Goal: Contribute content: Contribute content

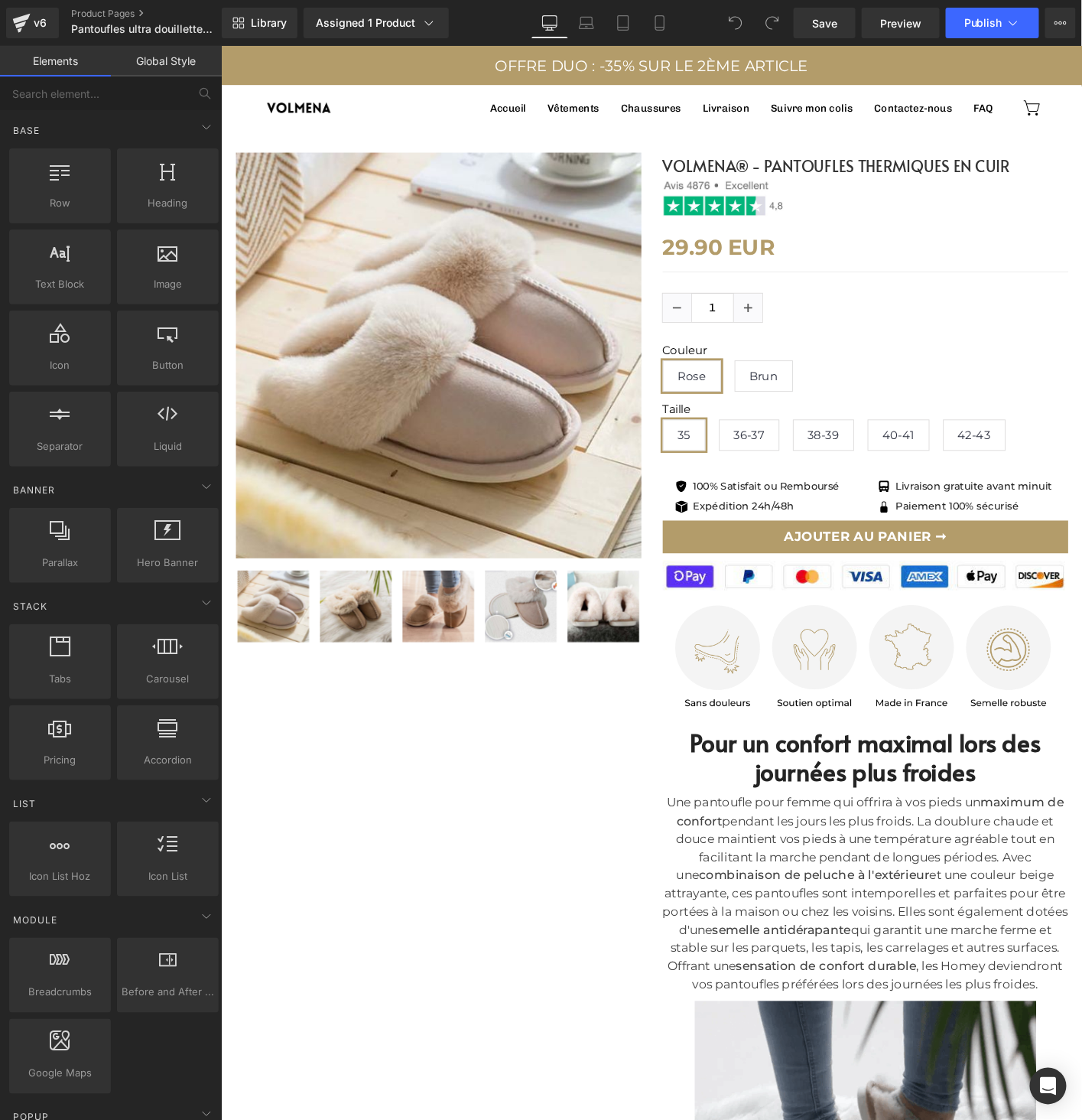
click at [441, 302] on img at bounding box center [454, 378] width 435 height 436
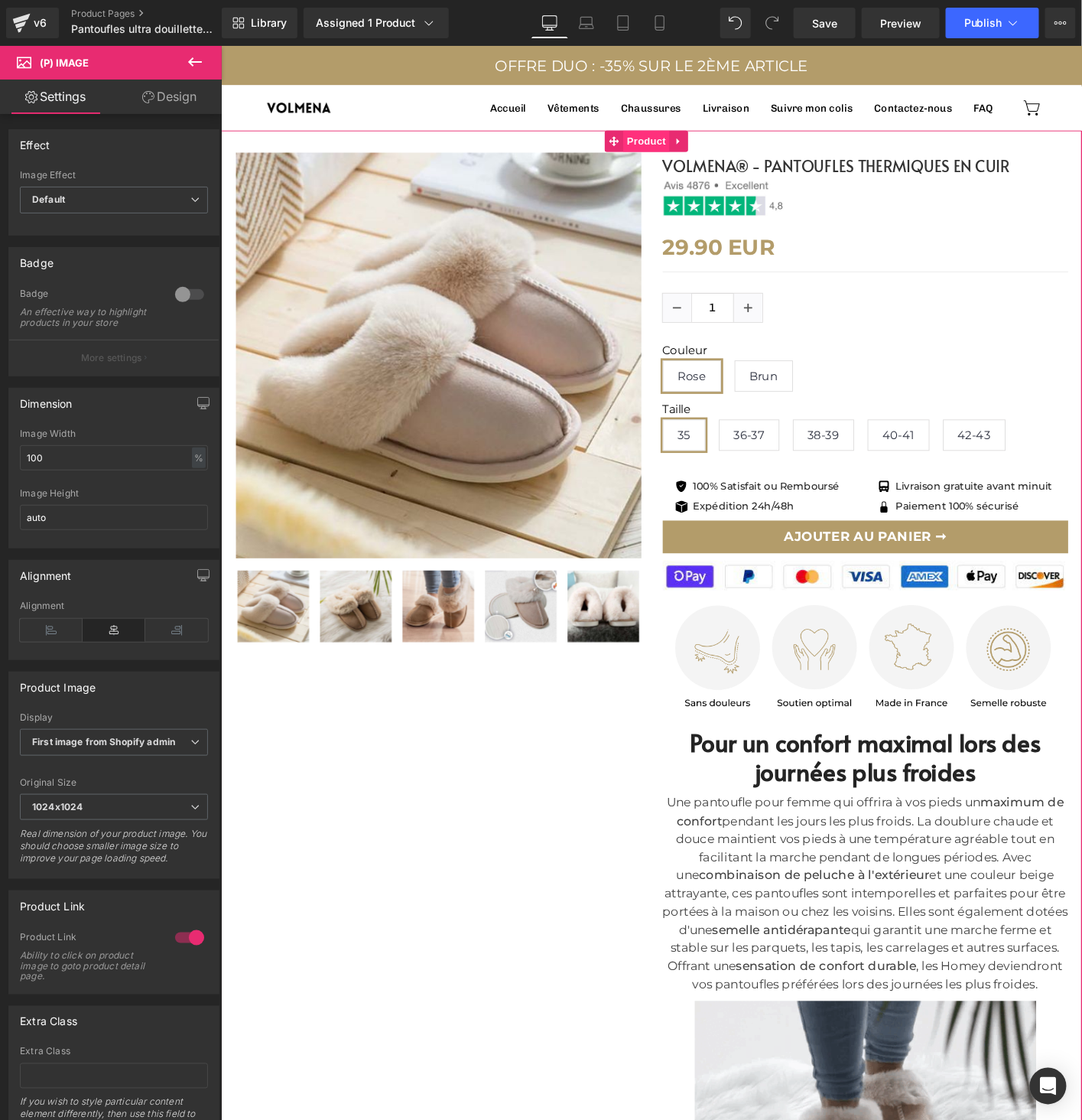
click at [683, 147] on span "Product" at bounding box center [678, 147] width 50 height 23
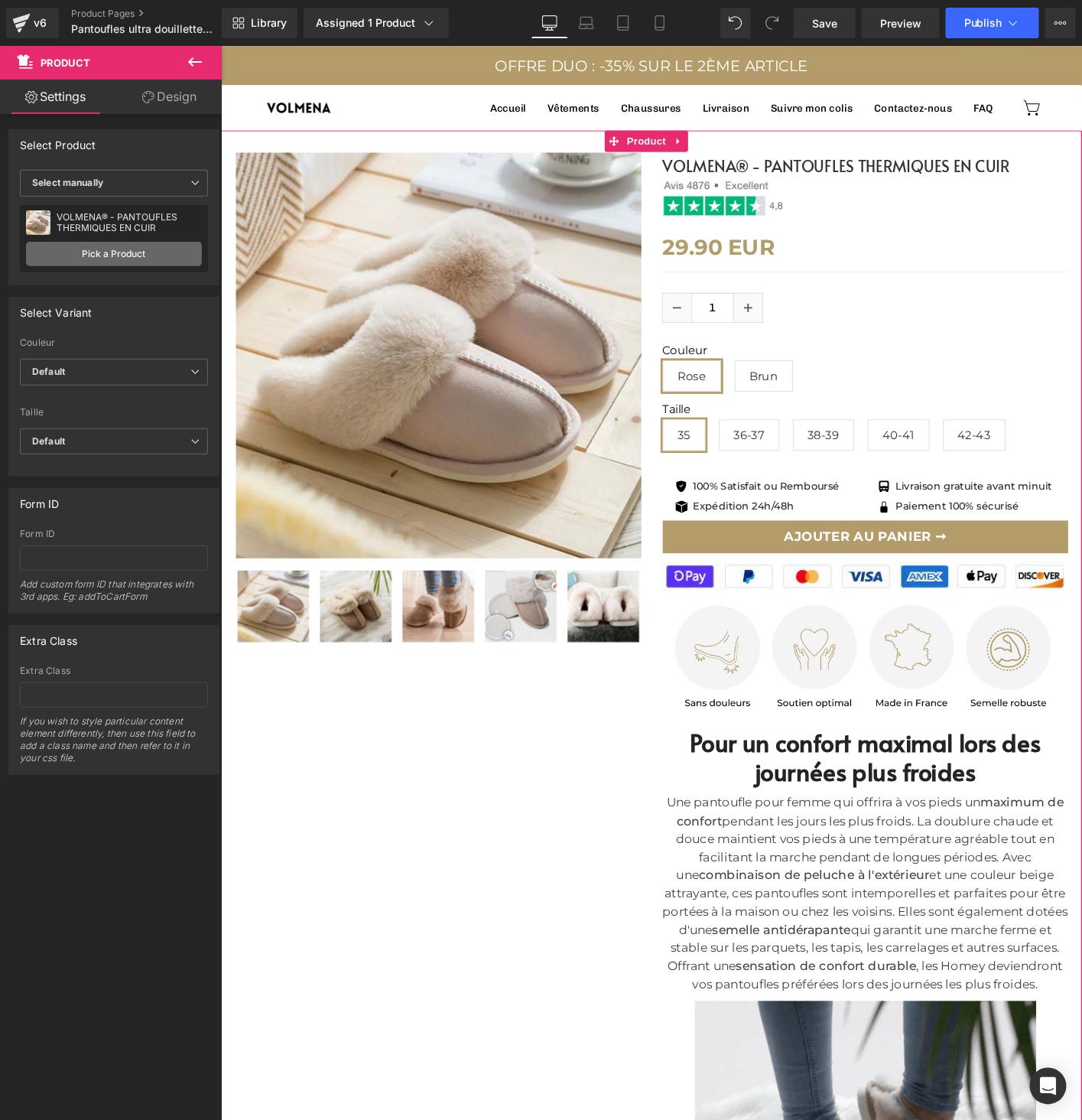
click at [91, 249] on link "Pick a Product" at bounding box center [114, 254] width 176 height 25
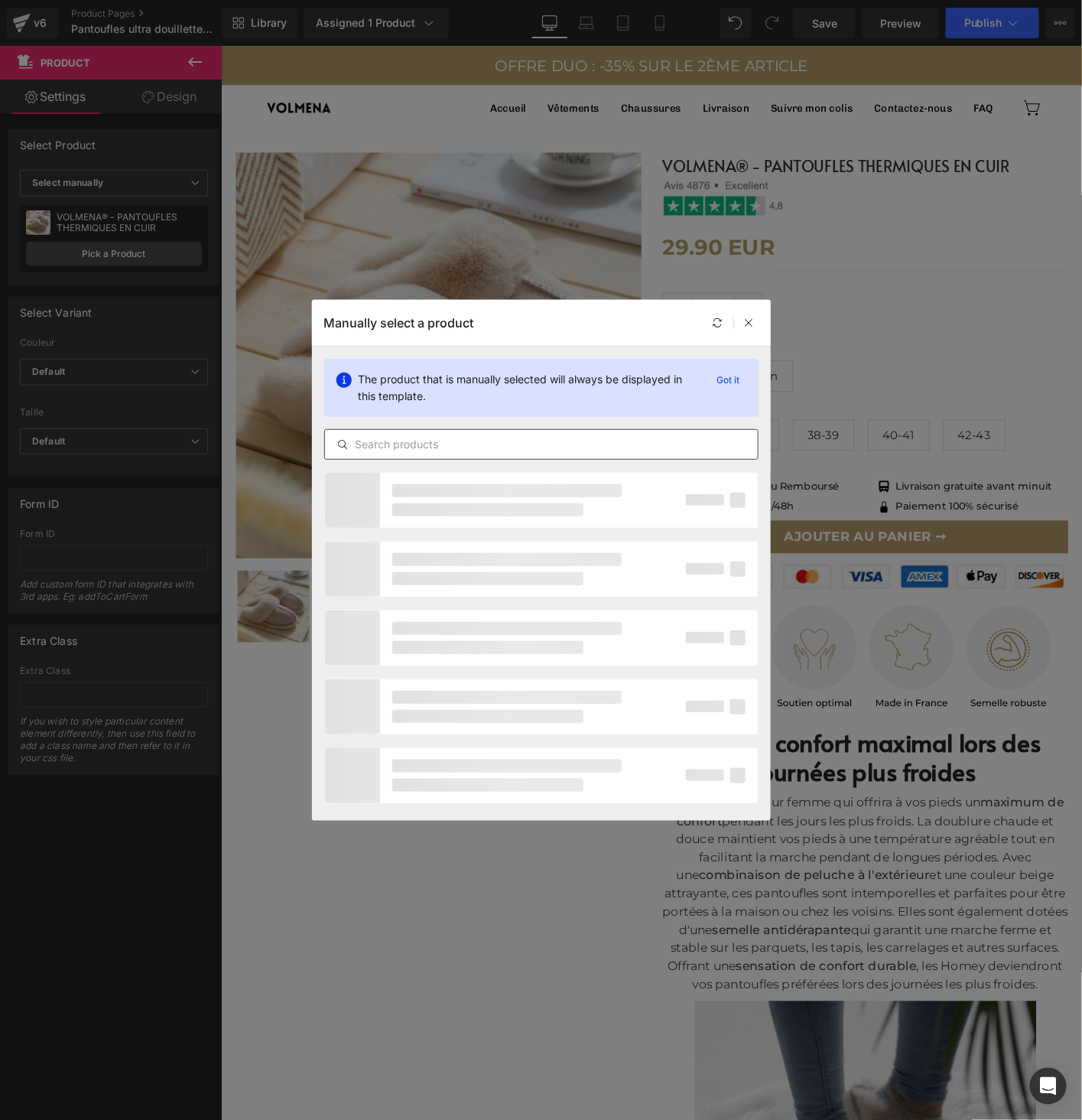
click at [435, 436] on input "text" at bounding box center [541, 444] width 433 height 18
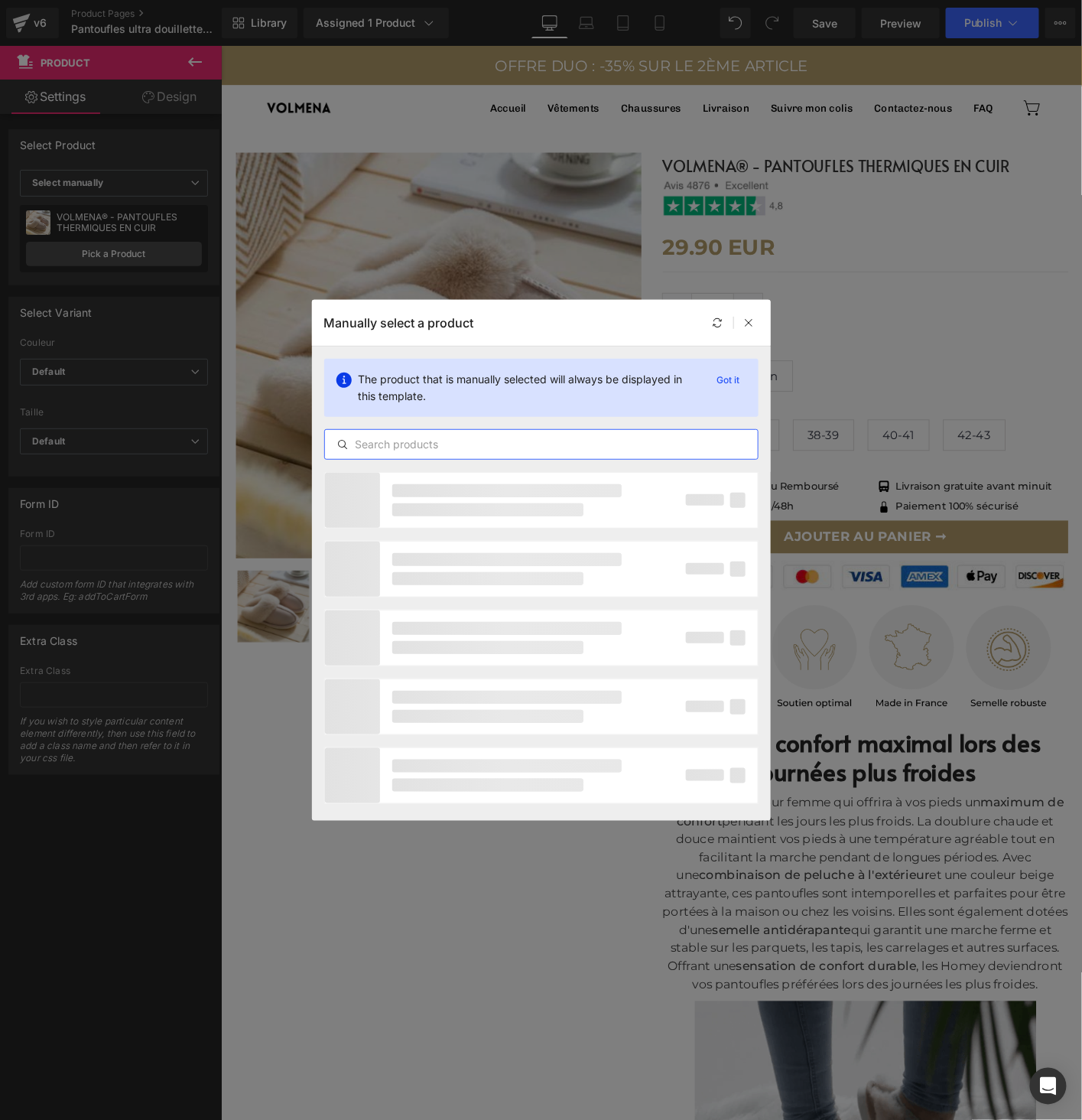
paste input "Pantoufles ultra douillettes unisexes"
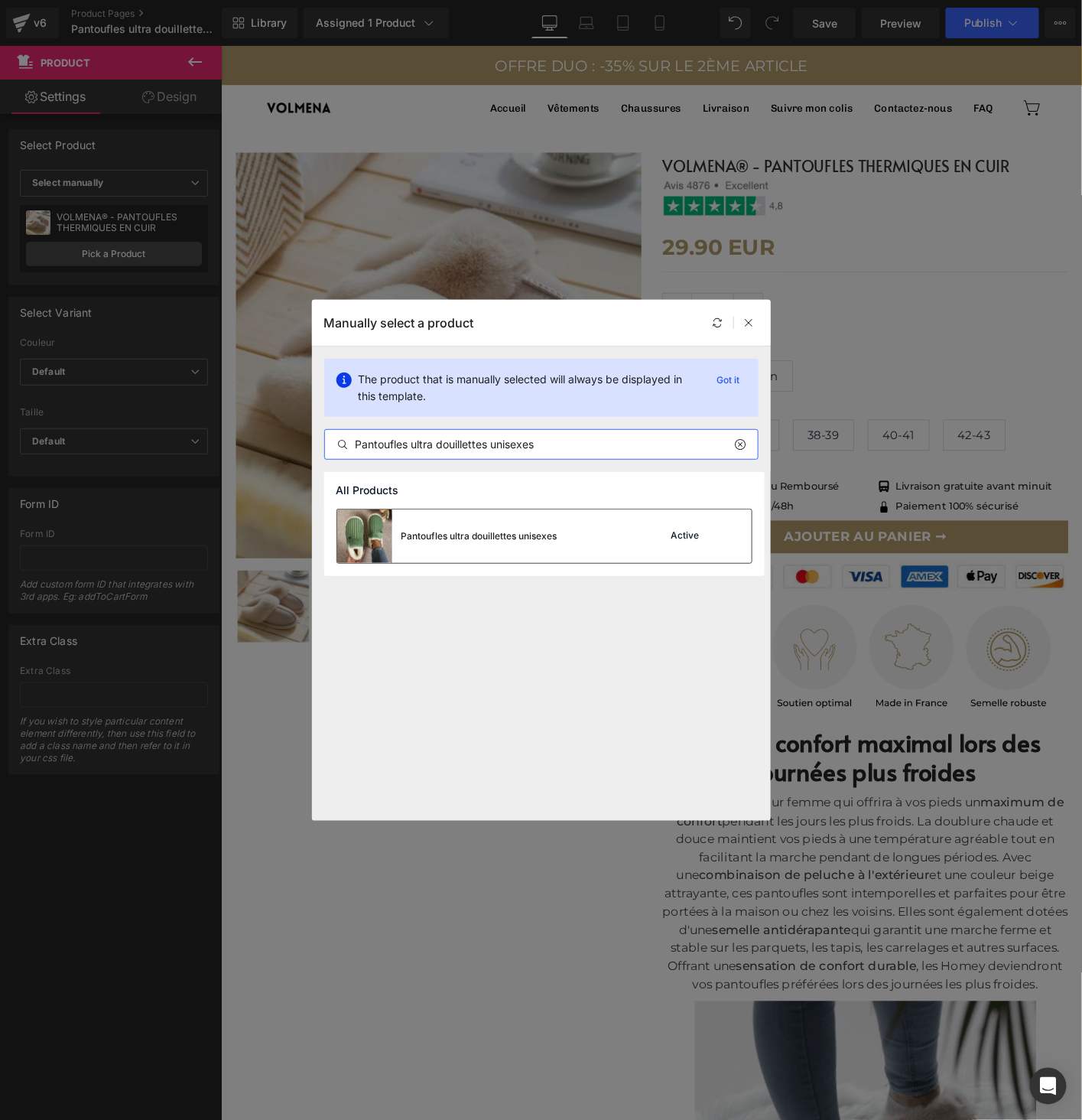
type input "Pantoufles ultra douillettes unisexes"
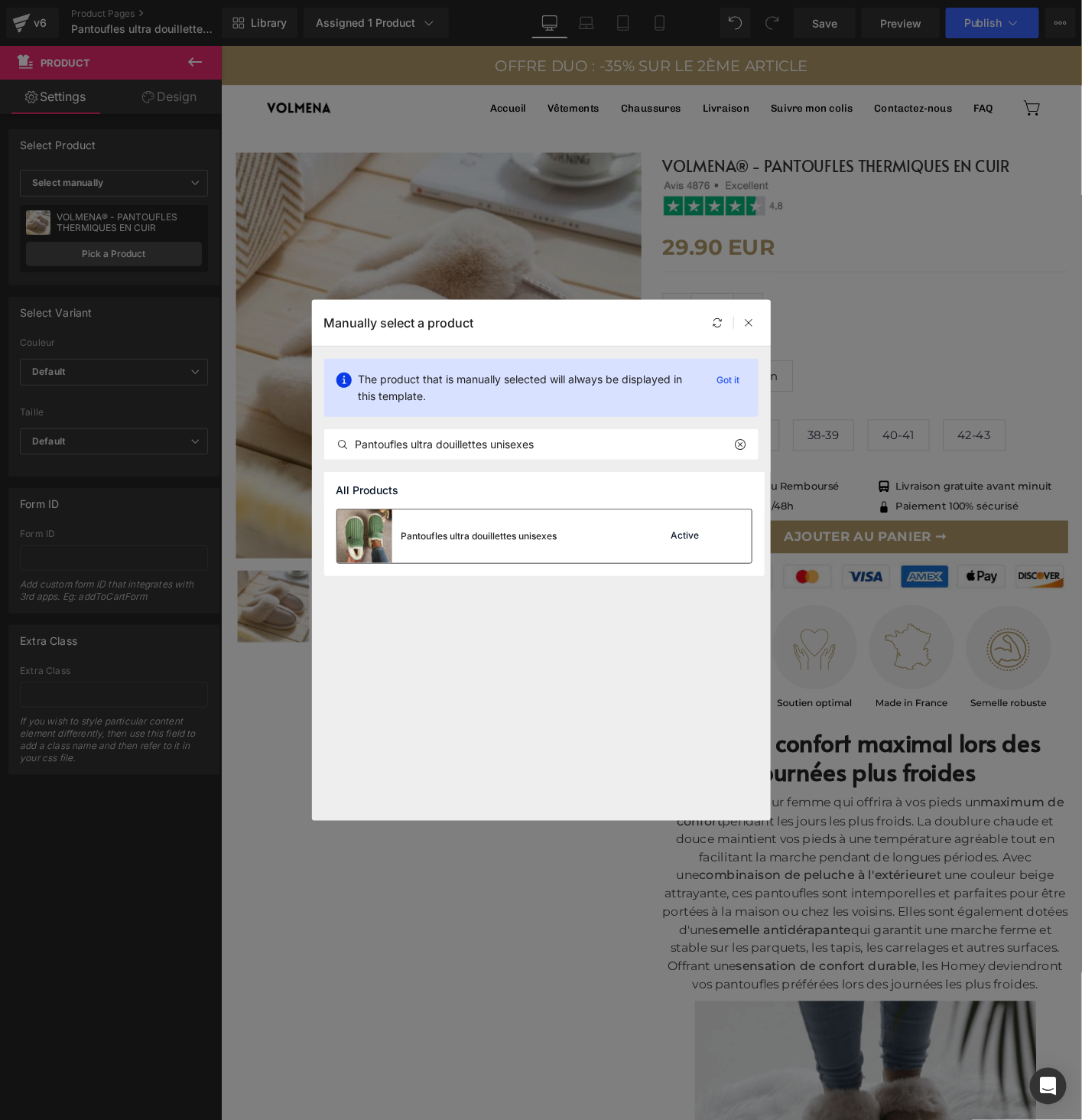
click at [541, 543] on div "Pantoufles ultra douillettes unisexes" at bounding box center [448, 535] width 221 height 54
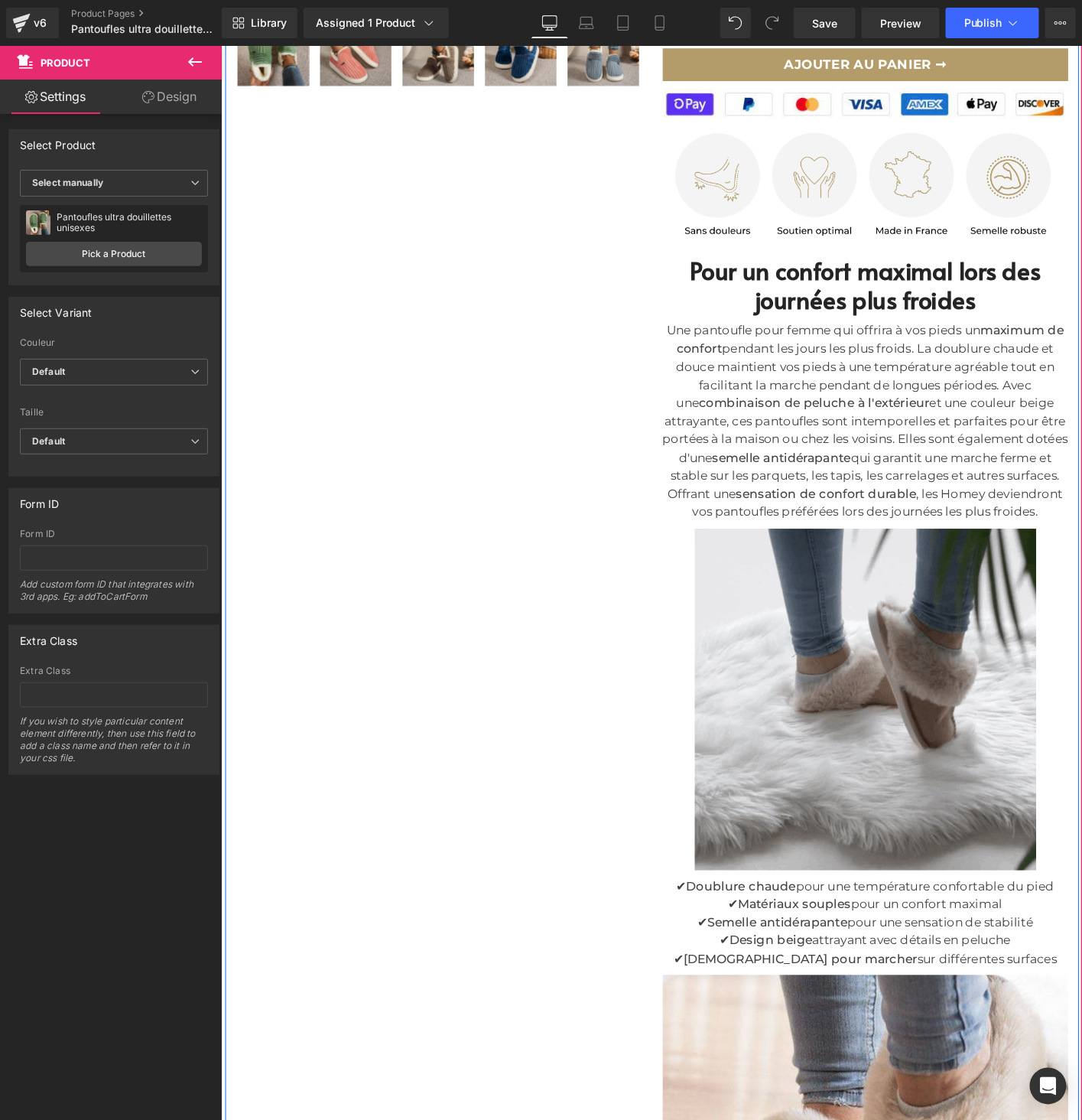
scroll to position [601, 0]
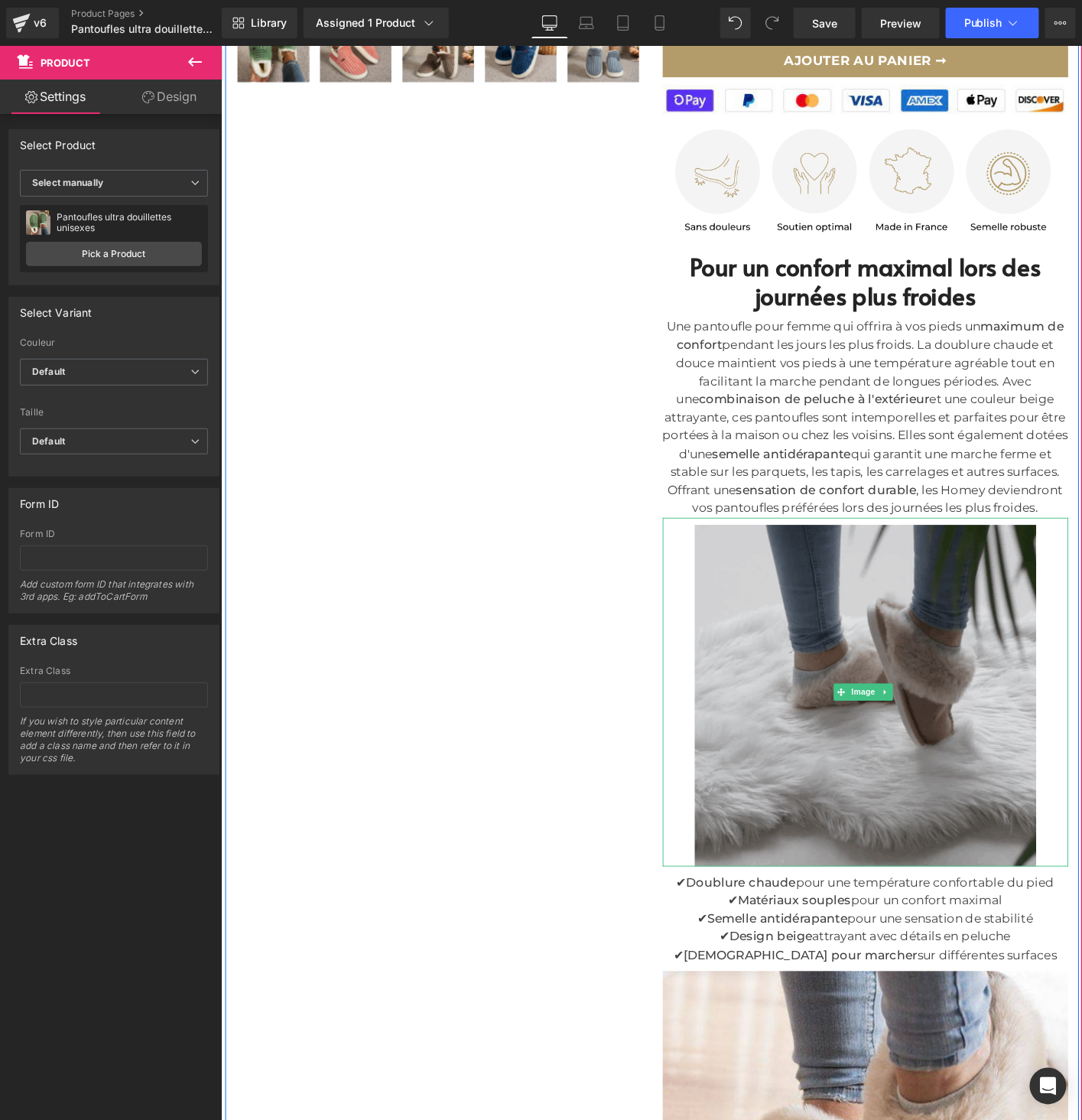
click at [872, 743] on img at bounding box center [912, 739] width 367 height 374
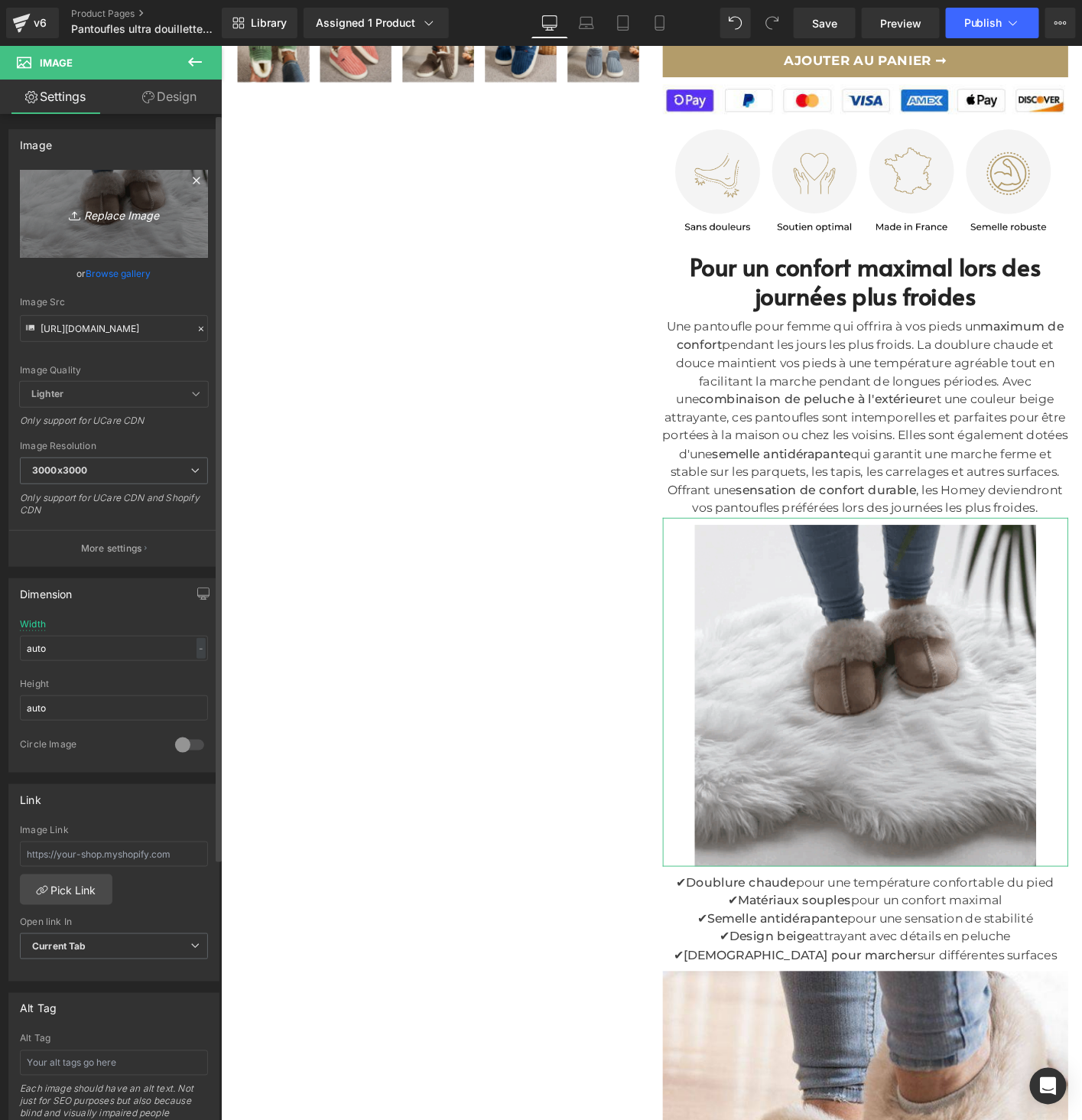
click at [118, 215] on icon "Replace Image" at bounding box center [114, 214] width 123 height 19
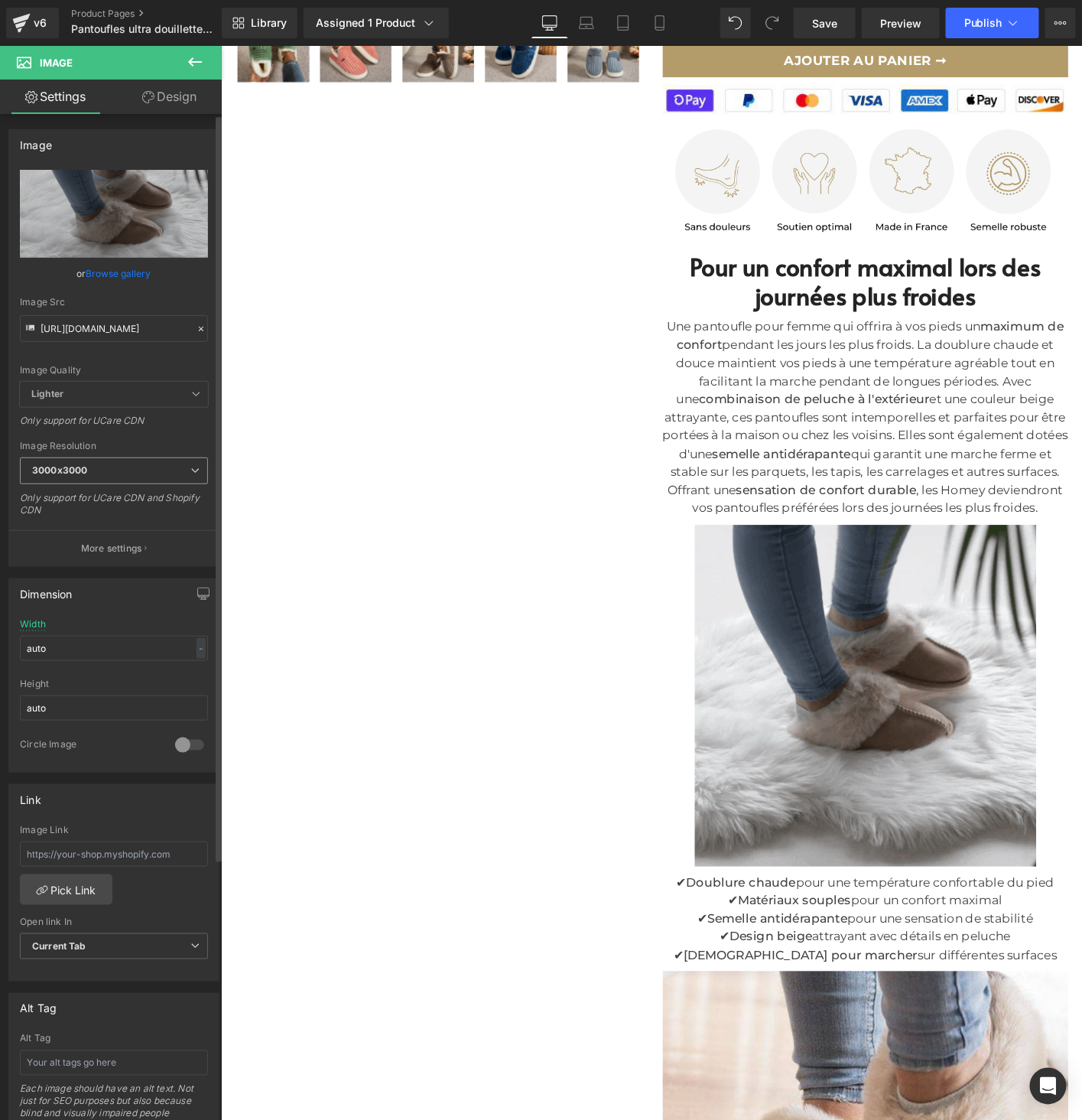
type input "C:\fakepath\19.jpg"
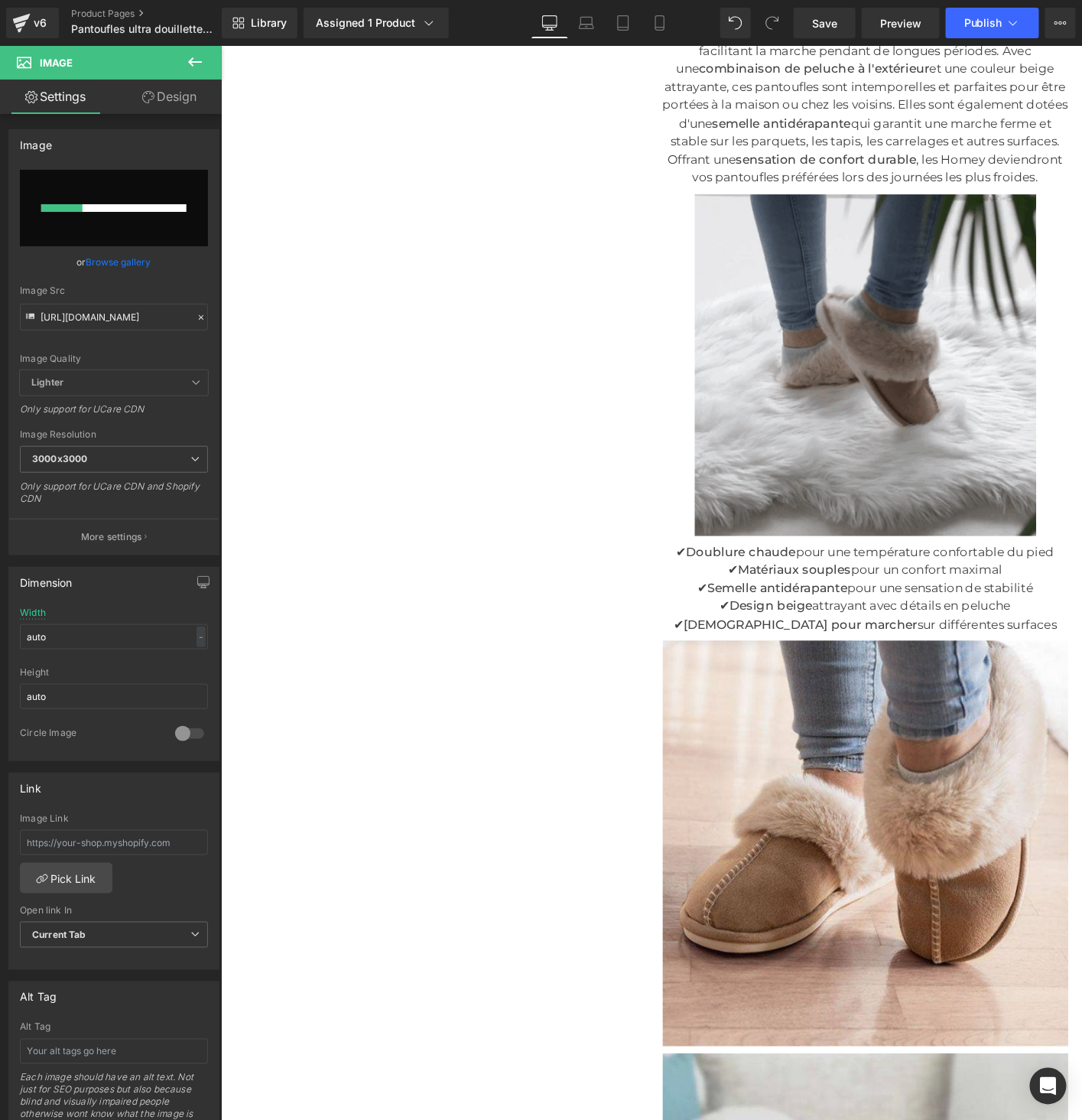
scroll to position [1225, 0]
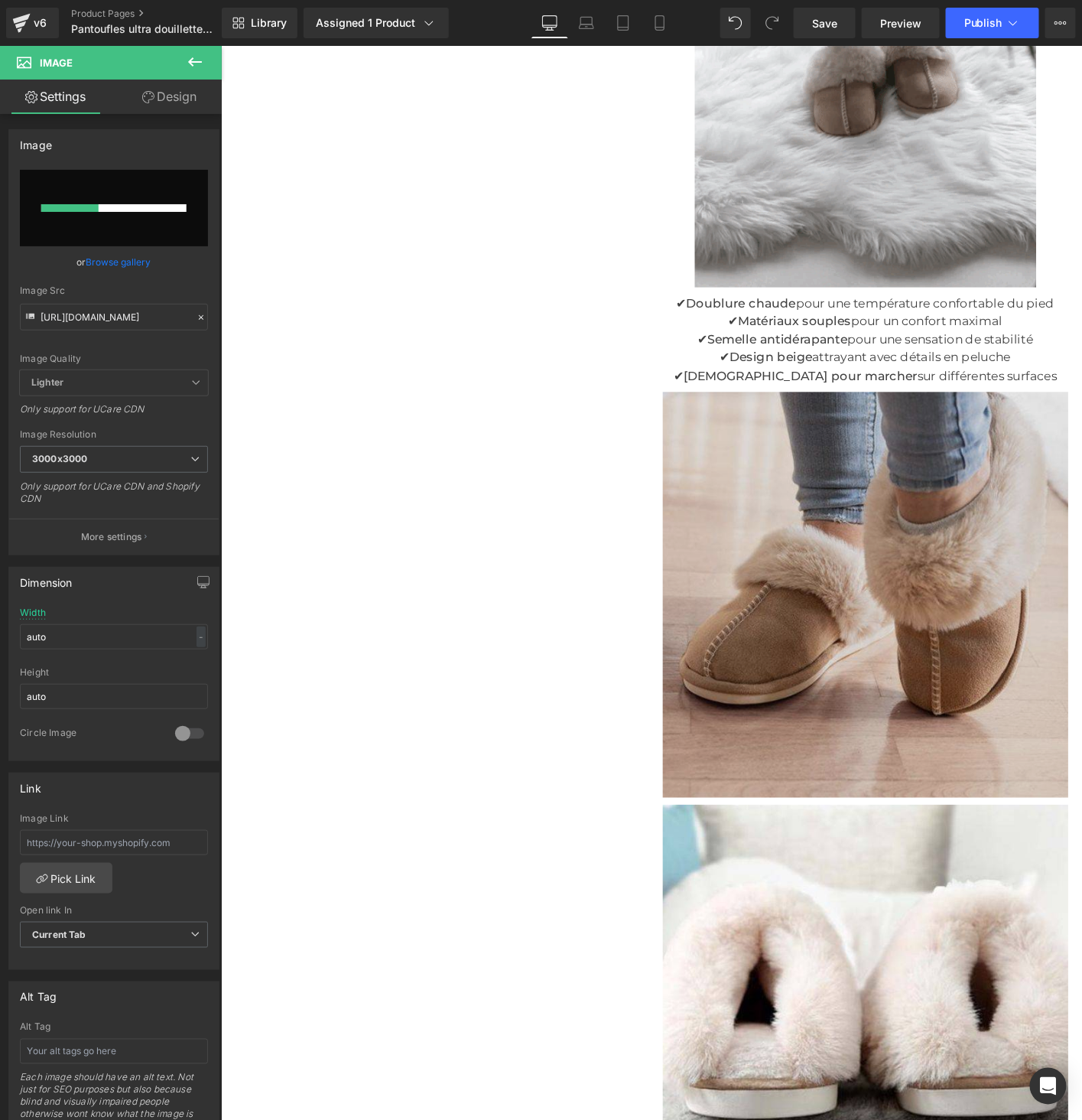
click at [814, 726] on img at bounding box center [912, 631] width 435 height 443
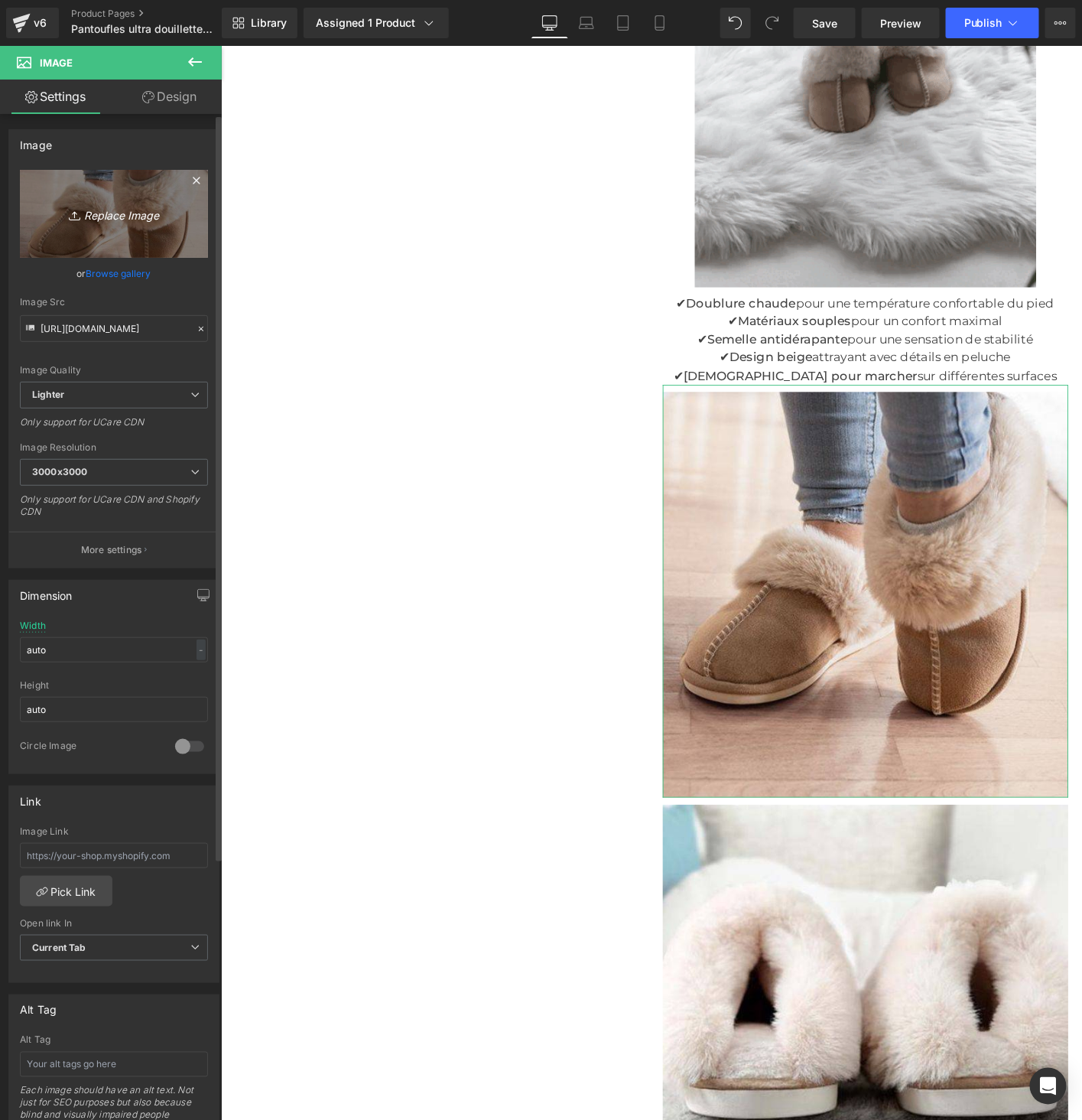
click at [108, 212] on icon "Replace Image" at bounding box center [114, 214] width 123 height 19
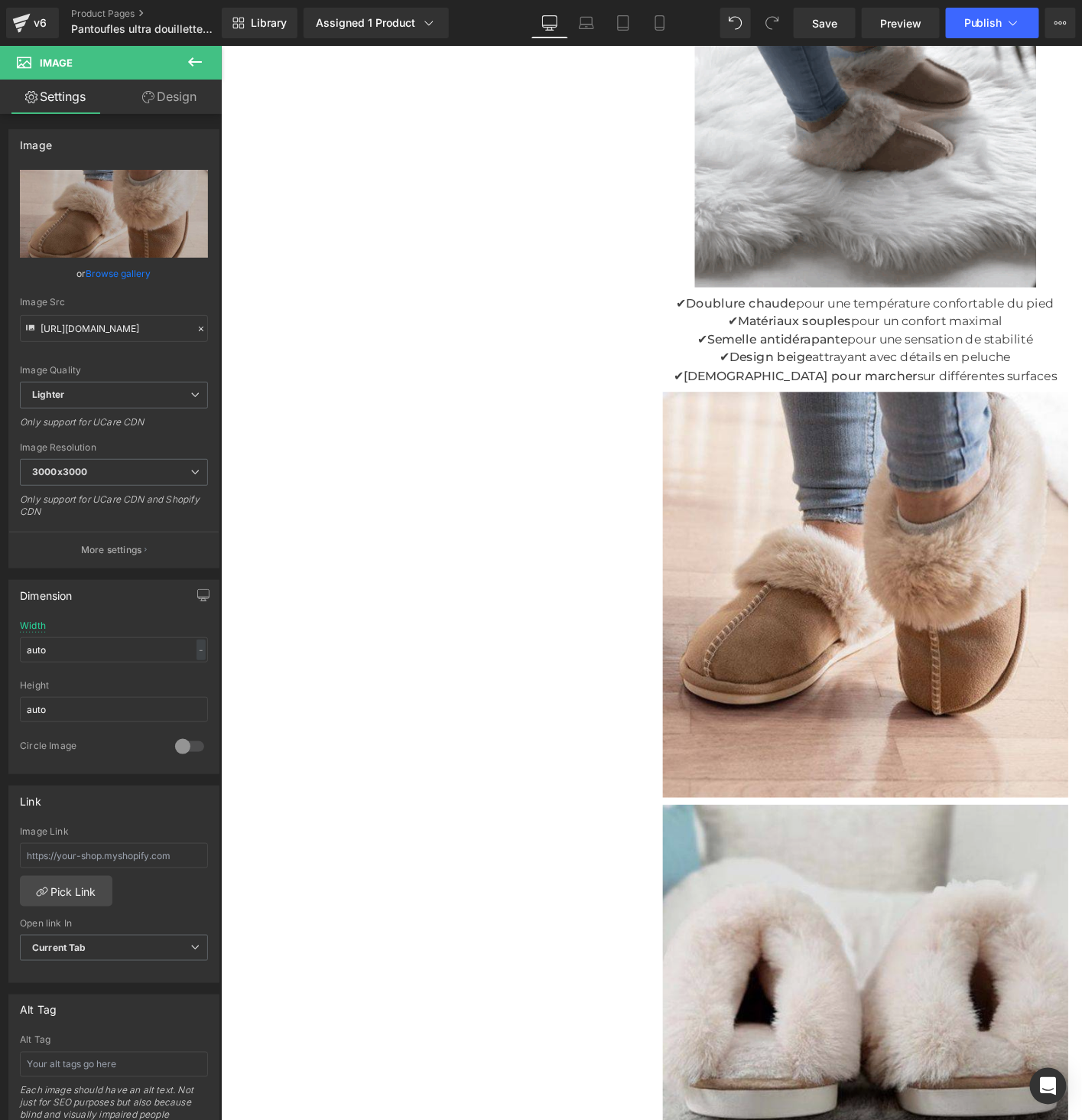
type input "C:\fakepath\20.jpg"
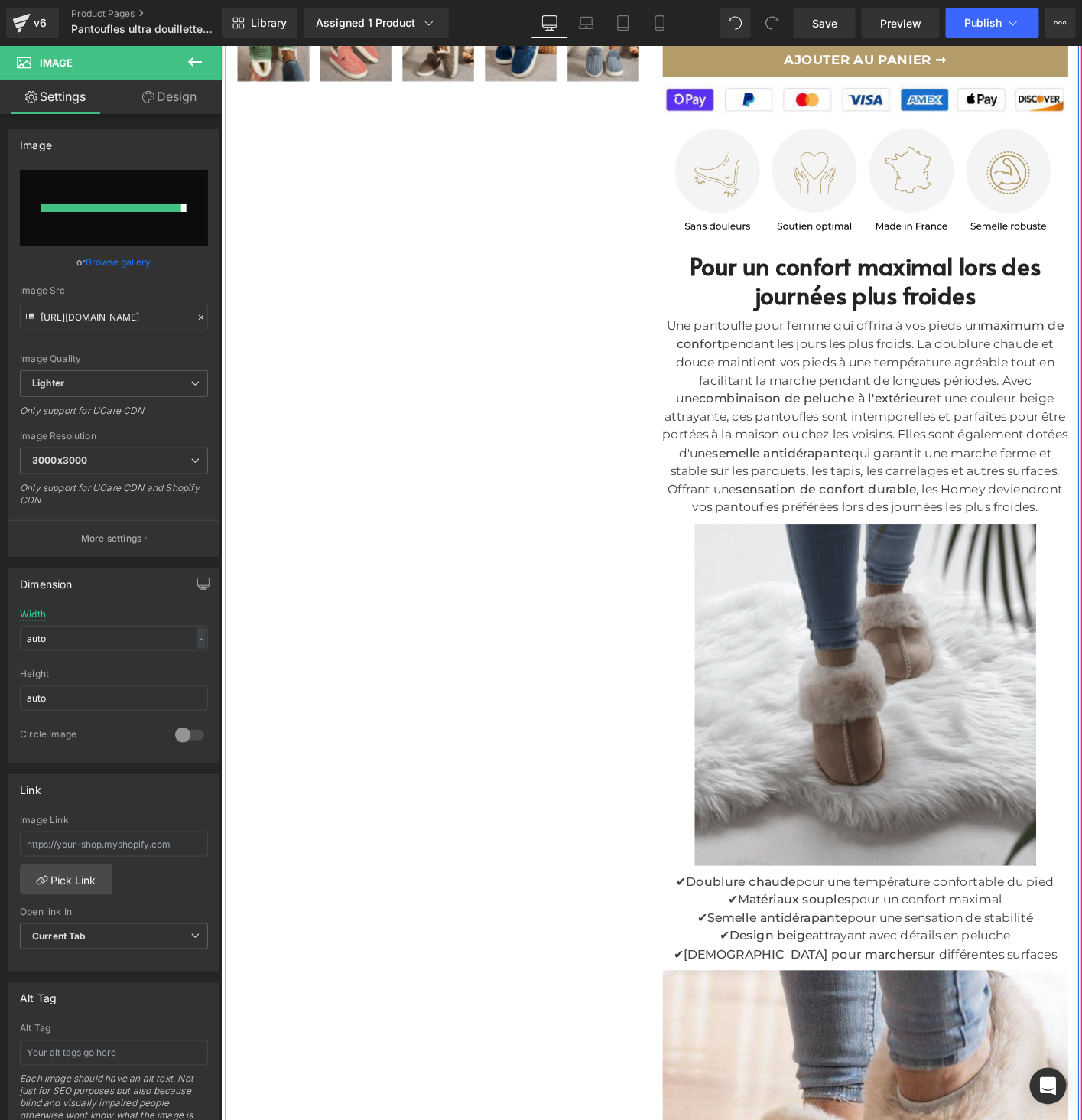
type input "https://ucarecdn.com/a625ea65-8f72-4eab-8a68-1239739a41e2/-/format/auto/-/previ…"
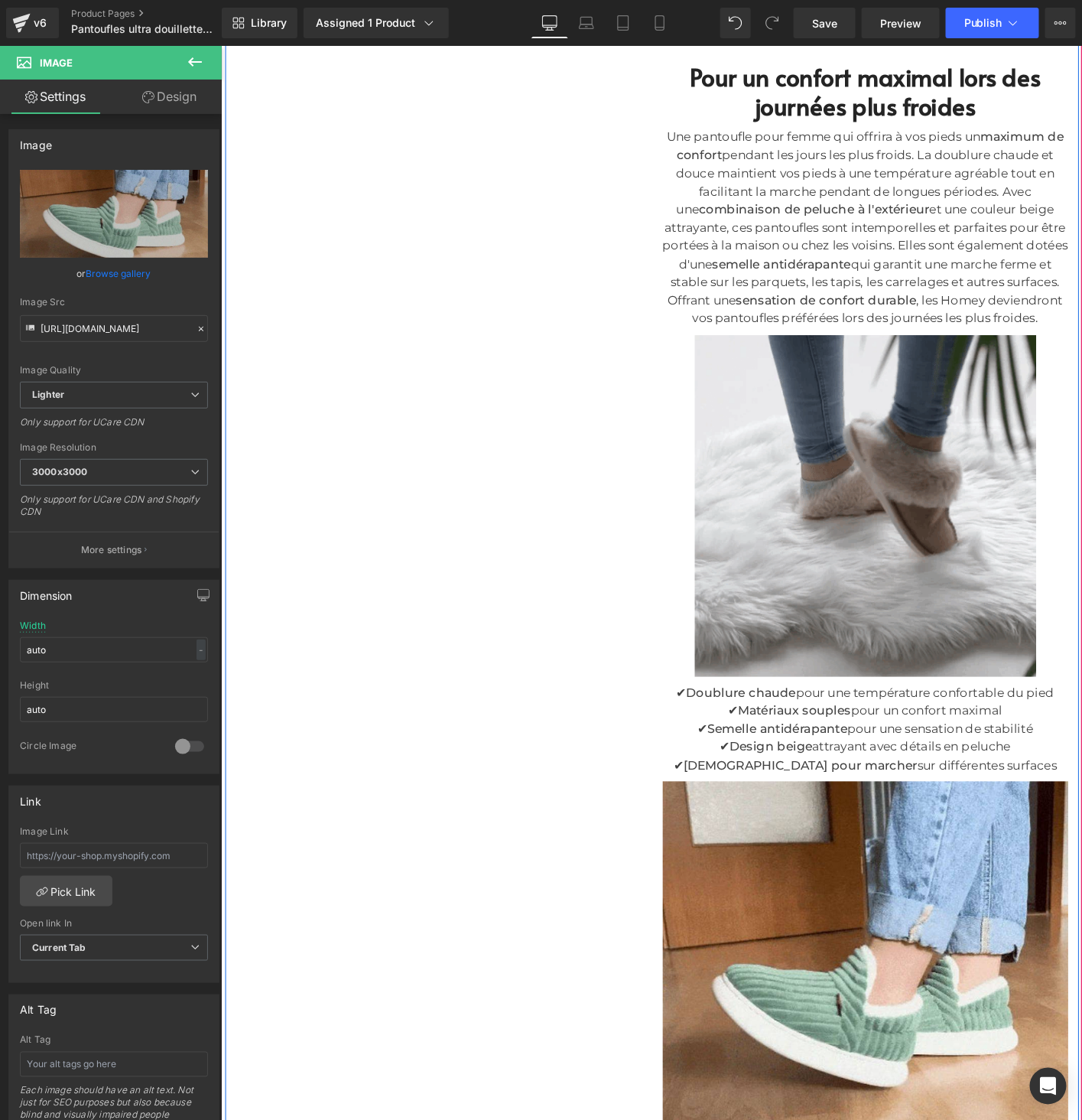
scroll to position [799, 0]
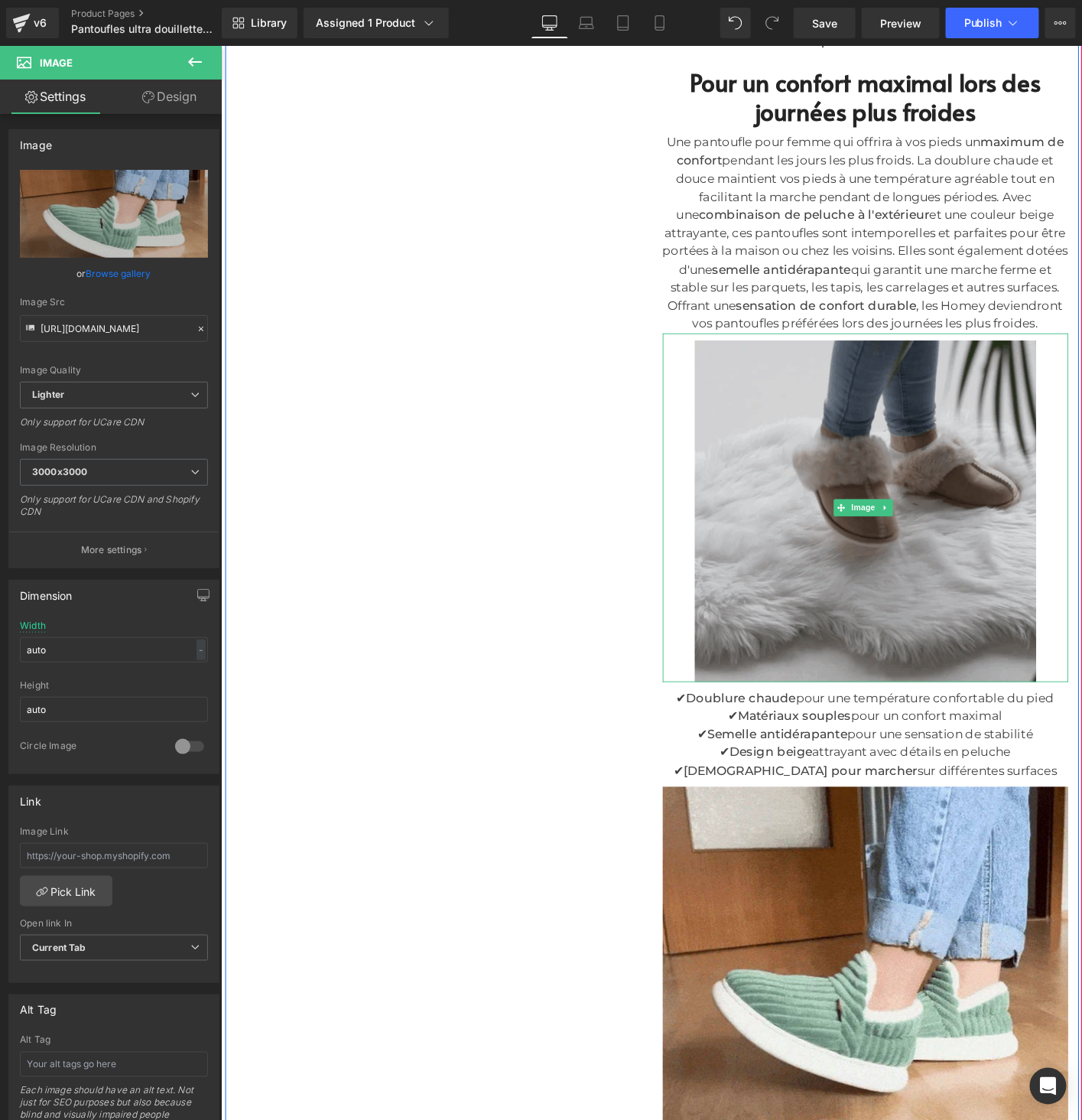
click at [893, 711] on img at bounding box center [912, 541] width 367 height 374
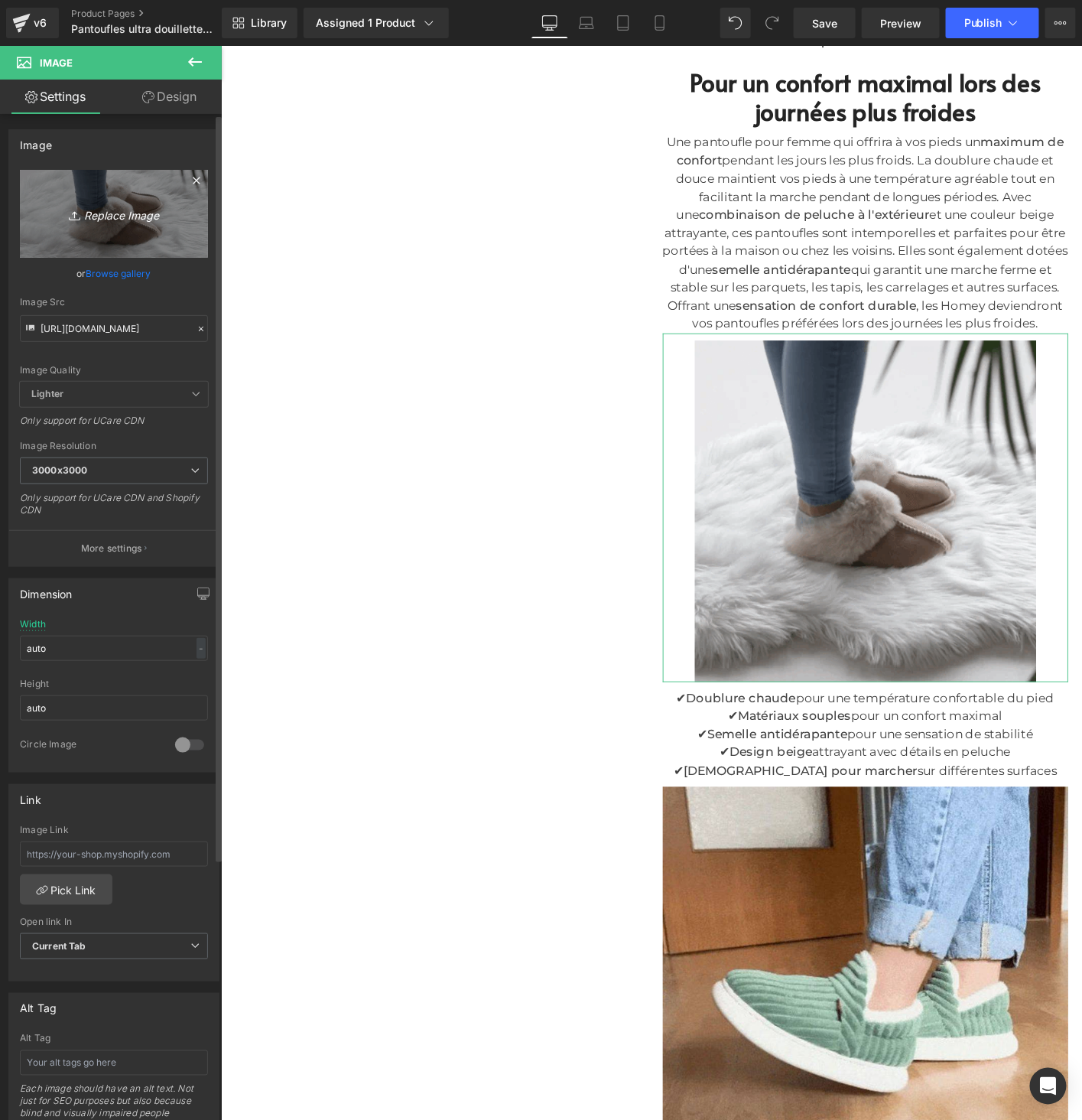
click at [123, 225] on link "Replace Image" at bounding box center [114, 213] width 189 height 88
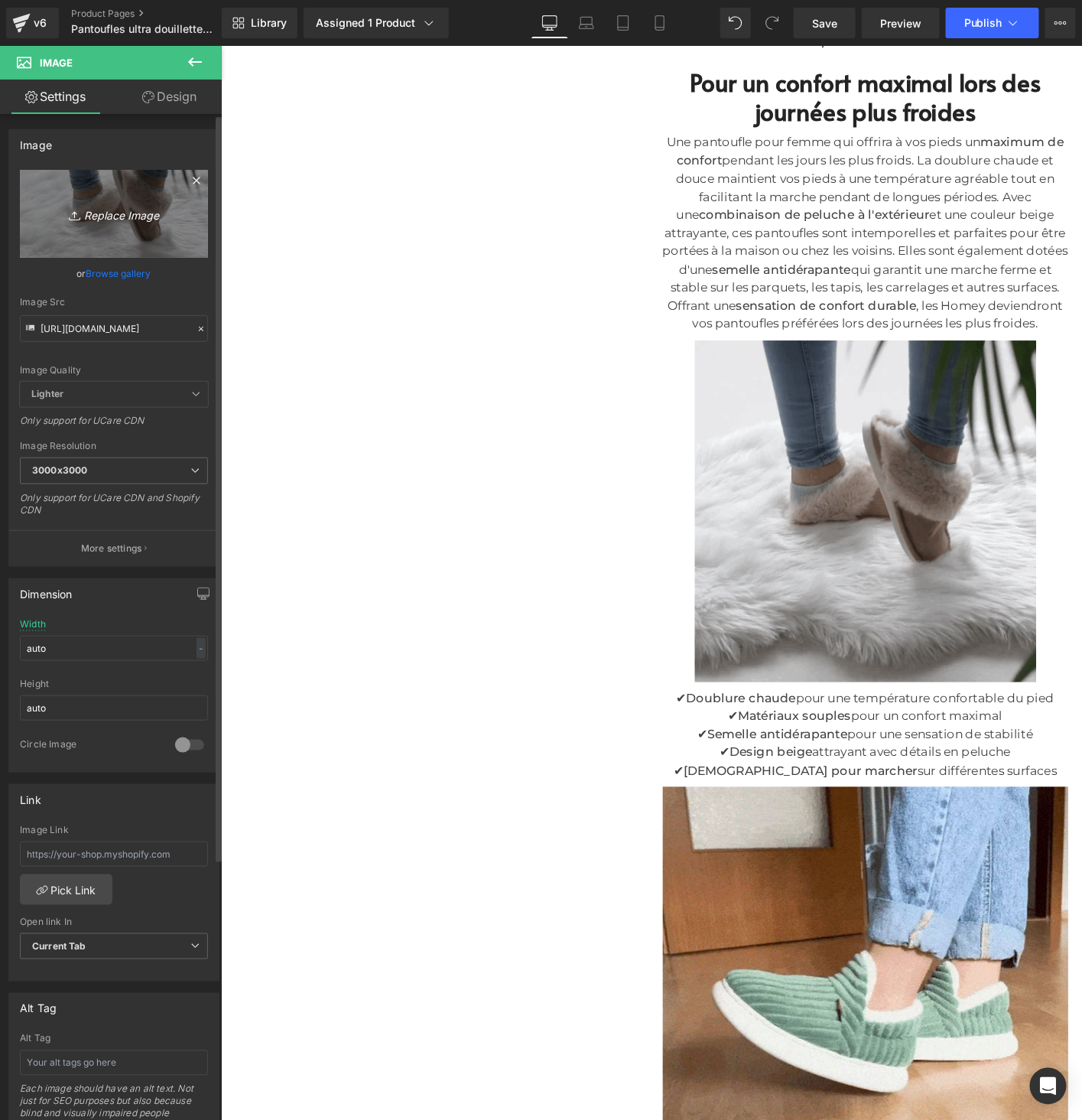
type input "C:\fakepath\19.jpg"
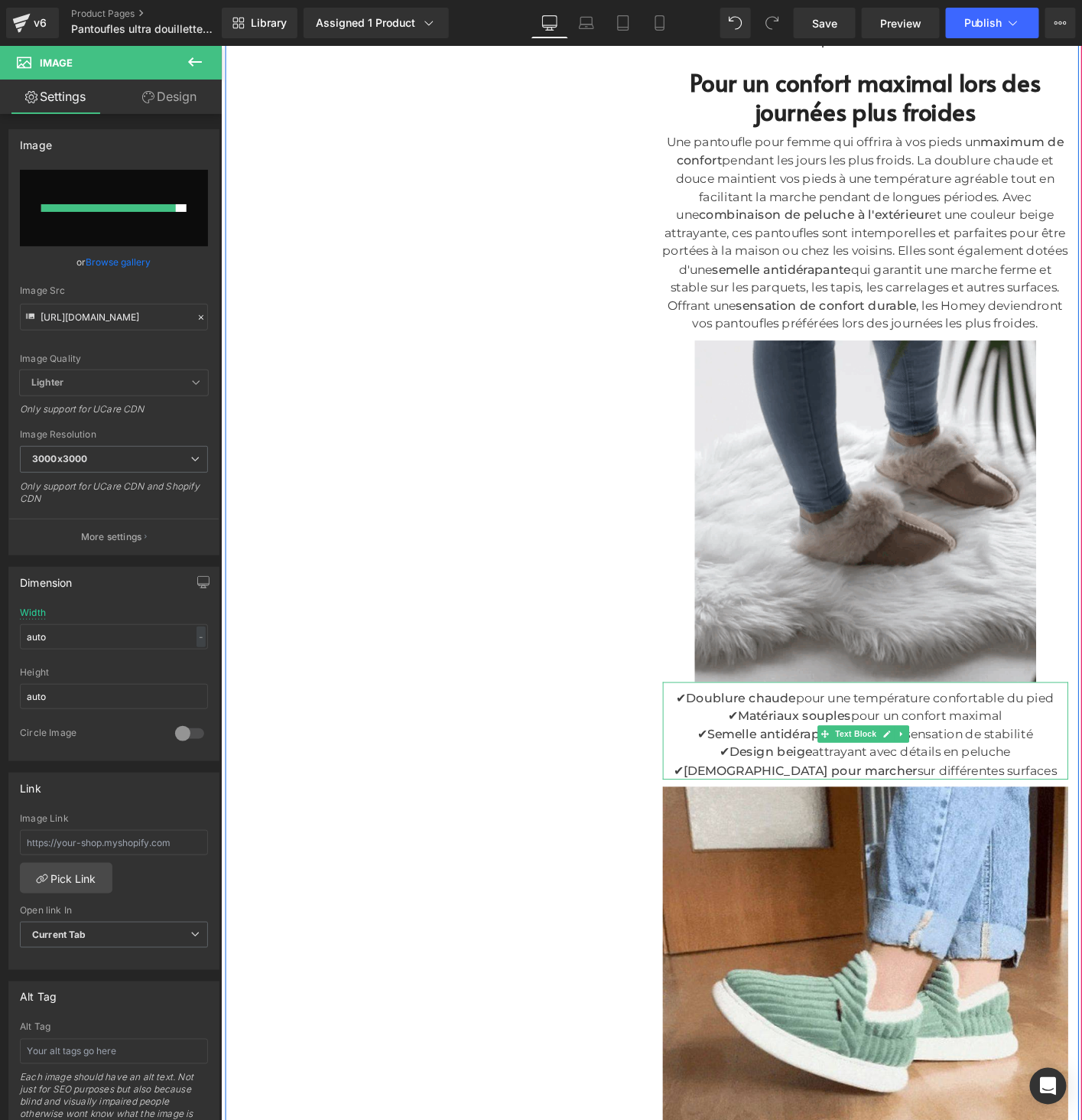
type input "https://ucarecdn.com/03365444-8f17-4db8-912e-f06d8d1ba483/-/format/auto/-/previ…"
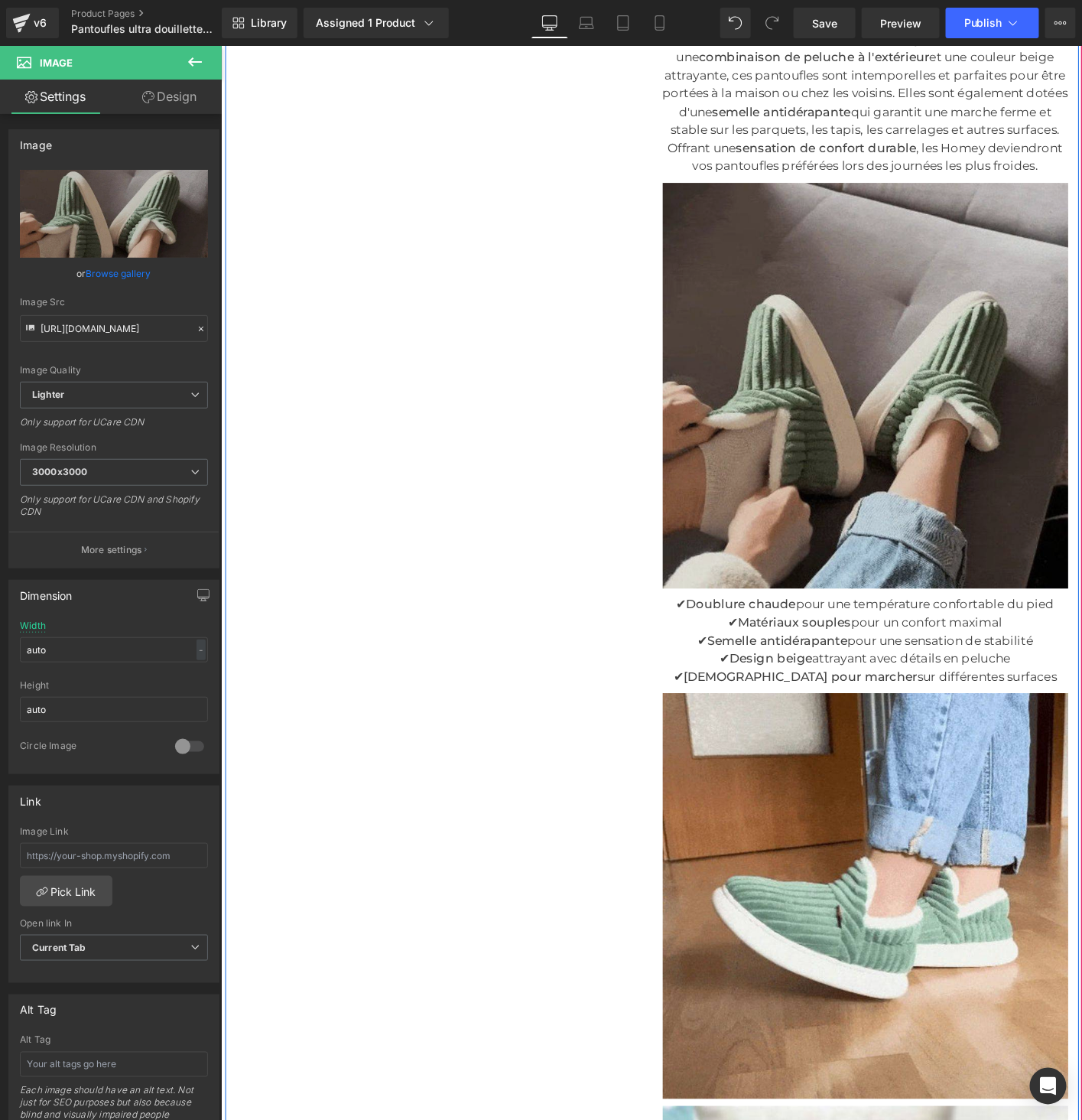
scroll to position [832, 0]
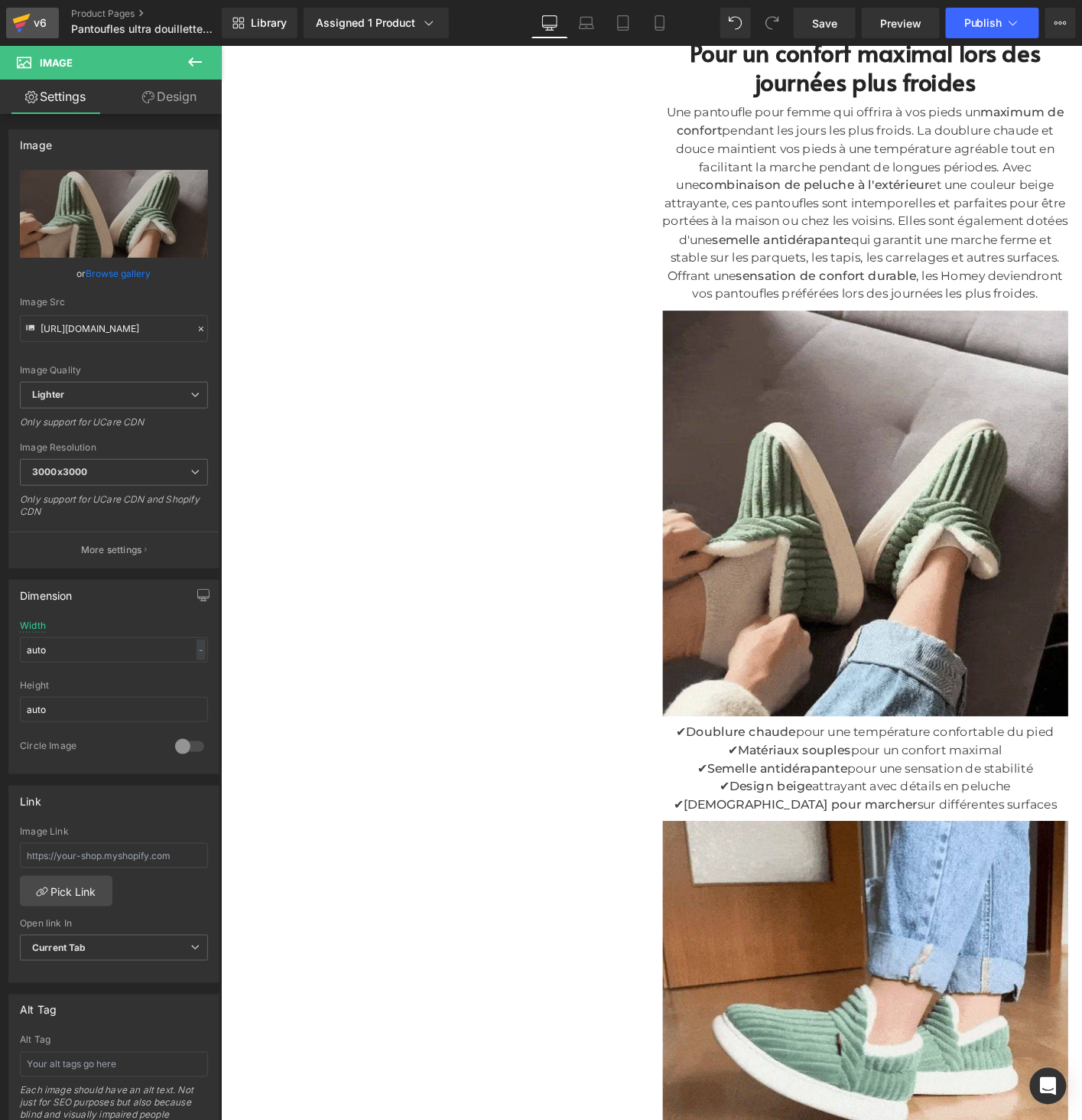
click at [35, 25] on div "v6" at bounding box center [40, 23] width 19 height 20
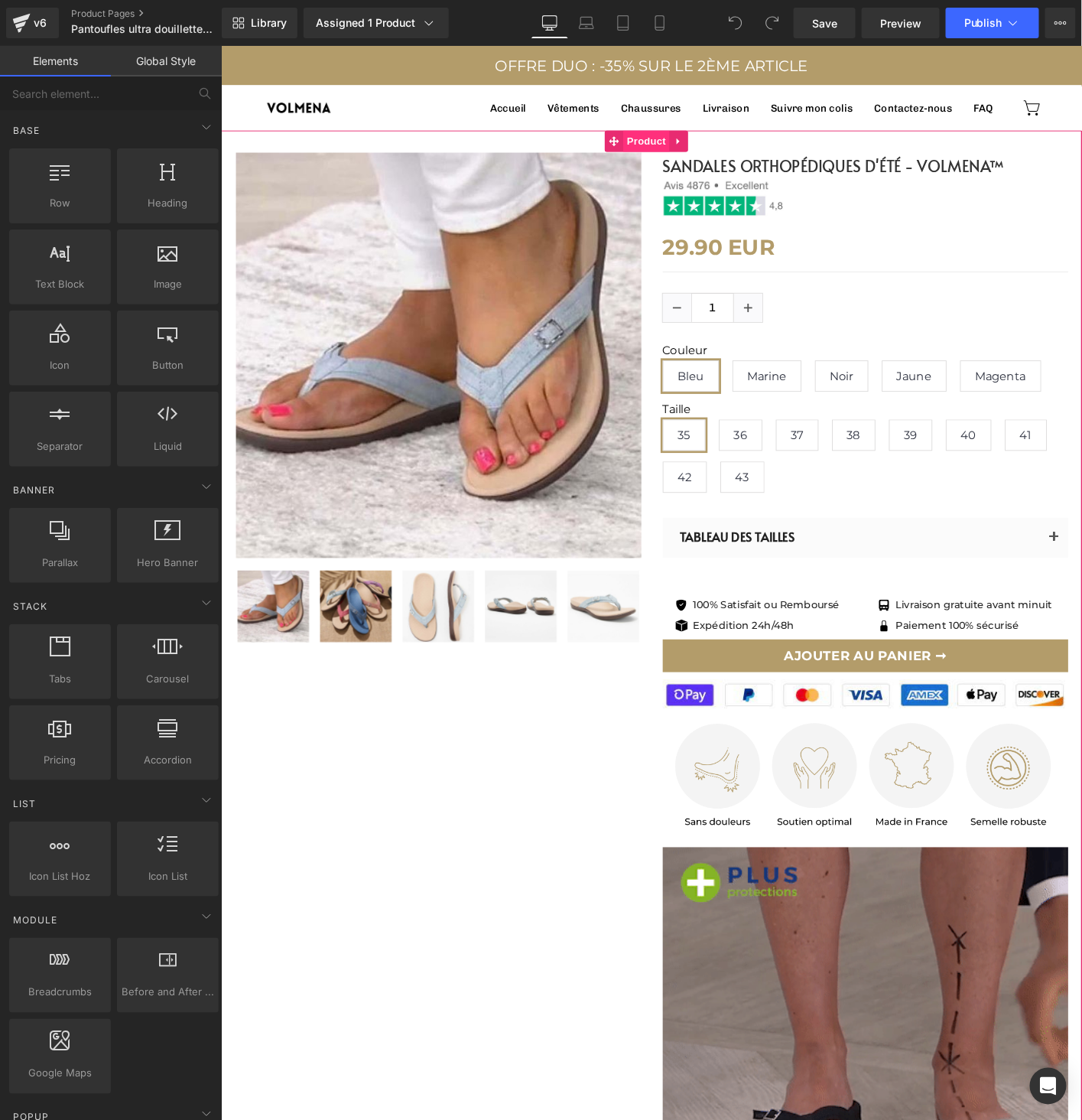
click at [666, 147] on span "Product" at bounding box center [678, 147] width 50 height 23
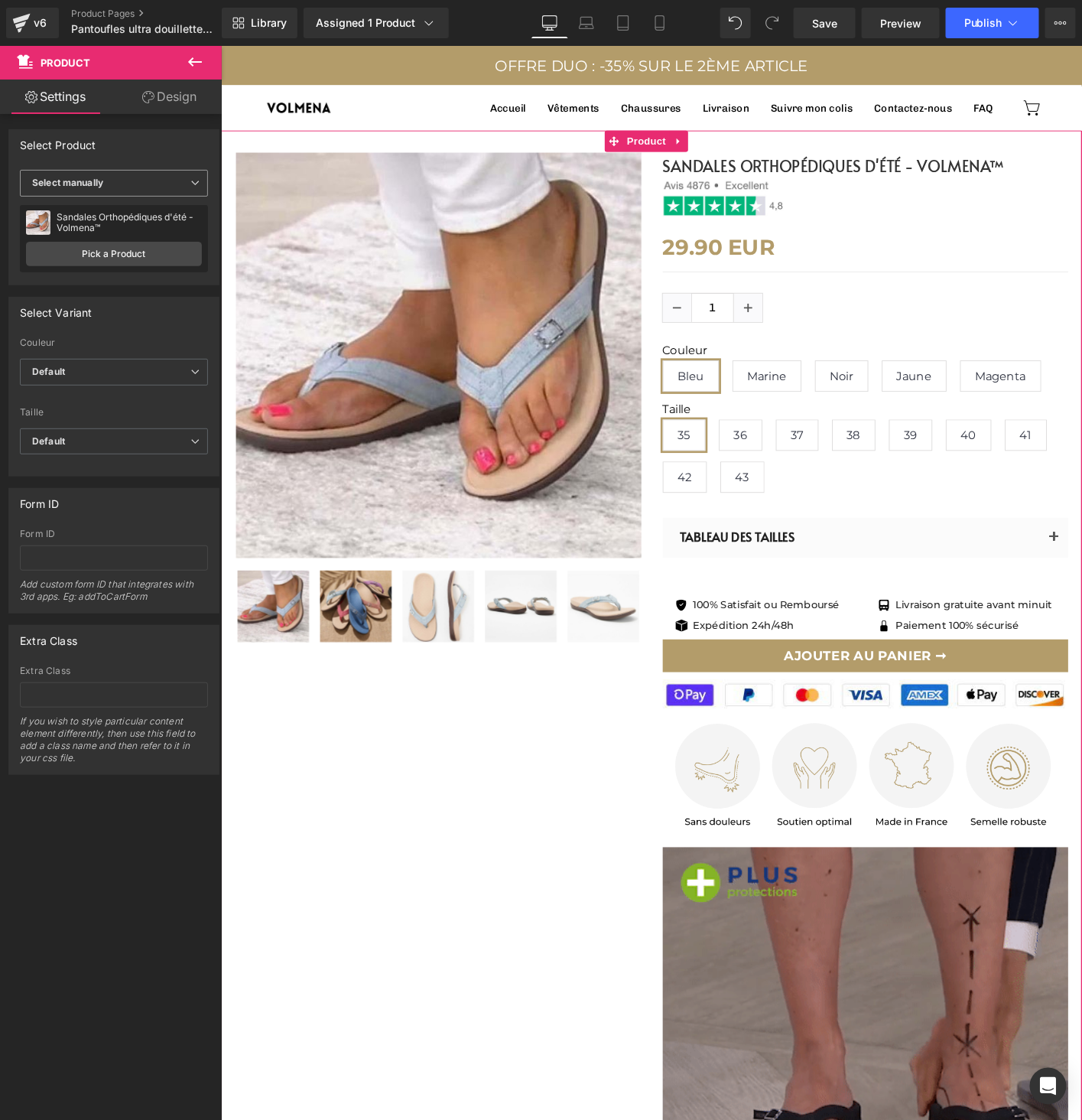
click at [104, 188] on b "Select manually" at bounding box center [67, 182] width 71 height 11
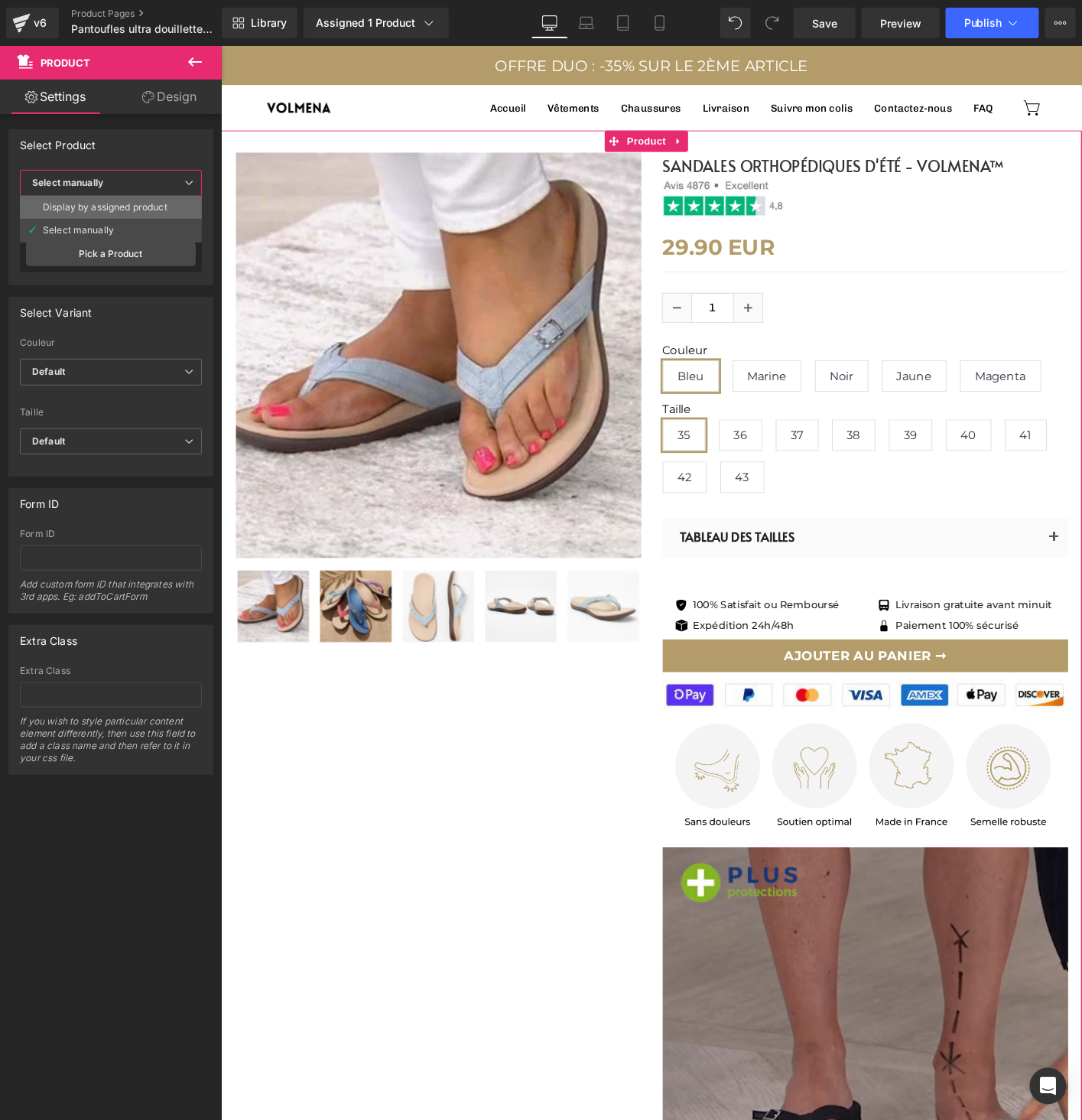
click at [104, 202] on div "Display by assigned product" at bounding box center [105, 206] width 124 height 10
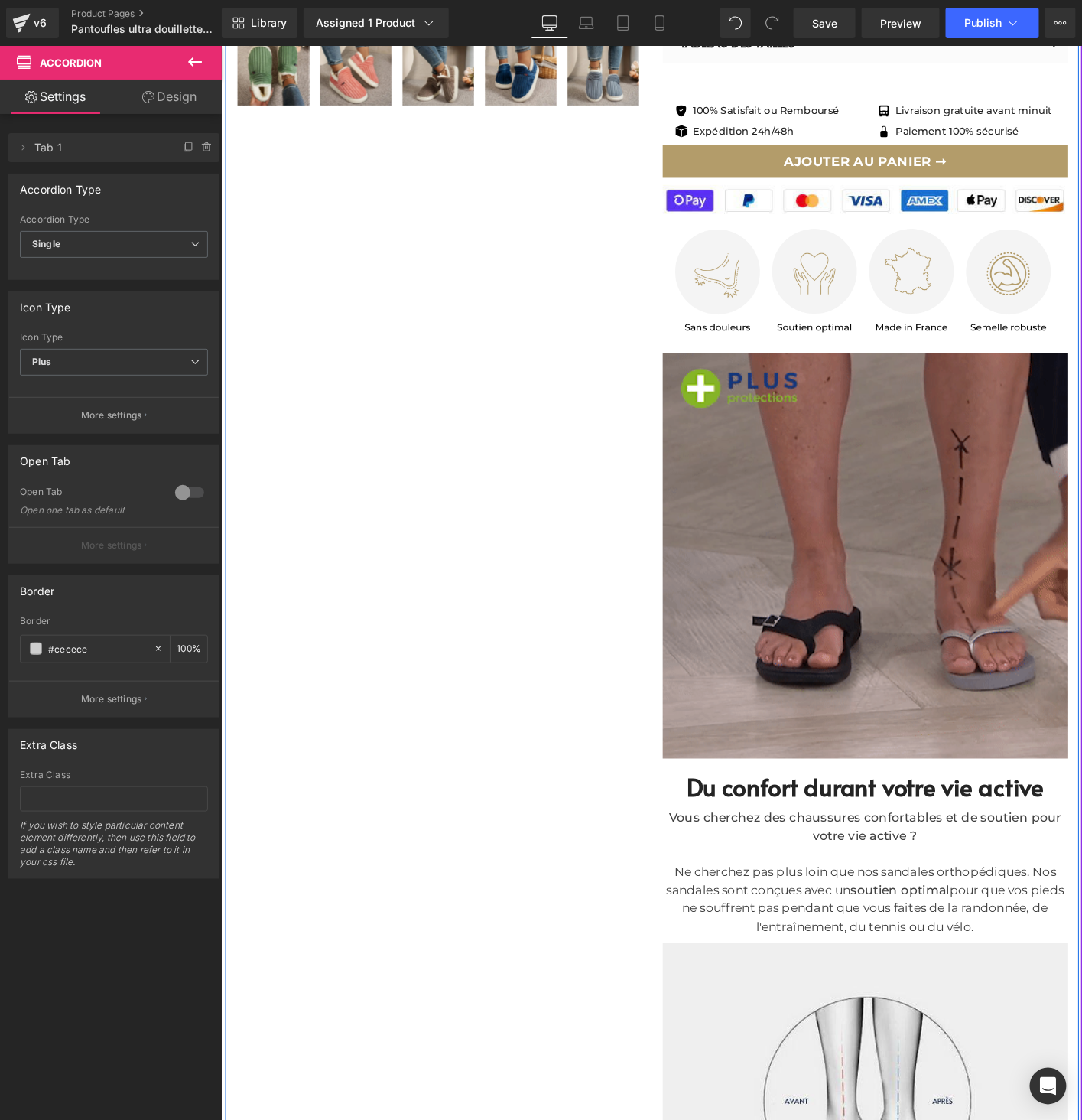
scroll to position [433, 0]
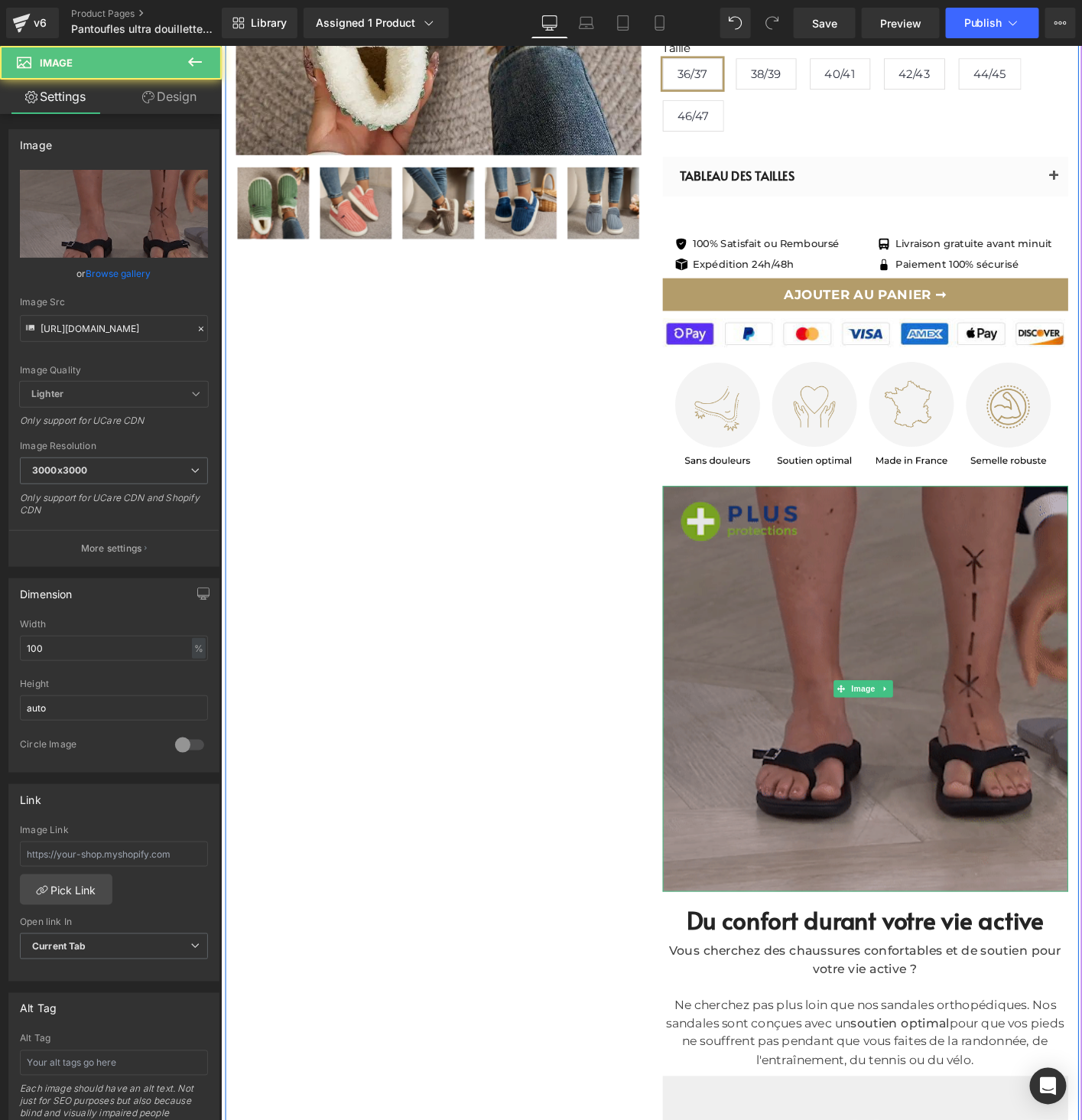
click at [751, 598] on img at bounding box center [912, 736] width 435 height 436
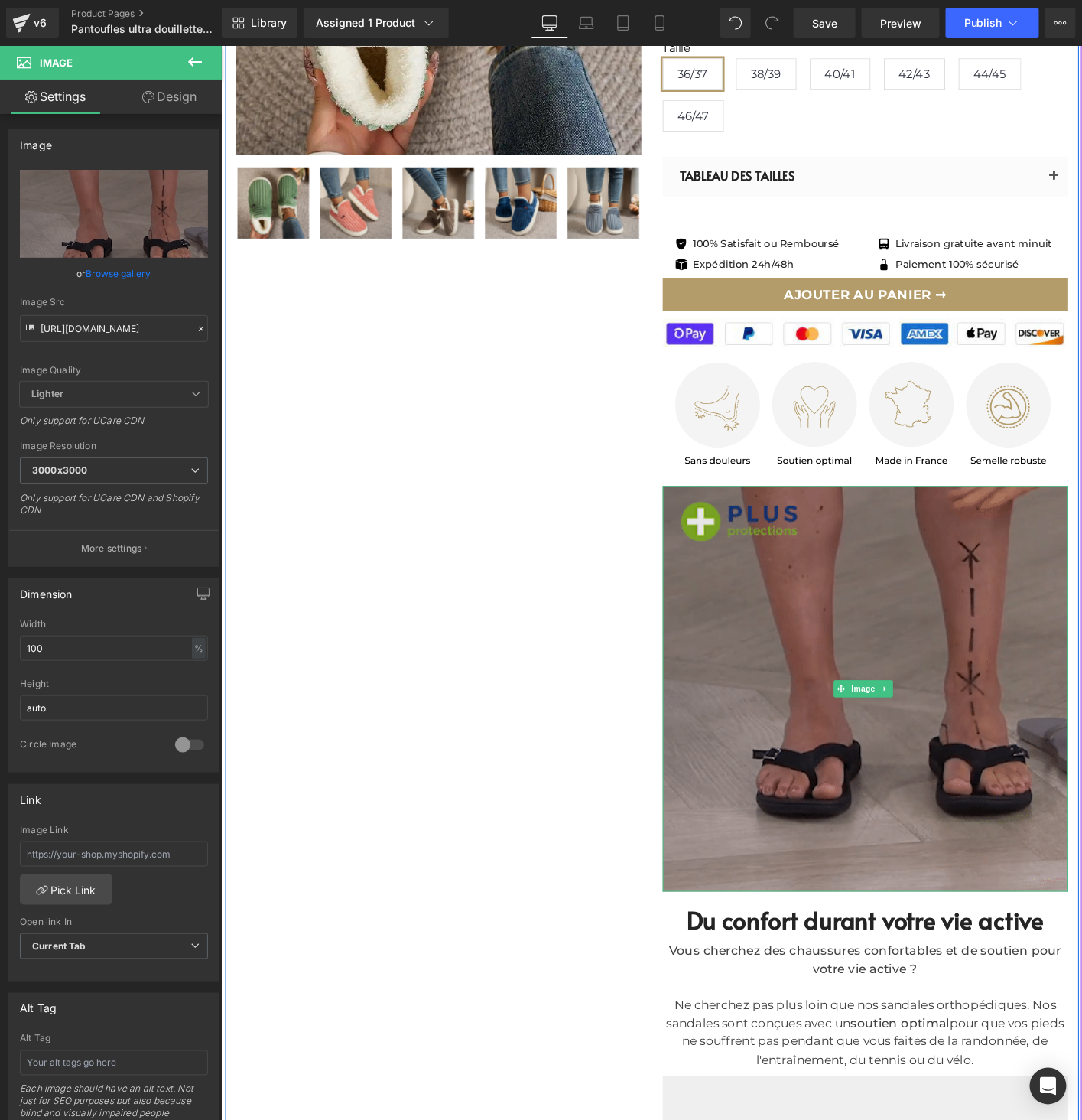
click at [897, 634] on img at bounding box center [912, 736] width 435 height 436
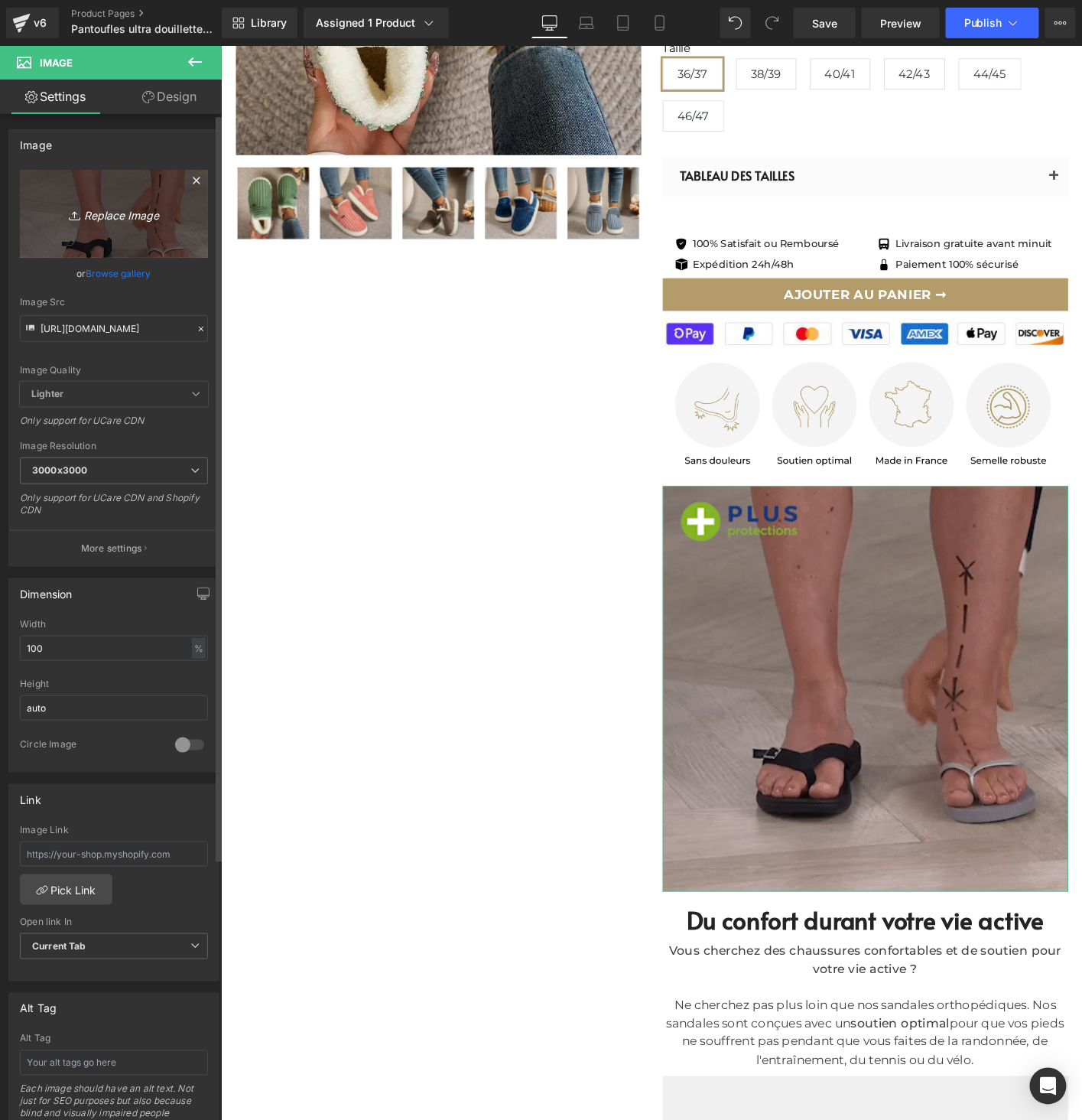
click at [104, 213] on icon "Replace Image" at bounding box center [114, 214] width 123 height 19
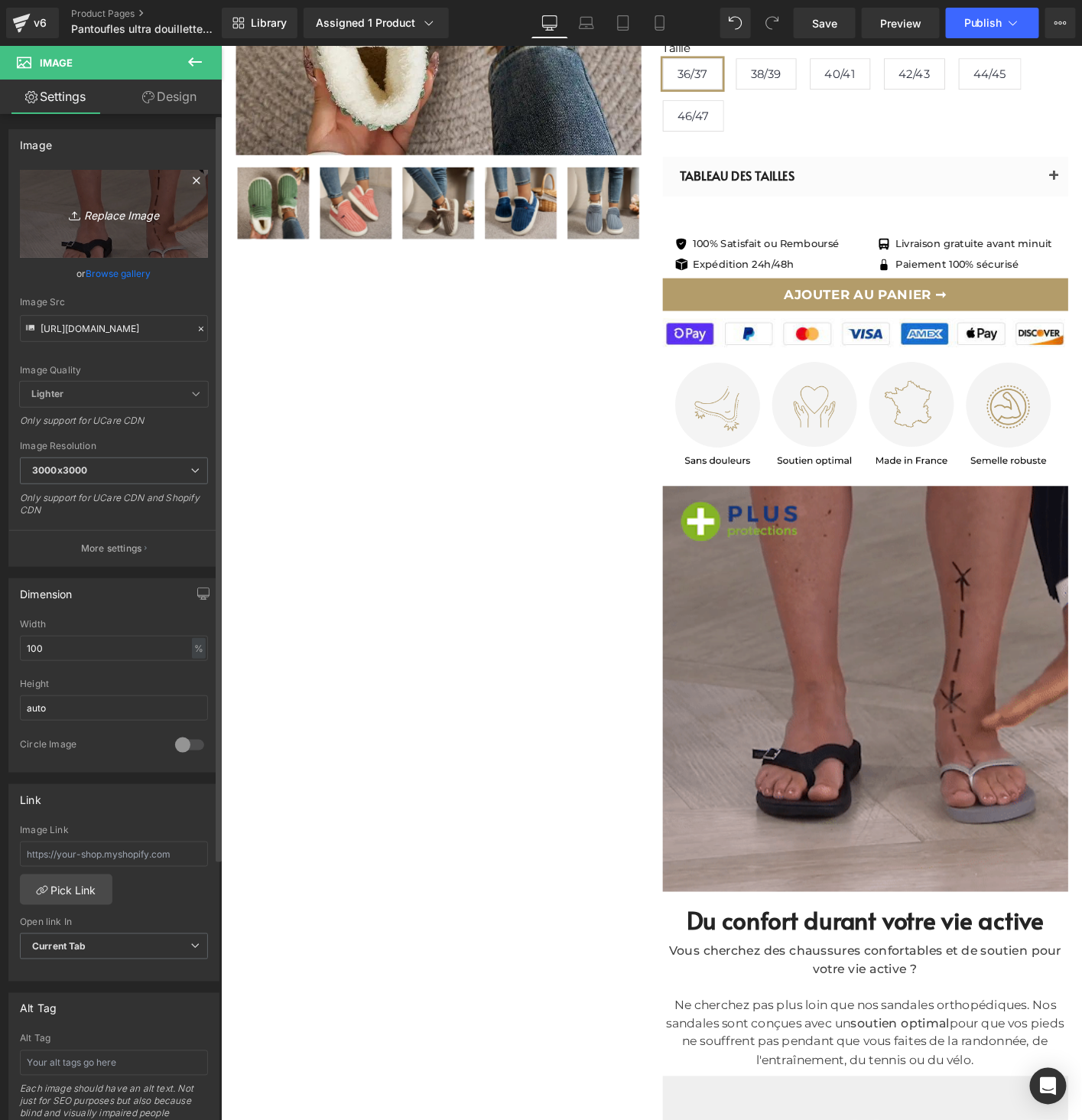
type input "C:\fakepath\17.jpg"
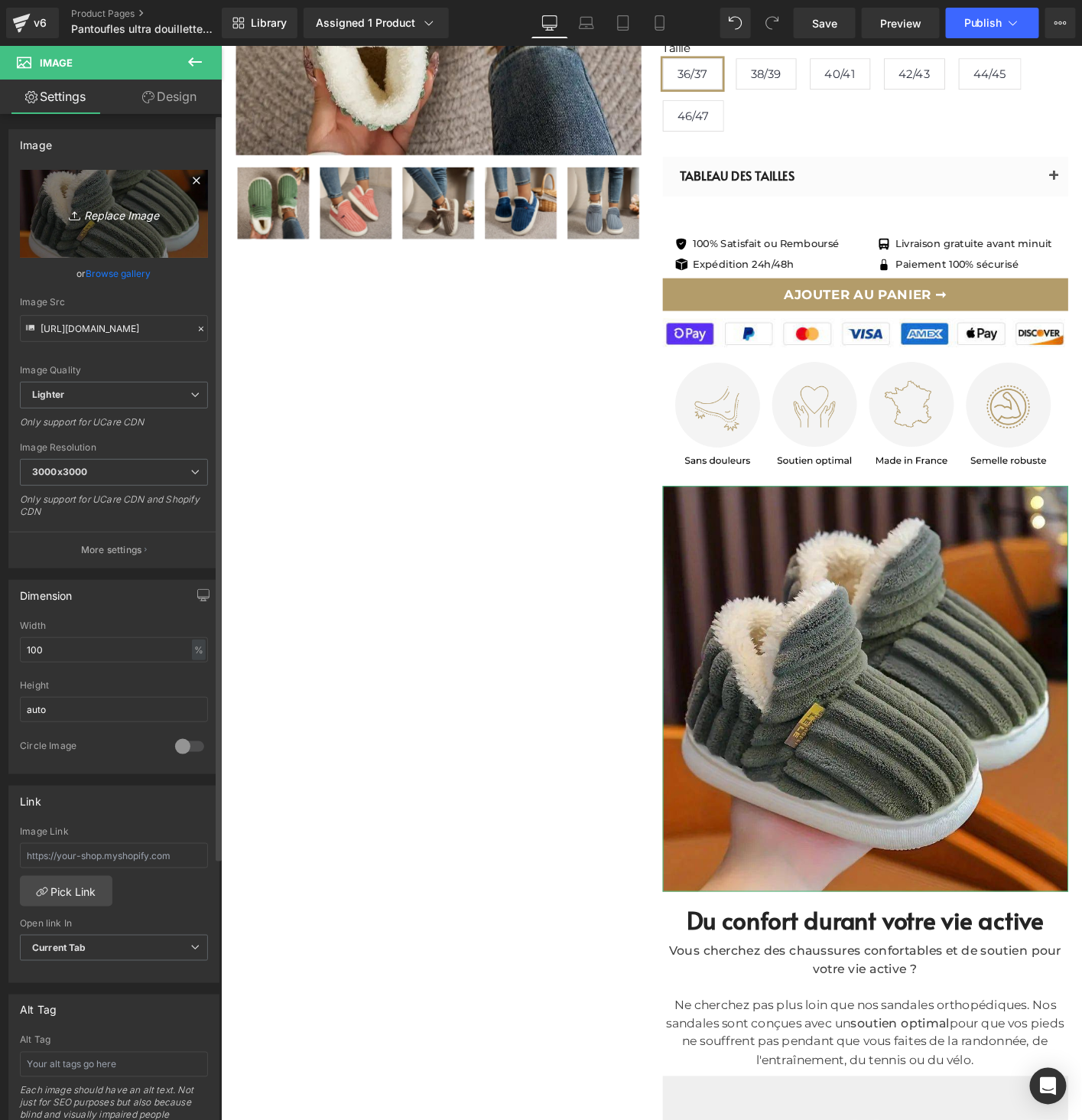
click at [111, 212] on icon "Replace Image" at bounding box center [114, 214] width 123 height 19
type input "C:\fakepath\19.jpg"
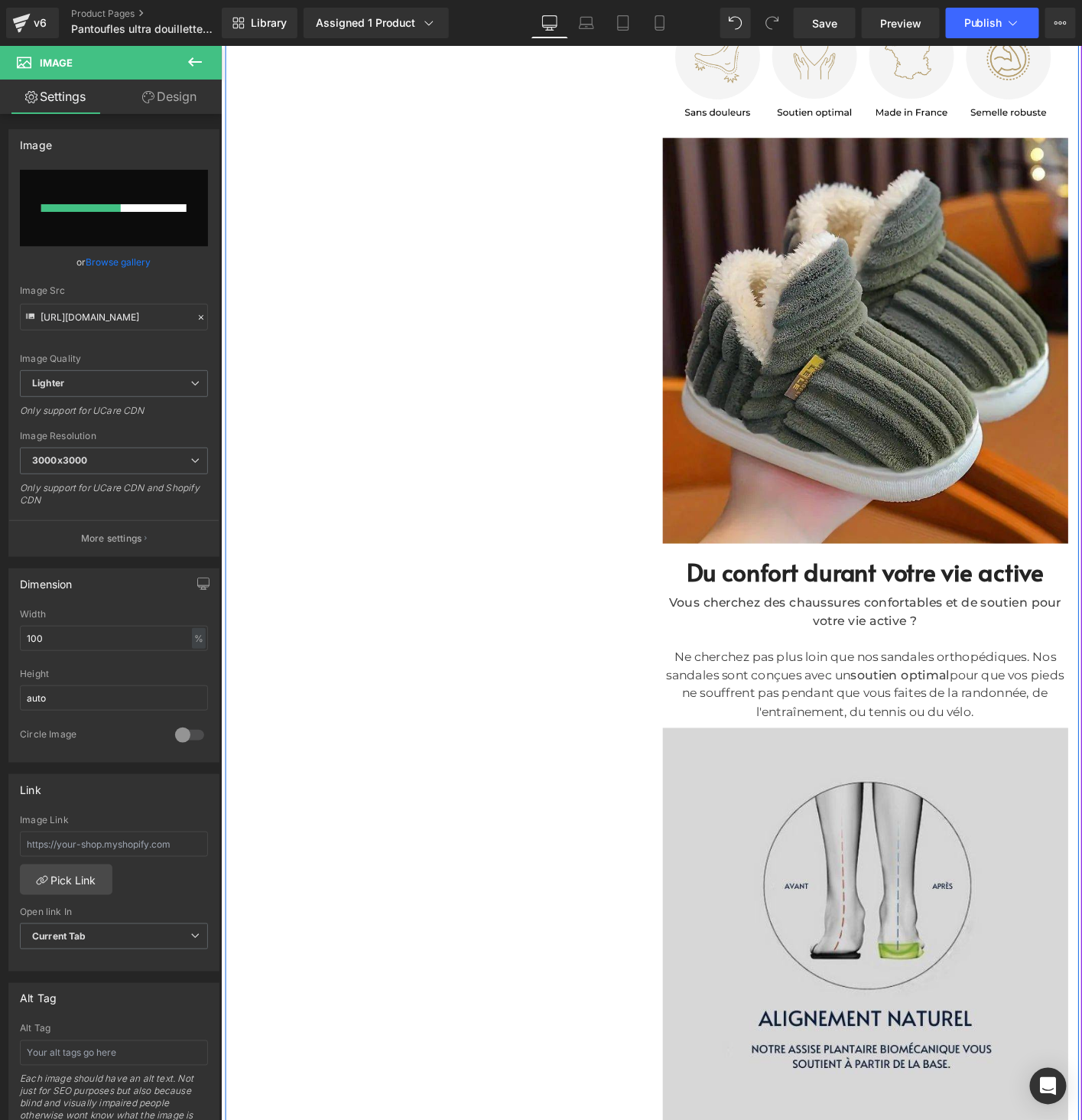
scroll to position [803, 0]
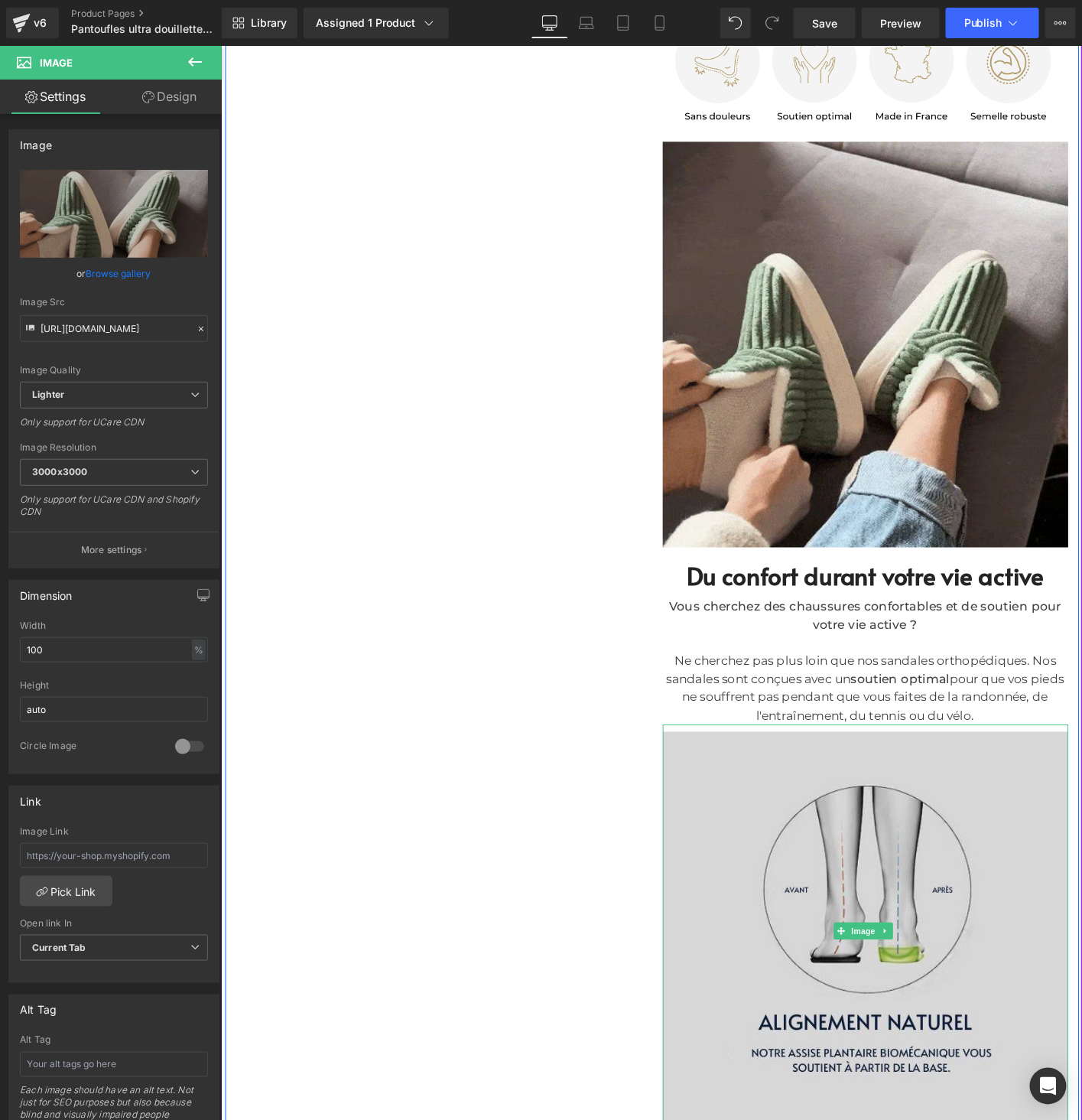
click at [877, 830] on img at bounding box center [912, 996] width 435 height 443
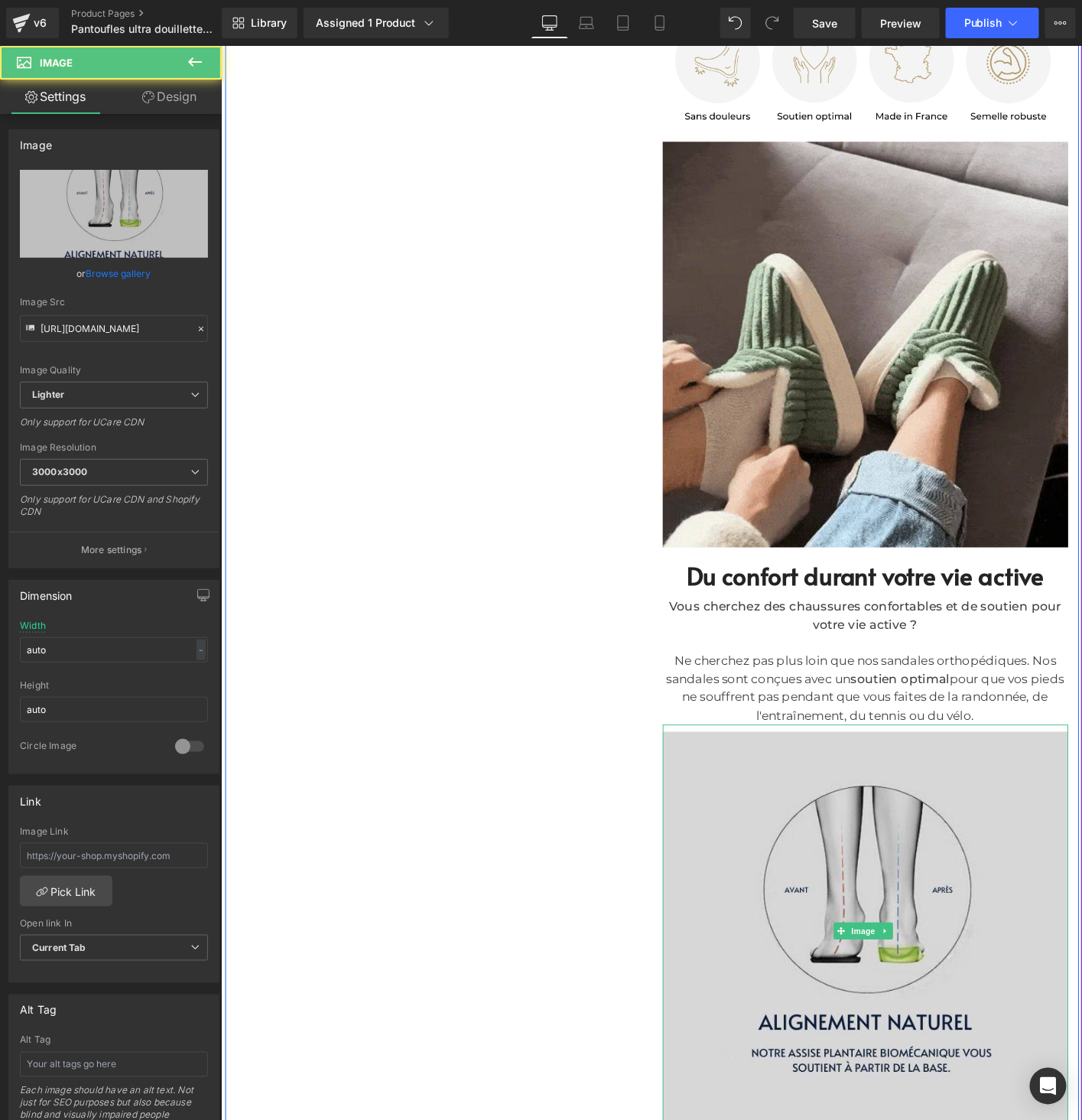
click at [912, 840] on img at bounding box center [912, 996] width 435 height 443
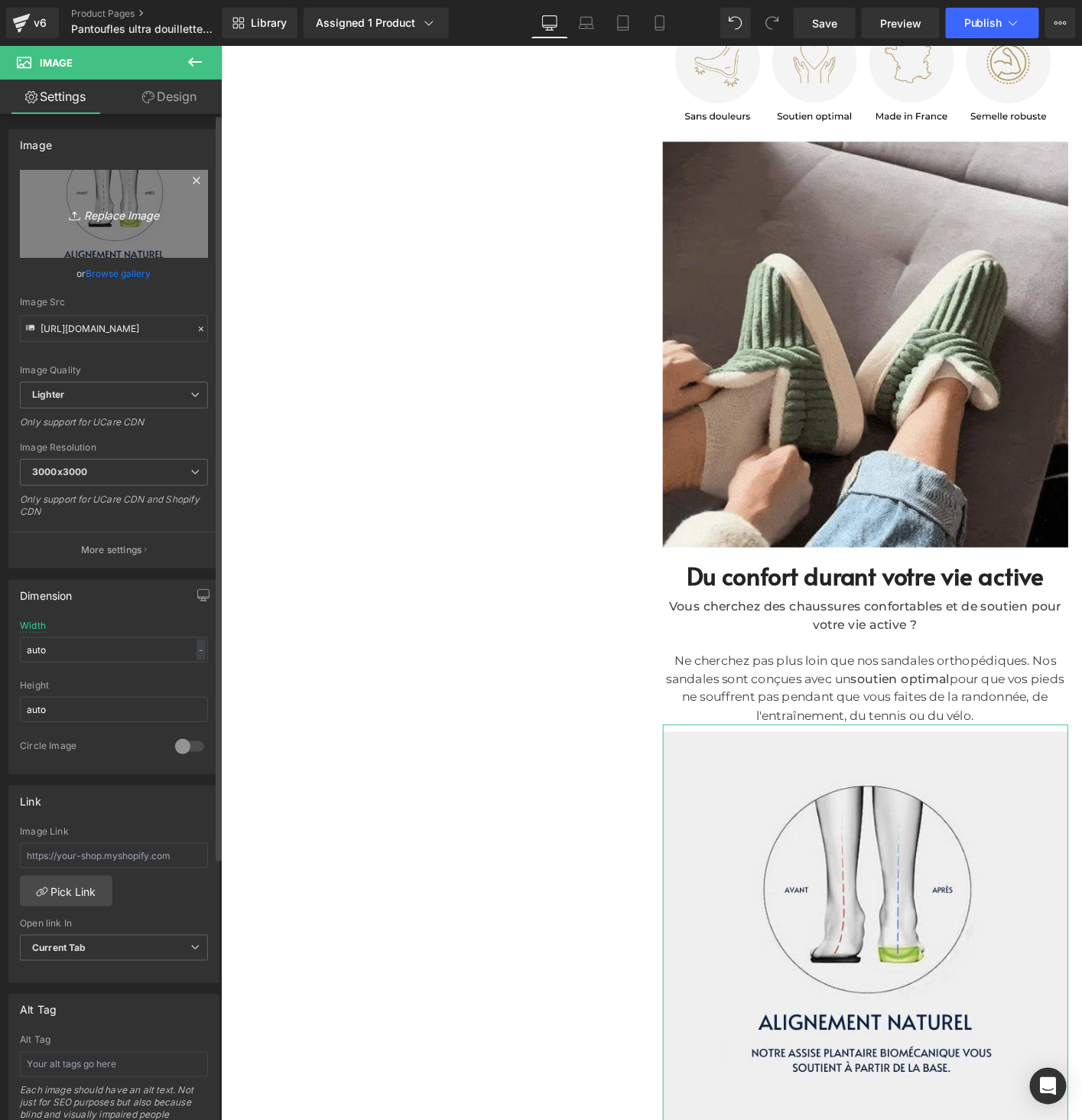
click at [106, 207] on icon "Replace Image" at bounding box center [114, 214] width 123 height 19
type input "C:\fakepath\20.jpg"
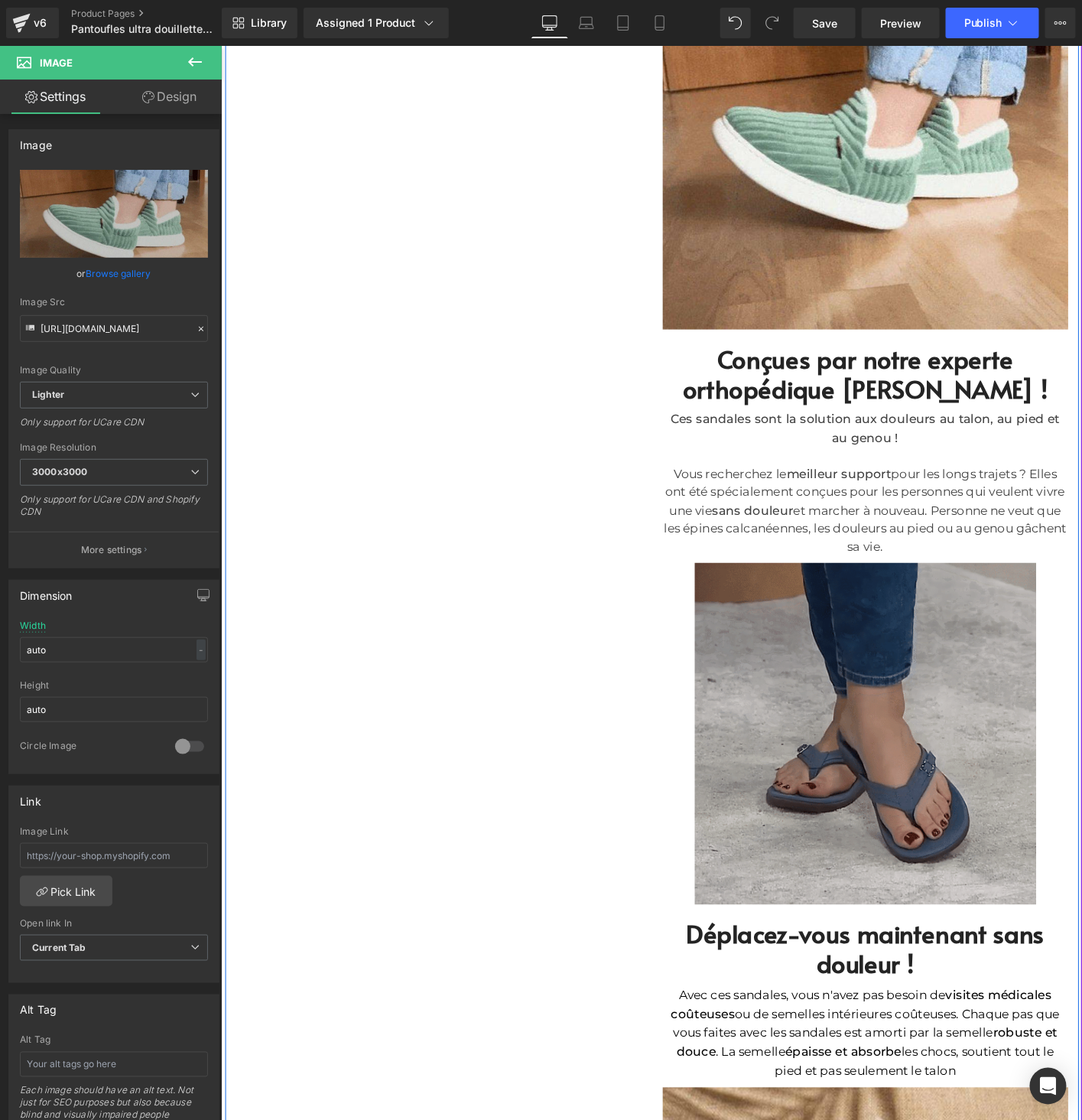
scroll to position [1674, 0]
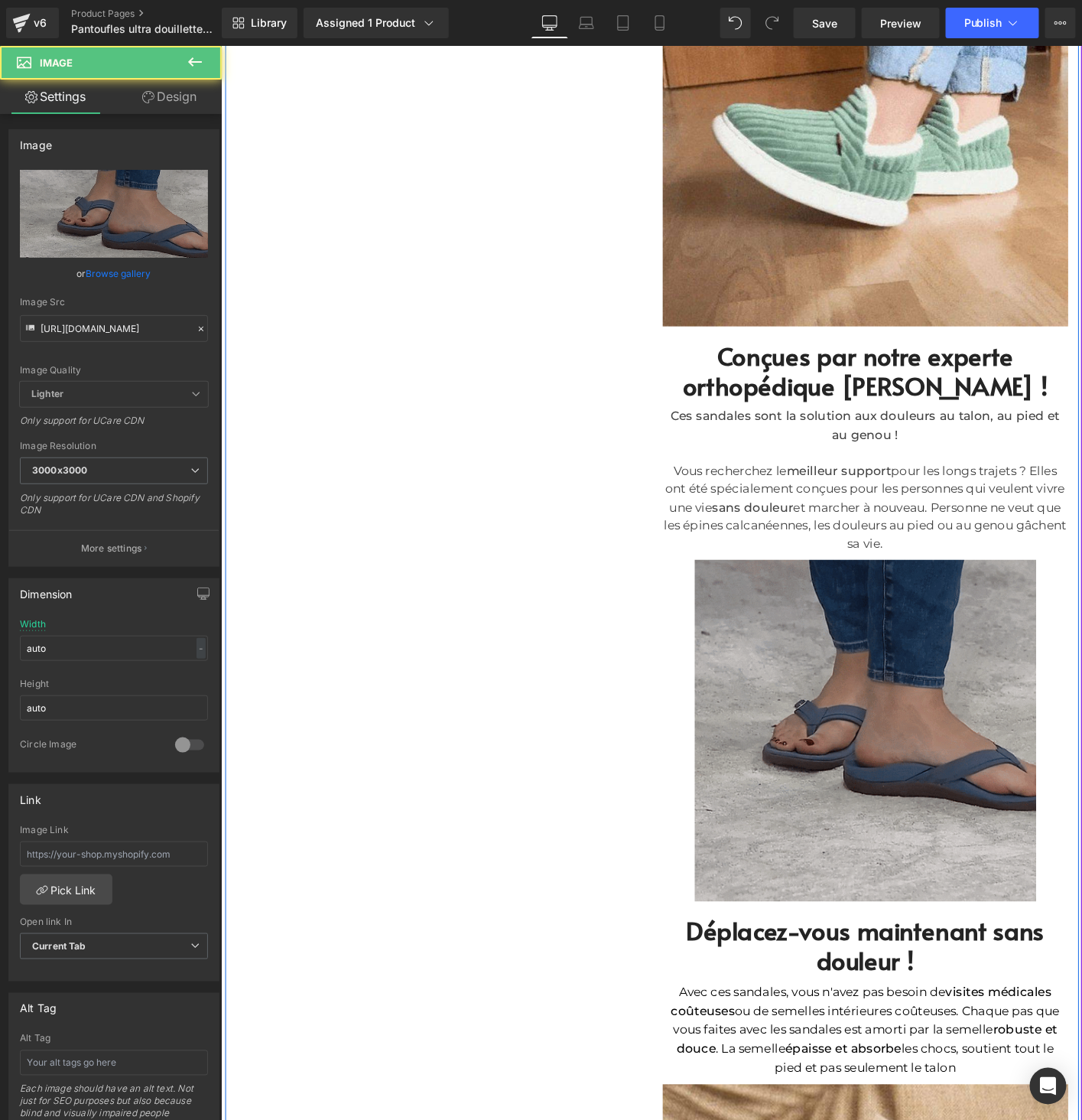
click at [861, 776] on img at bounding box center [912, 776] width 367 height 374
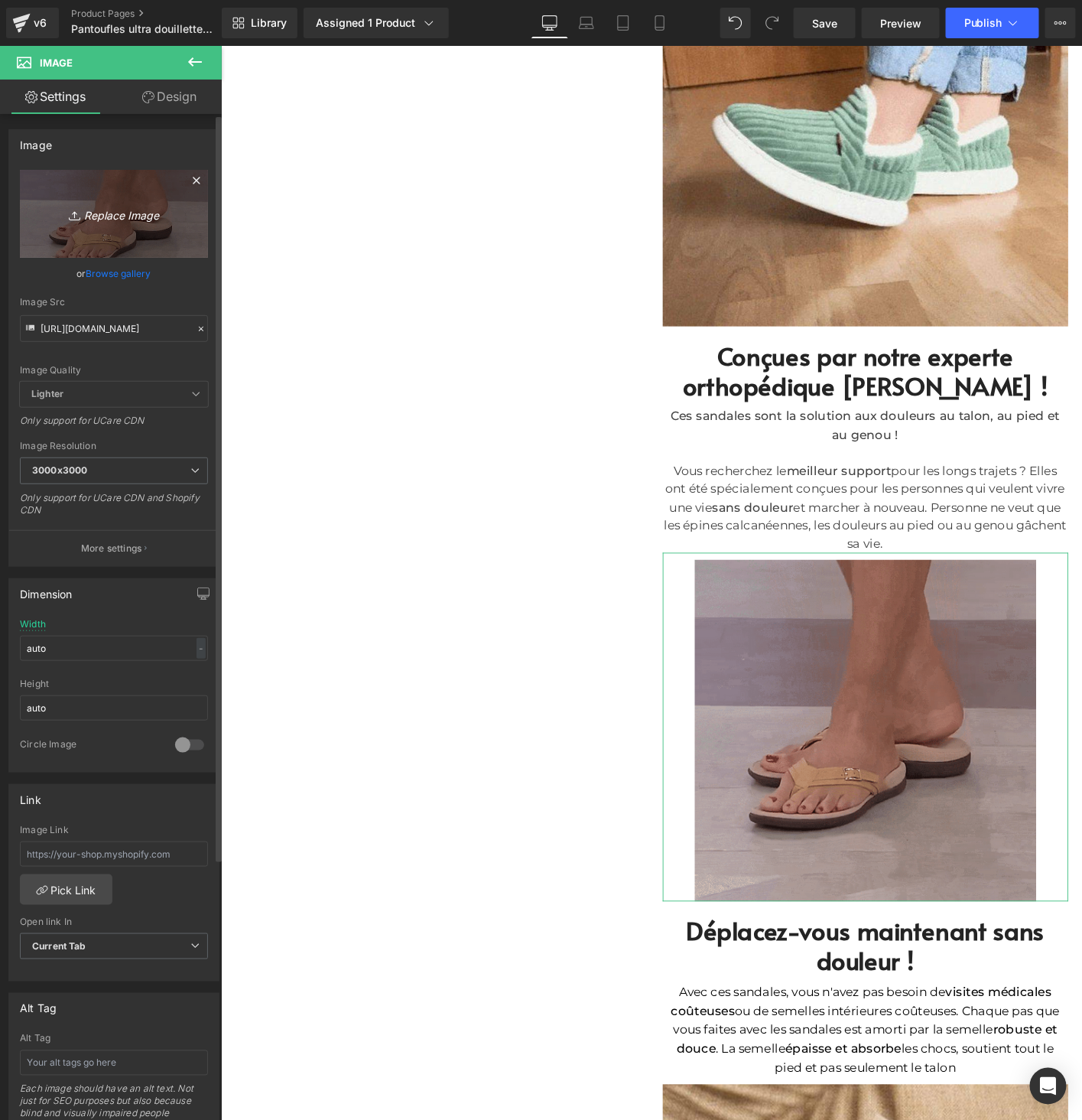
click at [132, 208] on icon "Replace Image" at bounding box center [114, 214] width 123 height 19
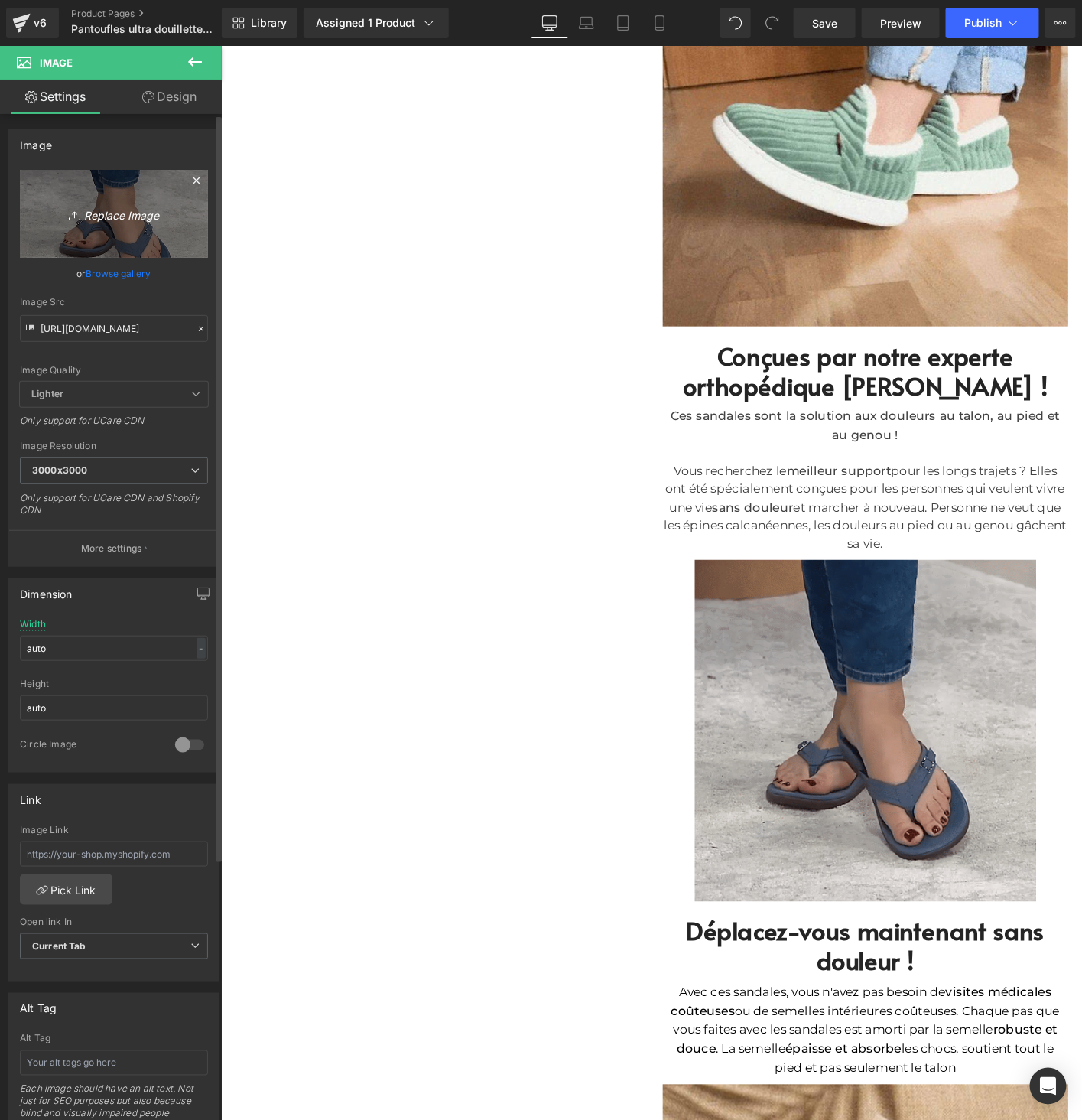
type input "C:\fakepath\21.jpg"
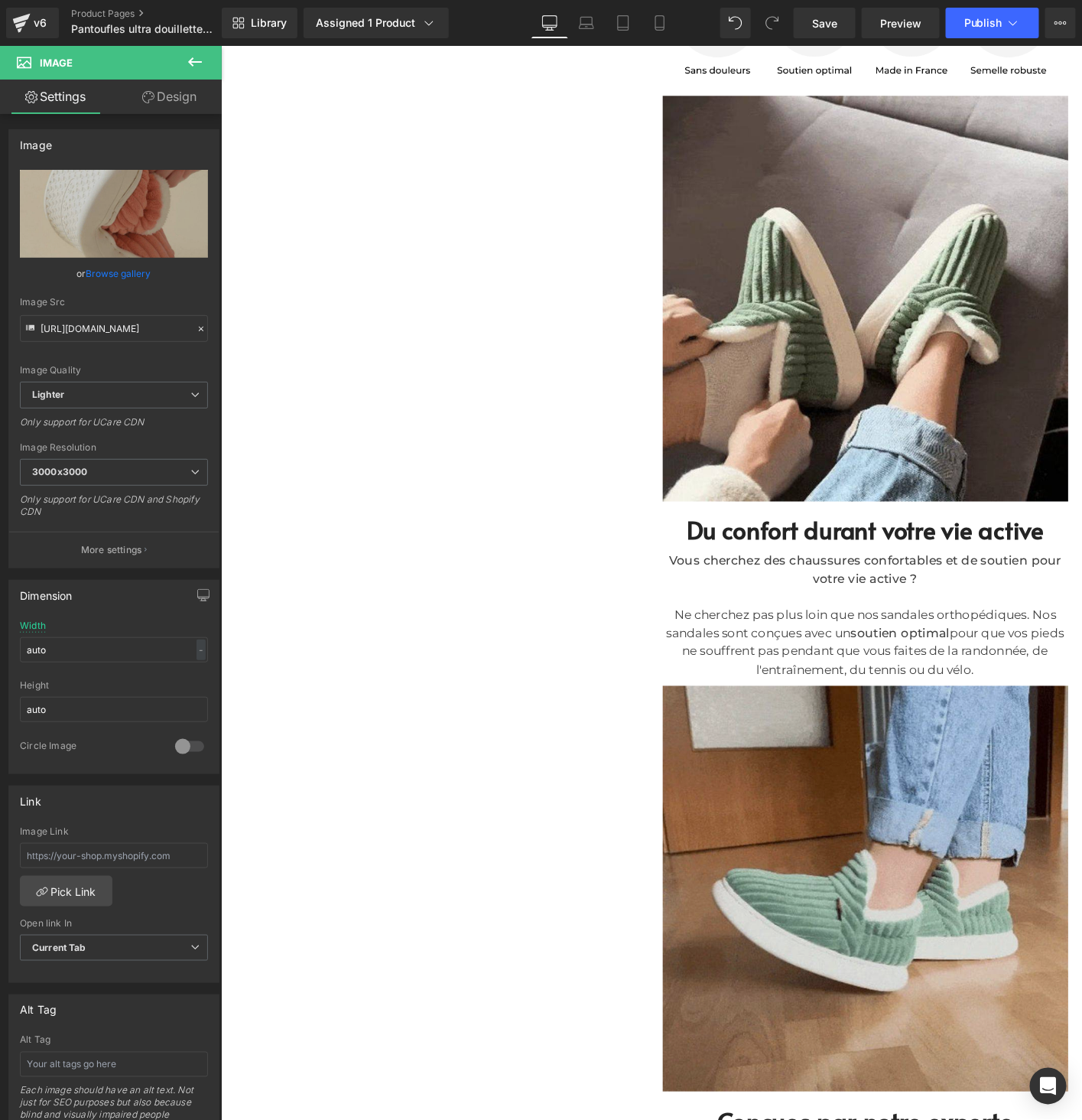
scroll to position [577, 0]
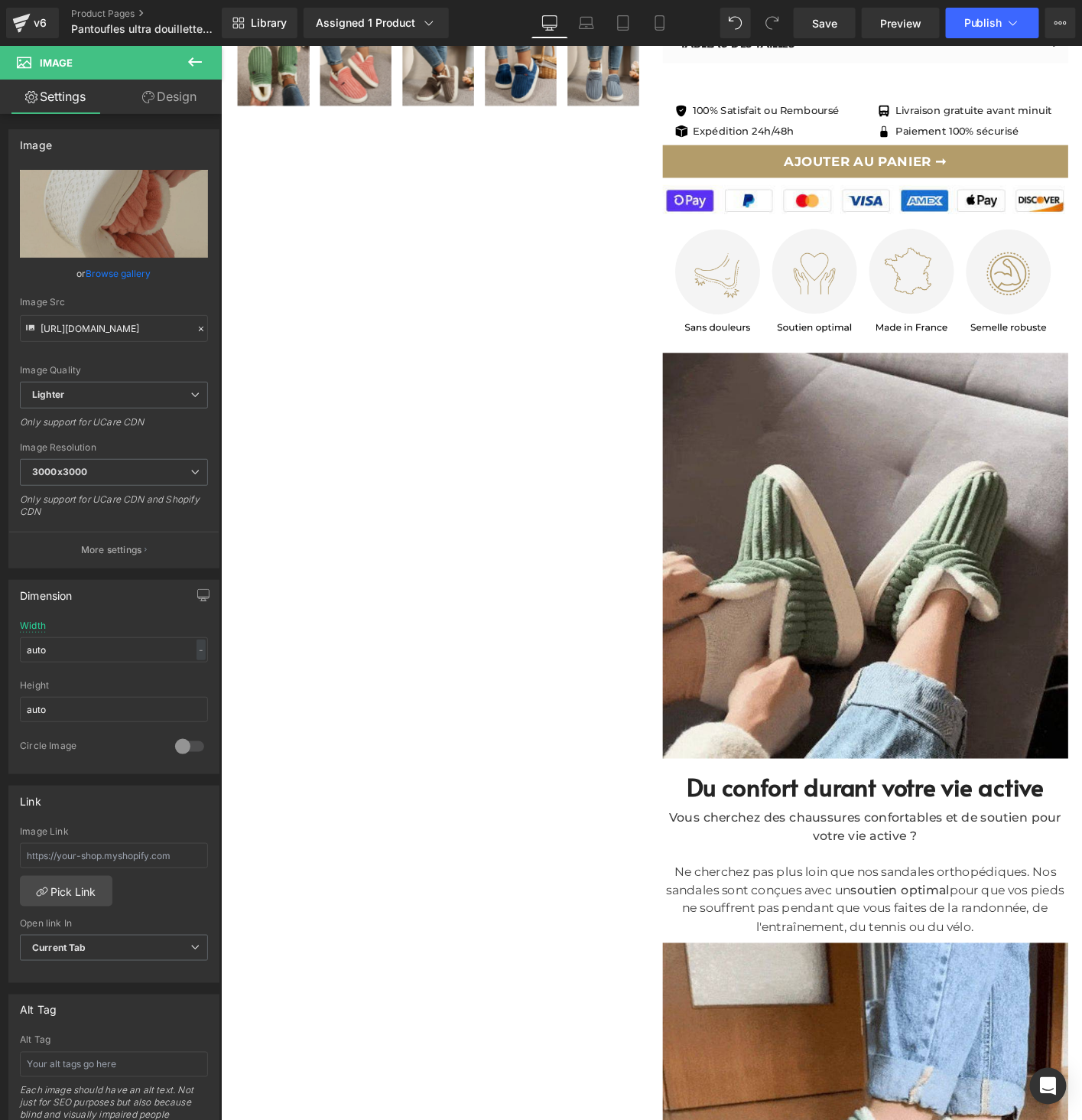
click at [840, 834] on h2 "Du confort durant votre vie active" at bounding box center [912, 841] width 435 height 31
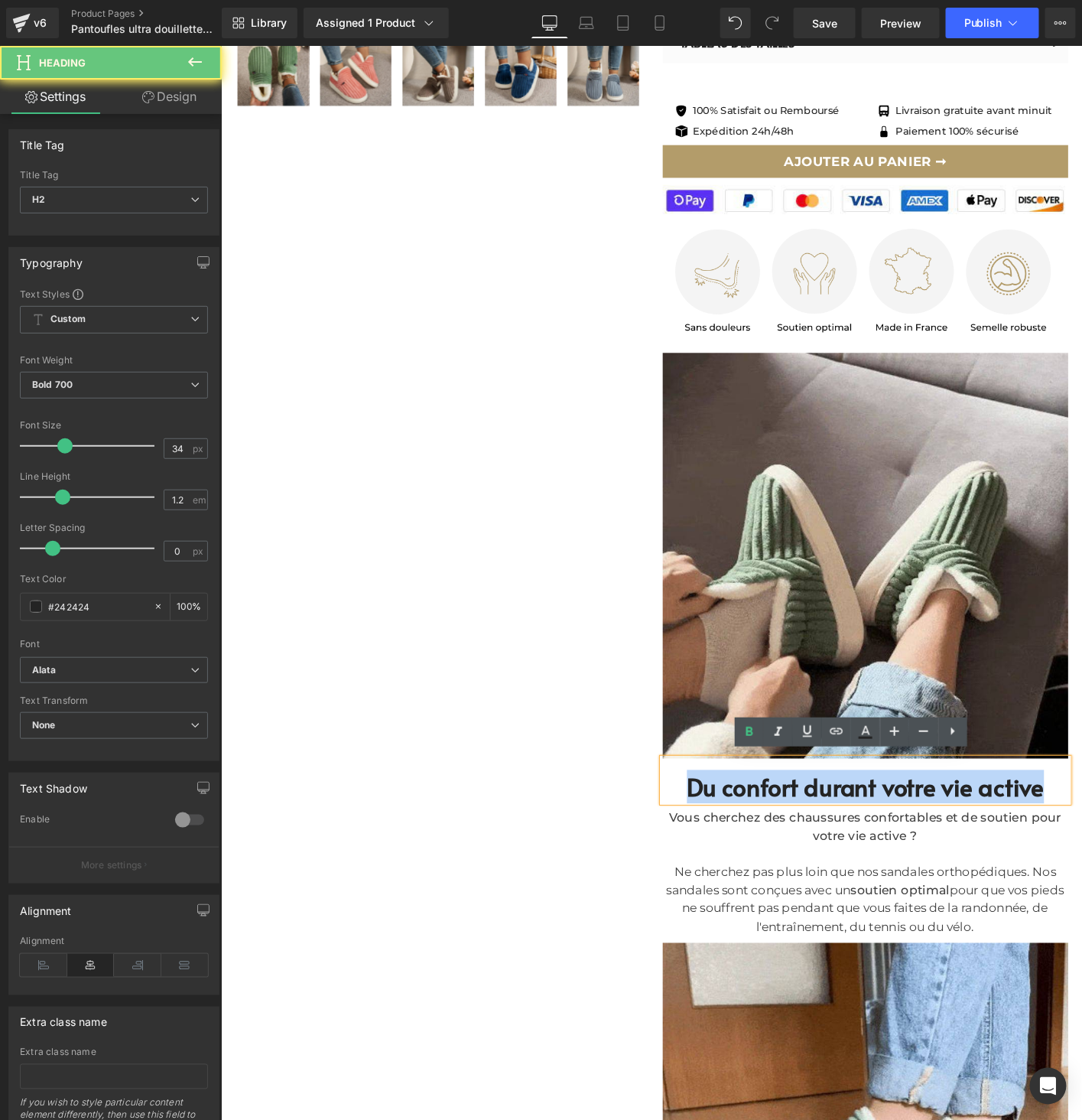
click at [840, 834] on h2 "Du confort durant votre vie active" at bounding box center [912, 841] width 435 height 31
paste div
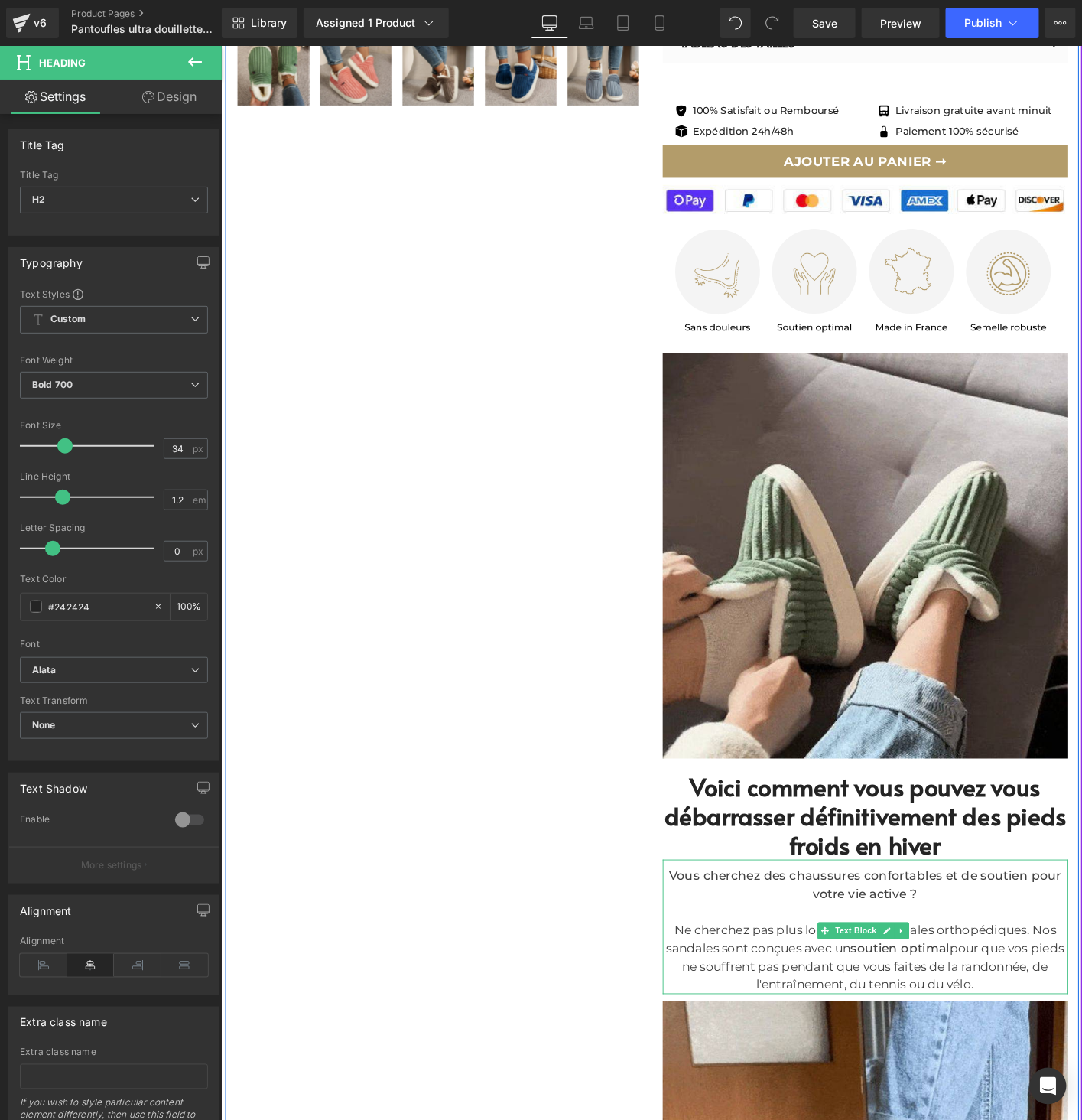
click at [908, 952] on strong "Vous cherchez des chaussures confortables et de soutien pour votre vie active ?" at bounding box center [912, 946] width 421 height 35
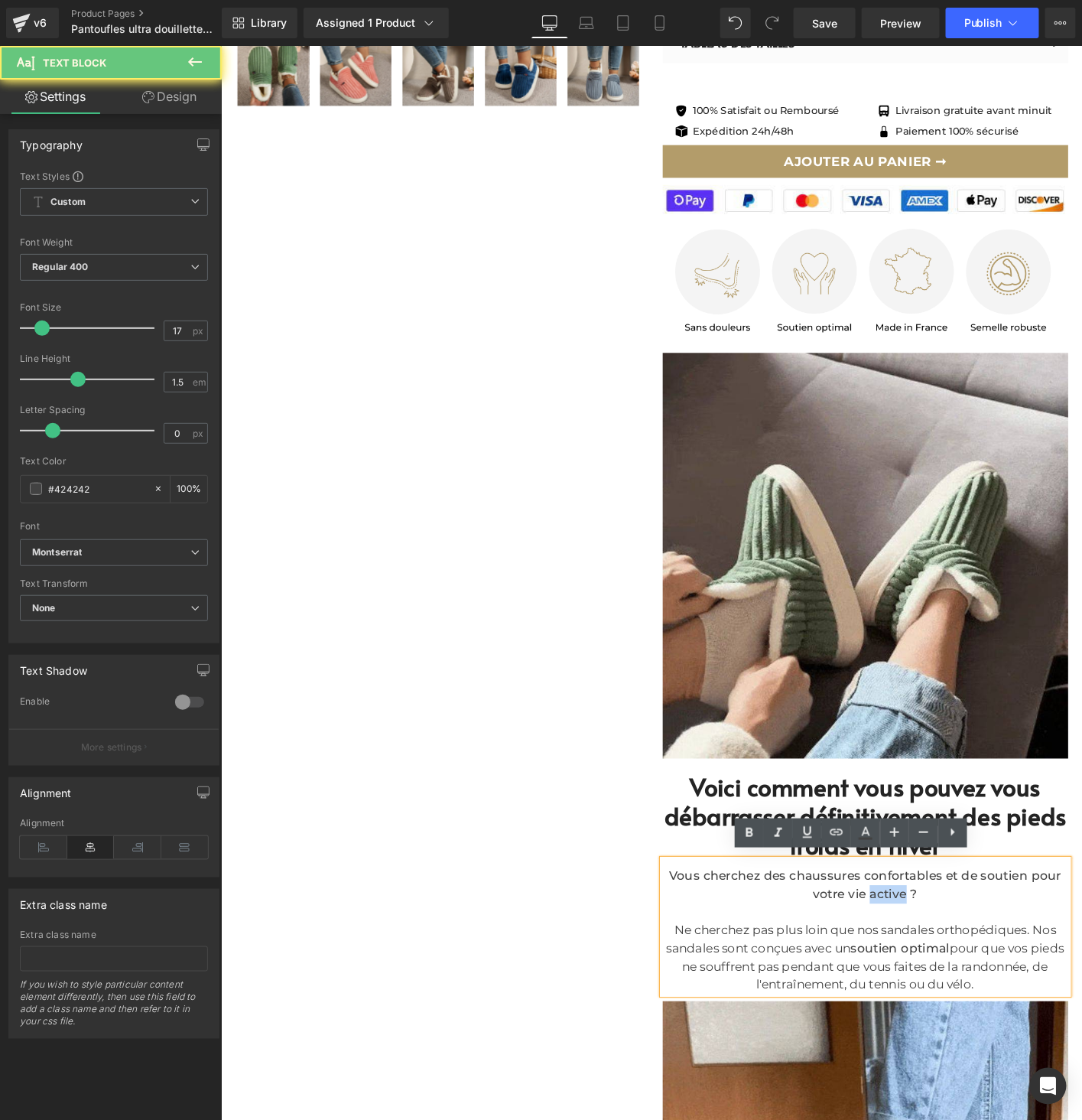
click at [908, 952] on strong "Vous cherchez des chaussures confortables et de soutien pour votre vie active ?" at bounding box center [912, 946] width 421 height 35
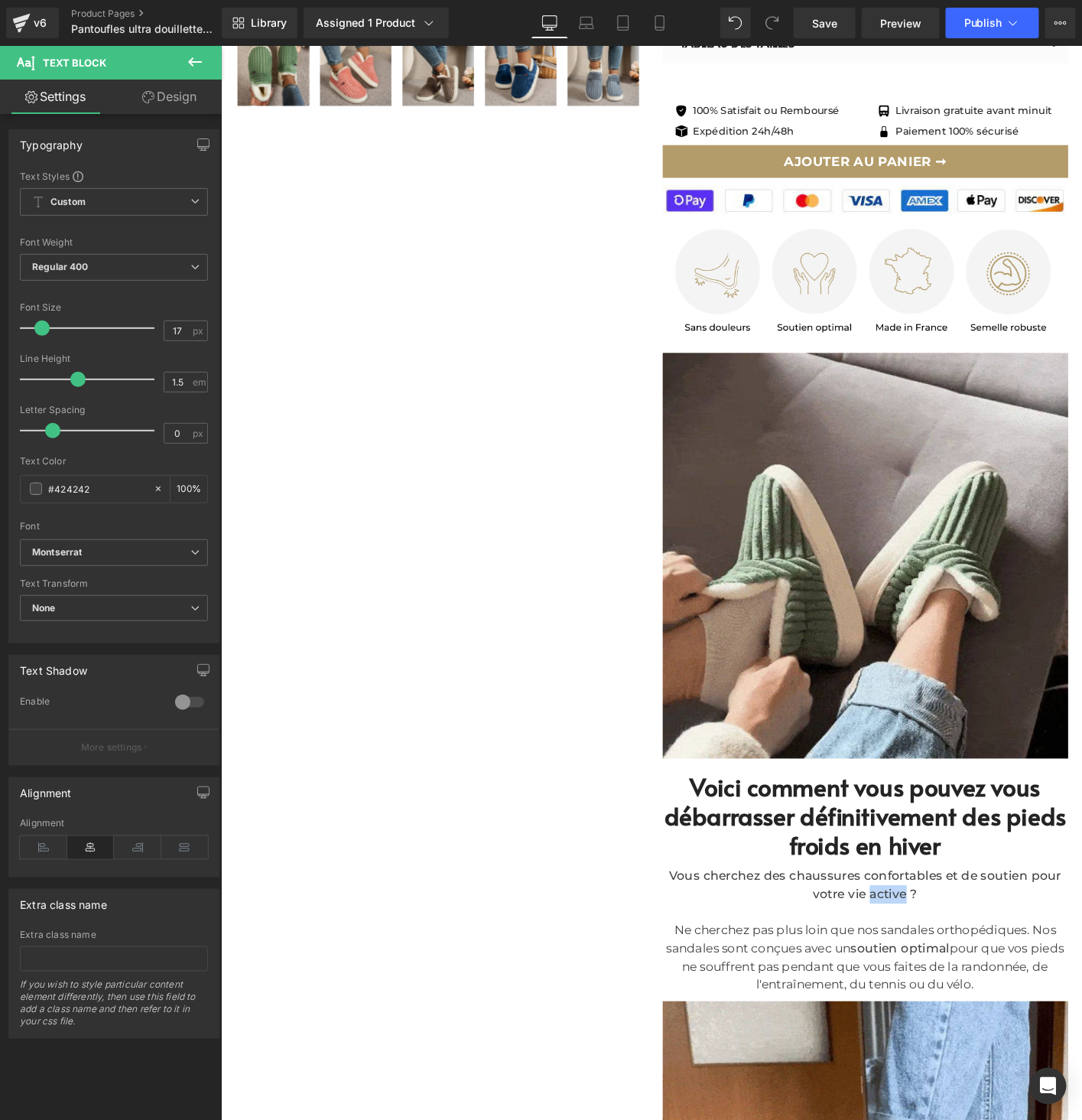
click at [925, 984] on div "Vous cherchez des chaussures confortables et de soutien pour votre vie active ?…" at bounding box center [912, 991] width 435 height 144
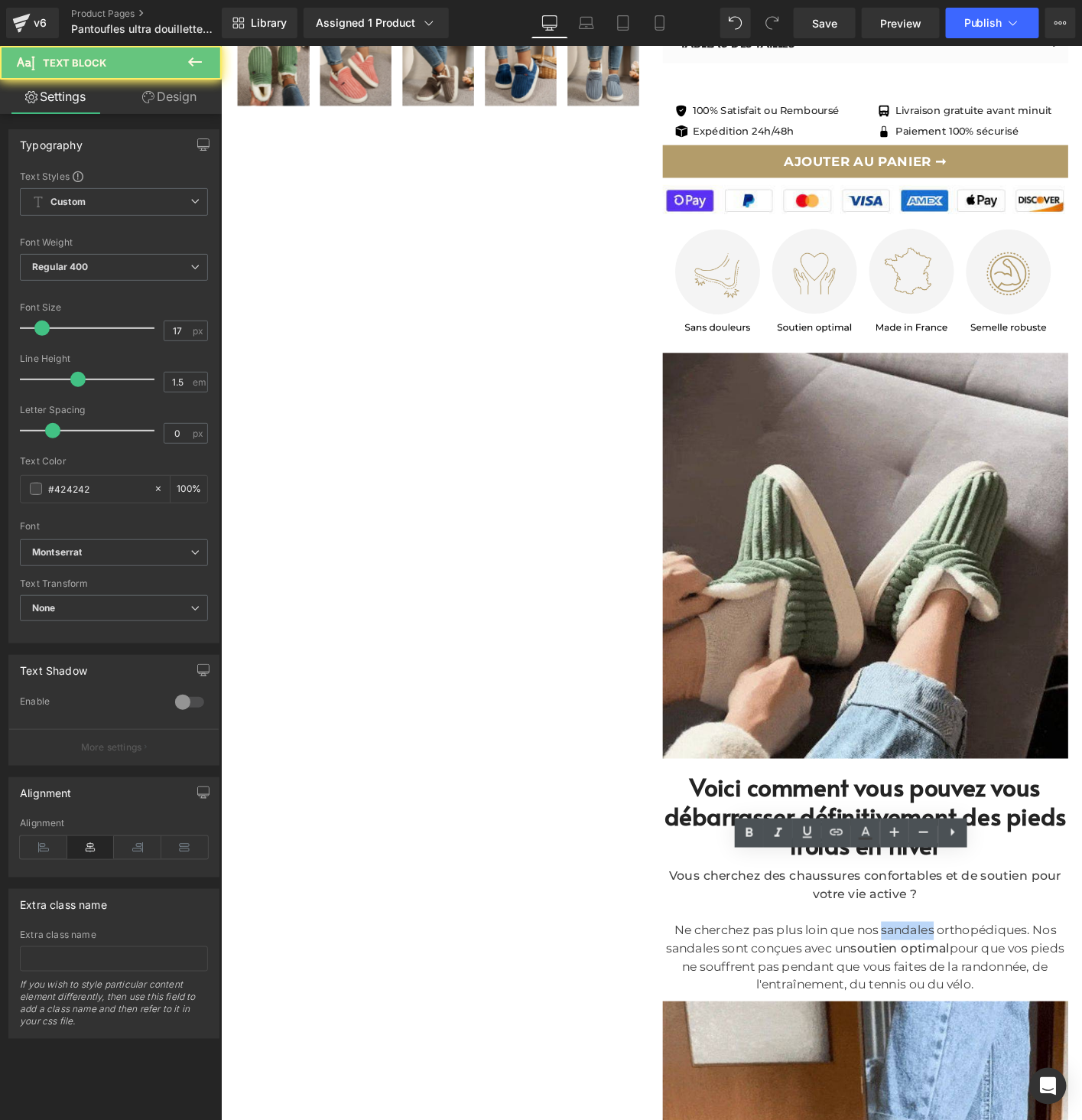
click at [925, 986] on div "Ne cherchez pas plus loin que nos sandales orthopédiques. Nos sandales sont con…" at bounding box center [912, 1025] width 435 height 78
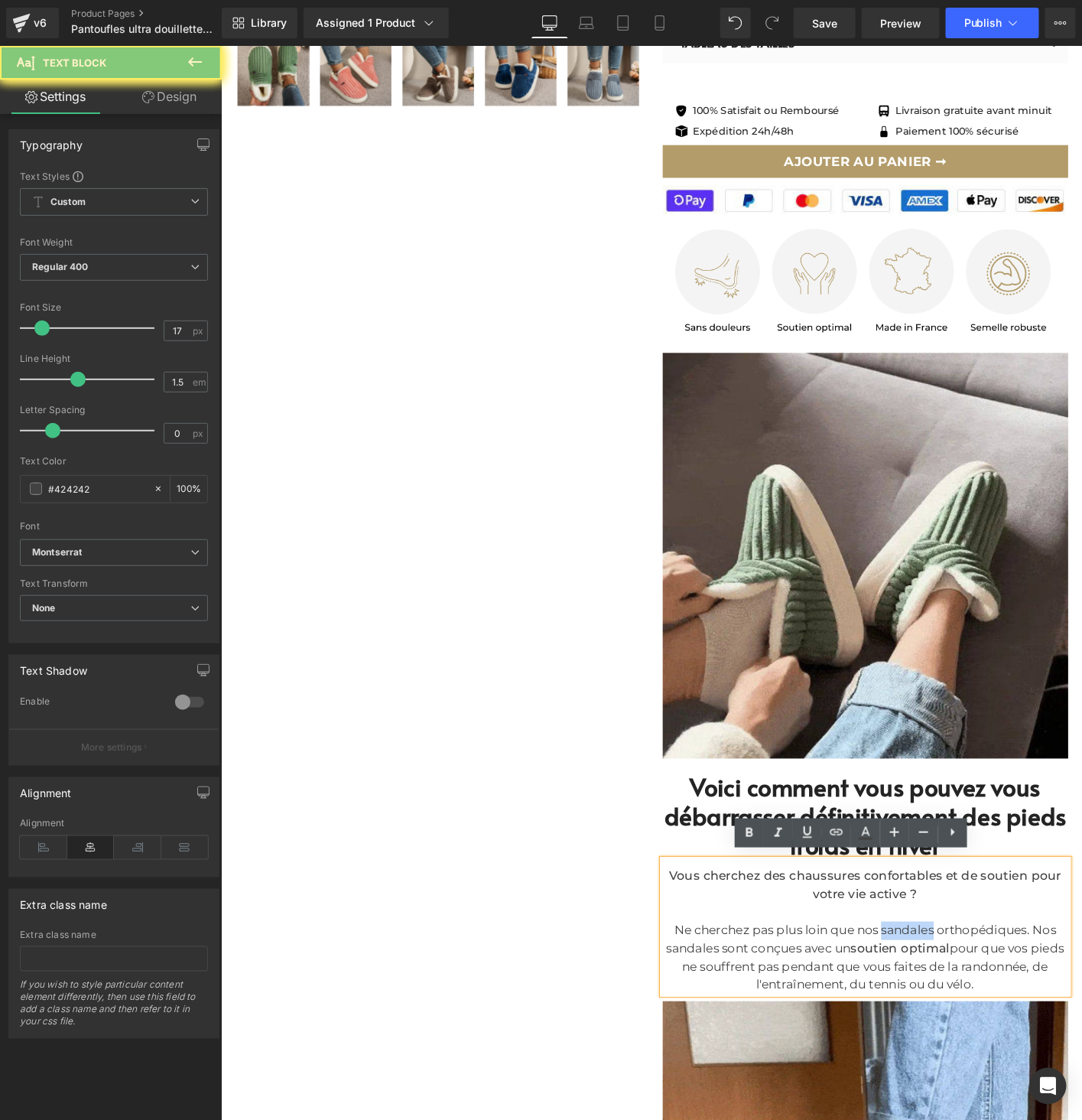
click at [926, 986] on div "Ne cherchez pas plus loin que nos sandales orthopédiques. Nos sandales sont con…" at bounding box center [912, 1025] width 435 height 78
click at [1057, 1046] on div "Ne cherchez pas plus loin que nos sandales orthopédiques. Nos sandales sont con…" at bounding box center [912, 1025] width 435 height 78
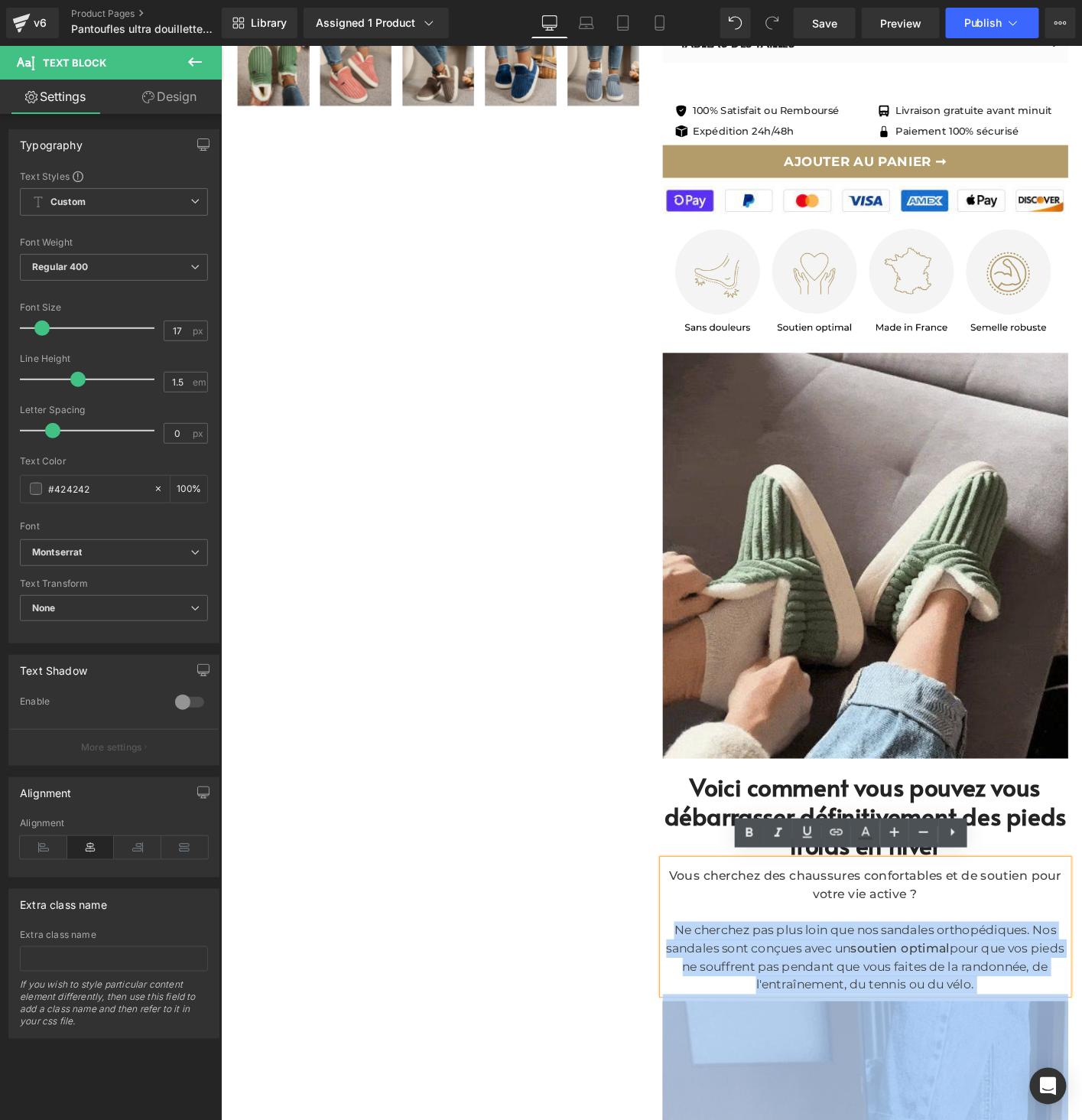
drag, startPoint x: 1057, startPoint y: 1046, endPoint x: 549, endPoint y: 843, distance: 547.1
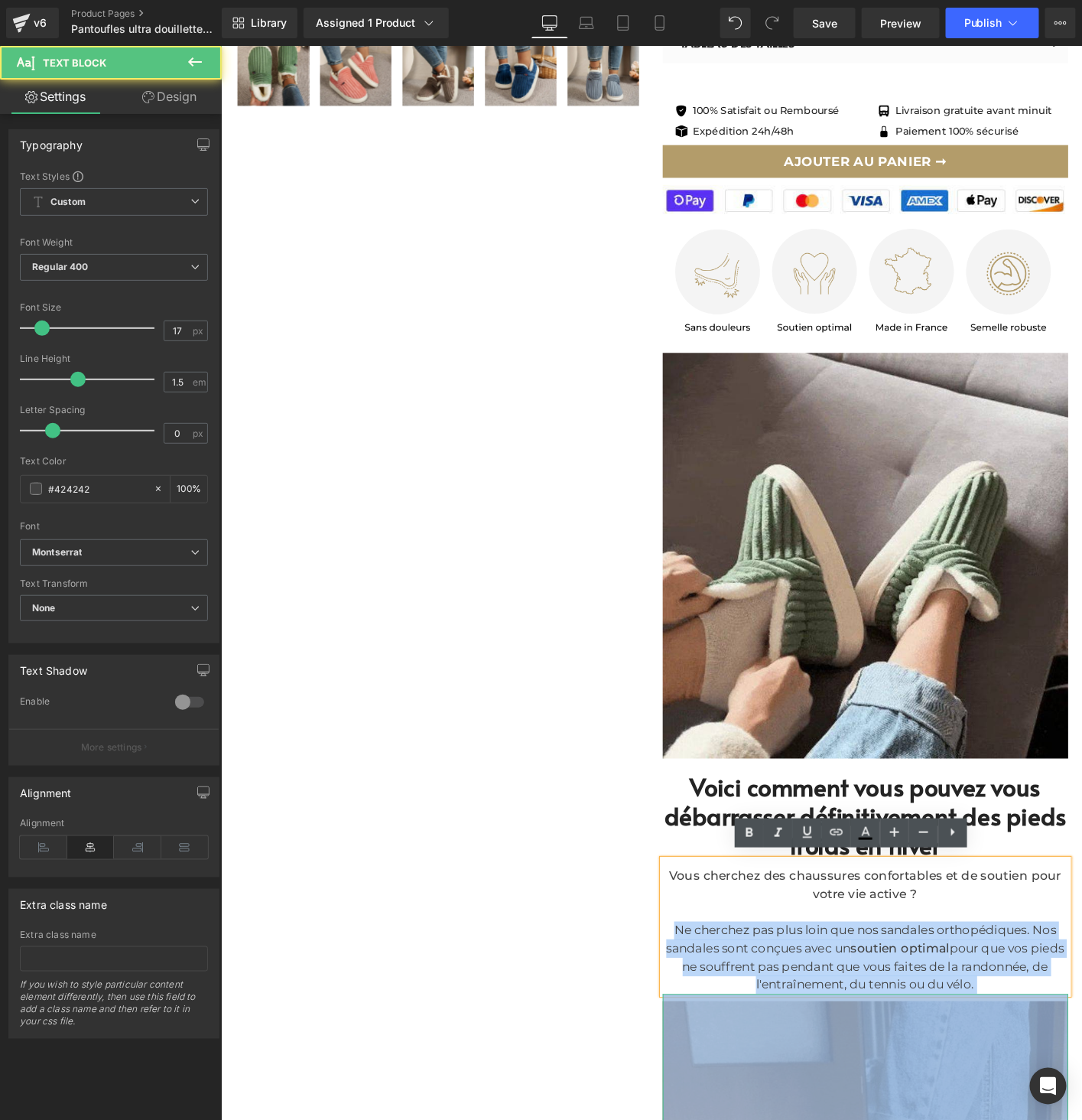
drag, startPoint x: 698, startPoint y: 931, endPoint x: 1067, endPoint y: 1089, distance: 401.4
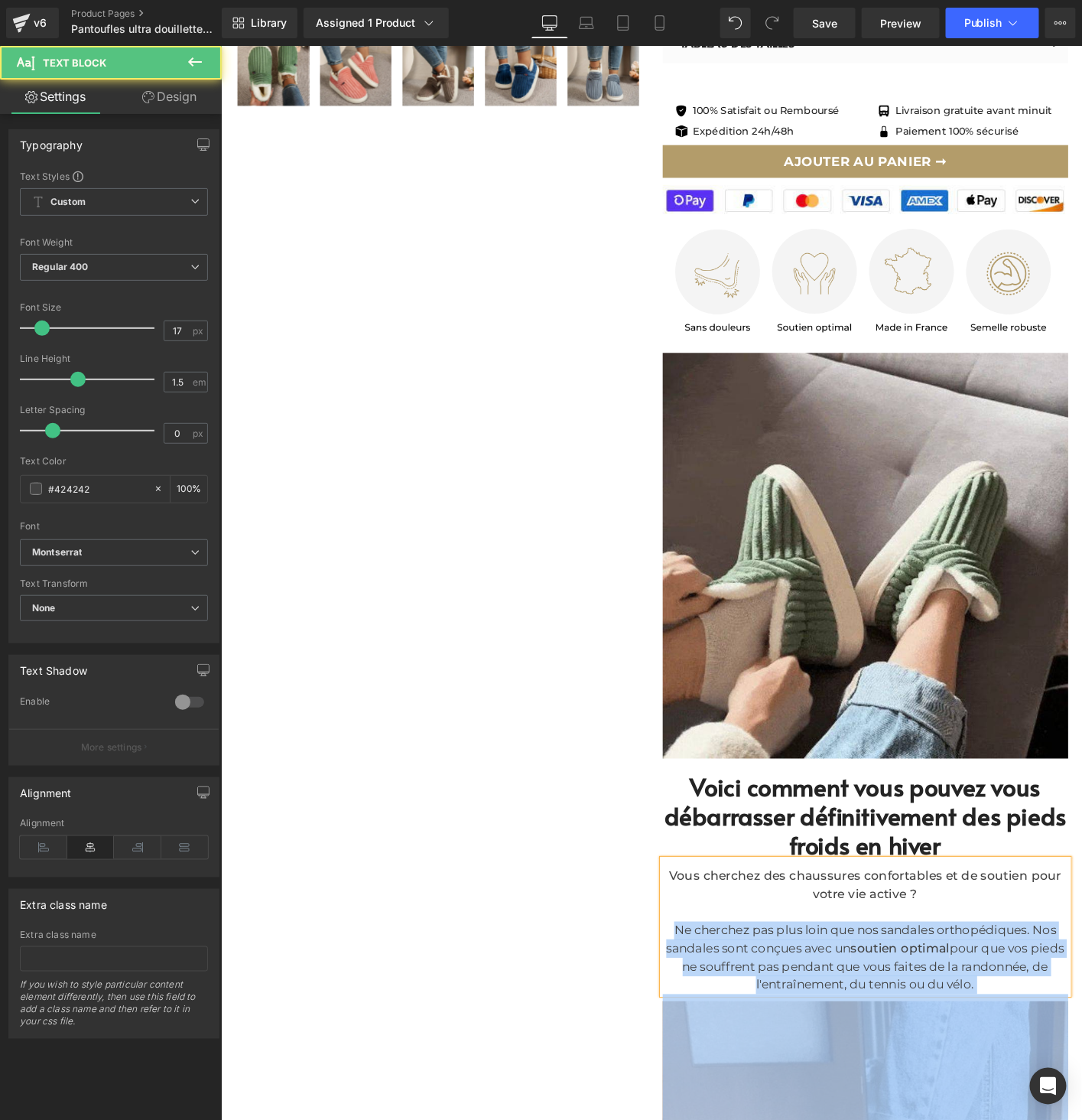
paste div
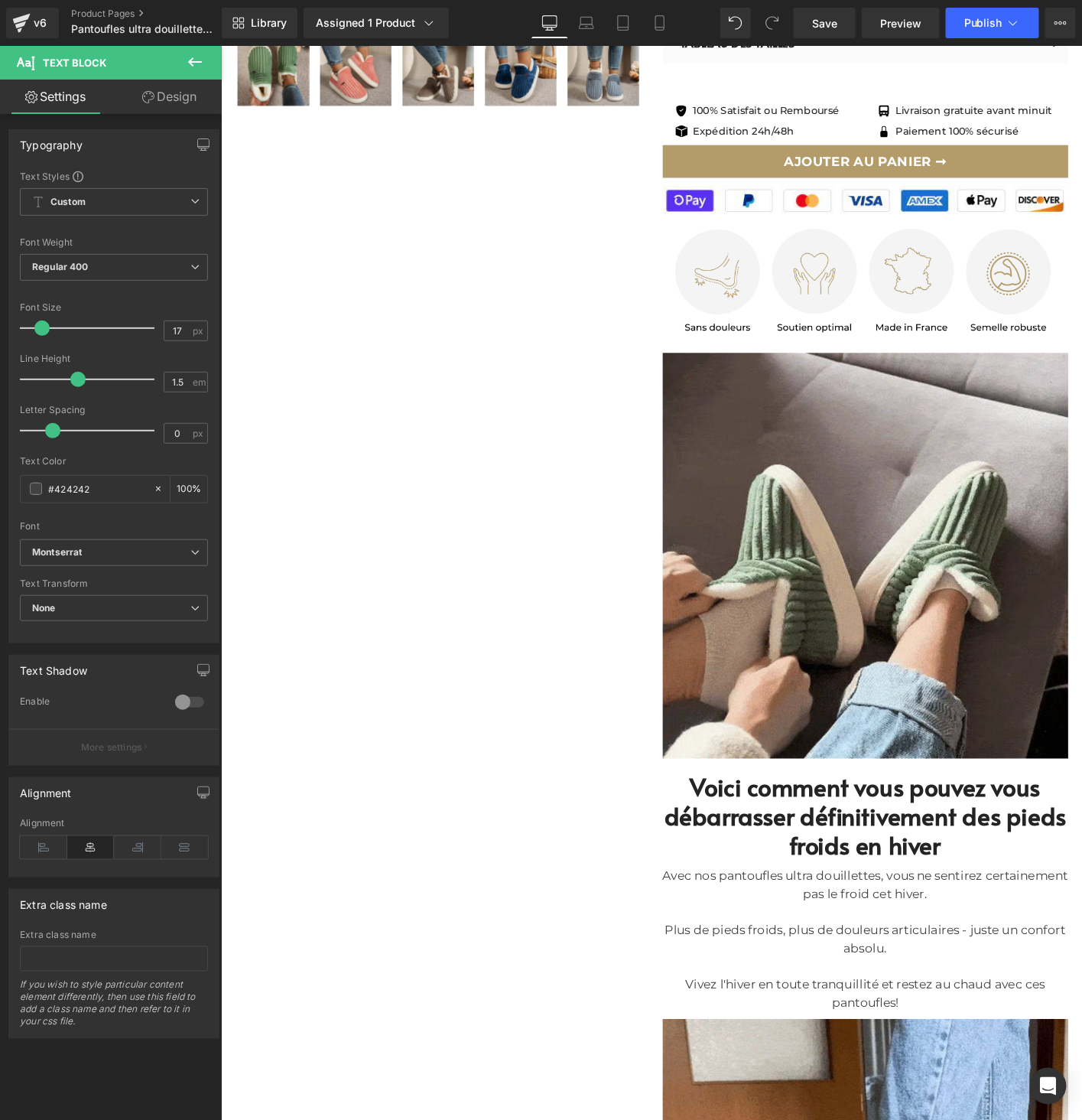
click at [707, 992] on div "Plus de pieds froids, plus de douleurs articulaires - juste un confort absolu." at bounding box center [912, 1005] width 435 height 39
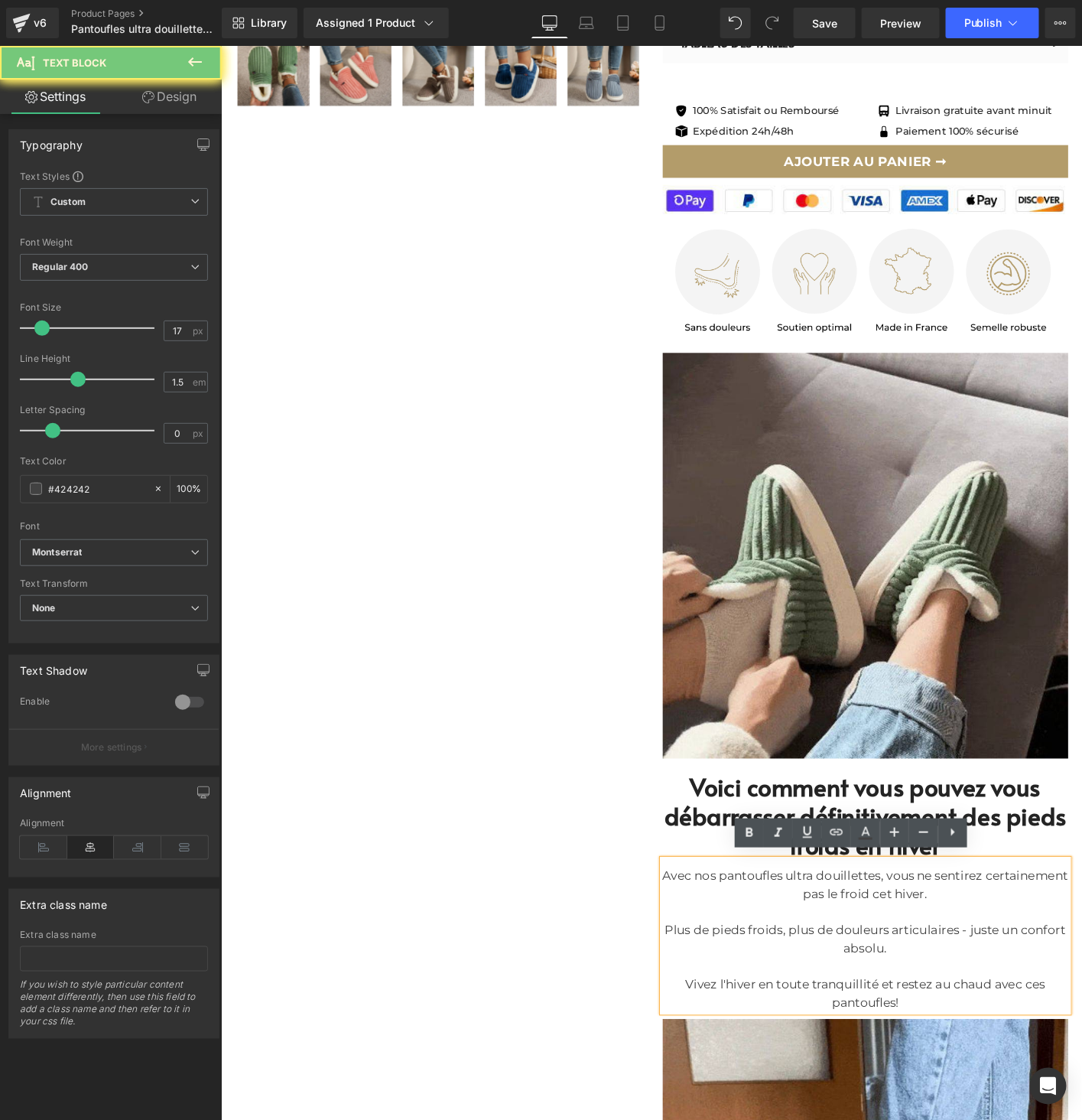
click at [709, 991] on div "Plus de pieds froids, plus de douleurs articulaires - juste un confort absolu." at bounding box center [912, 1005] width 435 height 39
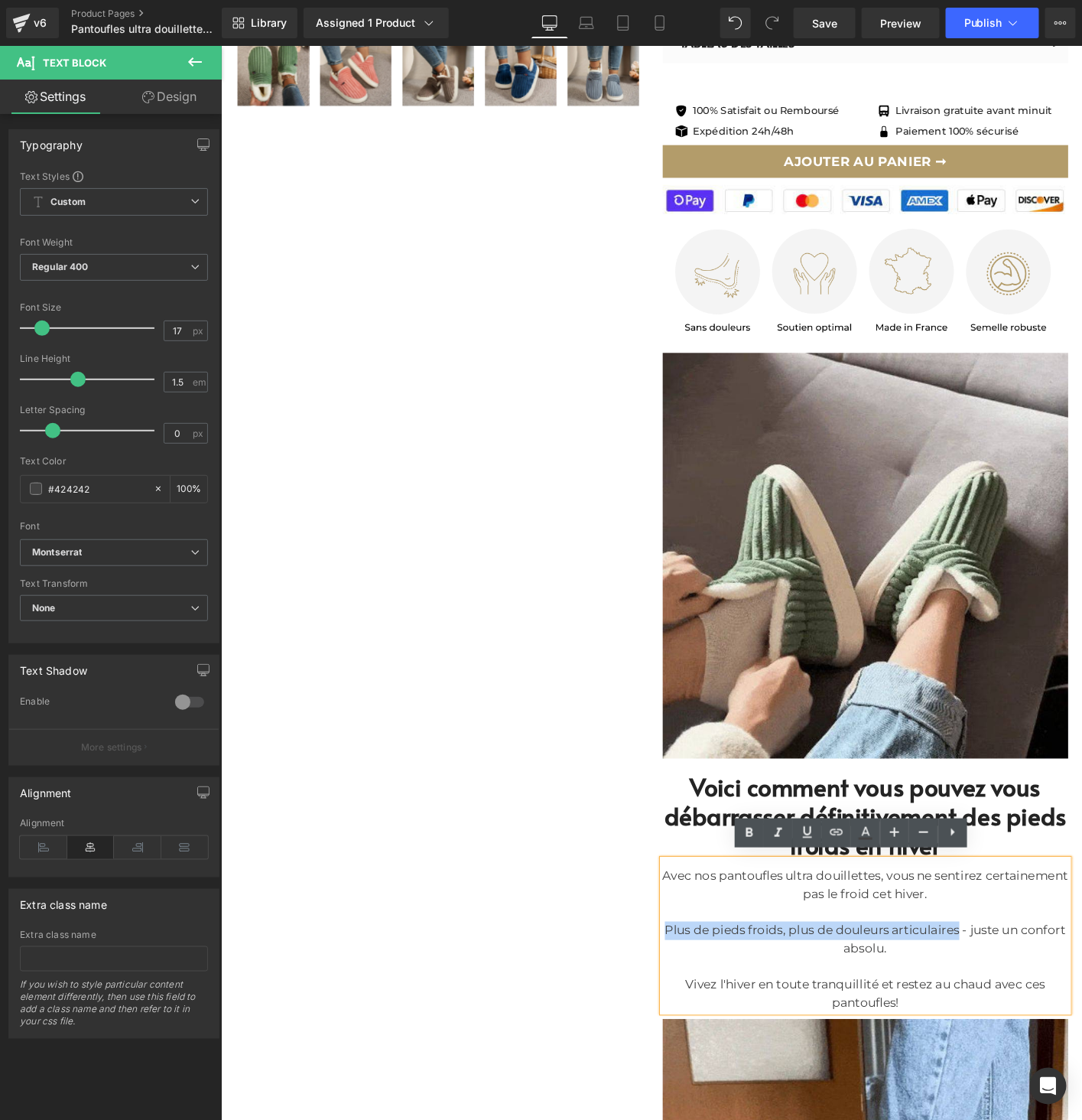
drag, startPoint x: 709, startPoint y: 991, endPoint x: 966, endPoint y: 996, distance: 257.0
click at [966, 996] on div "Plus de pieds froids, plus de douleurs articulaires - juste un confort absolu." at bounding box center [912, 1005] width 435 height 39
click at [755, 830] on icon at bounding box center [748, 832] width 18 height 18
click at [748, 836] on icon at bounding box center [749, 832] width 7 height 9
click at [727, 990] on strong "Plus de pieds froids, plus de douleurs articulaires" at bounding box center [883, 995] width 330 height 15
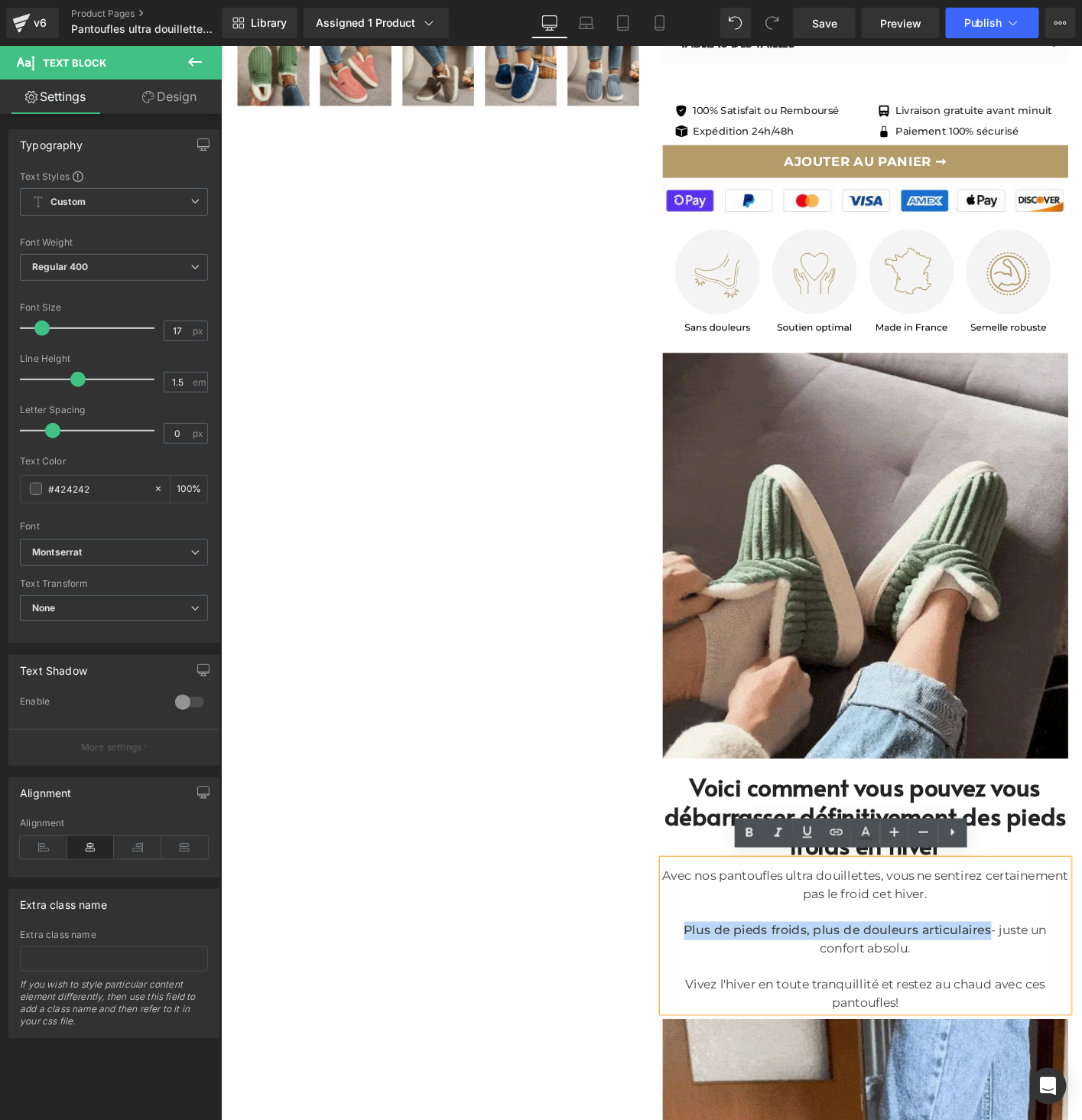
drag, startPoint x: 727, startPoint y: 990, endPoint x: 853, endPoint y: 934, distance: 137.9
click at [1011, 995] on strong "Plus de pieds froids, plus de douleurs articulaires" at bounding box center [883, 995] width 330 height 15
click at [740, 833] on icon at bounding box center [748, 832] width 18 height 18
click at [1081, 996] on div "Plus de pieds froids, plus de douleurs articulaires - juste un confort absolu." at bounding box center [912, 1005] width 435 height 39
click at [894, 1007] on div "Plus de pieds froids, plus de douleurs articulaires - juste un confort absolu." at bounding box center [912, 1005] width 435 height 39
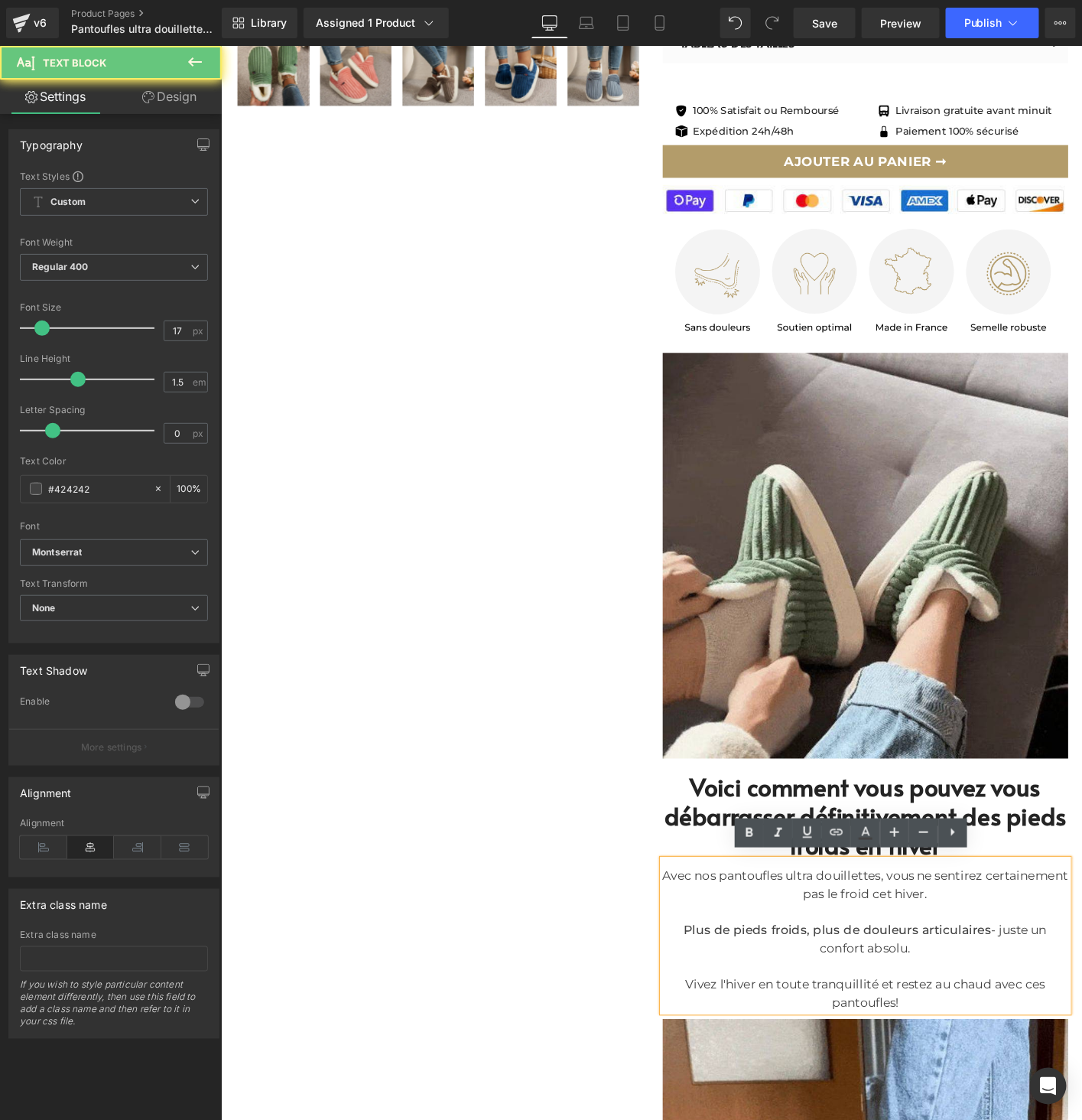
click at [867, 1007] on div "Plus de pieds froids, plus de douleurs articulaires - juste un confort absolu." at bounding box center [912, 1005] width 435 height 39
drag, startPoint x: 867, startPoint y: 1007, endPoint x: 953, endPoint y: 1009, distance: 86.0
click at [953, 1009] on div "Plus de pieds froids, plus de douleurs articulaires - juste un confort absolu." at bounding box center [912, 1005] width 435 height 39
click at [744, 828] on icon at bounding box center [748, 832] width 18 height 18
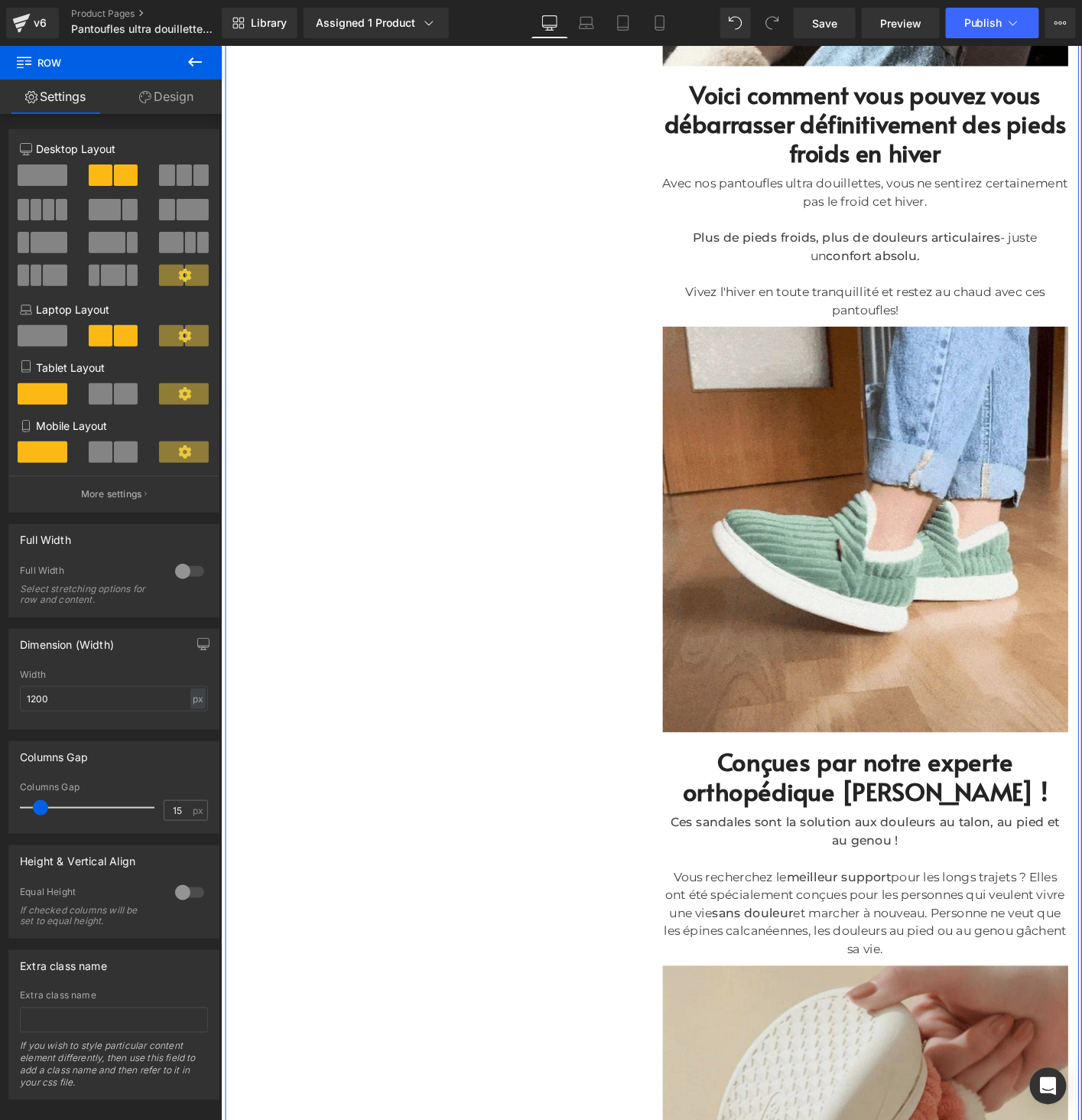
scroll to position [1484, 0]
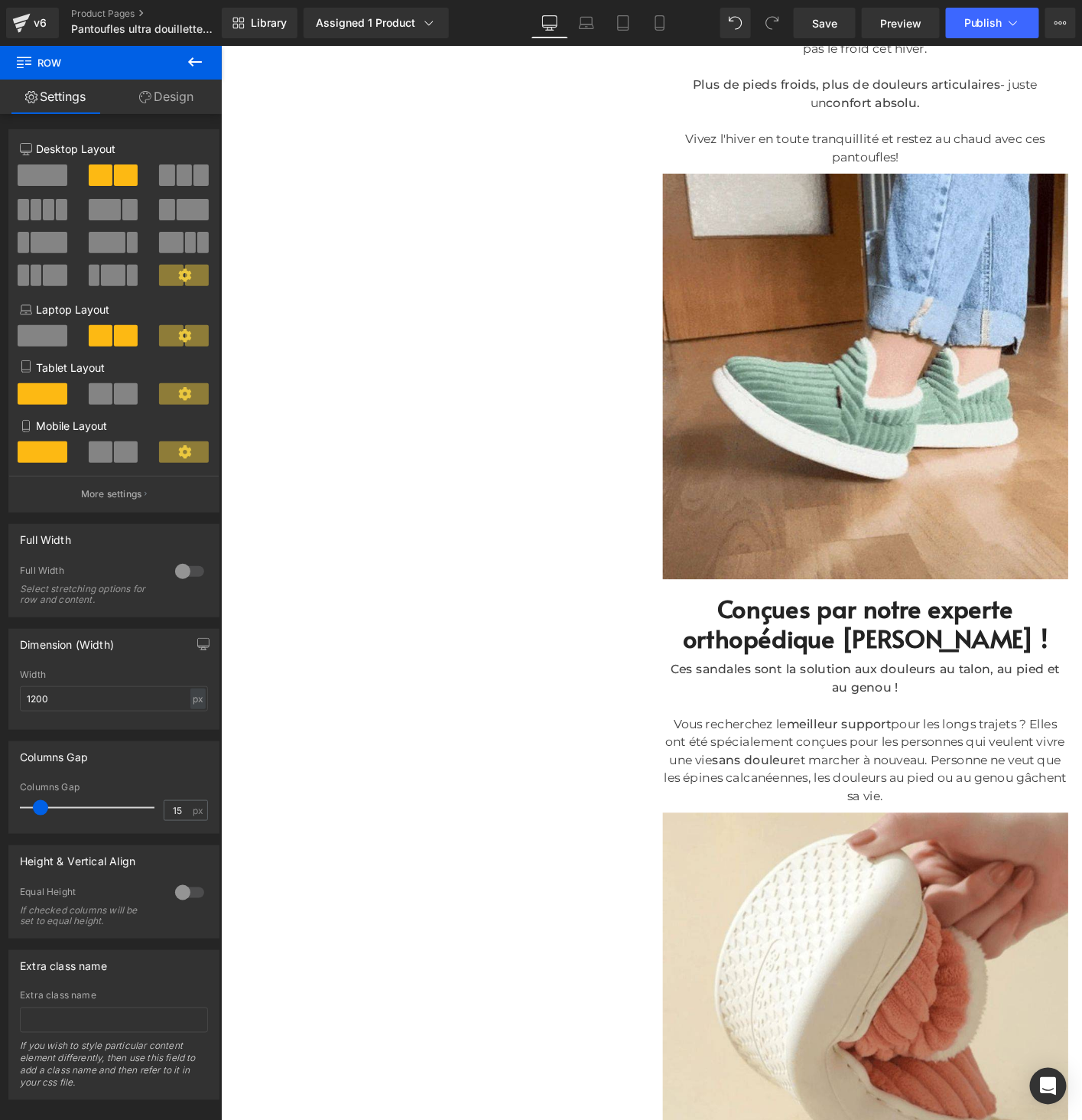
click at [836, 667] on h2 "Conçues par notre experte orthopédique [PERSON_NAME] !" at bounding box center [912, 666] width 435 height 64
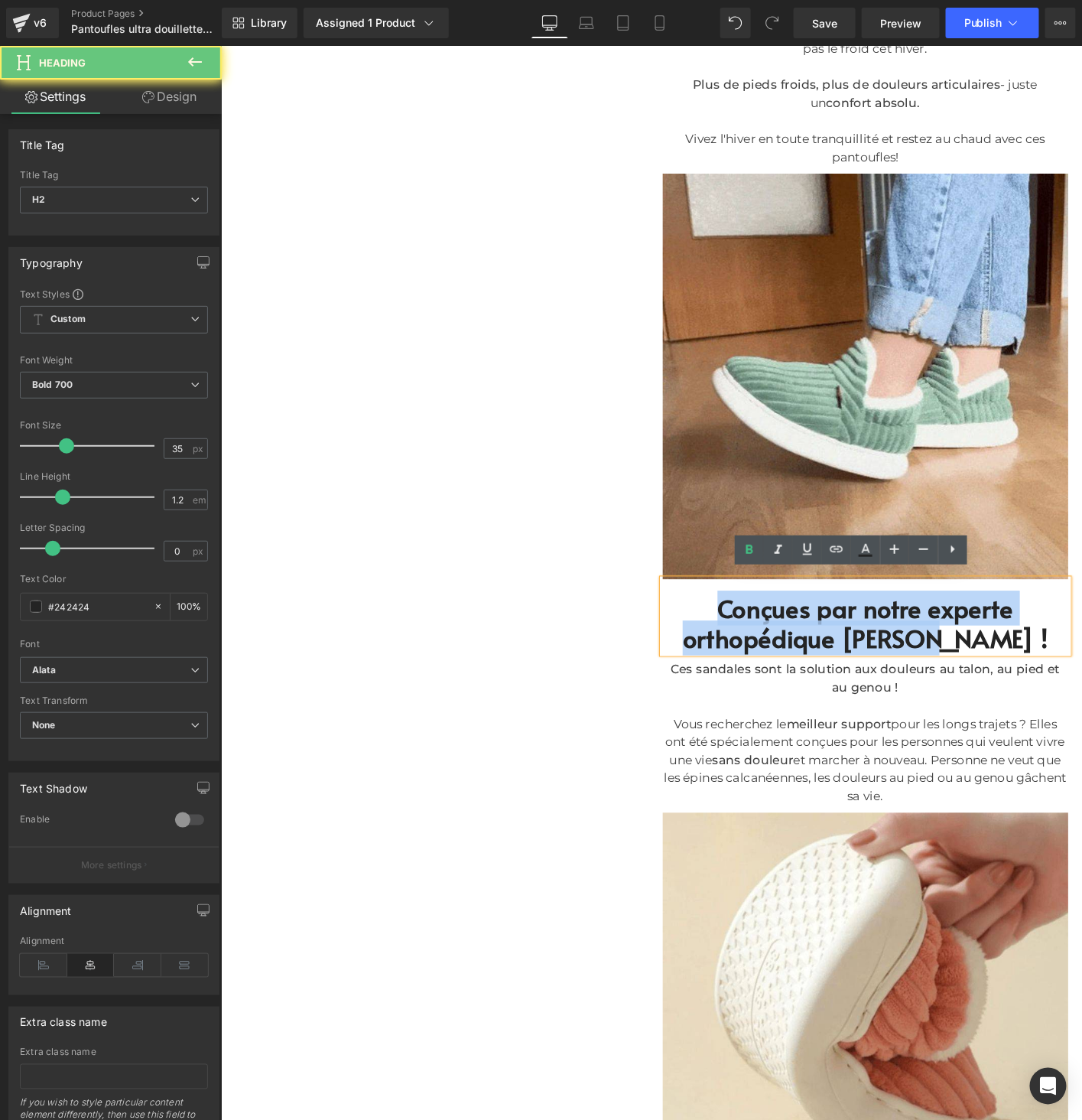
click at [836, 667] on h2 "Conçues par notre experte orthopédique [PERSON_NAME] !" at bounding box center [912, 666] width 435 height 64
paste div
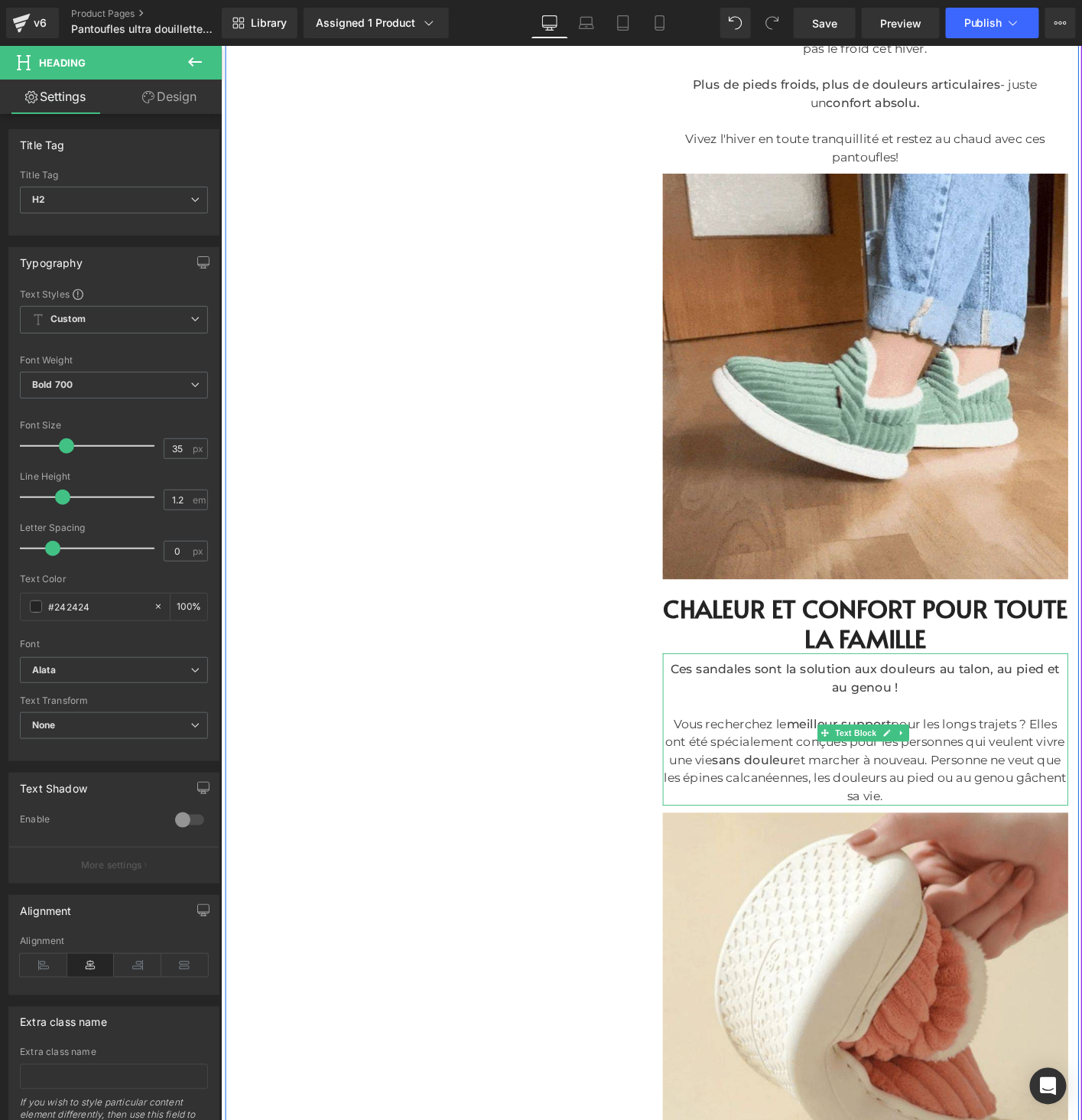
click at [985, 843] on div "Vous recherchez le meilleur support pour les longs trajets ? Elles ont été spéc…" at bounding box center [912, 814] width 435 height 98
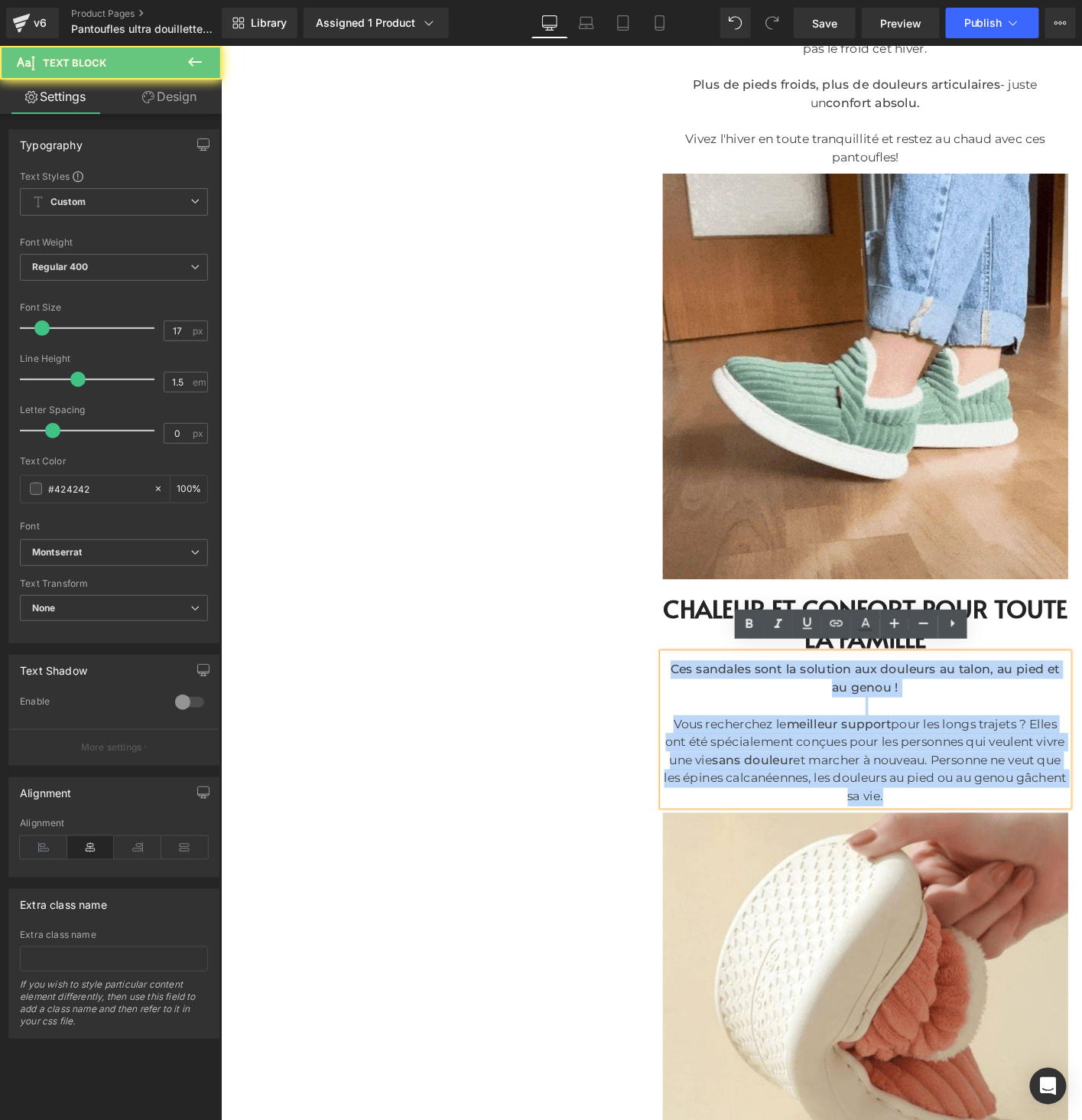
drag, startPoint x: 982, startPoint y: 841, endPoint x: 678, endPoint y: 695, distance: 337.2
click at [683, 695] on div "Pantoufles ultra douillettes unisexes (P) Title Image 34.90 EUR 0 EUR (P) Price…" at bounding box center [912, 1125] width 459 height 4899
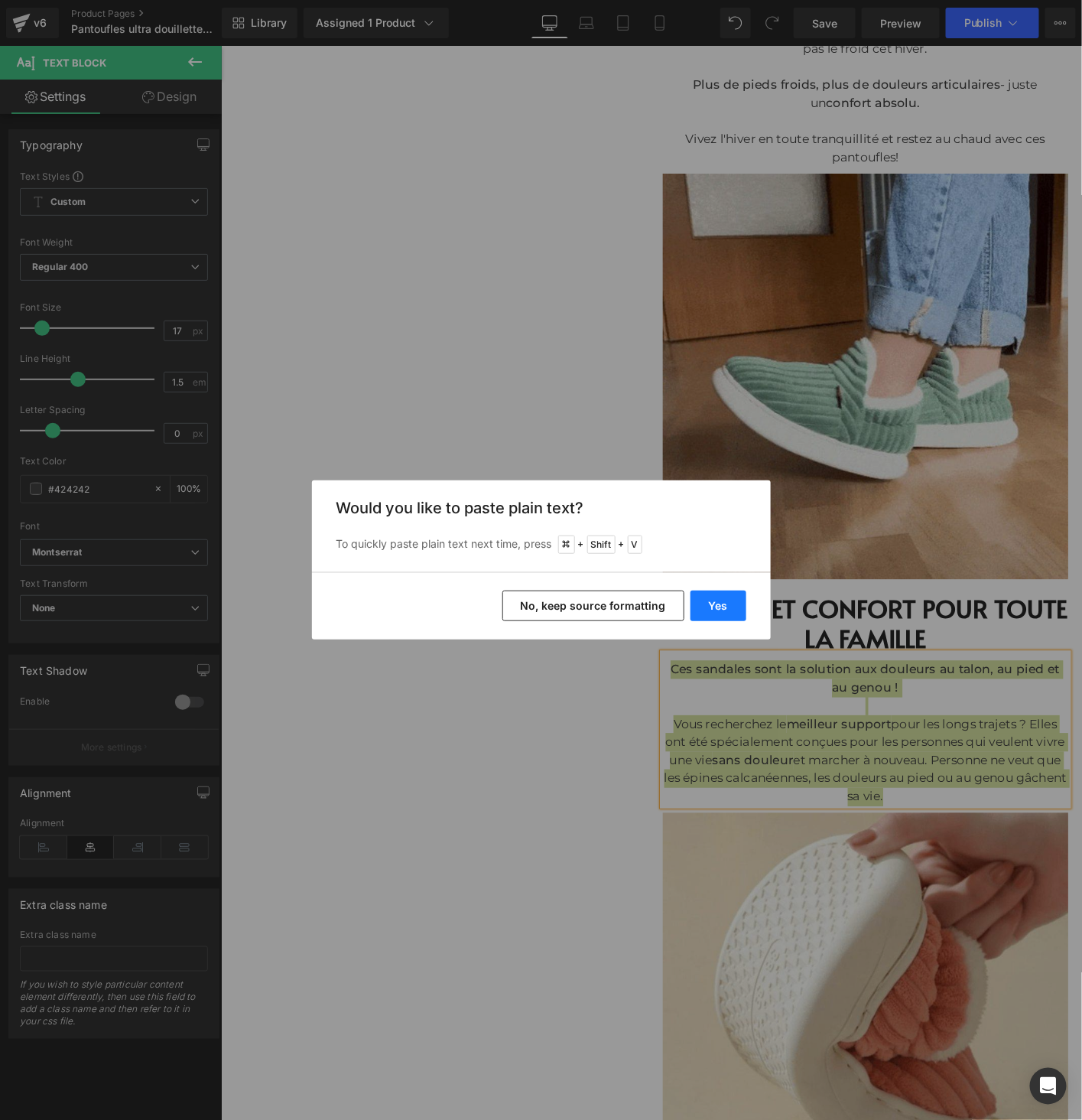
click at [742, 610] on button "Yes" at bounding box center [717, 605] width 56 height 30
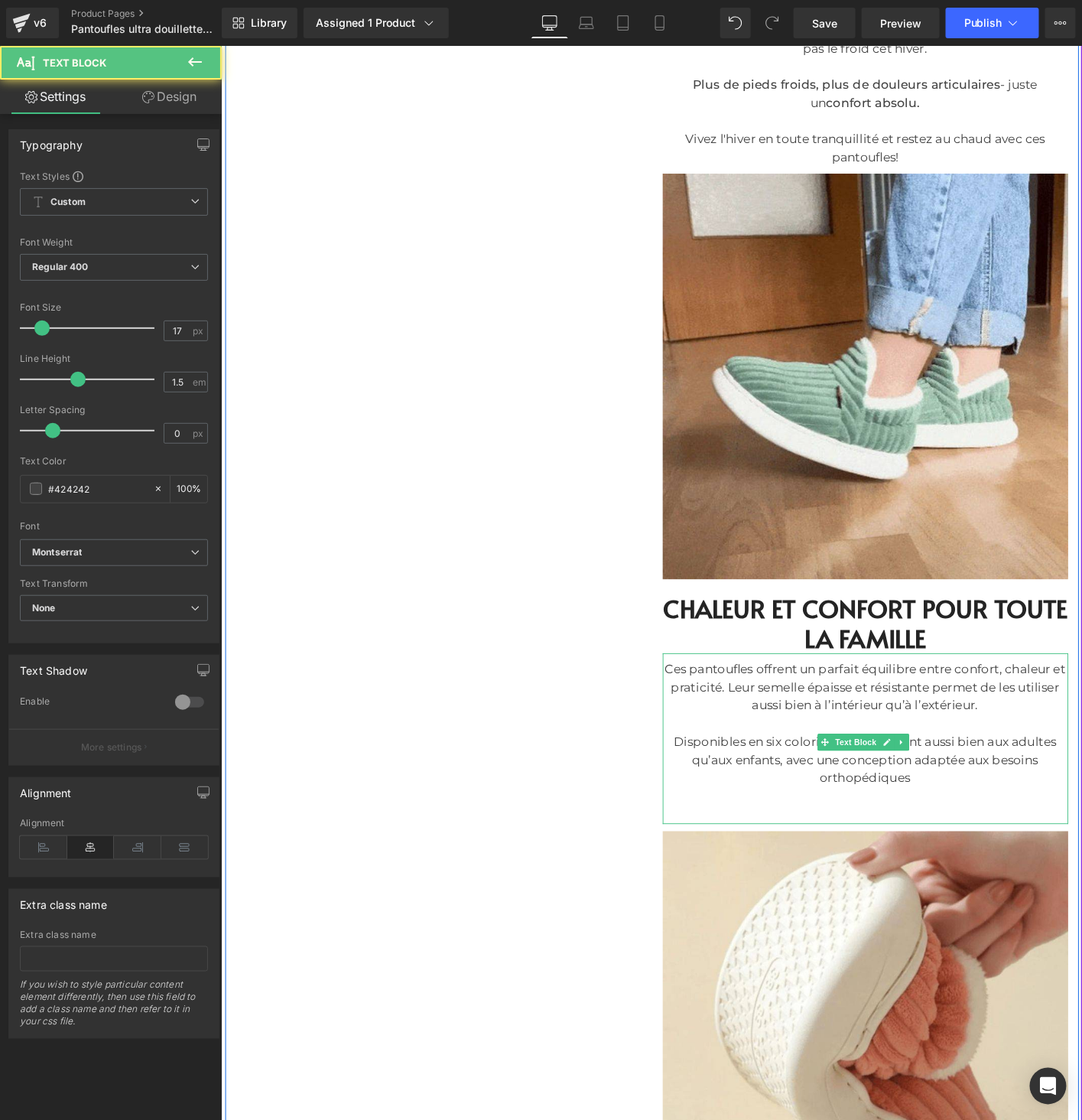
click at [880, 862] on div at bounding box center [912, 871] width 435 height 20
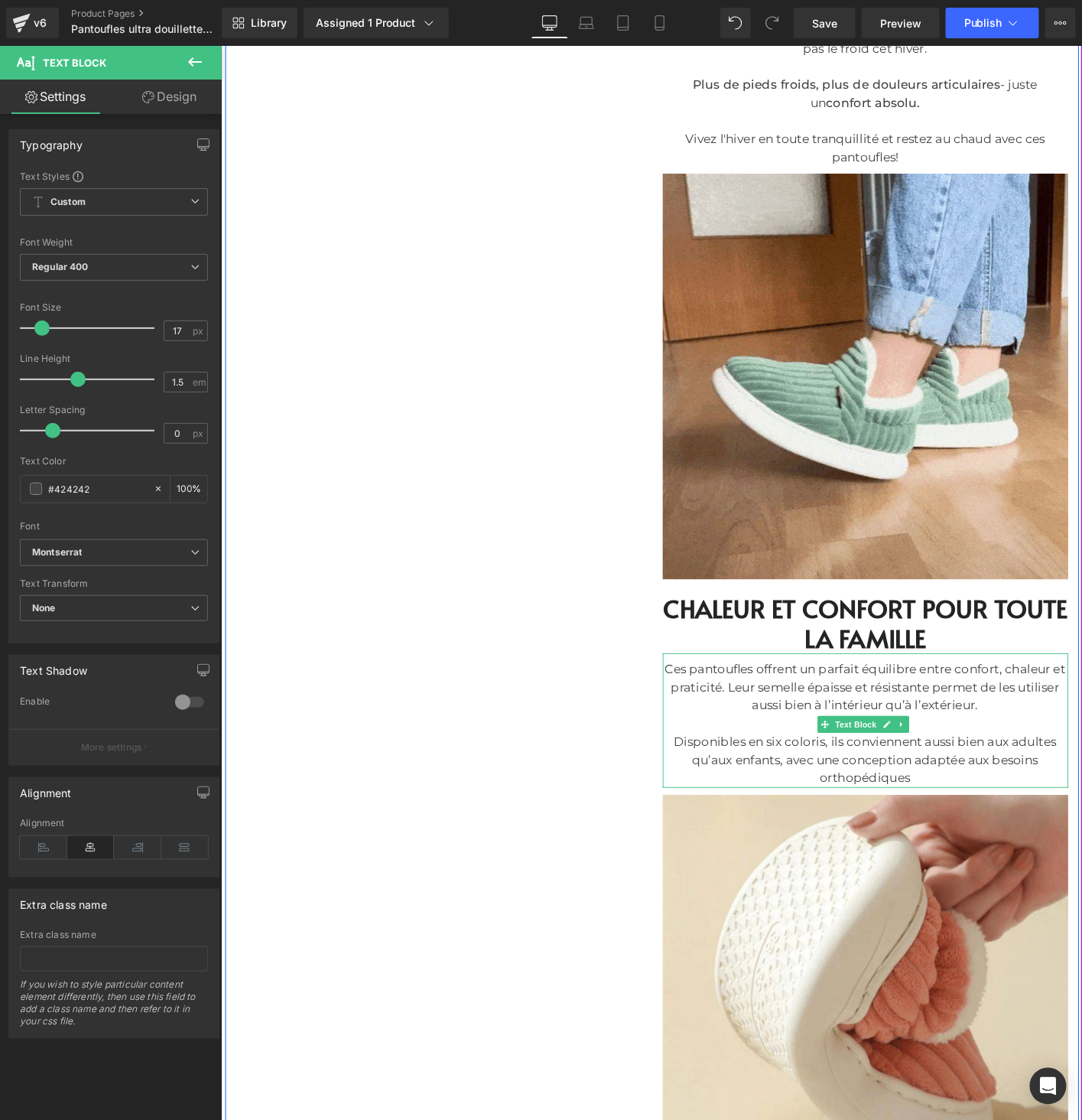
click at [699, 706] on div "Ces pantoufles offrent un parfait équilibre entre confort, chaleur et praticité…" at bounding box center [912, 735] width 435 height 58
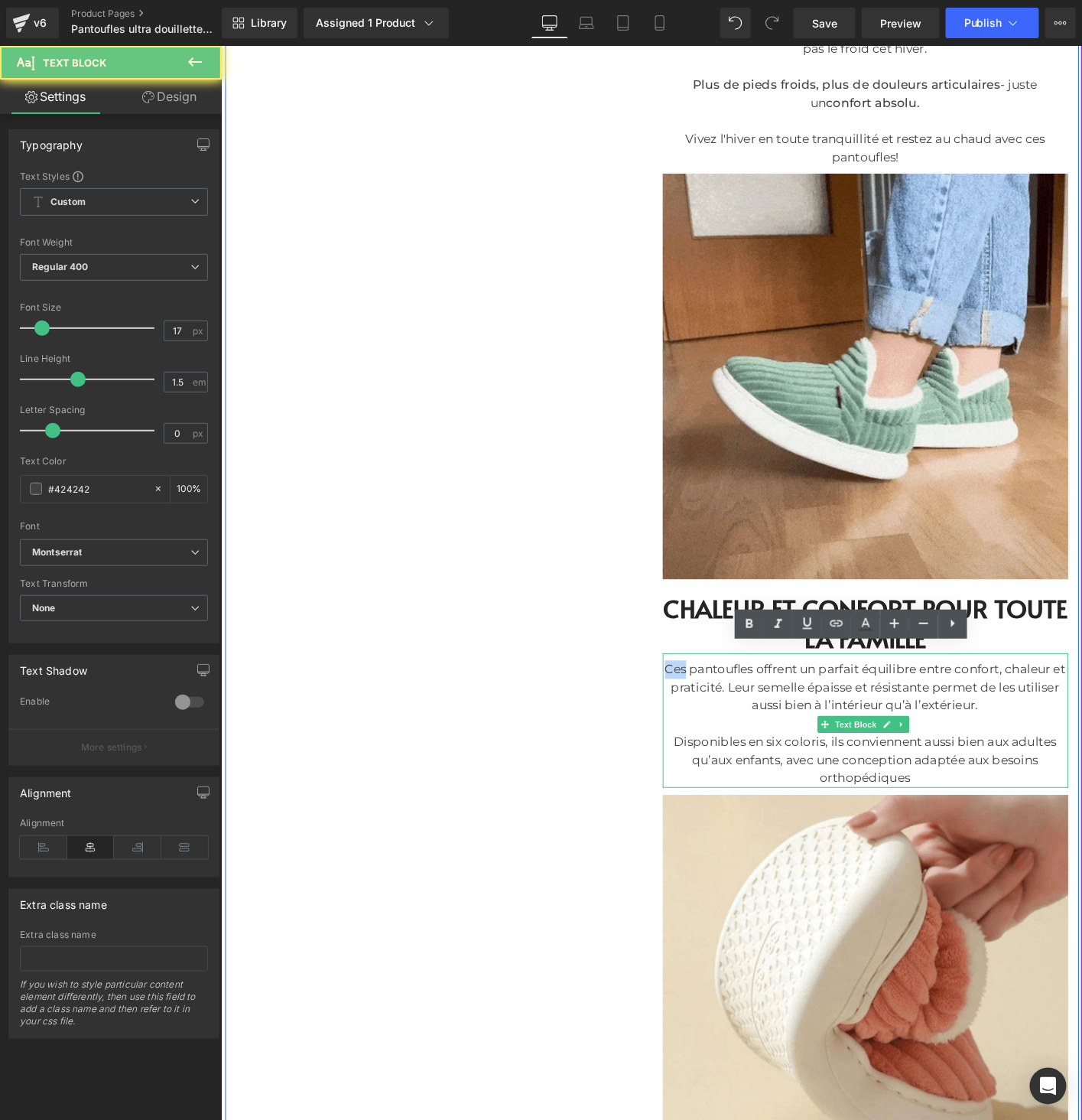
click at [699, 706] on div "Ces pantoufles offrent un parfait équilibre entre confort, chaleur et praticité…" at bounding box center [912, 735] width 435 height 58
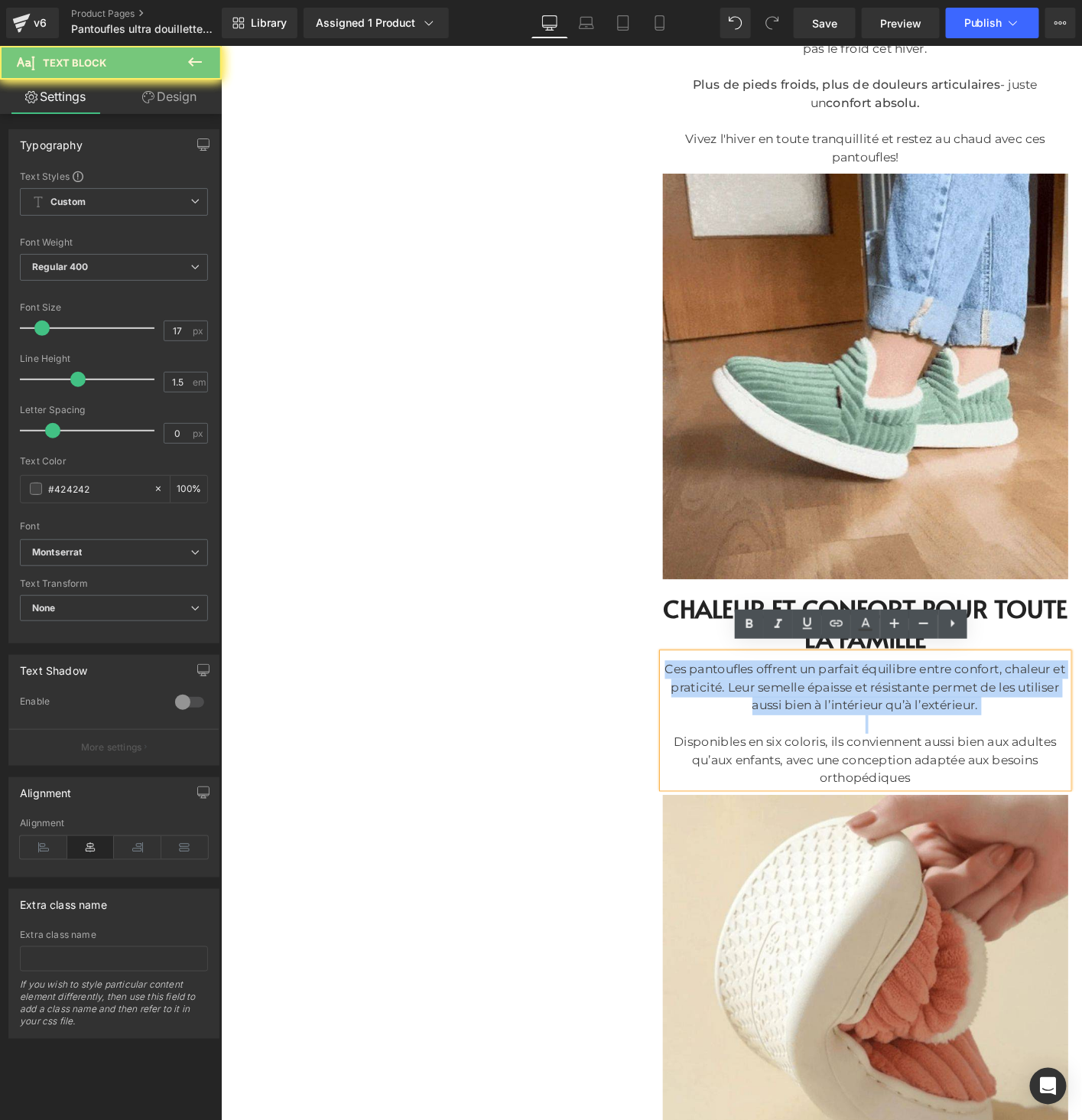
drag, startPoint x: 699, startPoint y: 701, endPoint x: 730, endPoint y: 704, distance: 31.1
click at [730, 706] on div "Ces pantoufles offrent un parfait équilibre entre confort, chaleur et praticité…" at bounding box center [912, 735] width 435 height 58
click at [786, 706] on div "Ces pantoufles offrent un parfait équilibre entre confort, chaleur et praticité…" at bounding box center [912, 735] width 435 height 58
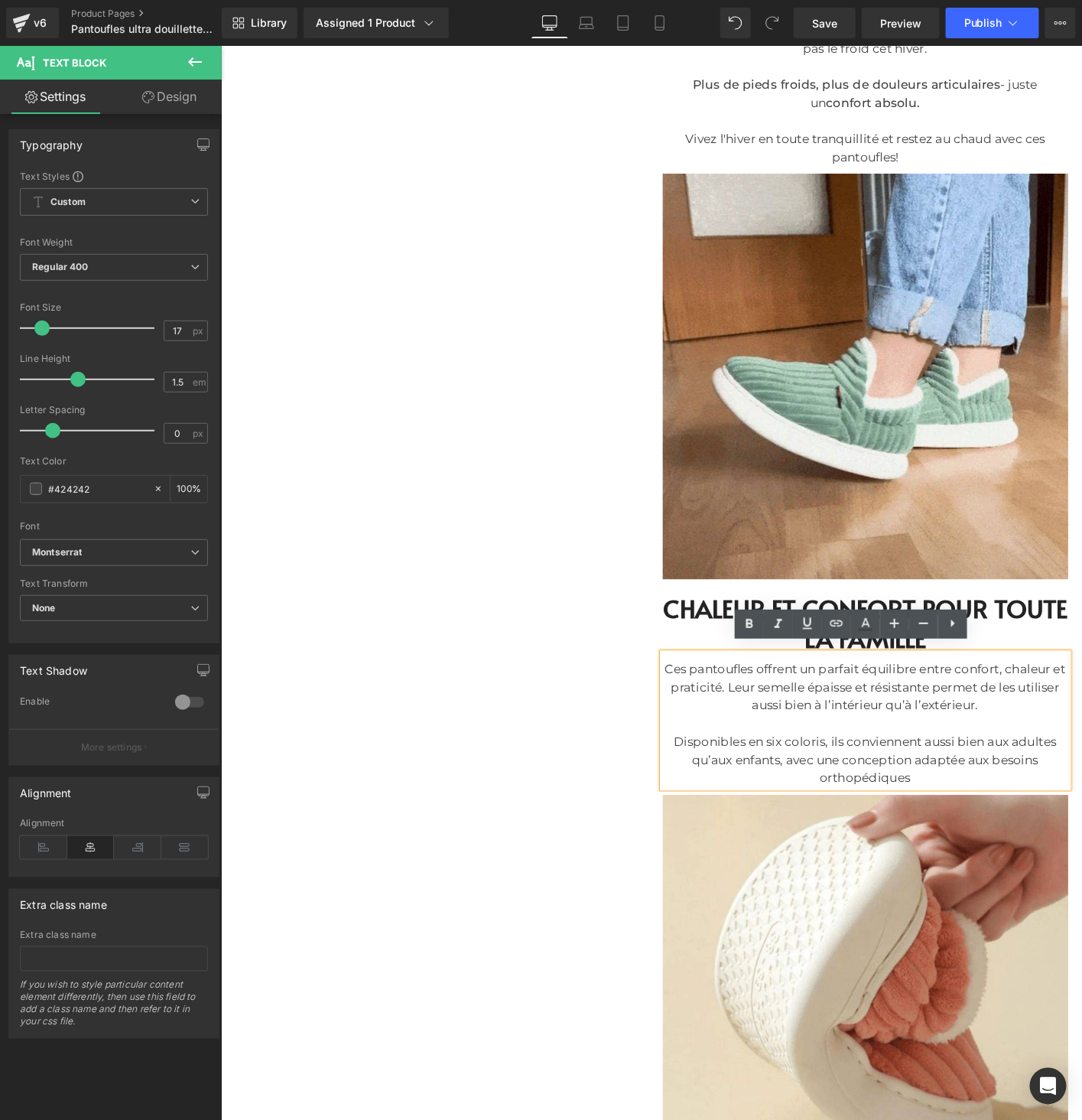
click at [773, 706] on div "Ces pantoufles offrent un parfait équilibre entre confort, chaleur et praticité…" at bounding box center [912, 735] width 435 height 58
drag, startPoint x: 773, startPoint y: 702, endPoint x: 695, endPoint y: 706, distance: 78.1
click at [695, 706] on div "Ces pantoufles offrent un parfait équilibre entre confort, chaleur et praticité…" at bounding box center [912, 735] width 435 height 58
click at [759, 620] on link at bounding box center [749, 623] width 29 height 29
click at [1026, 706] on div "Ces pantoufles offrent un parfait équilibre entre confort, chaleur et praticité…" at bounding box center [912, 735] width 435 height 58
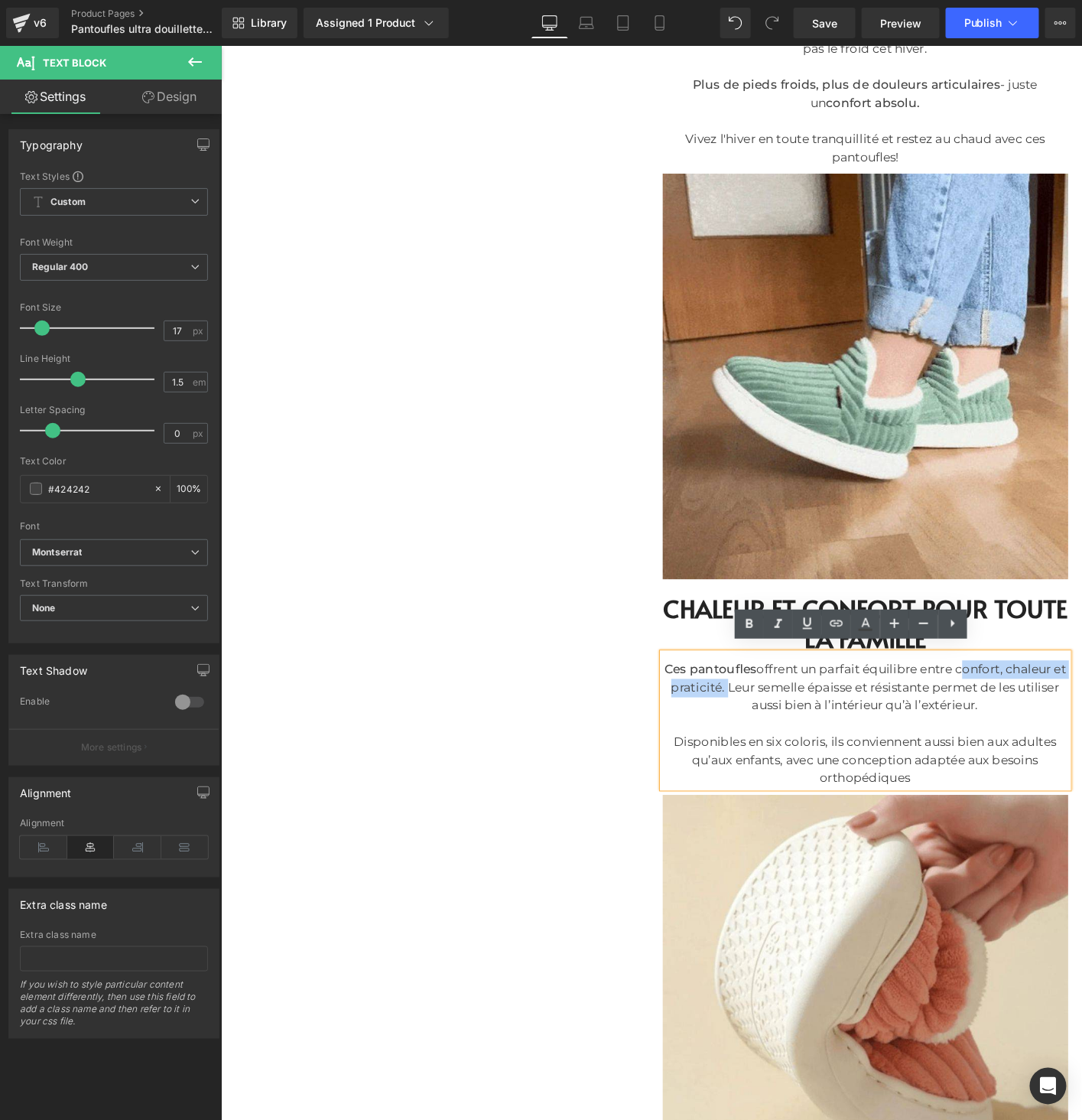
drag, startPoint x: 1026, startPoint y: 706, endPoint x: 778, endPoint y: 727, distance: 248.9
click at [778, 727] on div "Ces pantoufles offrent un parfait équilibre entre confort, chaleur et praticité…" at bounding box center [912, 735] width 435 height 58
click at [745, 630] on icon at bounding box center [748, 623] width 18 height 18
click at [889, 725] on div "Ces pantoufles offrent un parfait équilibre entre confort, chaleur et praticité…" at bounding box center [912, 735] width 435 height 58
drag, startPoint x: 889, startPoint y: 725, endPoint x: 943, endPoint y: 724, distance: 54.0
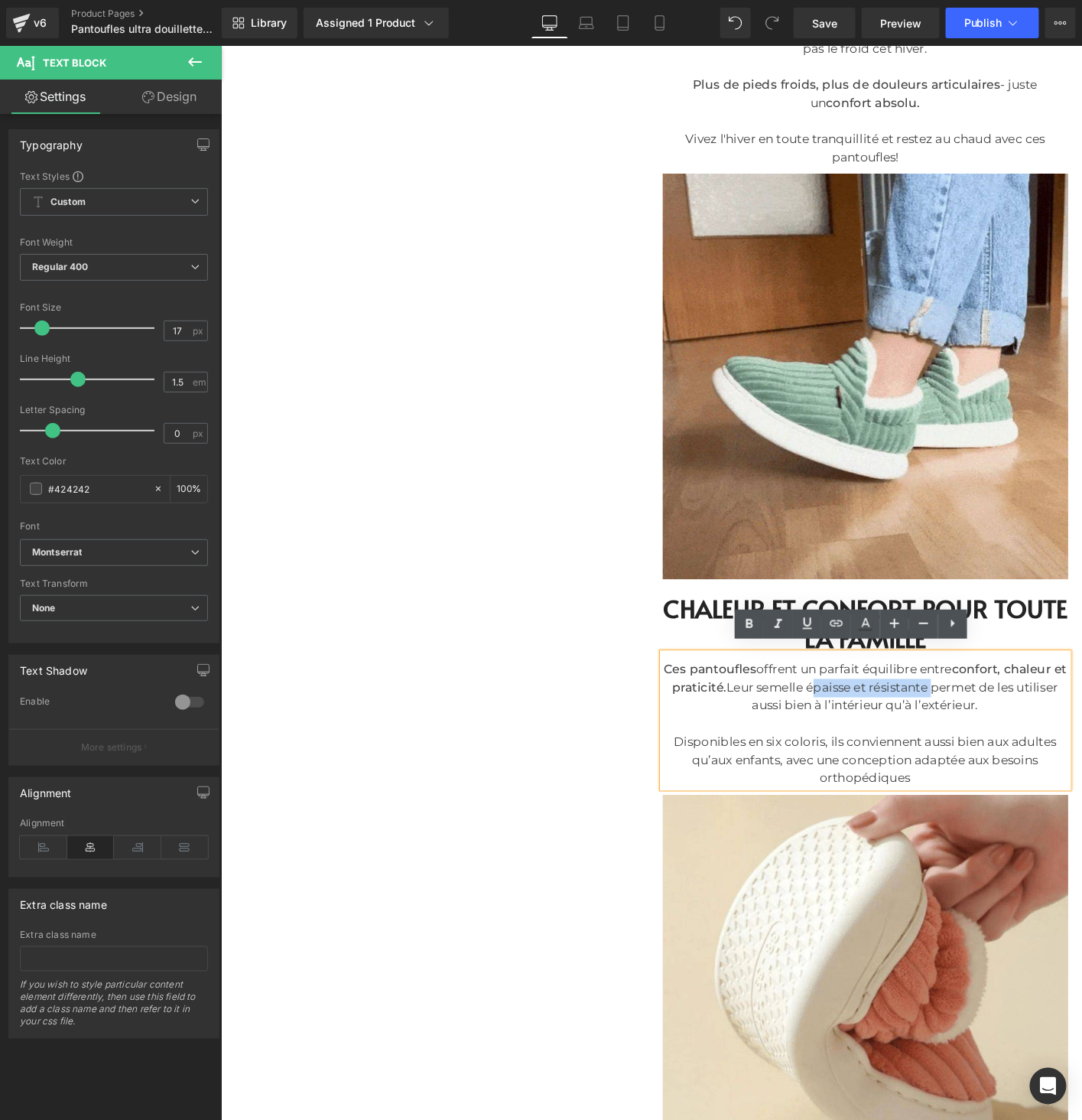
click at [948, 725] on div "Ces pantoufles offrent un parfait équilibre entre confort, chaleur et praticité…" at bounding box center [912, 735] width 435 height 58
click at [746, 627] on icon at bounding box center [749, 624] width 7 height 9
click at [917, 743] on div "Ces pantoufles offrent un parfait équilibre entre confort, chaleur et praticité…" at bounding box center [912, 735] width 435 height 58
drag, startPoint x: 893, startPoint y: 747, endPoint x: 1045, endPoint y: 746, distance: 152.0
click at [1045, 746] on div "Ces pantoufles offrent un parfait équilibre entre confort, chaleur et praticité…" at bounding box center [912, 735] width 435 height 58
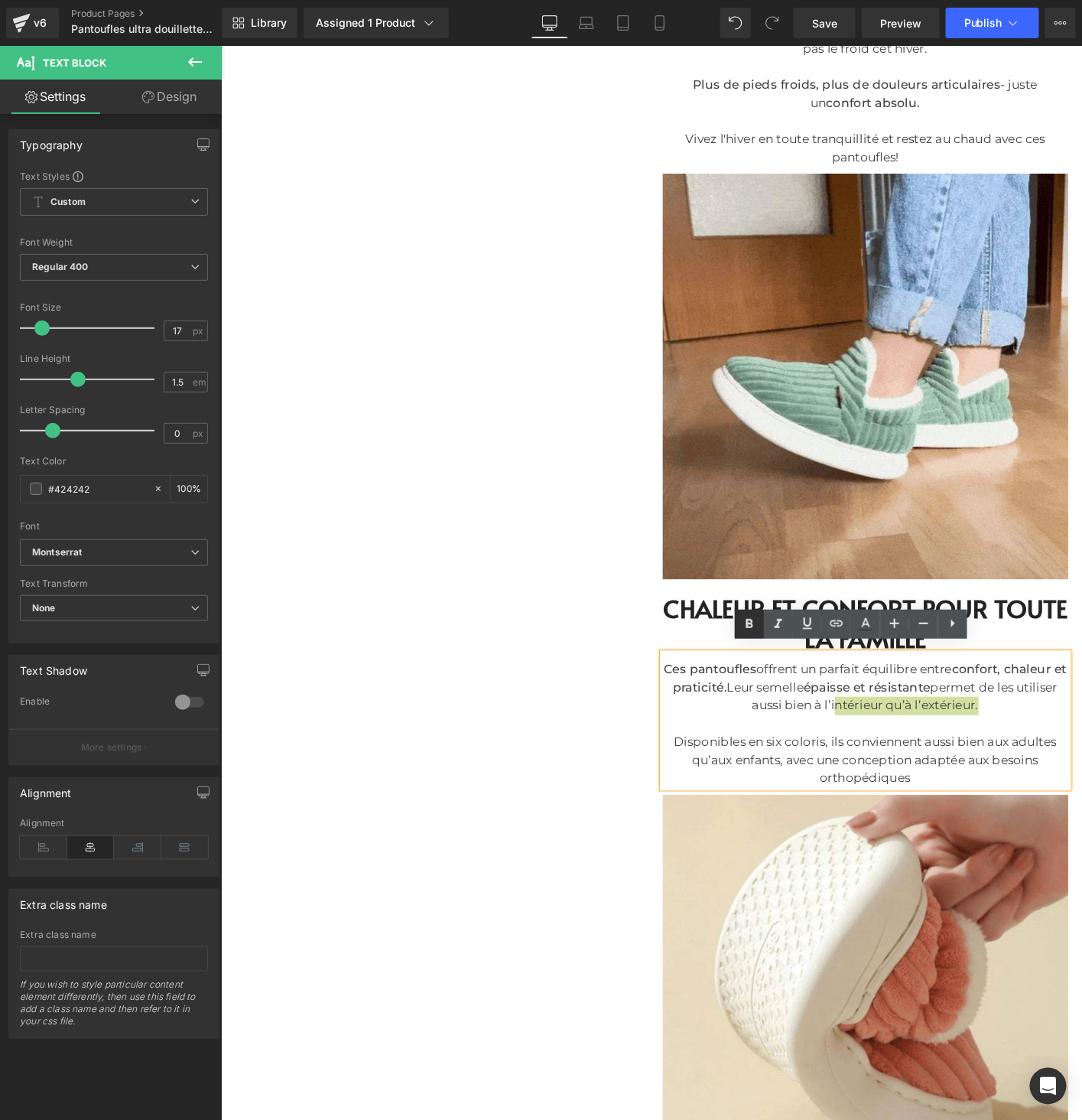
click at [755, 623] on icon at bounding box center [748, 623] width 18 height 18
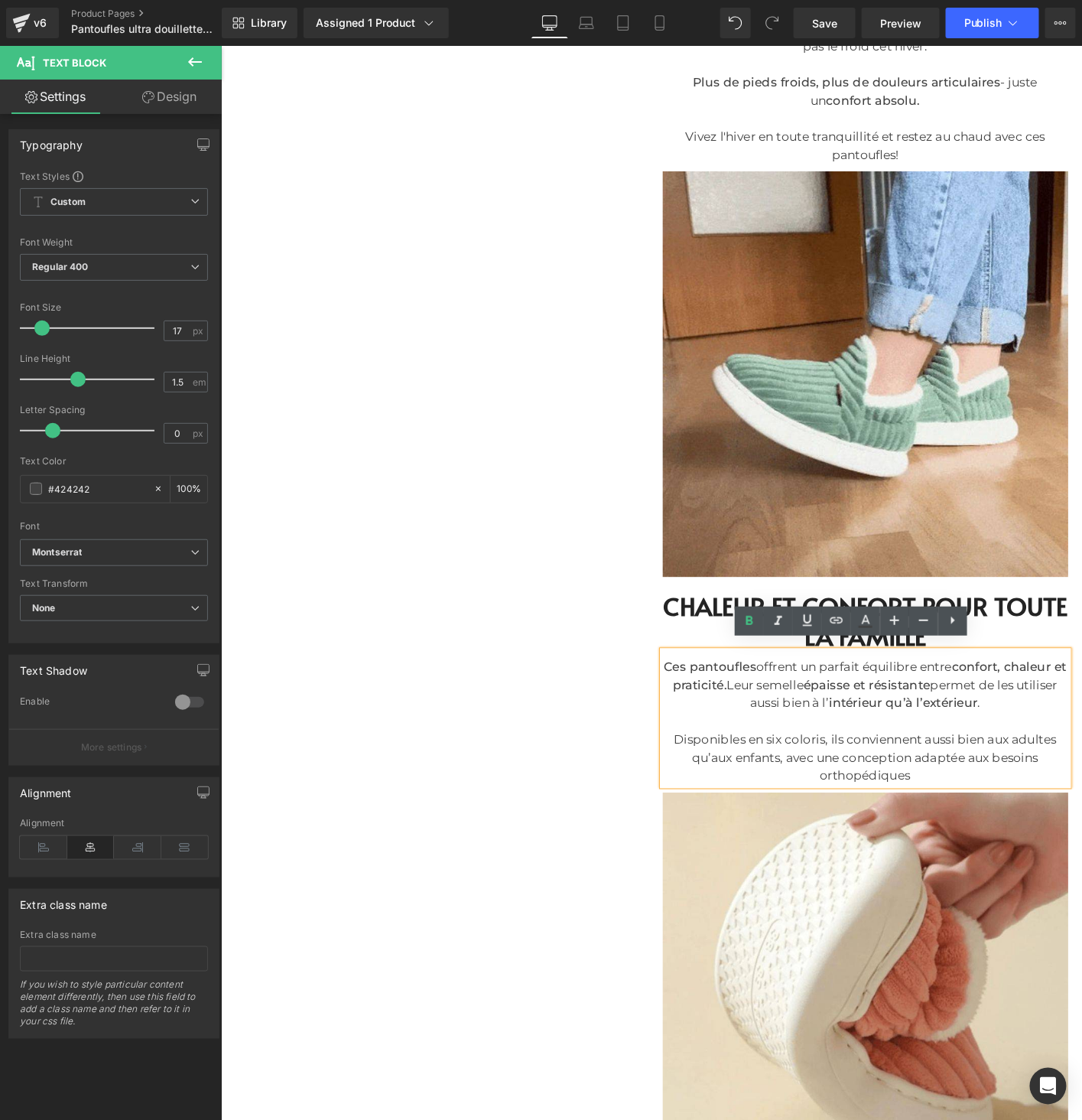
scroll to position [1501, 0]
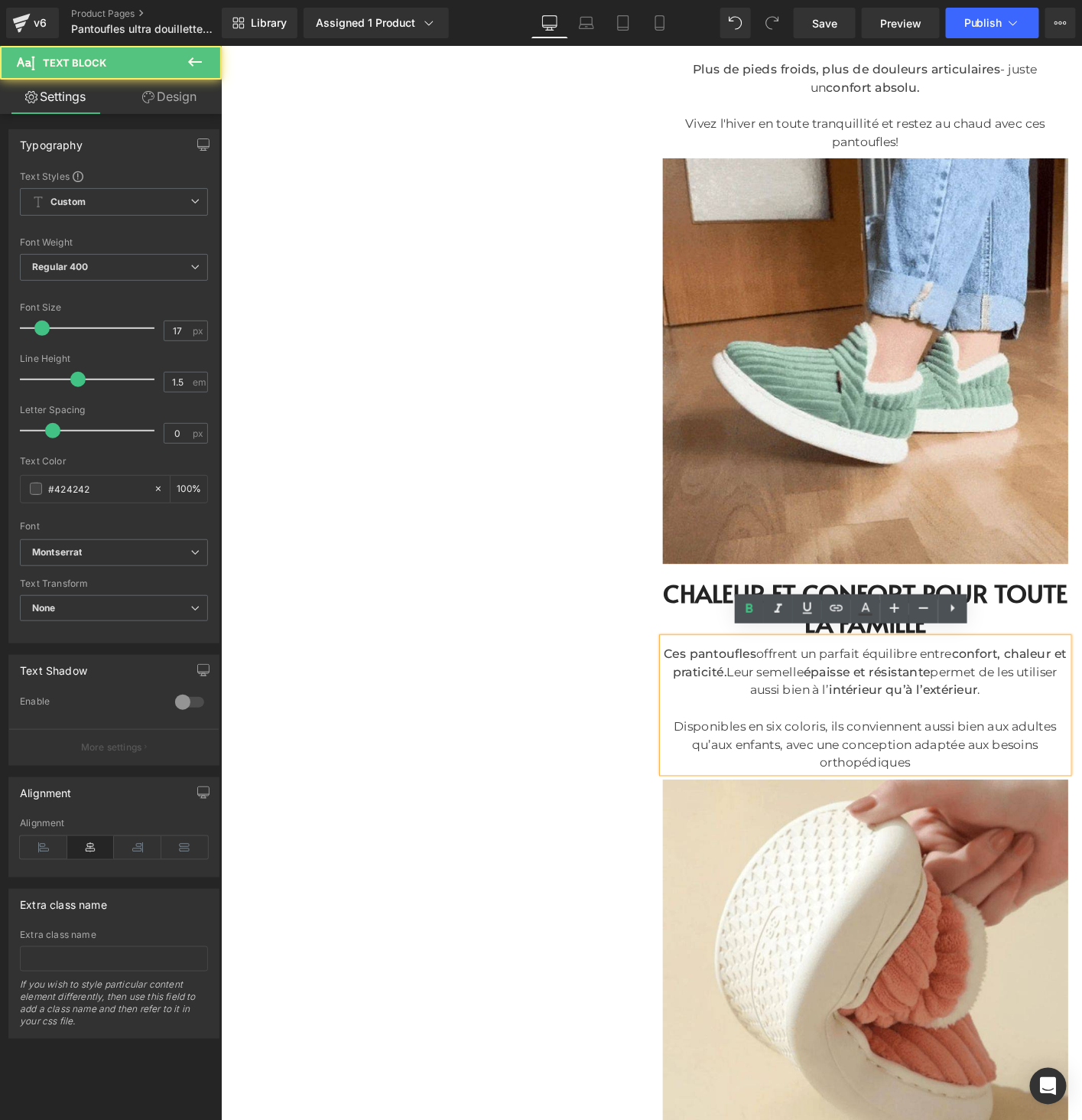
drag, startPoint x: 800, startPoint y: 765, endPoint x: 828, endPoint y: 768, distance: 28.2
click at [828, 768] on div "Disponibles en six coloris, ils conviennent aussi bien aux adultes qu’aux enfan…" at bounding box center [912, 797] width 435 height 58
drag, startPoint x: 799, startPoint y: 767, endPoint x: 861, endPoint y: 771, distance: 62.1
click at [861, 771] on div "Disponibles en six coloris, ils conviennent aussi bien aux adultes qu’aux enfan…" at bounding box center [912, 797] width 435 height 58
click at [741, 598] on link at bounding box center [749, 608] width 29 height 29
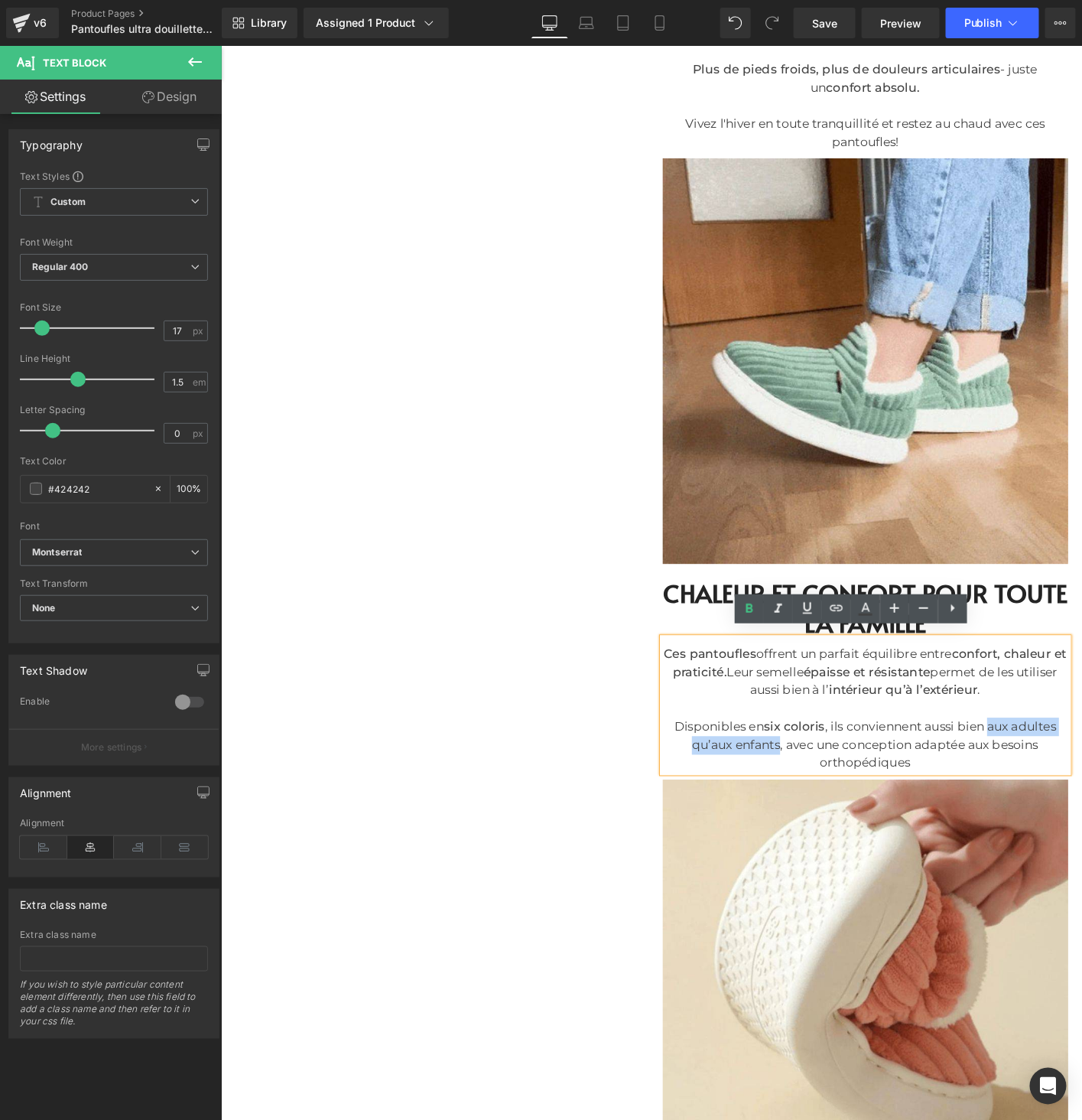
drag, startPoint x: 1038, startPoint y: 770, endPoint x: 812, endPoint y: 791, distance: 227.0
click at [812, 791] on div "Disponibles en six coloris , ils conviennent aussi bien aux adultes qu’aux enfa…" at bounding box center [912, 797] width 435 height 58
click at [751, 616] on icon at bounding box center [748, 608] width 18 height 18
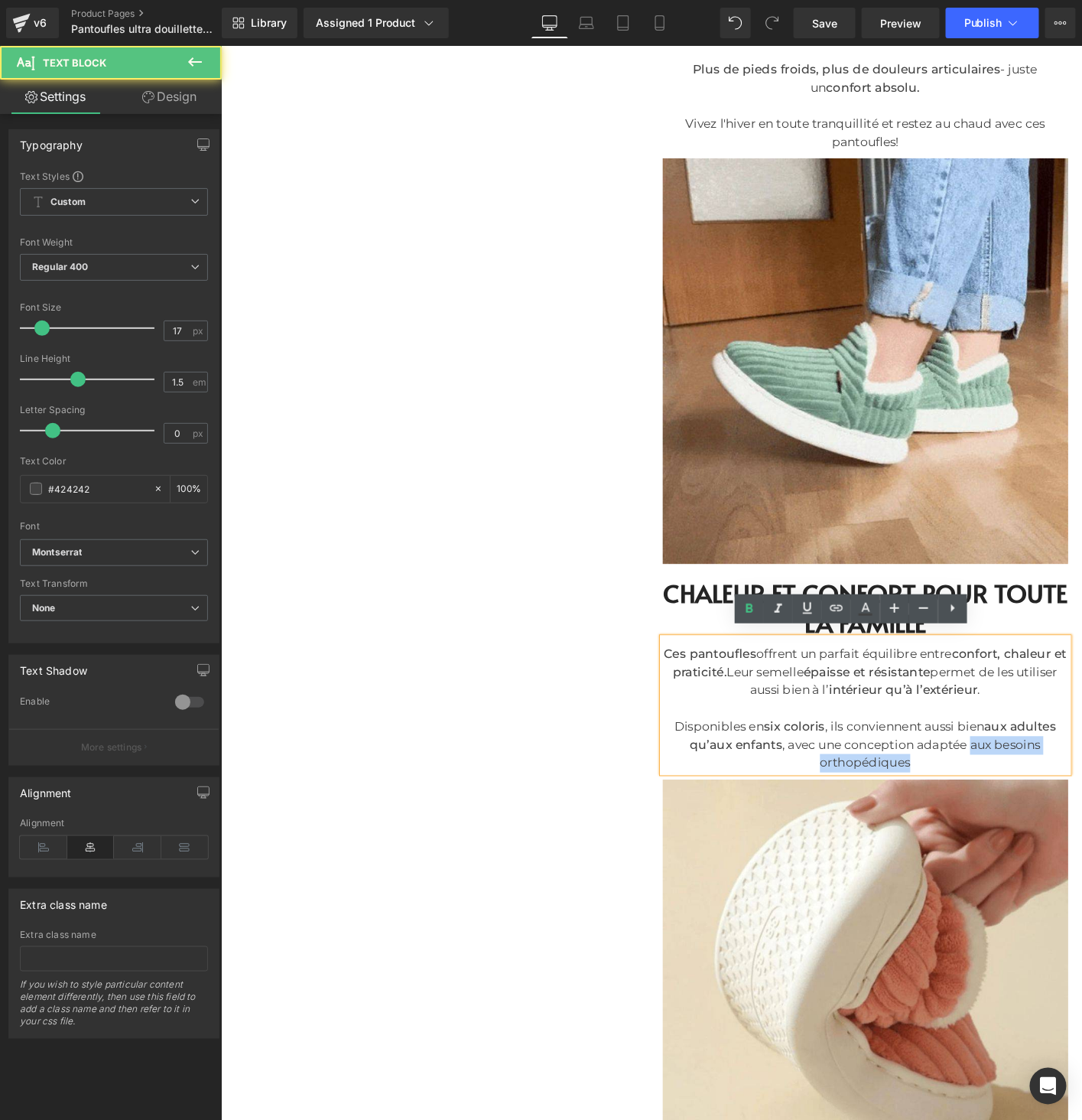
drag, startPoint x: 1018, startPoint y: 787, endPoint x: 1018, endPoint y: 799, distance: 12.0
click at [1020, 799] on div "Disponibles en six coloris , ils conviennent aussi bien aux adultes qu’aux enfa…" at bounding box center [912, 797] width 435 height 58
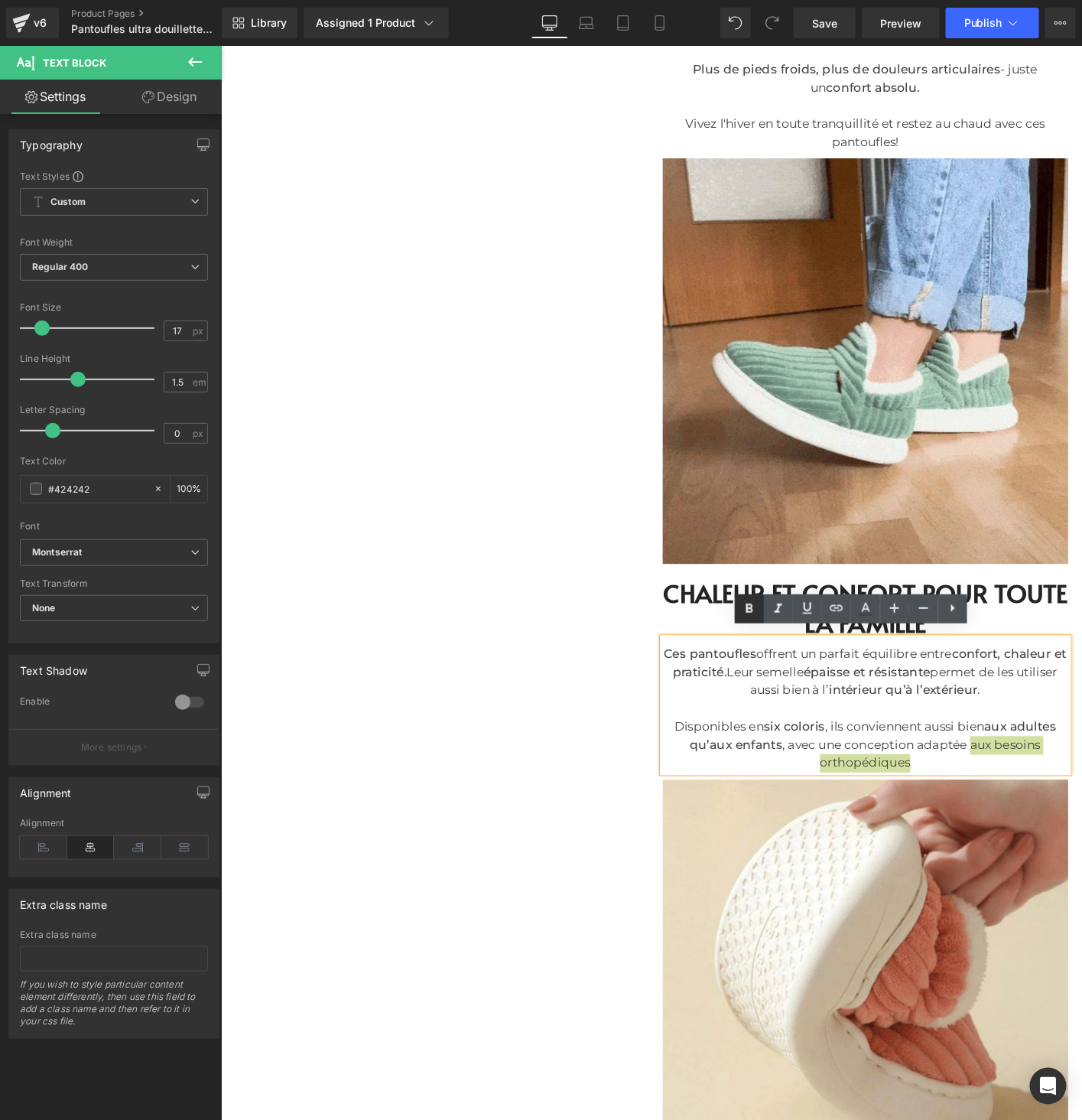
click at [750, 608] on icon at bounding box center [749, 608] width 7 height 9
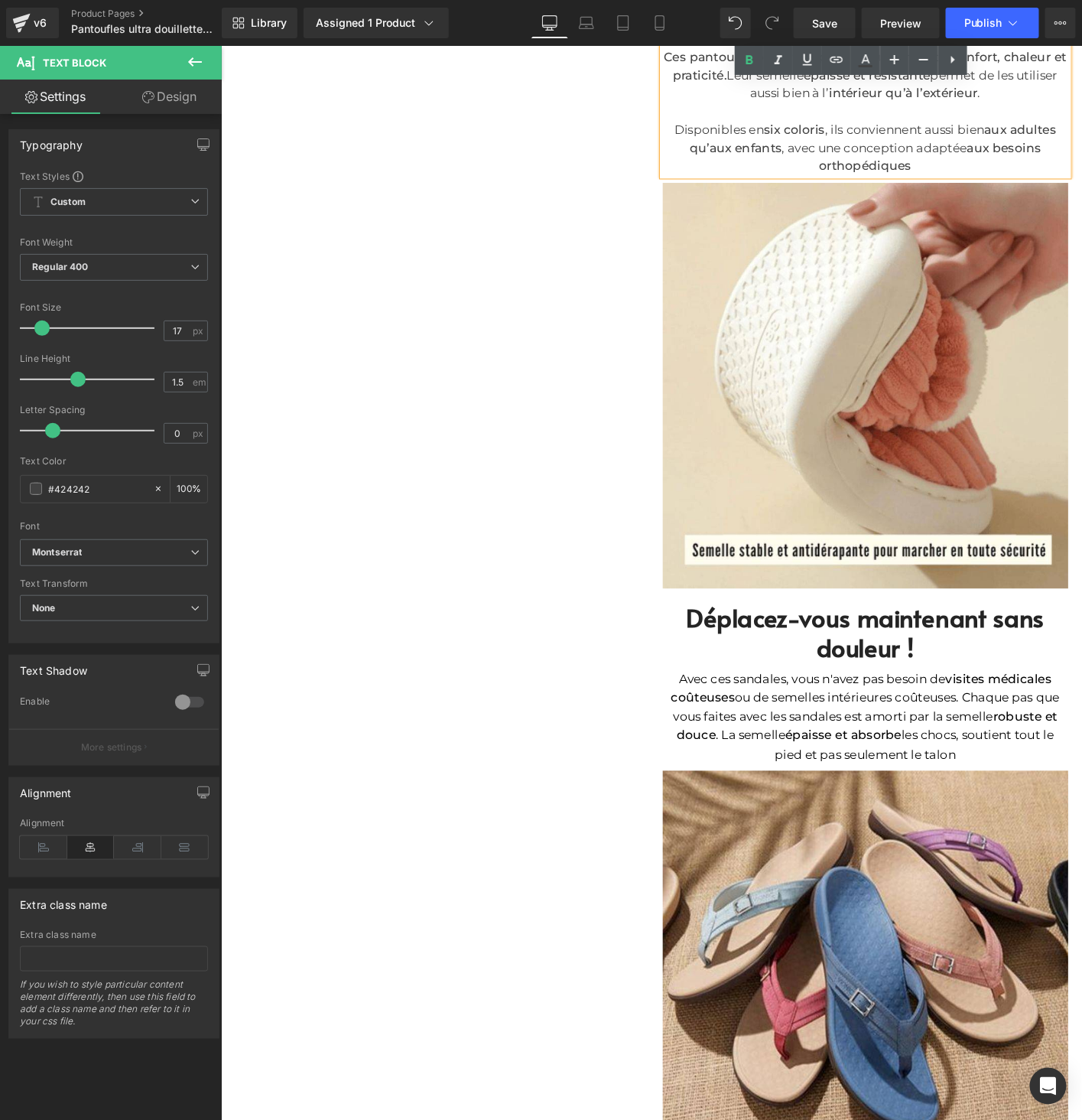
scroll to position [2152, 0]
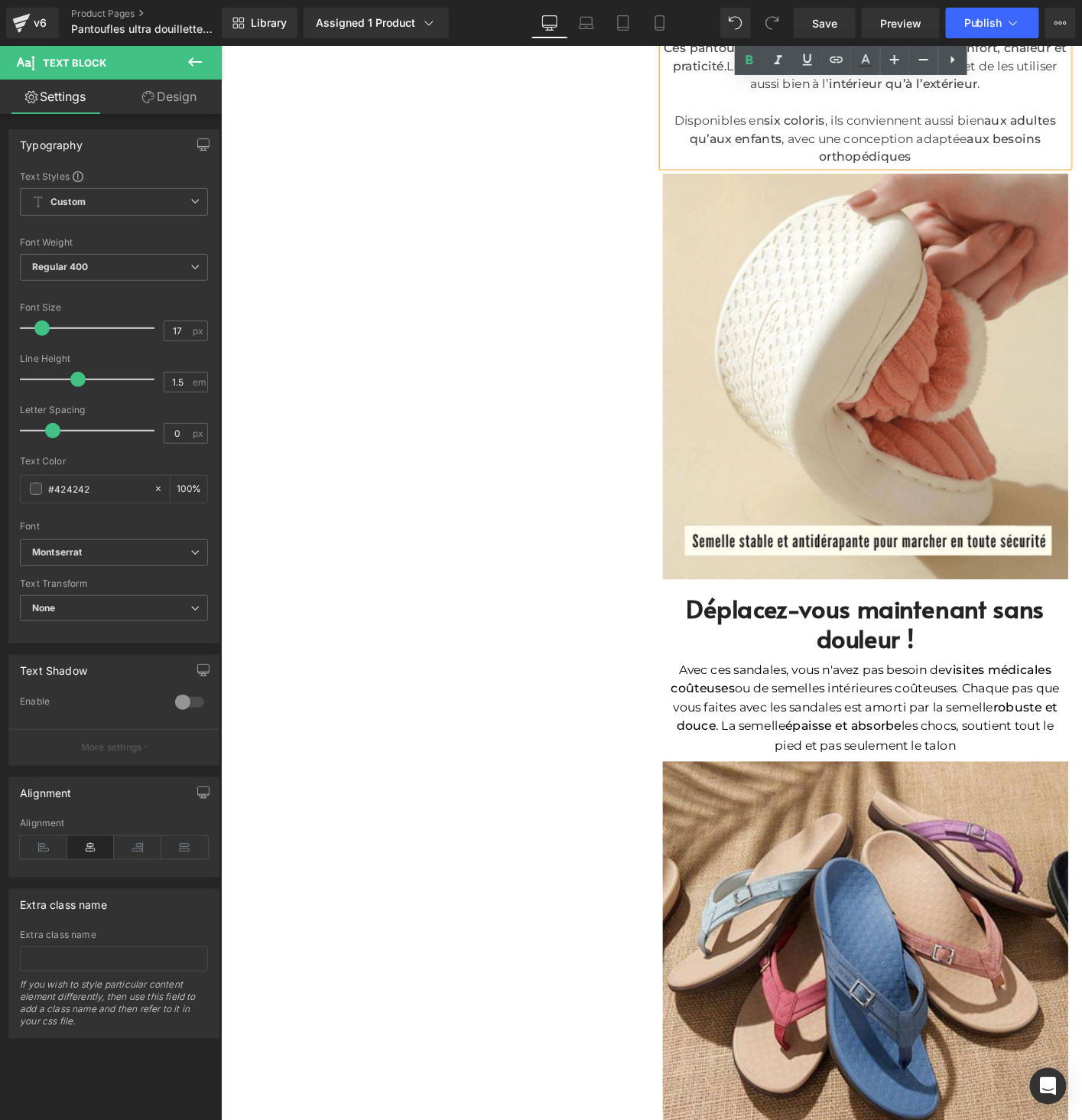
click at [772, 652] on h2 "Déplacez-vous maintenant sans douleur !" at bounding box center [912, 666] width 435 height 64
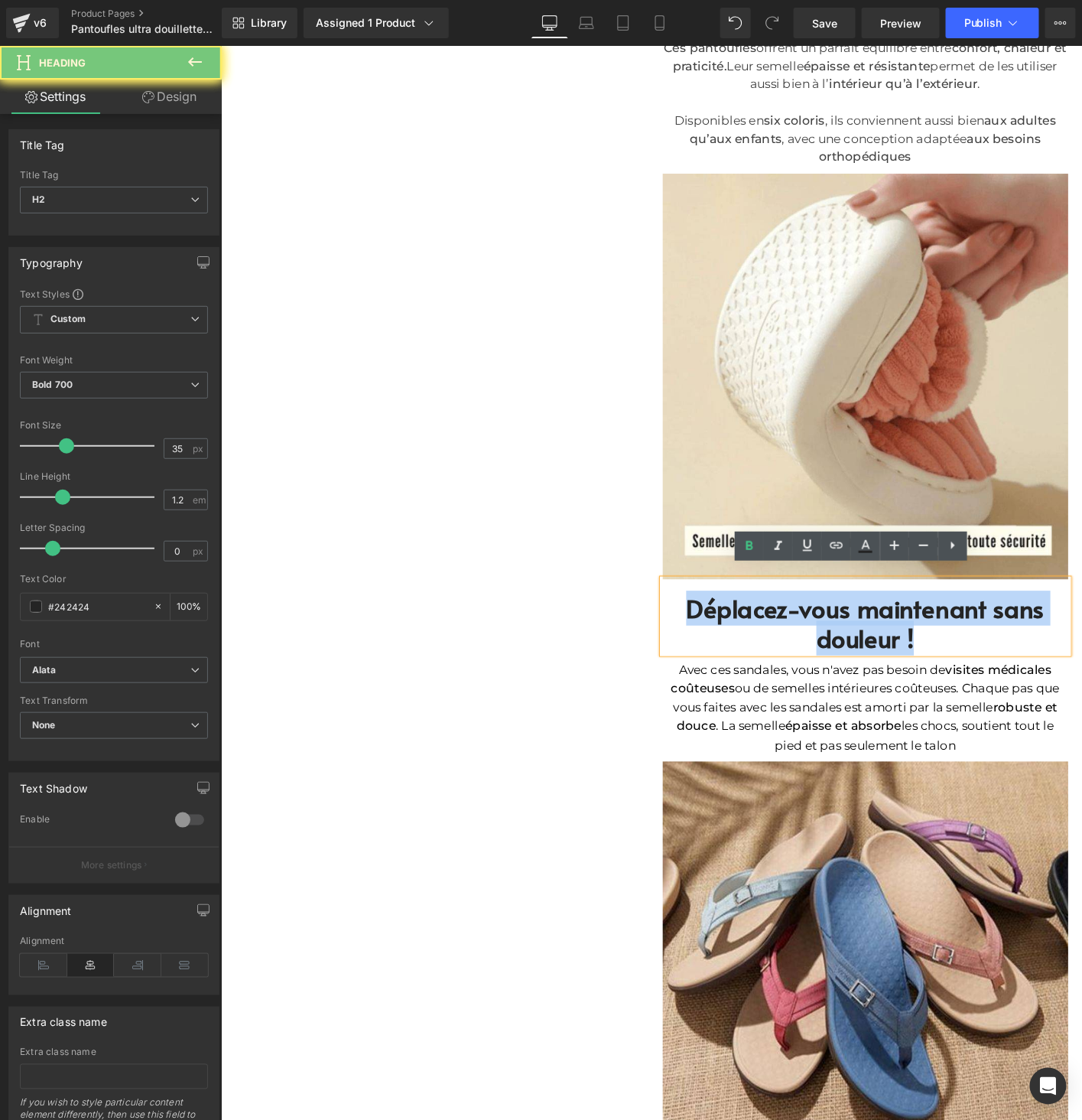
click at [772, 652] on h2 "Déplacez-vous maintenant sans douleur !" at bounding box center [912, 666] width 435 height 64
click at [772, 653] on h2 "Déplacez-vous maintenant sans douleur !" at bounding box center [912, 666] width 435 height 64
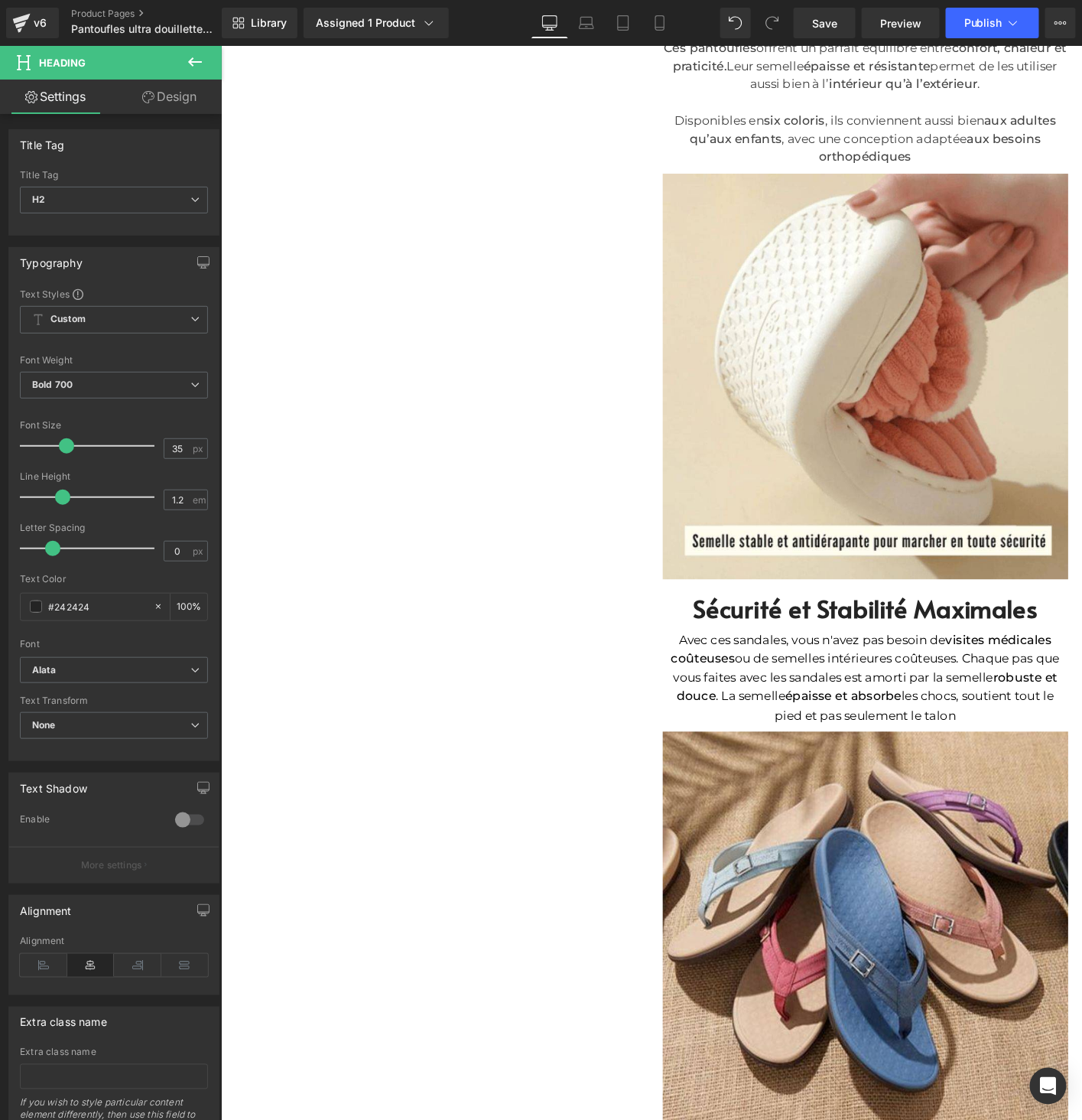
click at [820, 720] on p "Avec ces sandales, vous n'avez pas besoin de visites médicales coûteuses ou de …" at bounding box center [912, 725] width 435 height 102
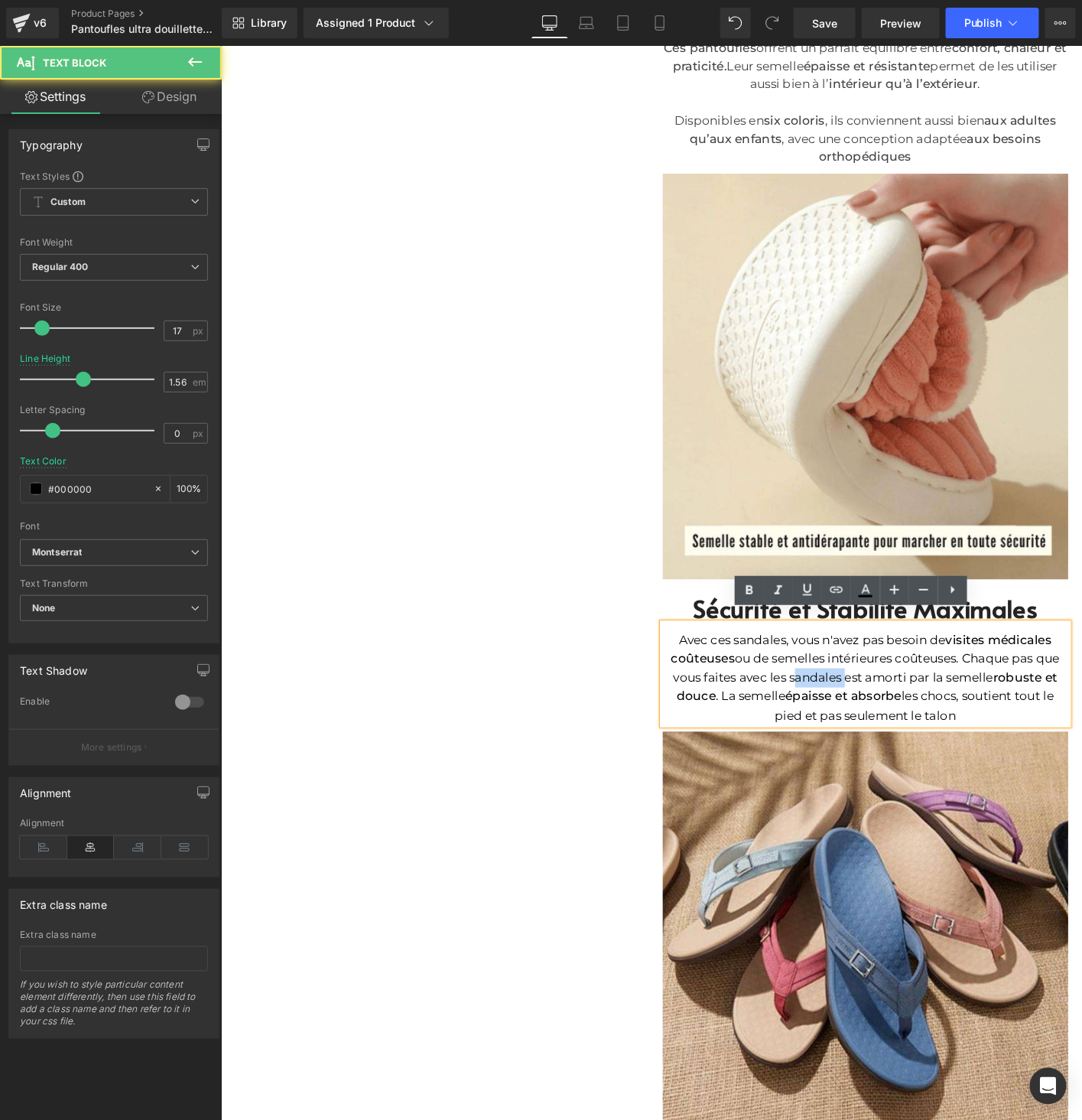
click at [820, 720] on p "Avec ces sandales, vous n'avez pas besoin de visites médicales coûteuses ou de …" at bounding box center [912, 725] width 435 height 102
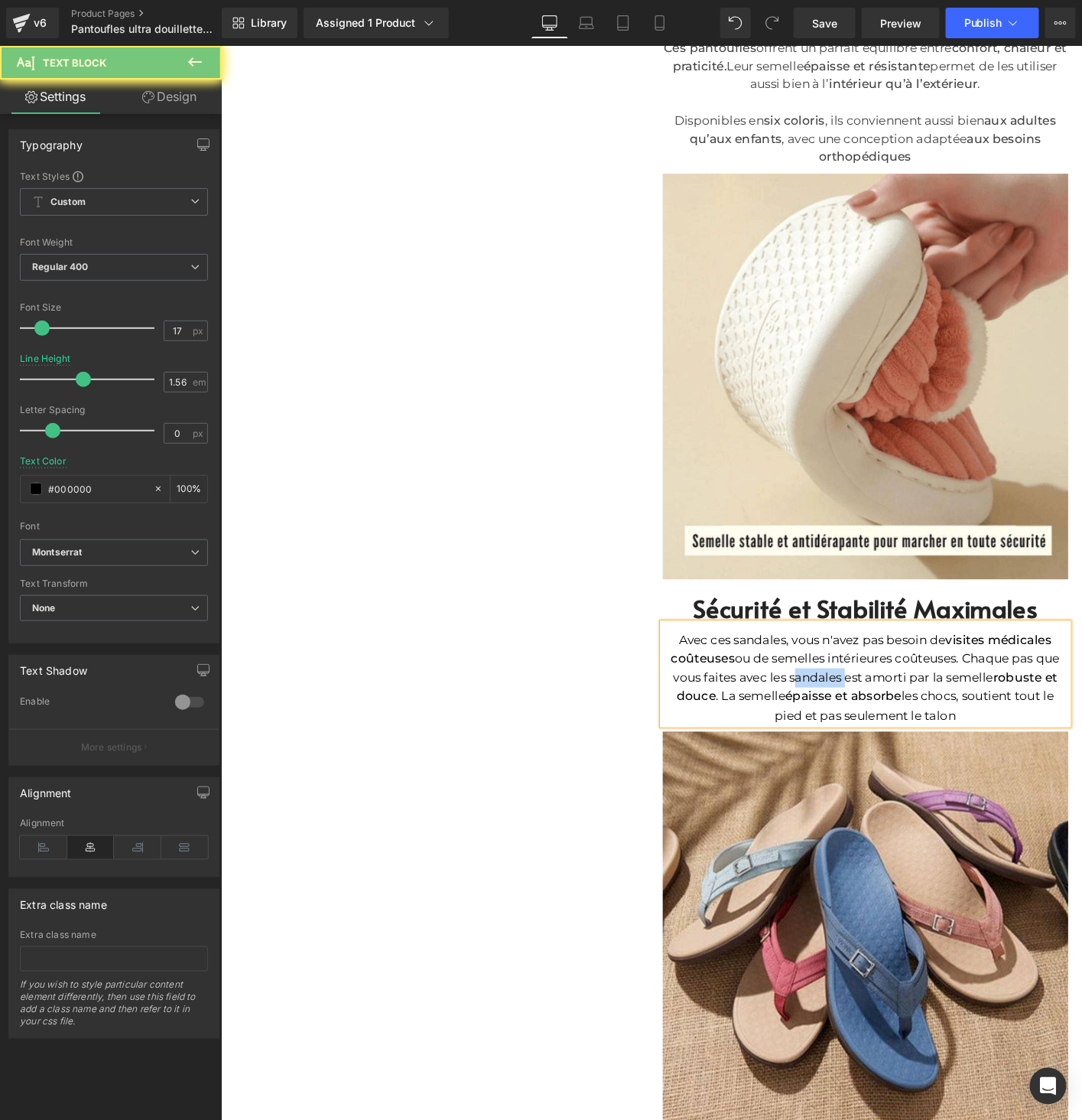
paste div
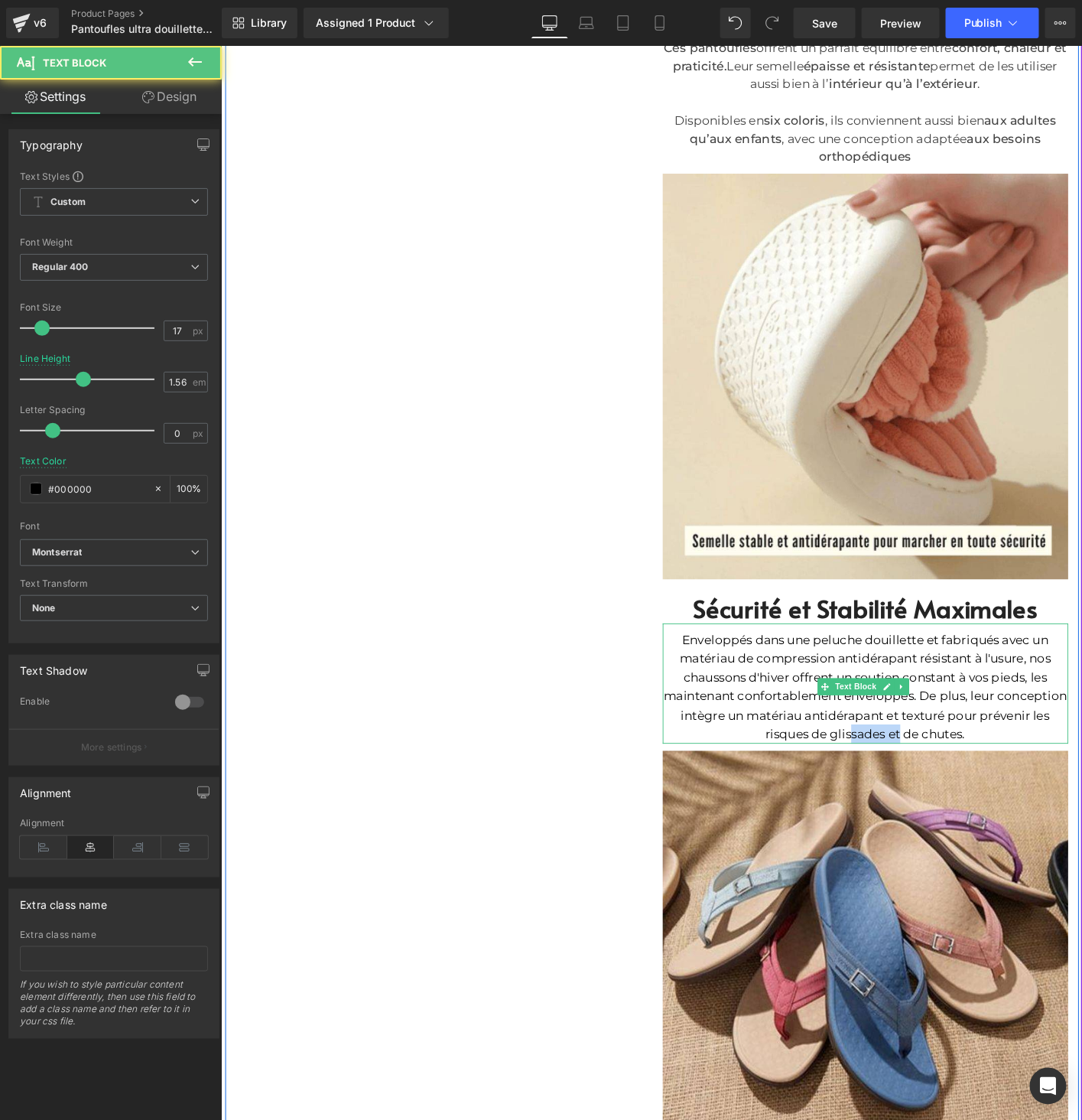
drag, startPoint x: 966, startPoint y: 777, endPoint x: 926, endPoint y: 777, distance: 40.0
click at [926, 777] on p "Enveloppés dans une peluche douillette et fabriqués avec un matériau de compres…" at bounding box center [912, 734] width 435 height 122
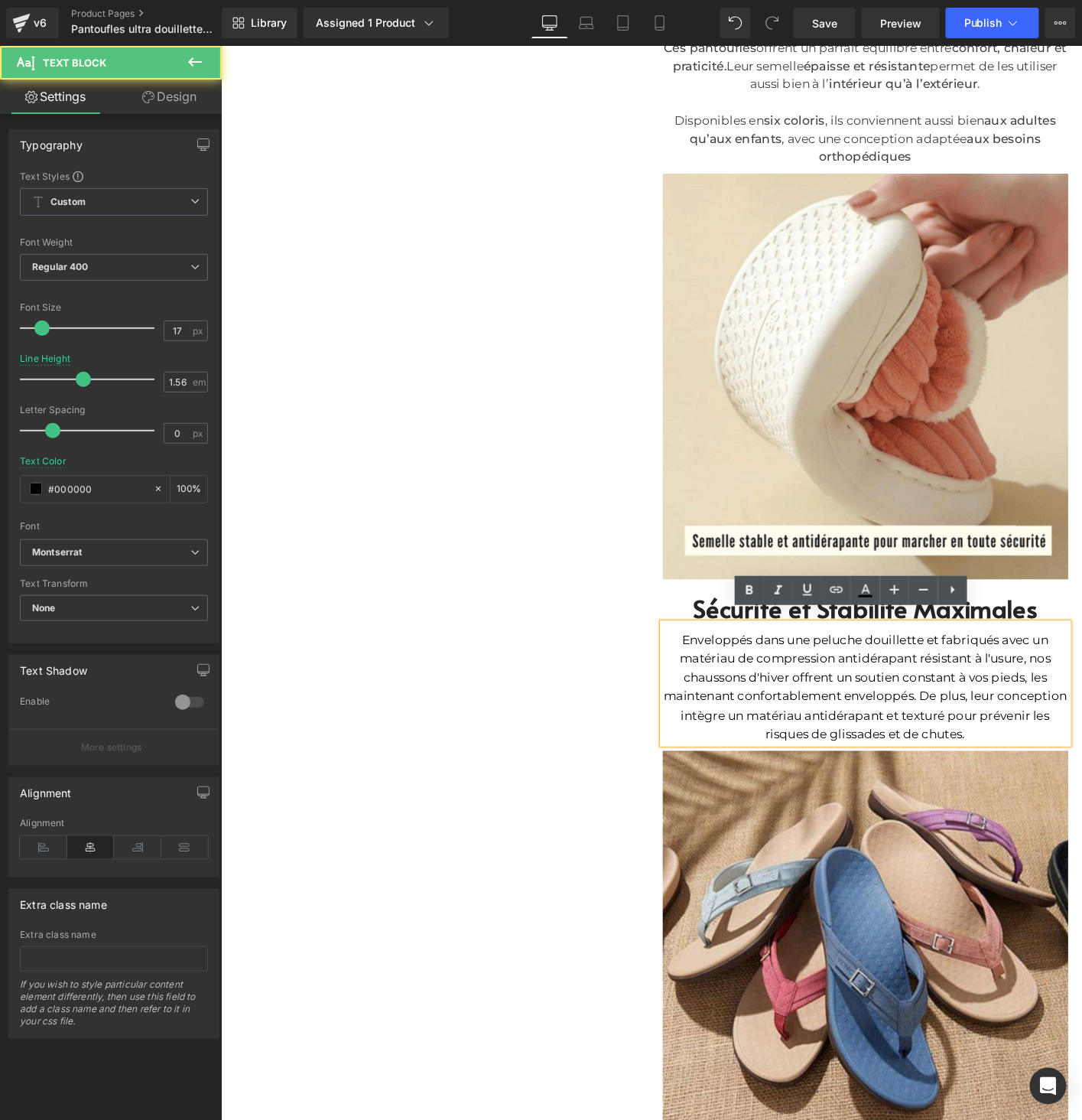
click at [1081, 767] on p "Enveloppés dans une peluche douillette et fabriqués avec un matériau de compres…" at bounding box center [912, 734] width 435 height 122
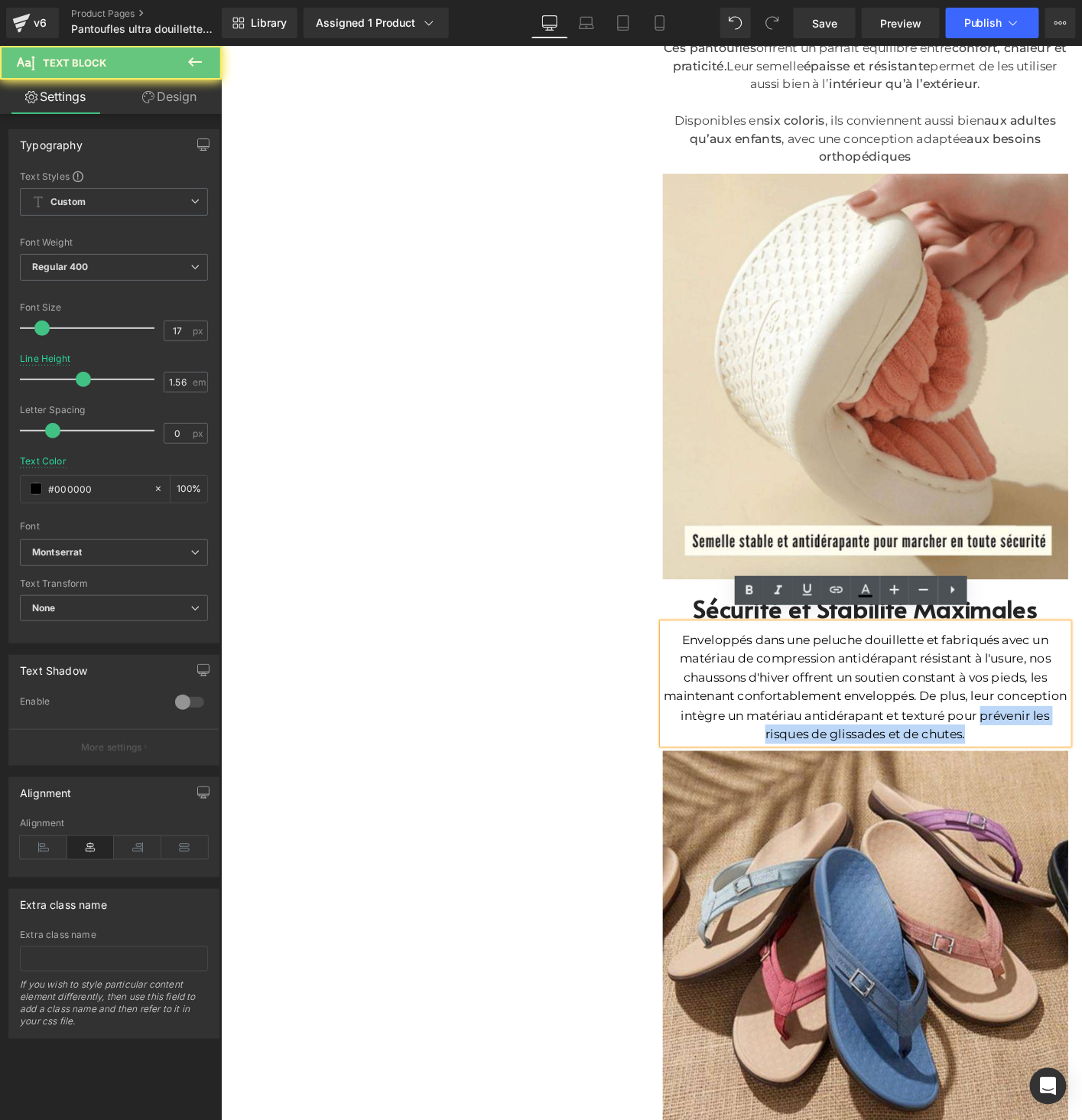
drag, startPoint x: 1053, startPoint y: 772, endPoint x: 743, endPoint y: 771, distance: 310.0
click at [743, 771] on p "Enveloppés dans une peluche douillette et fabriqués avec un matériau de compres…" at bounding box center [912, 734] width 435 height 122
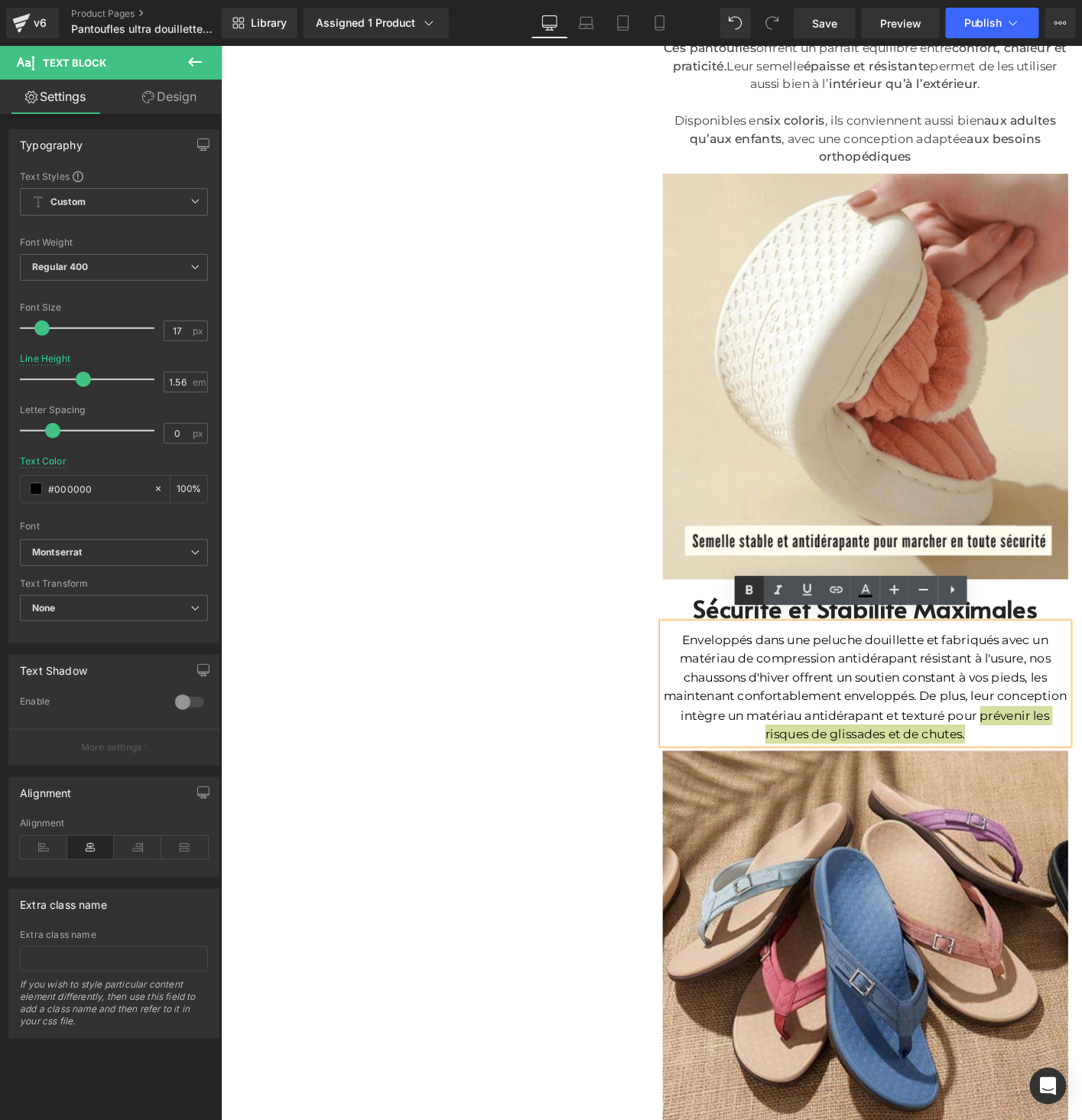
click at [741, 594] on icon at bounding box center [748, 589] width 18 height 18
click at [793, 722] on p "Enveloppés dans une peluche douillette et fabriqués avec un matériau de compres…" at bounding box center [912, 734] width 435 height 122
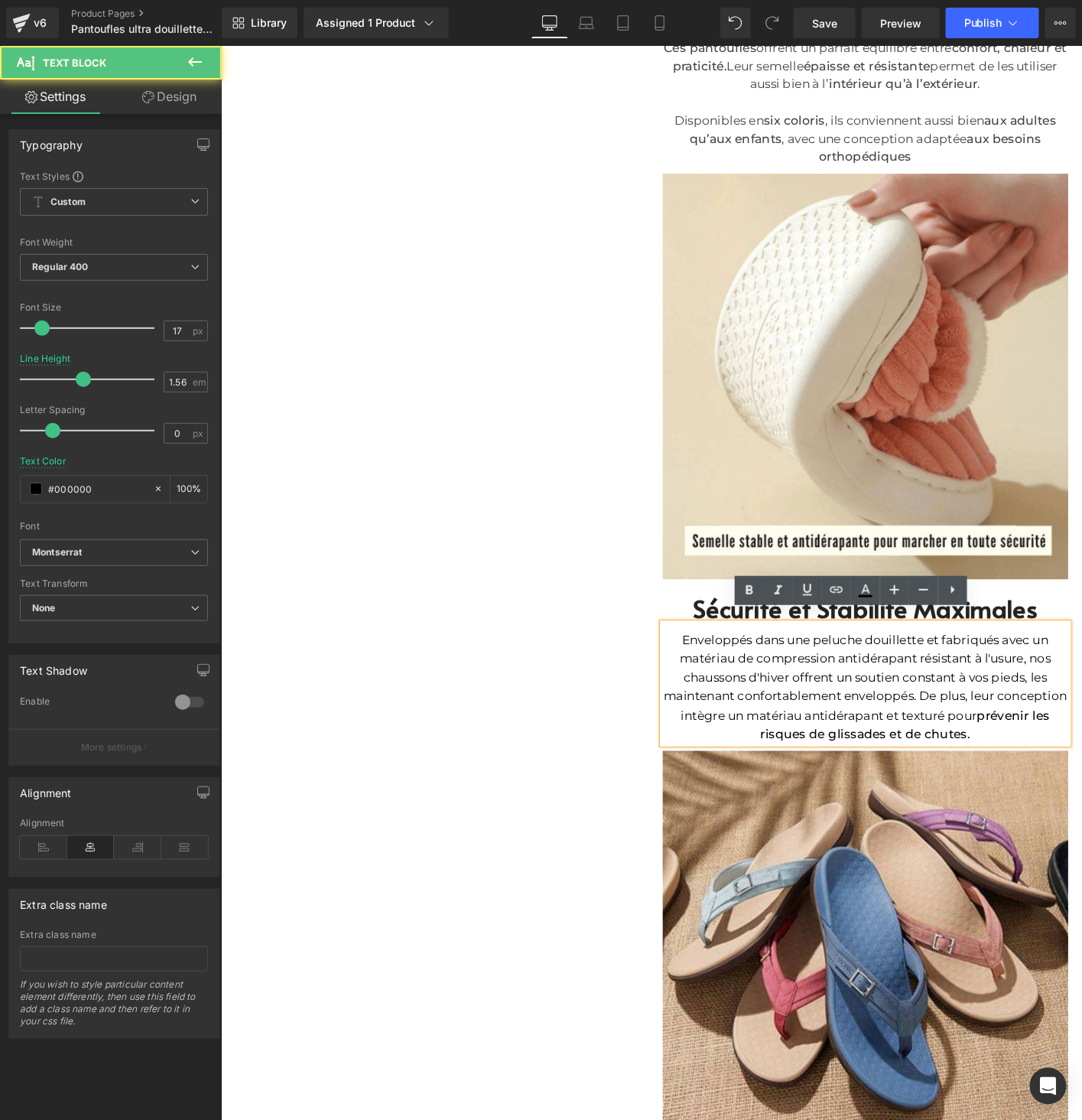
click at [924, 710] on p "Enveloppés dans une peluche douillette et fabriqués avec un matériau de compres…" at bounding box center [912, 734] width 435 height 122
drag, startPoint x: 924, startPoint y: 710, endPoint x: 947, endPoint y: 716, distance: 23.8
click at [953, 712] on p "Enveloppés dans une peluche douillette et fabriqués avec un matériau de compres…" at bounding box center [912, 734] width 435 height 122
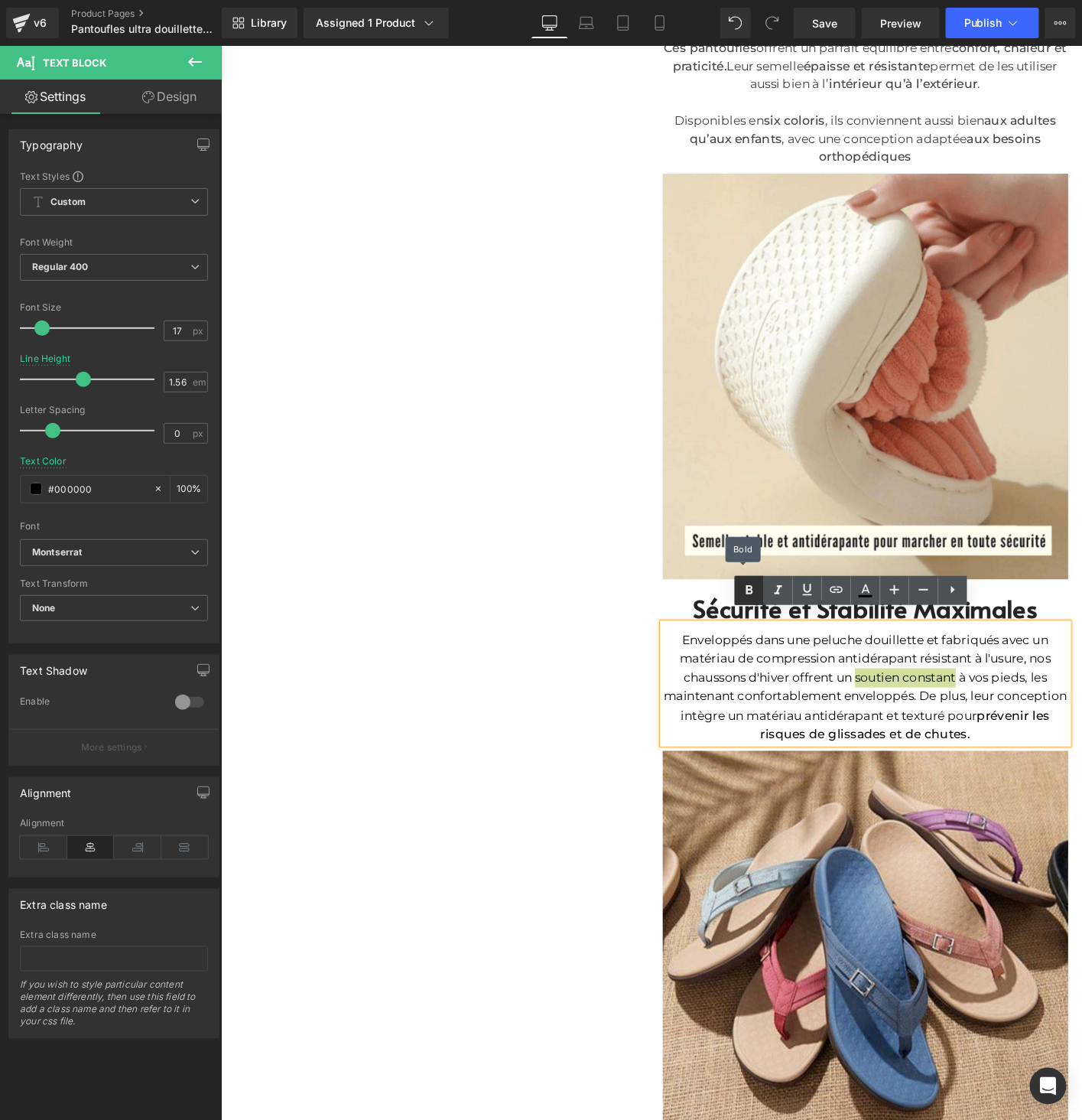
click at [743, 586] on icon at bounding box center [748, 589] width 18 height 18
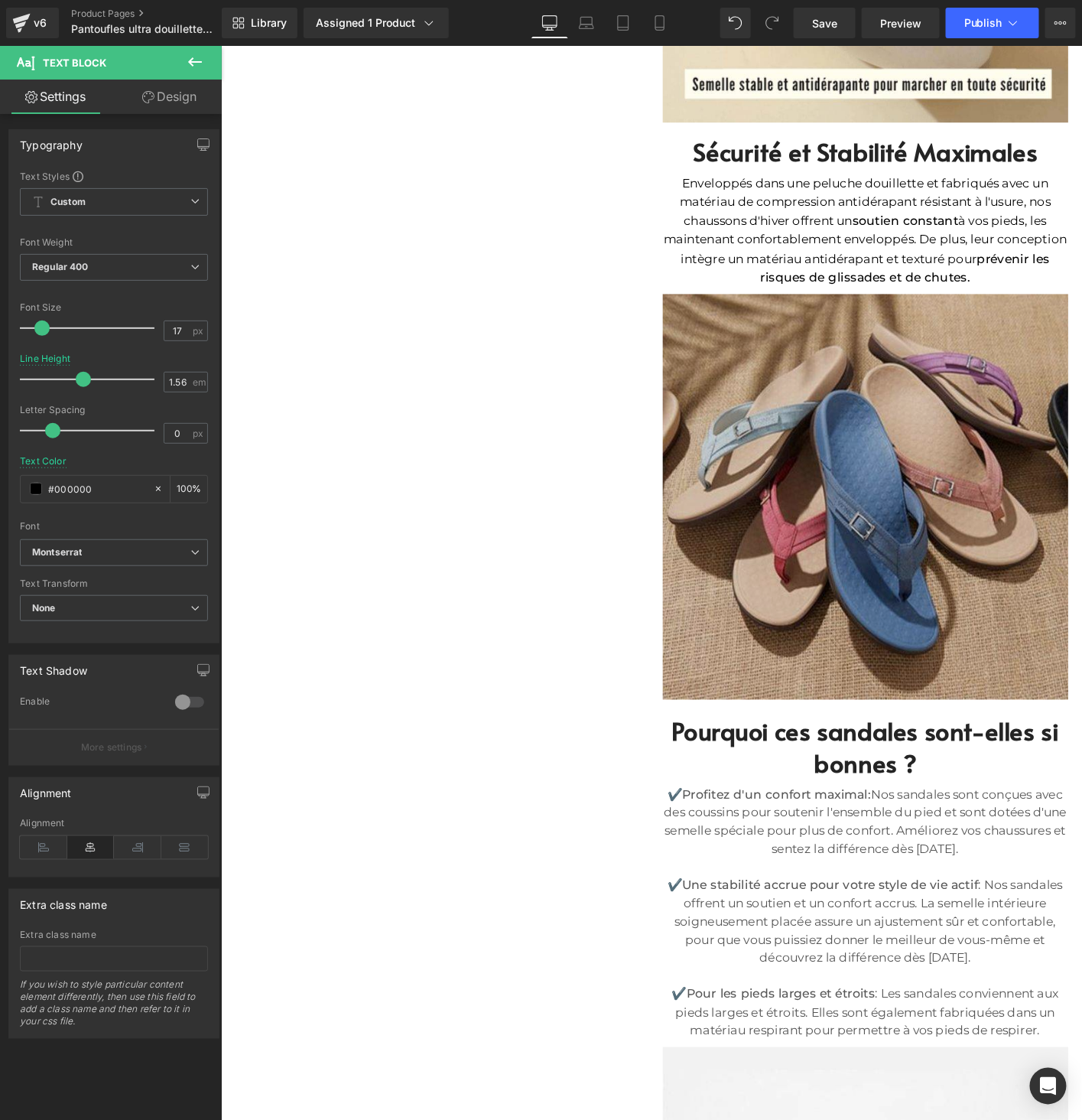
scroll to position [2671, 0]
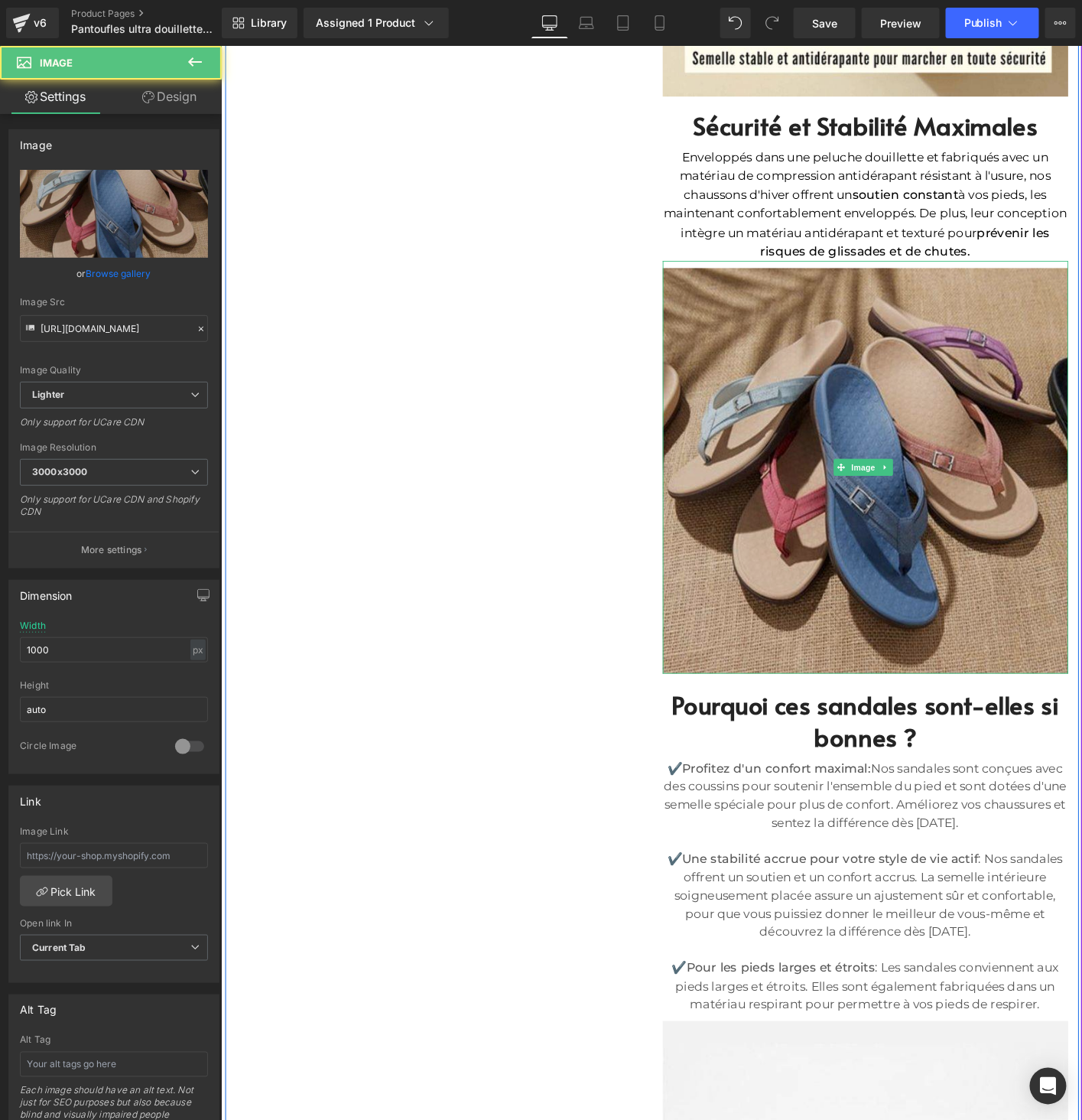
click at [851, 549] on img at bounding box center [912, 498] width 435 height 443
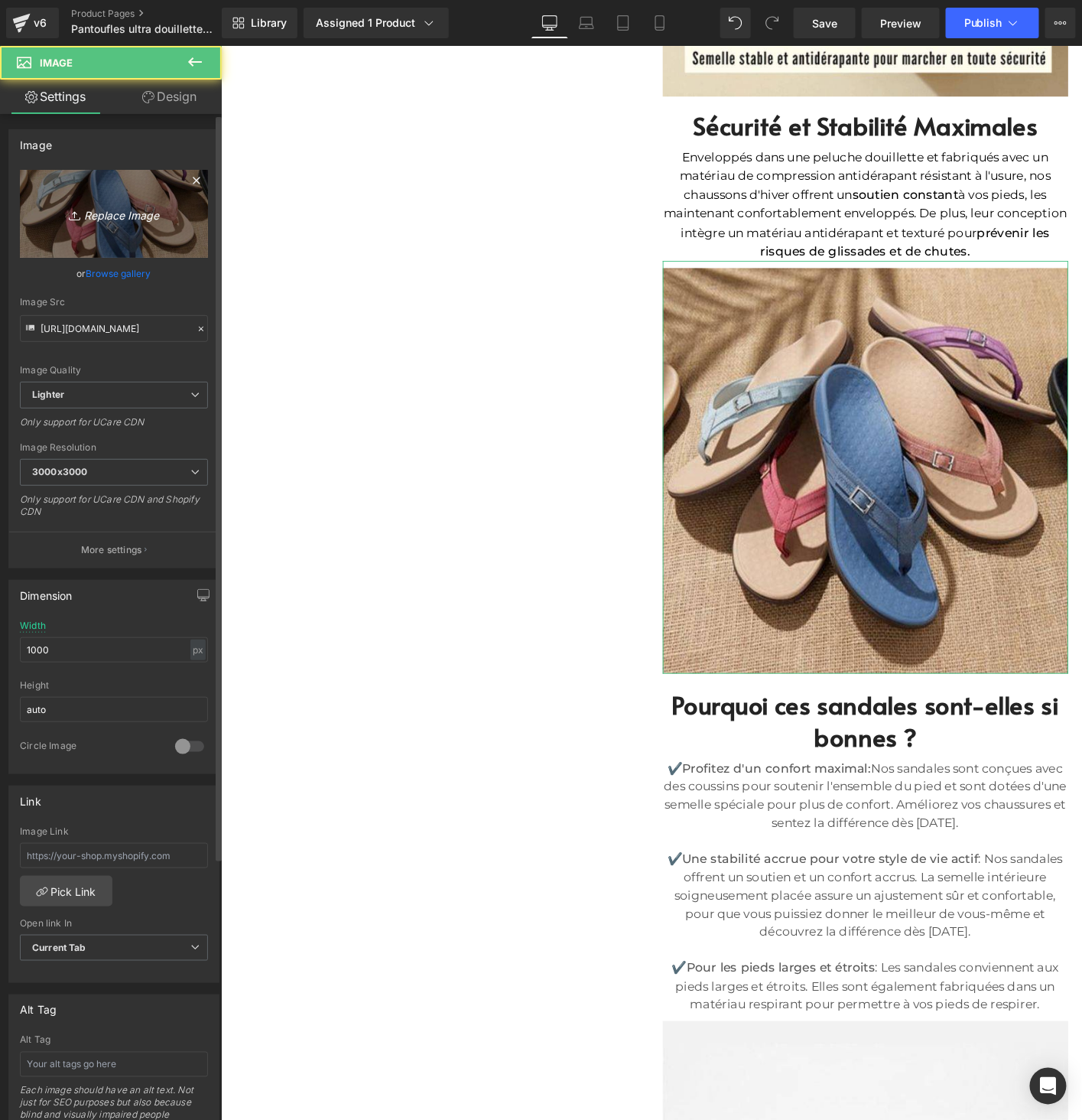
click at [107, 210] on icon "Replace Image" at bounding box center [114, 214] width 123 height 19
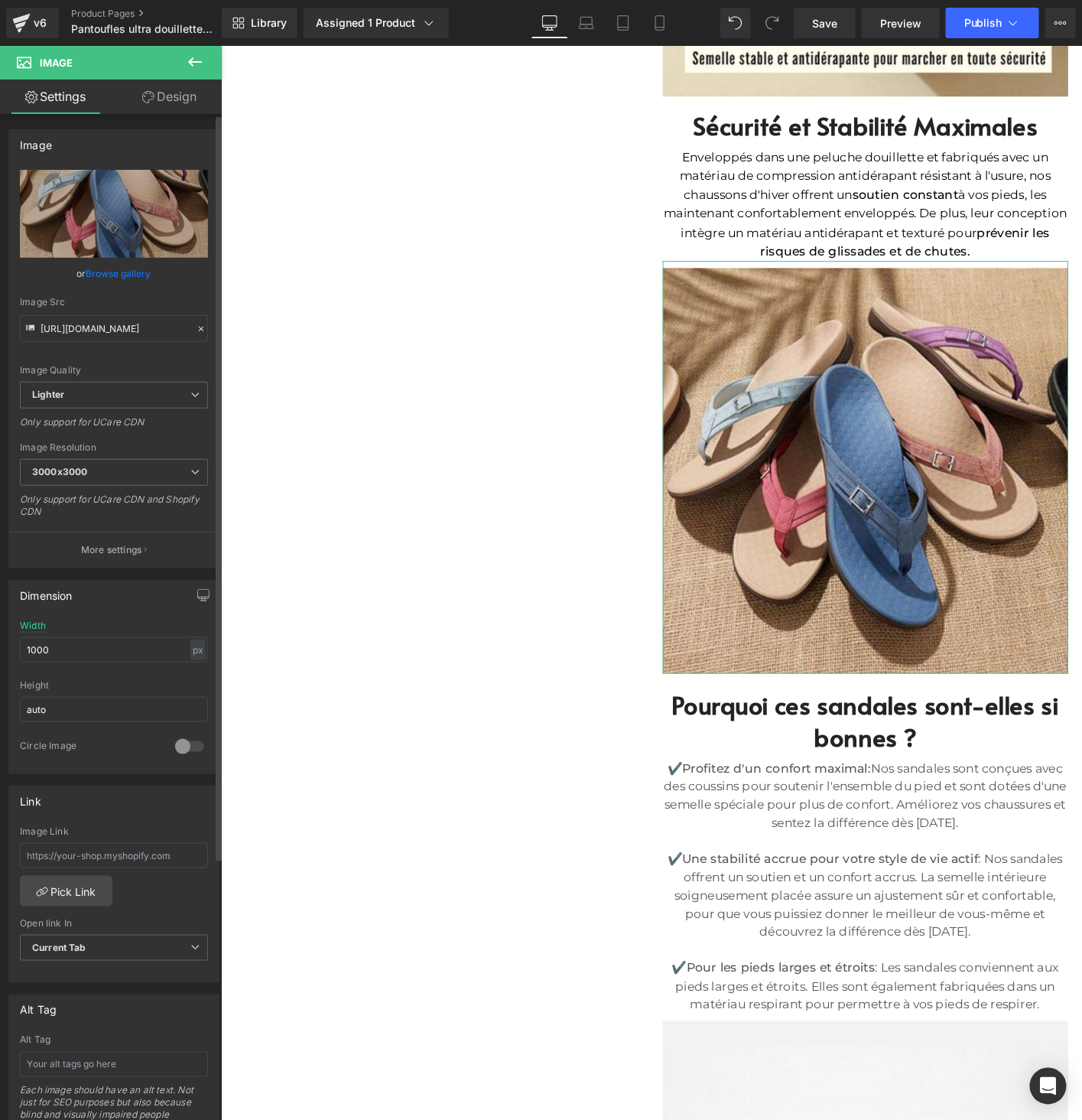
click at [109, 267] on link "Browse gallery" at bounding box center [119, 273] width 65 height 26
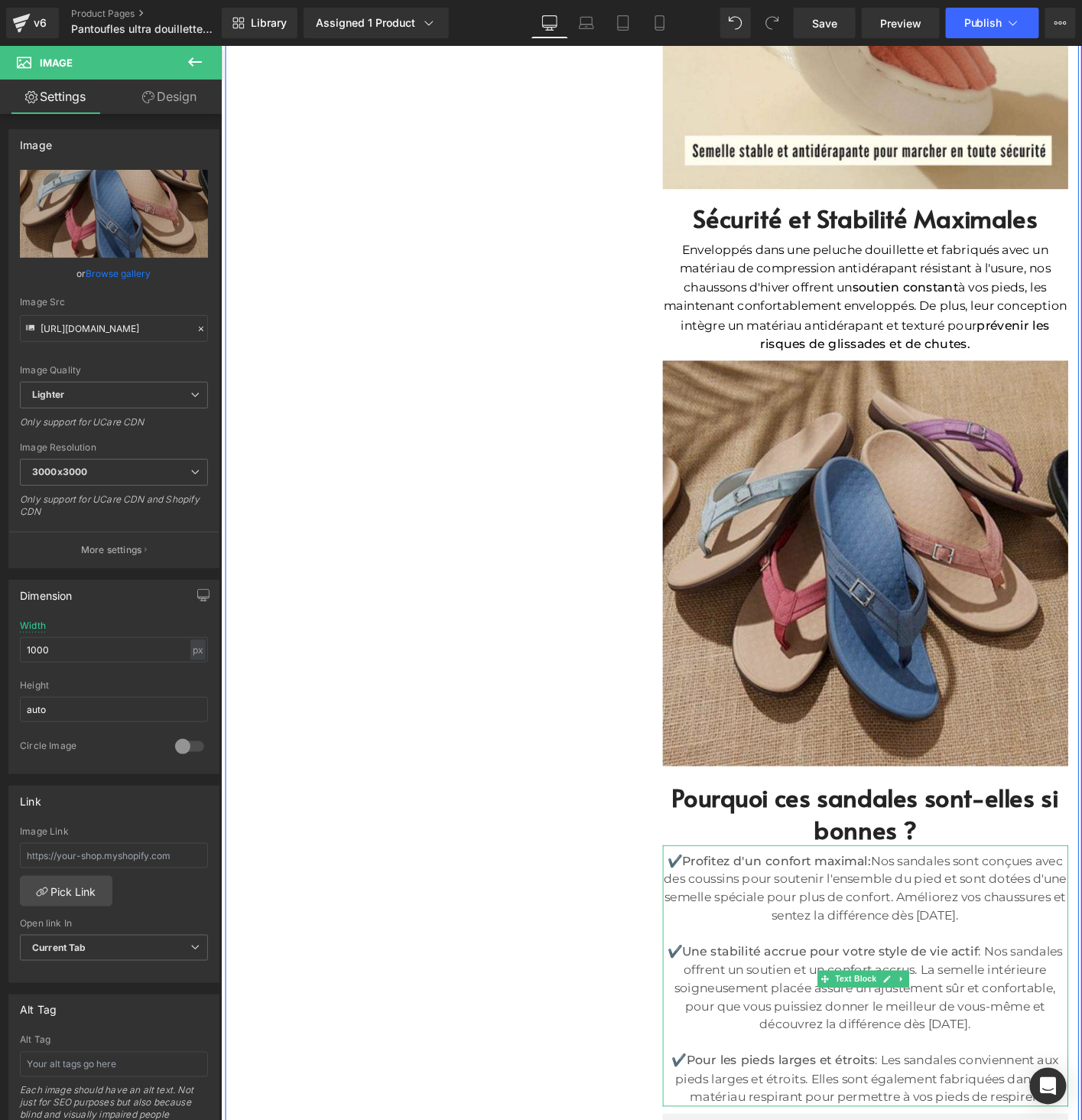
scroll to position [2567, 0]
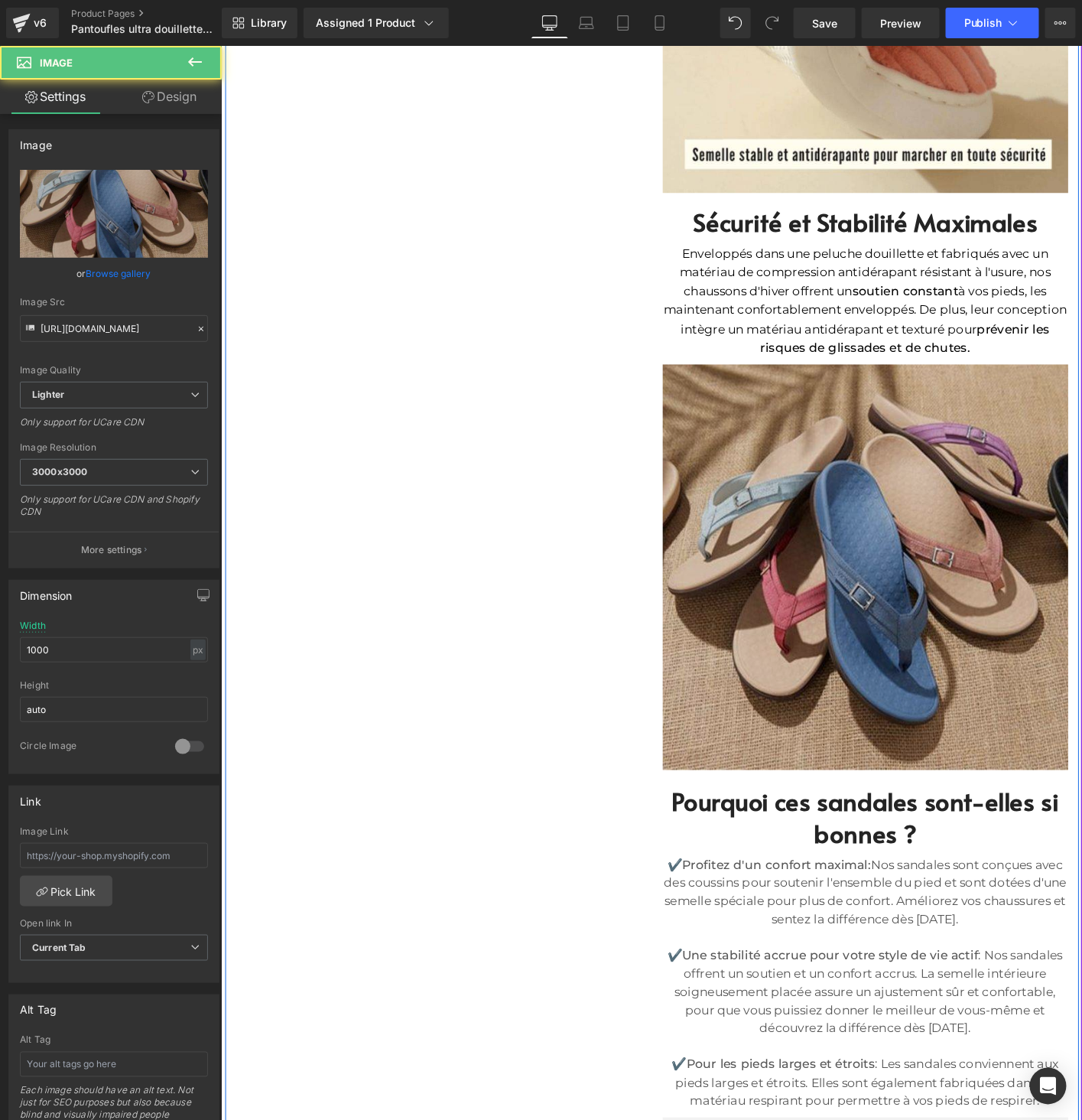
click at [952, 631] on img at bounding box center [912, 601] width 435 height 443
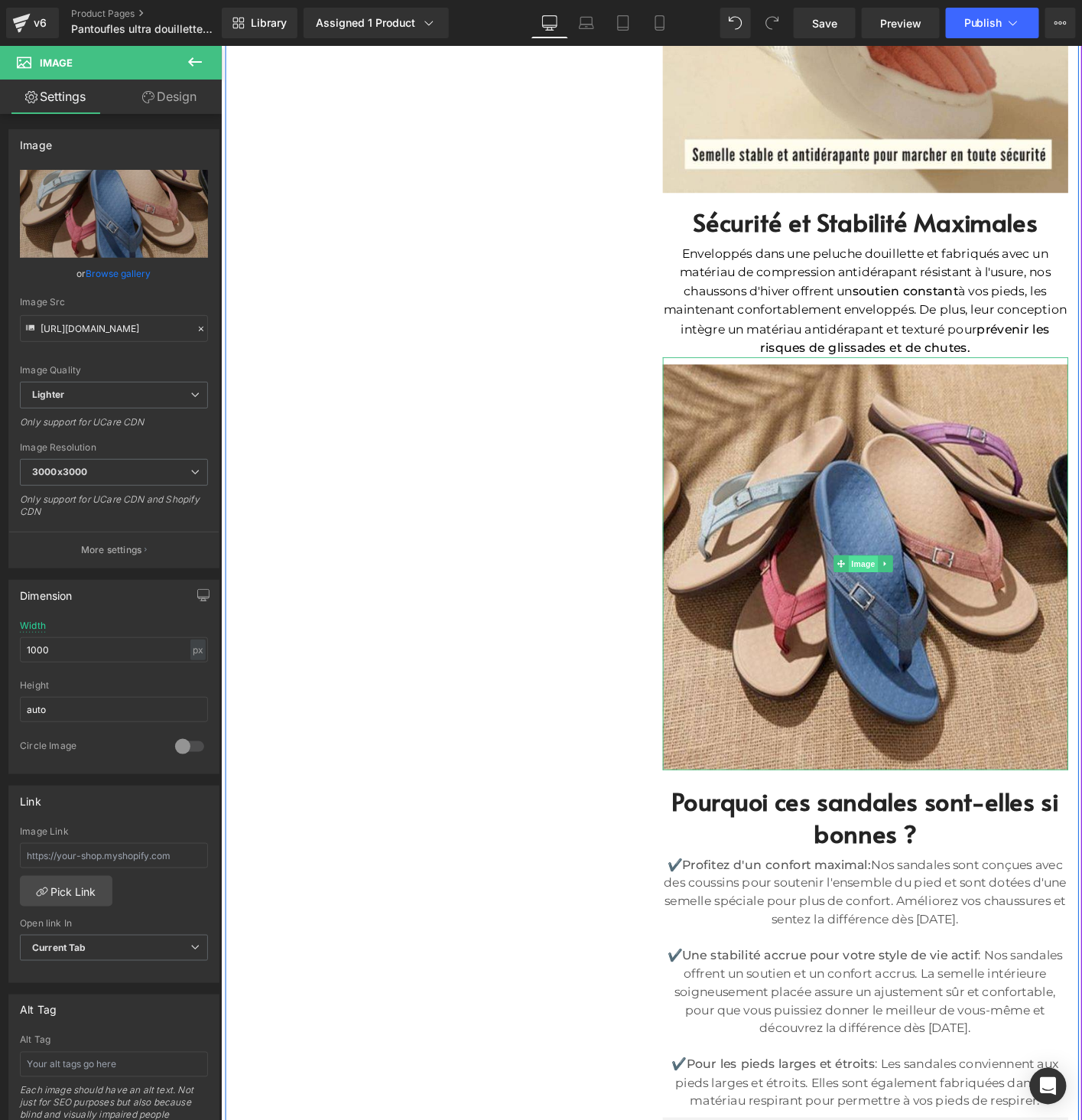
click at [909, 593] on span "Image" at bounding box center [910, 601] width 32 height 18
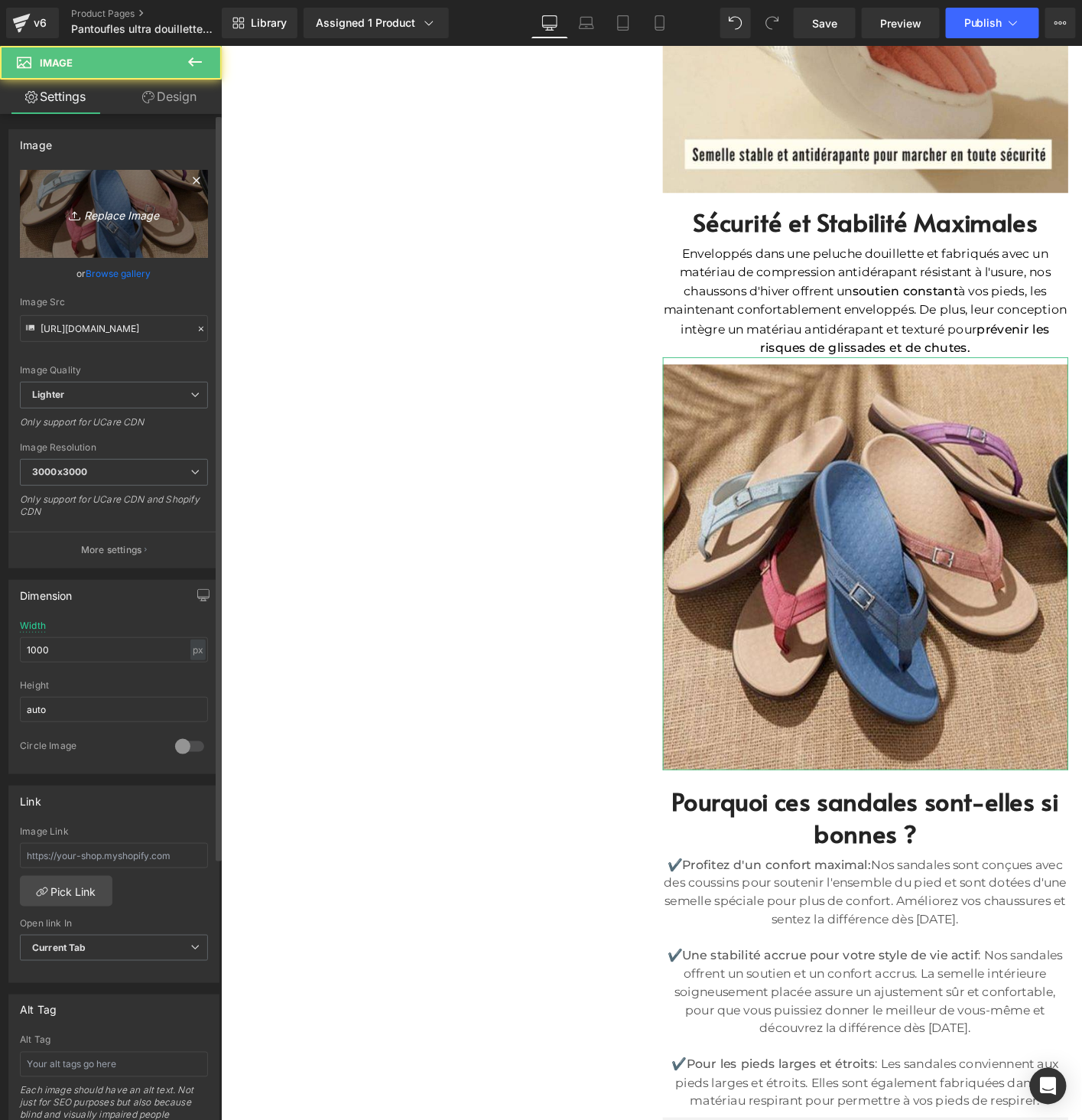
click at [104, 208] on icon "Replace Image" at bounding box center [114, 214] width 123 height 19
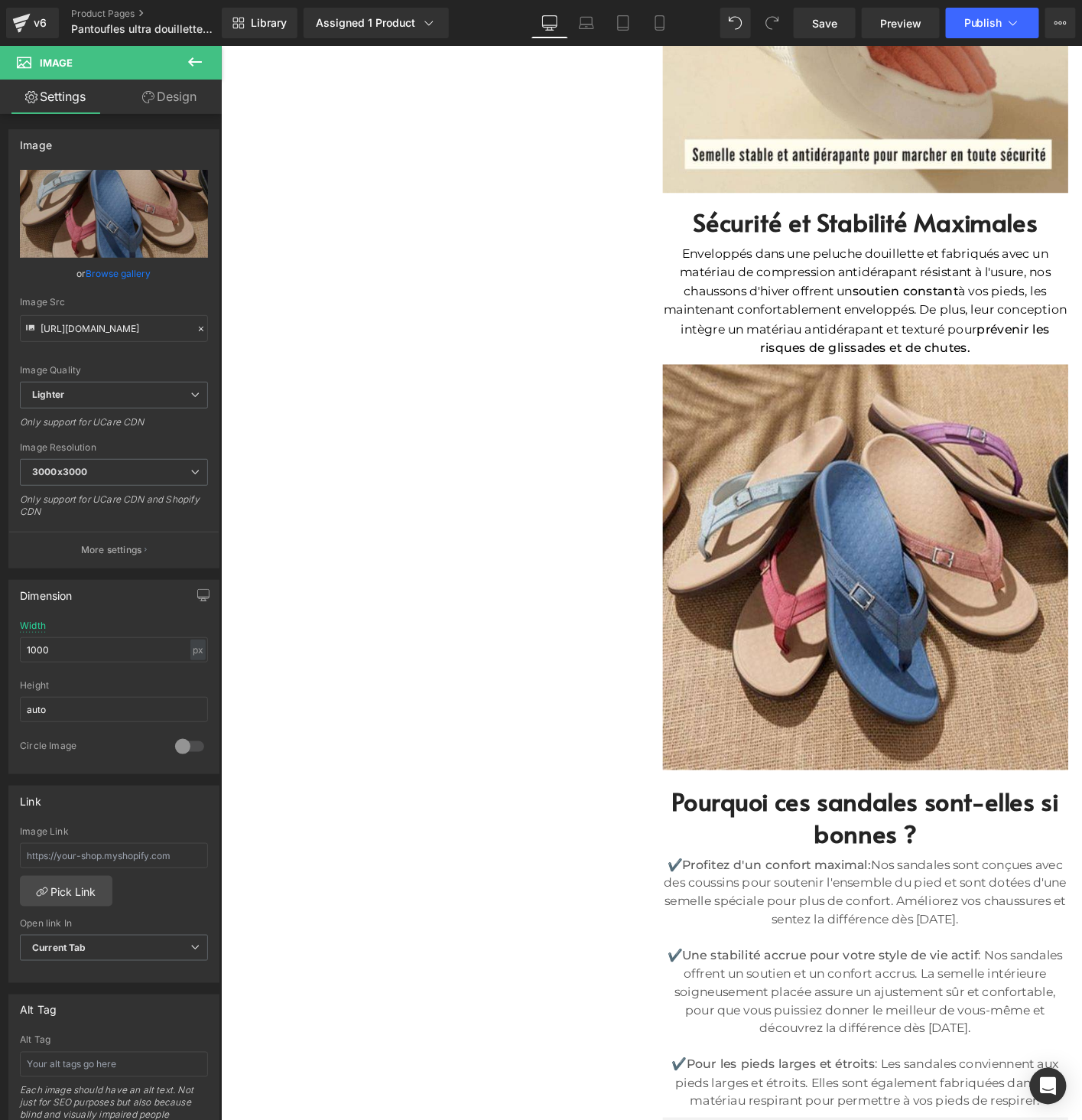
type input "C:\fakepath\5.jpg"
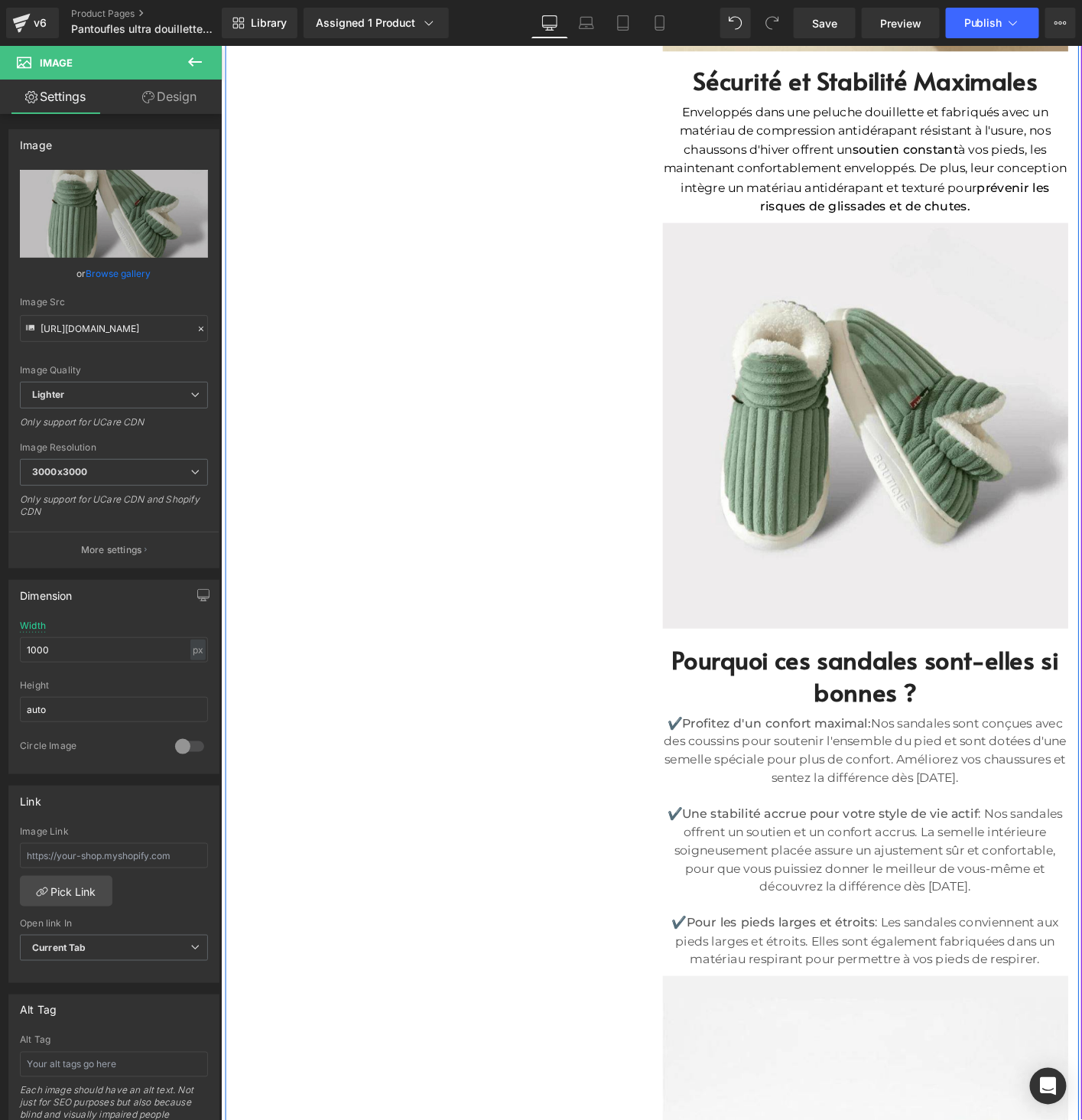
scroll to position [2849, 0]
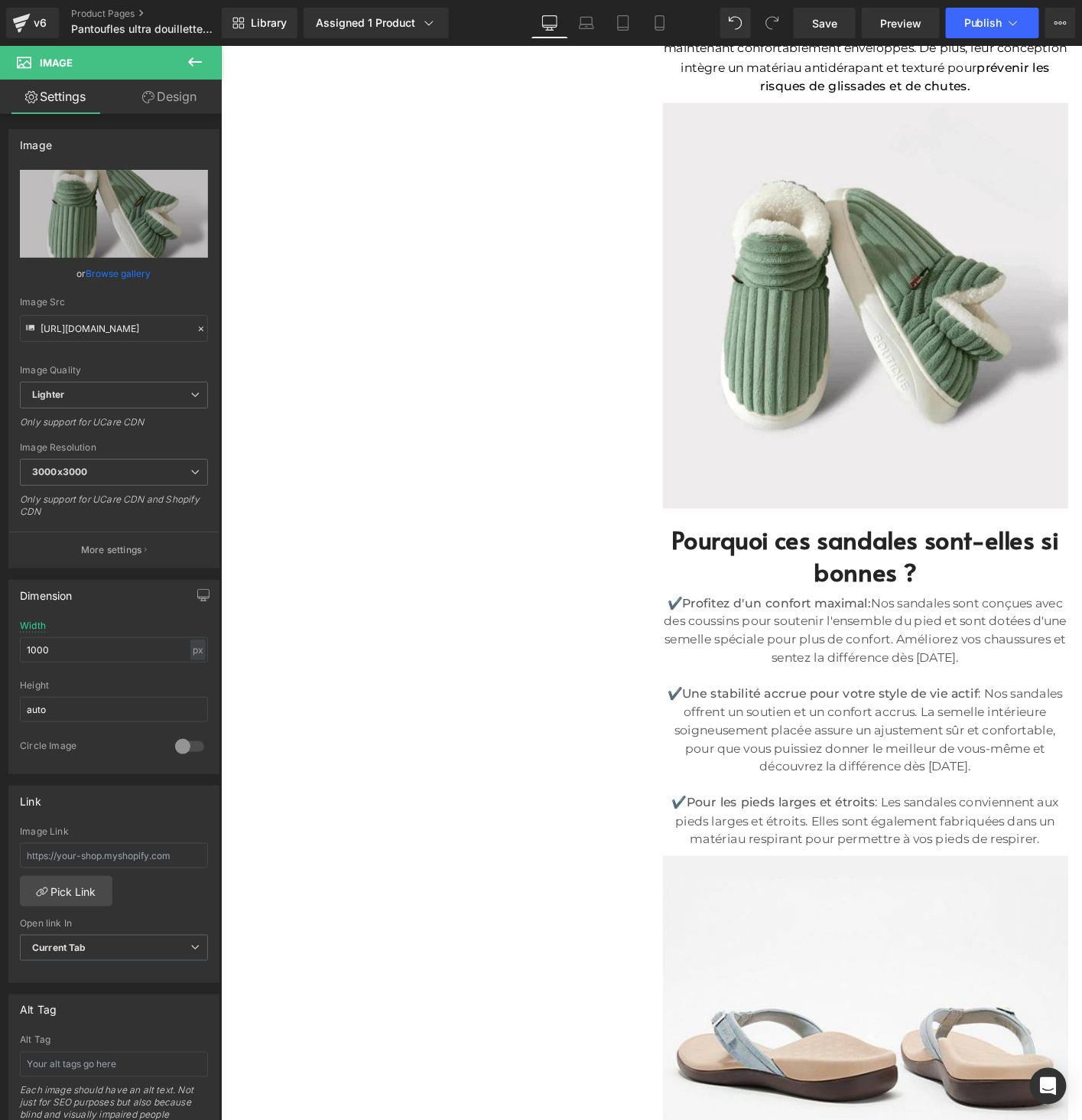
click at [889, 542] on div "Pourquoi ces sandales sont-elles si bonnes ?" at bounding box center [912, 585] width 435 height 85
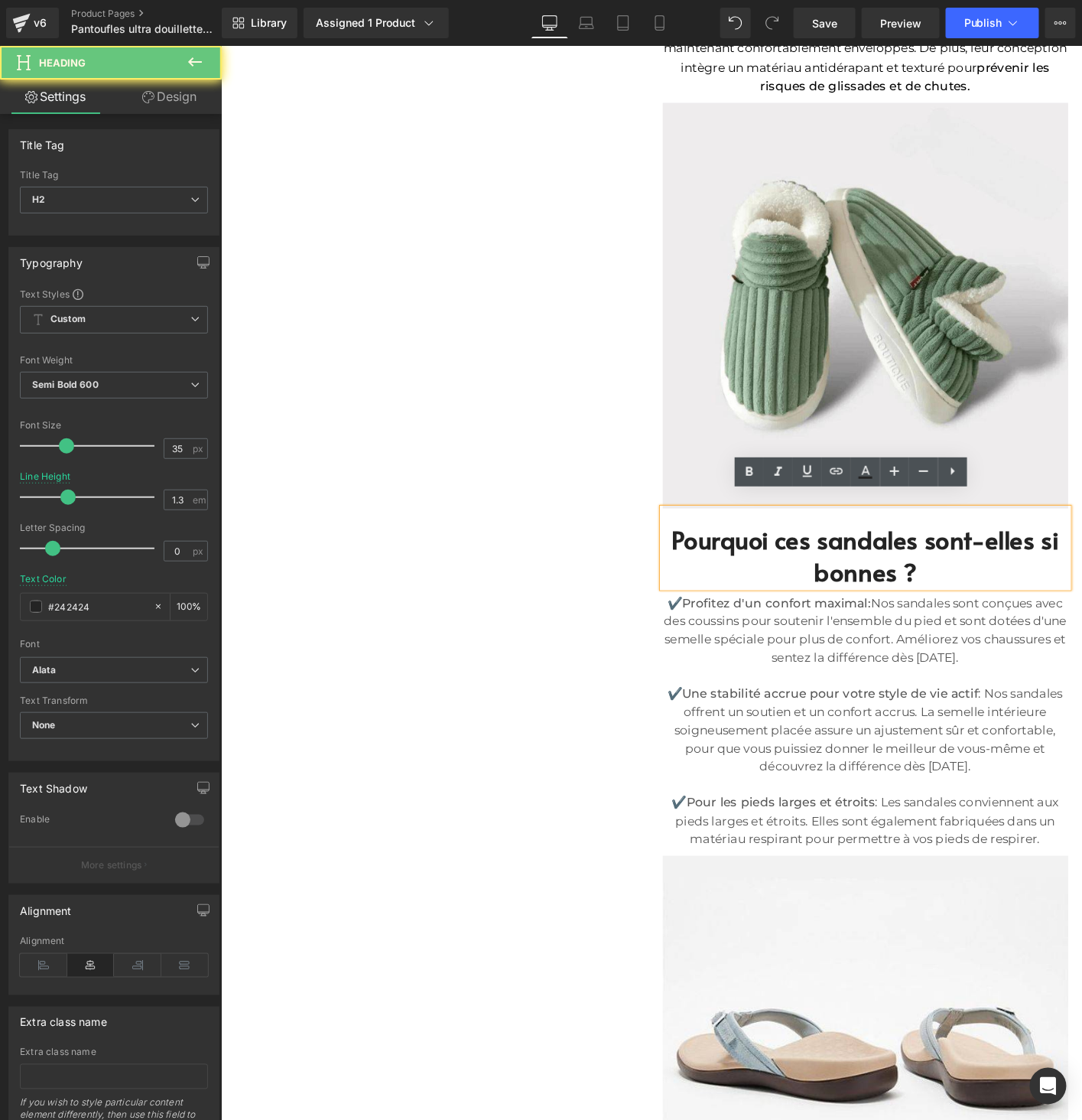
click at [892, 557] on h2 "Pourquoi ces sandales sont-elles si bonnes ?" at bounding box center [912, 592] width 435 height 70
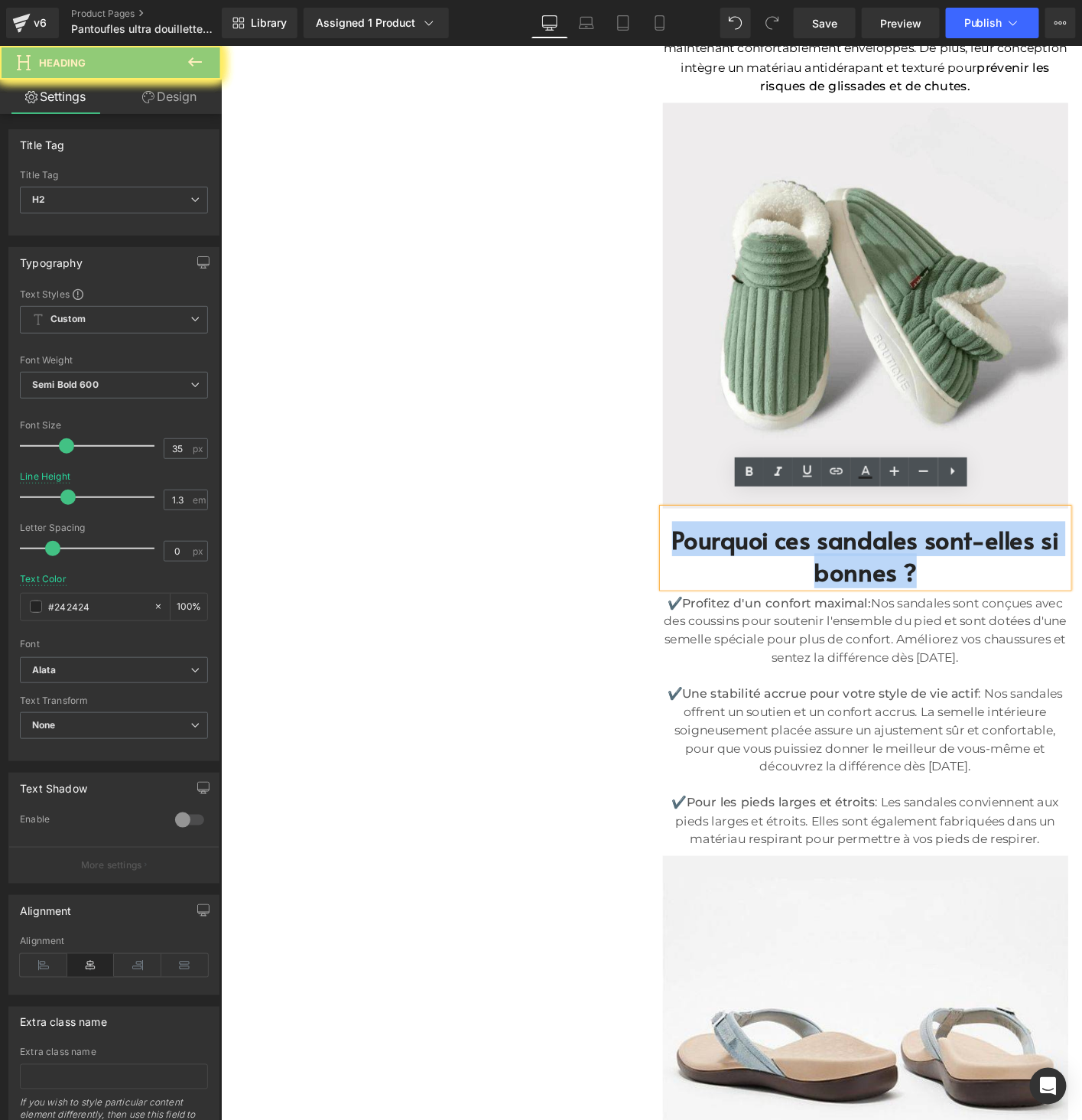
click at [892, 557] on h2 "Pourquoi ces sandales sont-elles si bonnes ?" at bounding box center [912, 592] width 435 height 70
paste div
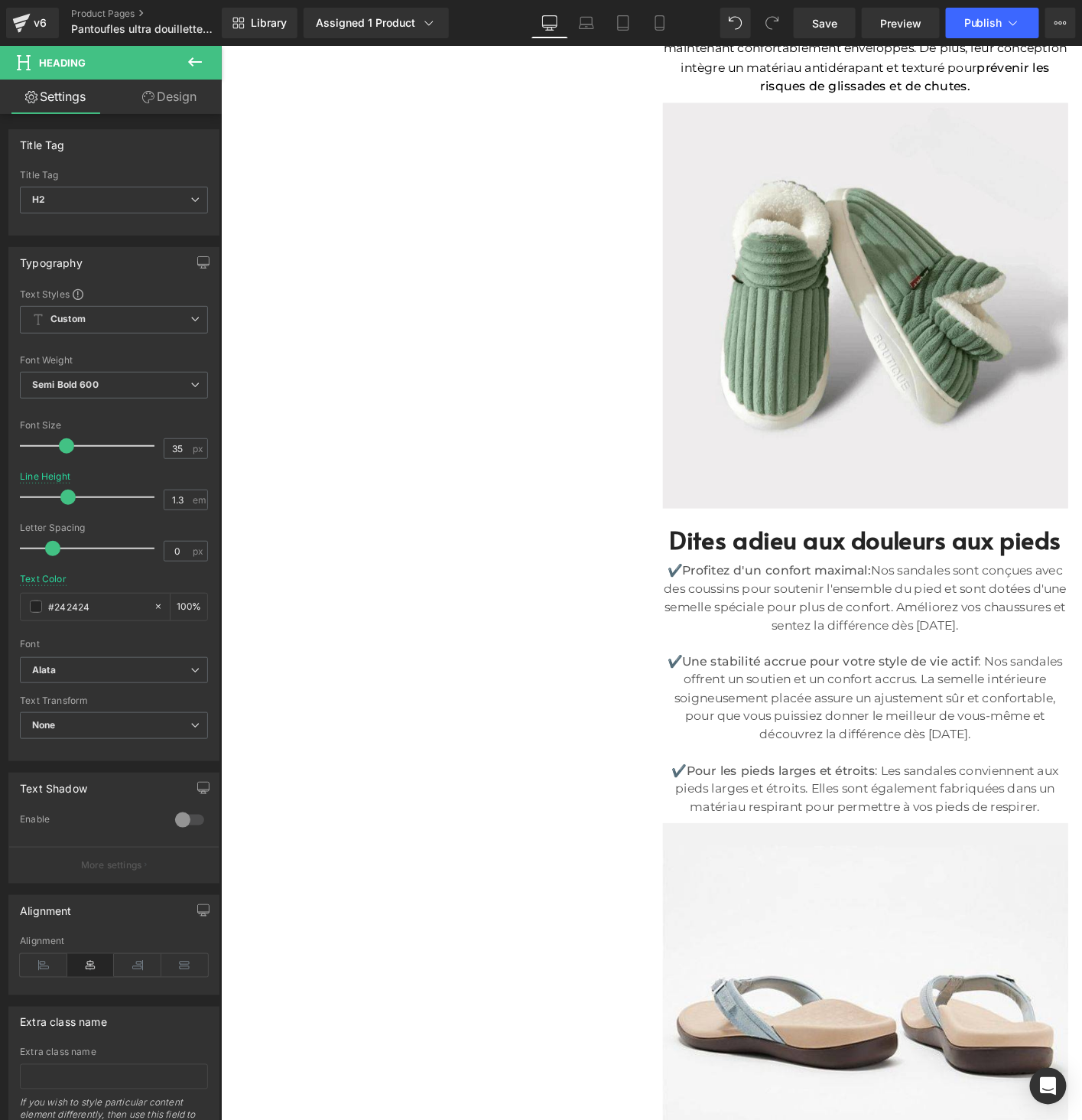
click at [876, 795] on p at bounding box center [912, 804] width 435 height 20
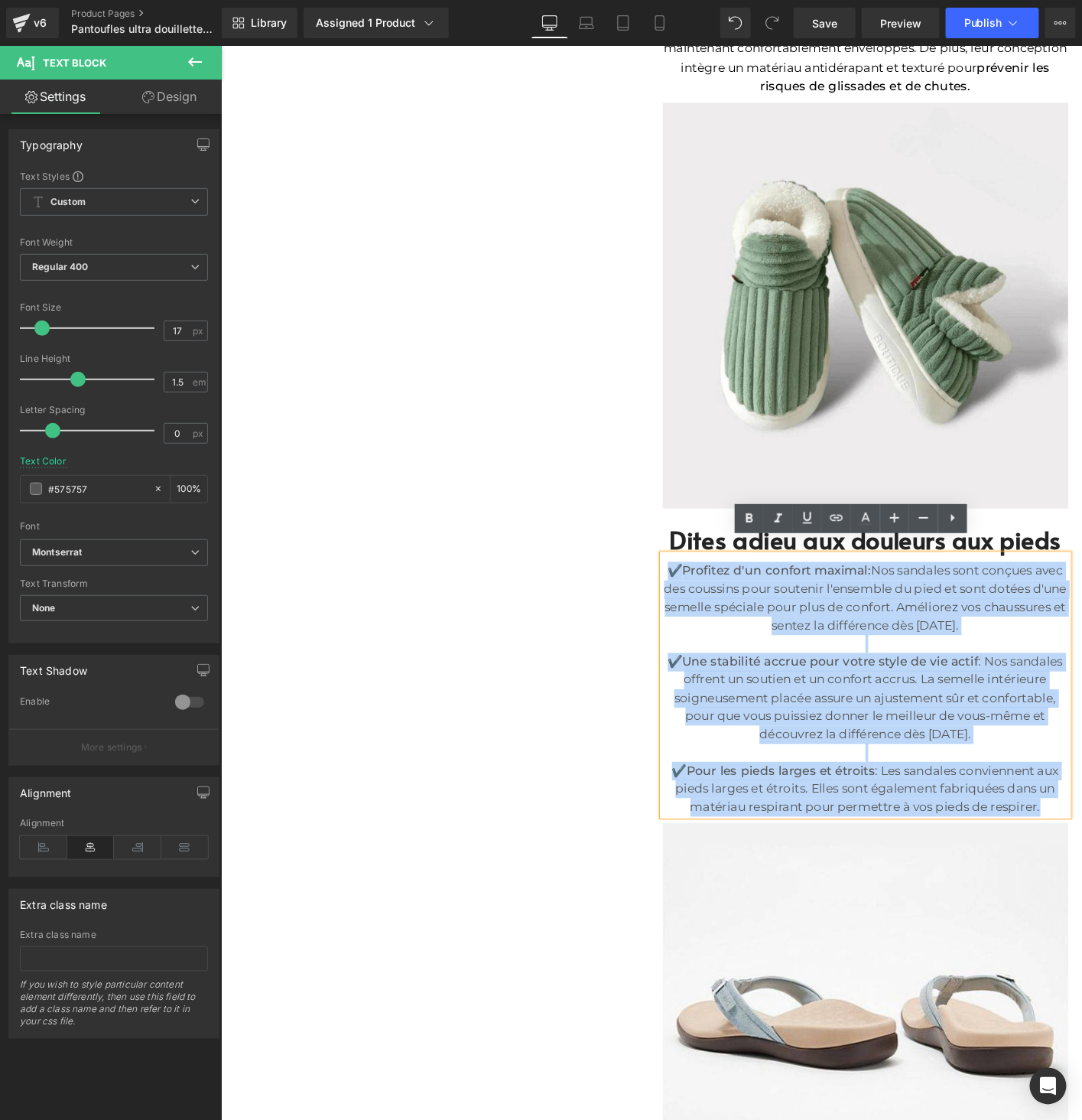
drag, startPoint x: 1097, startPoint y: 848, endPoint x: 646, endPoint y: 586, distance: 521.6
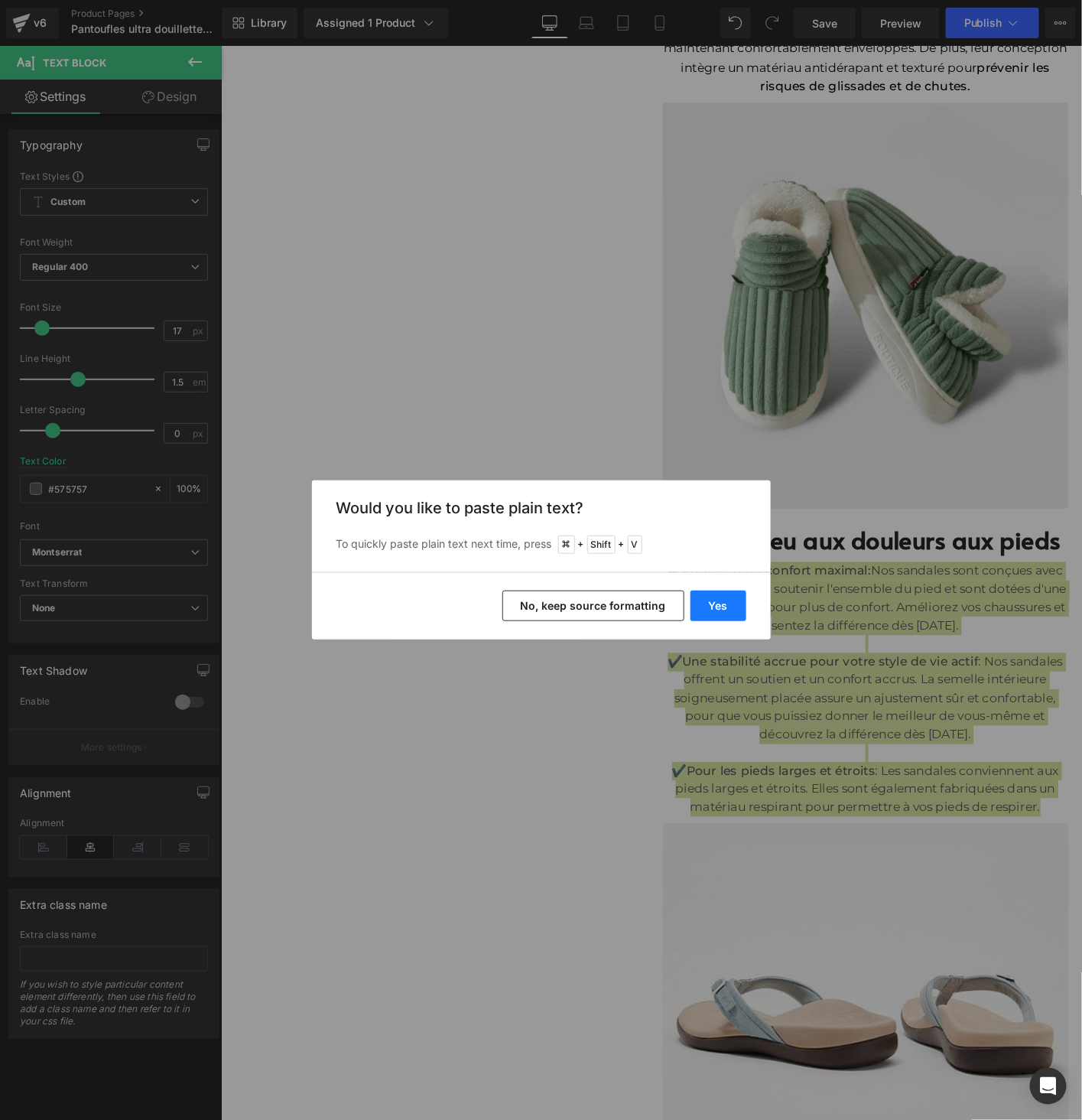
click at [725, 604] on button "Yes" at bounding box center [717, 605] width 56 height 30
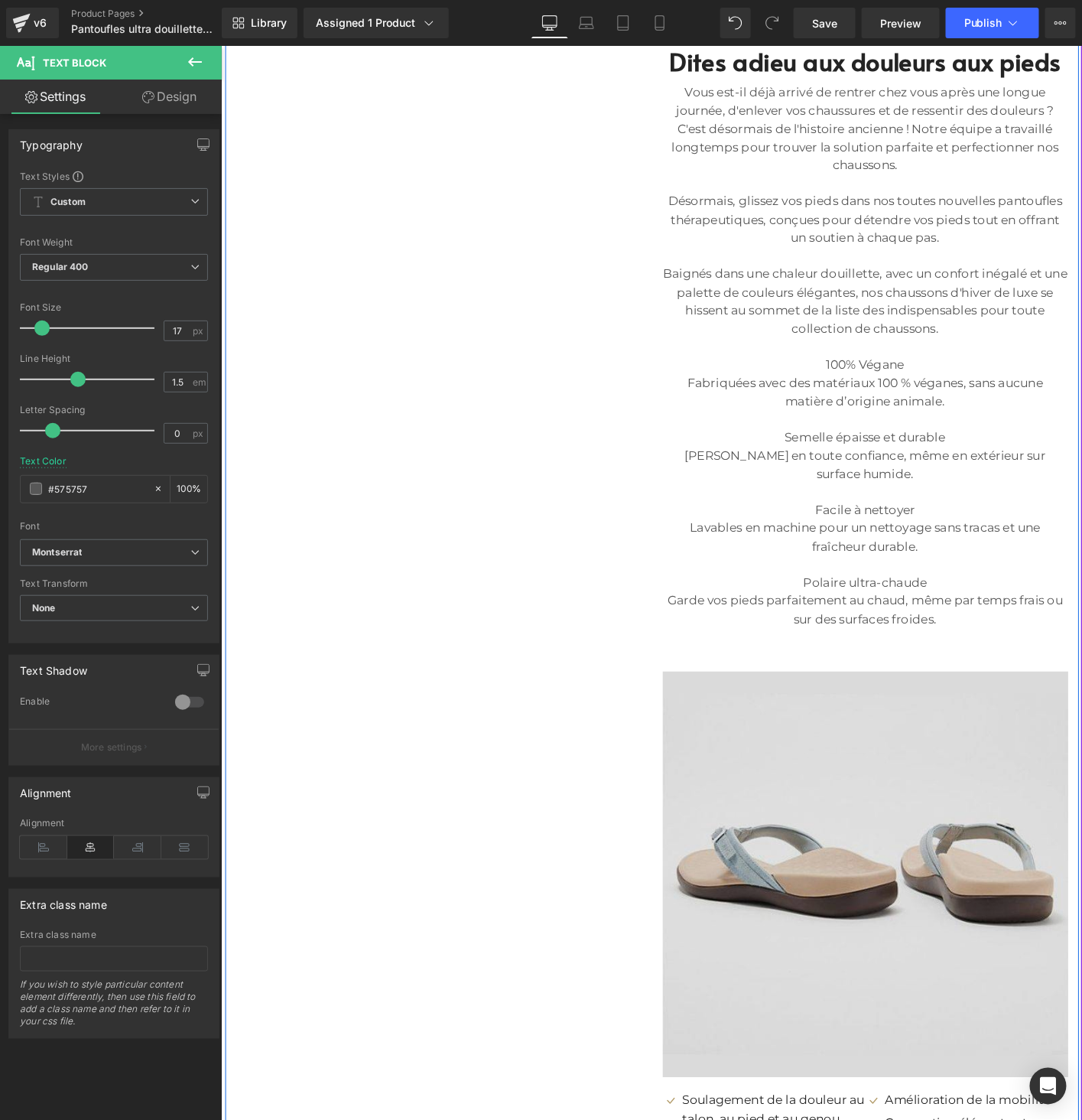
scroll to position [3399, 0]
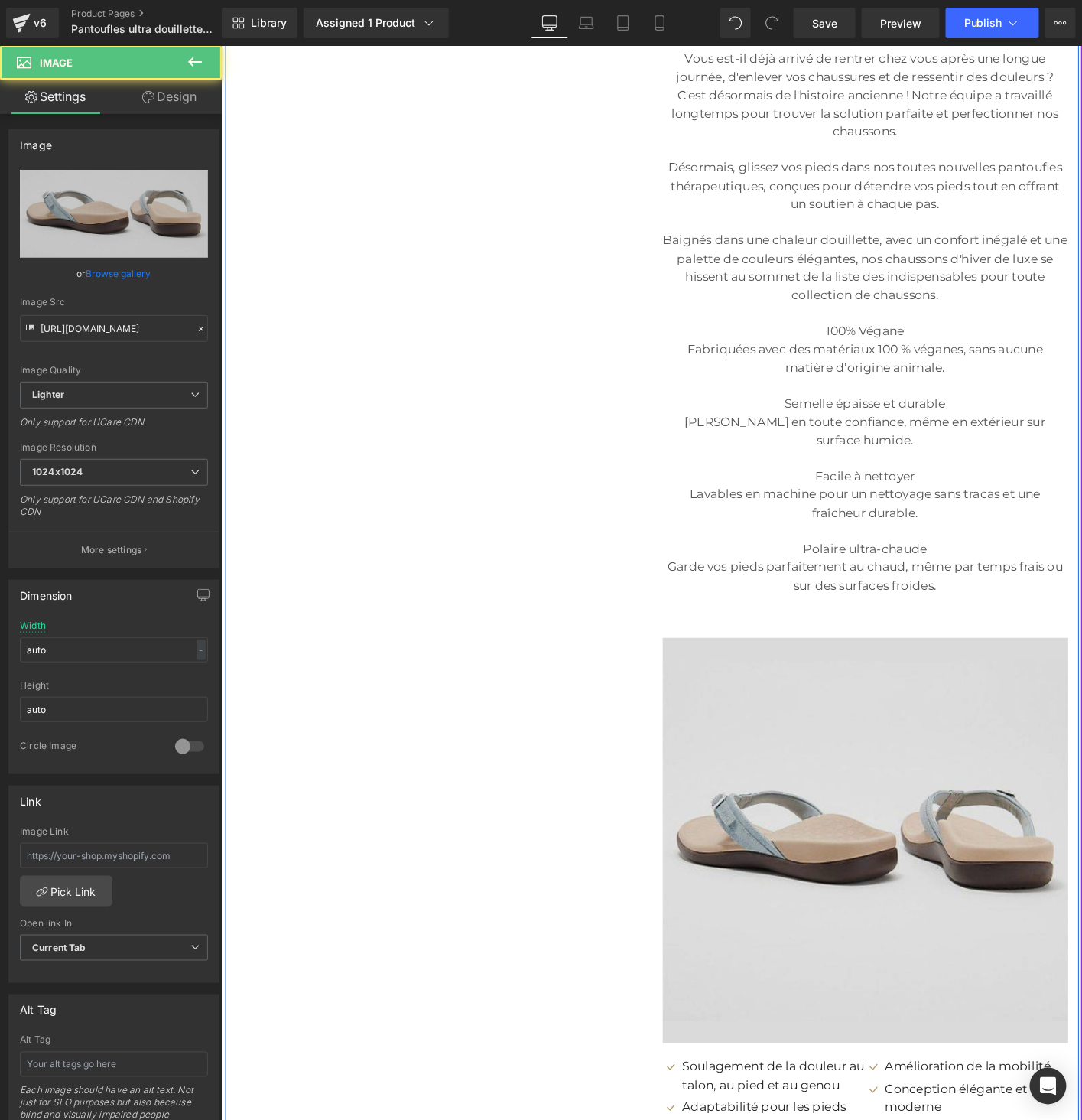
click at [856, 798] on img at bounding box center [912, 896] width 435 height 443
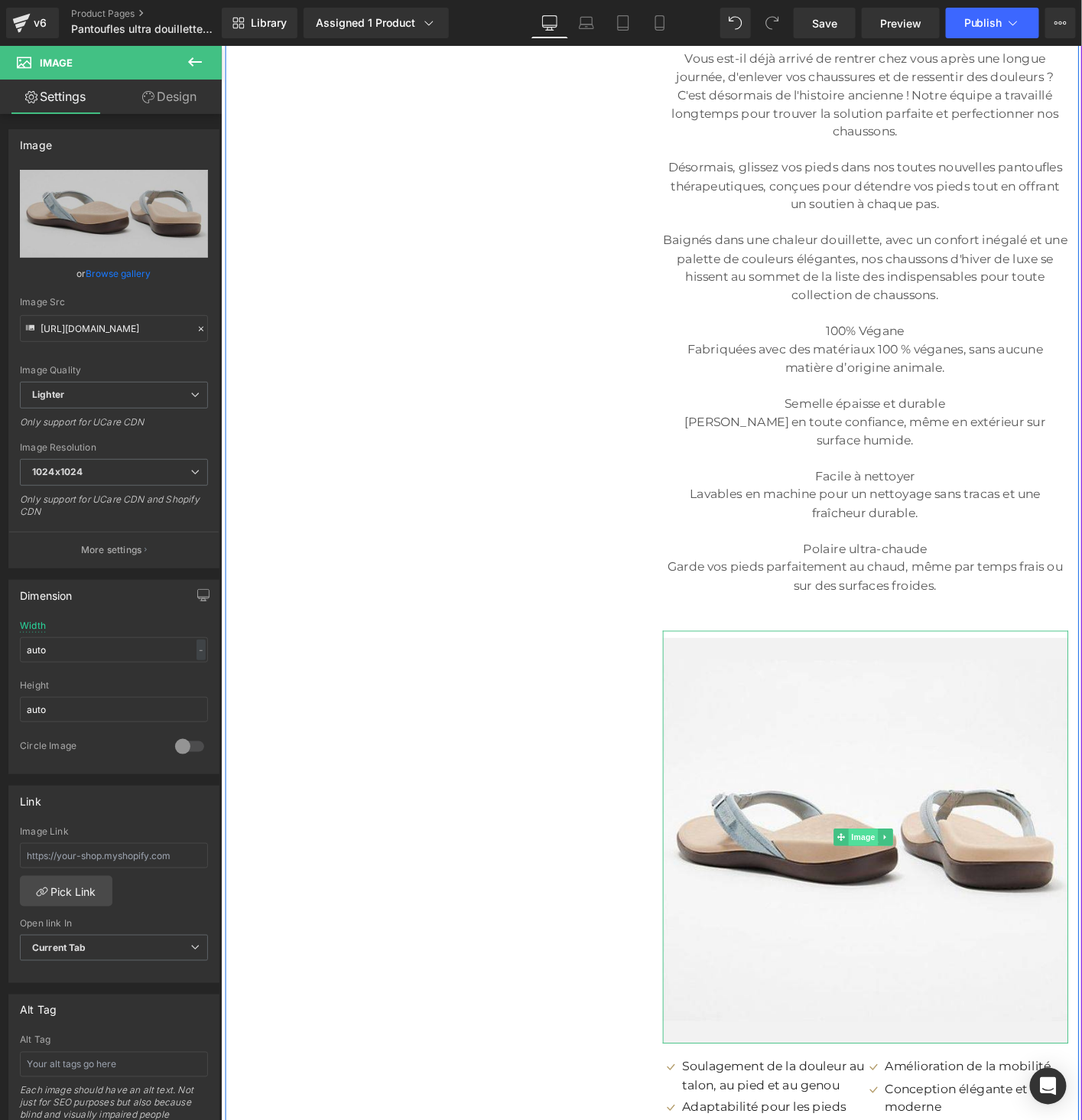
click at [905, 886] on span "Image" at bounding box center [910, 895] width 32 height 18
click at [905, 887] on span "Image" at bounding box center [910, 896] width 32 height 18
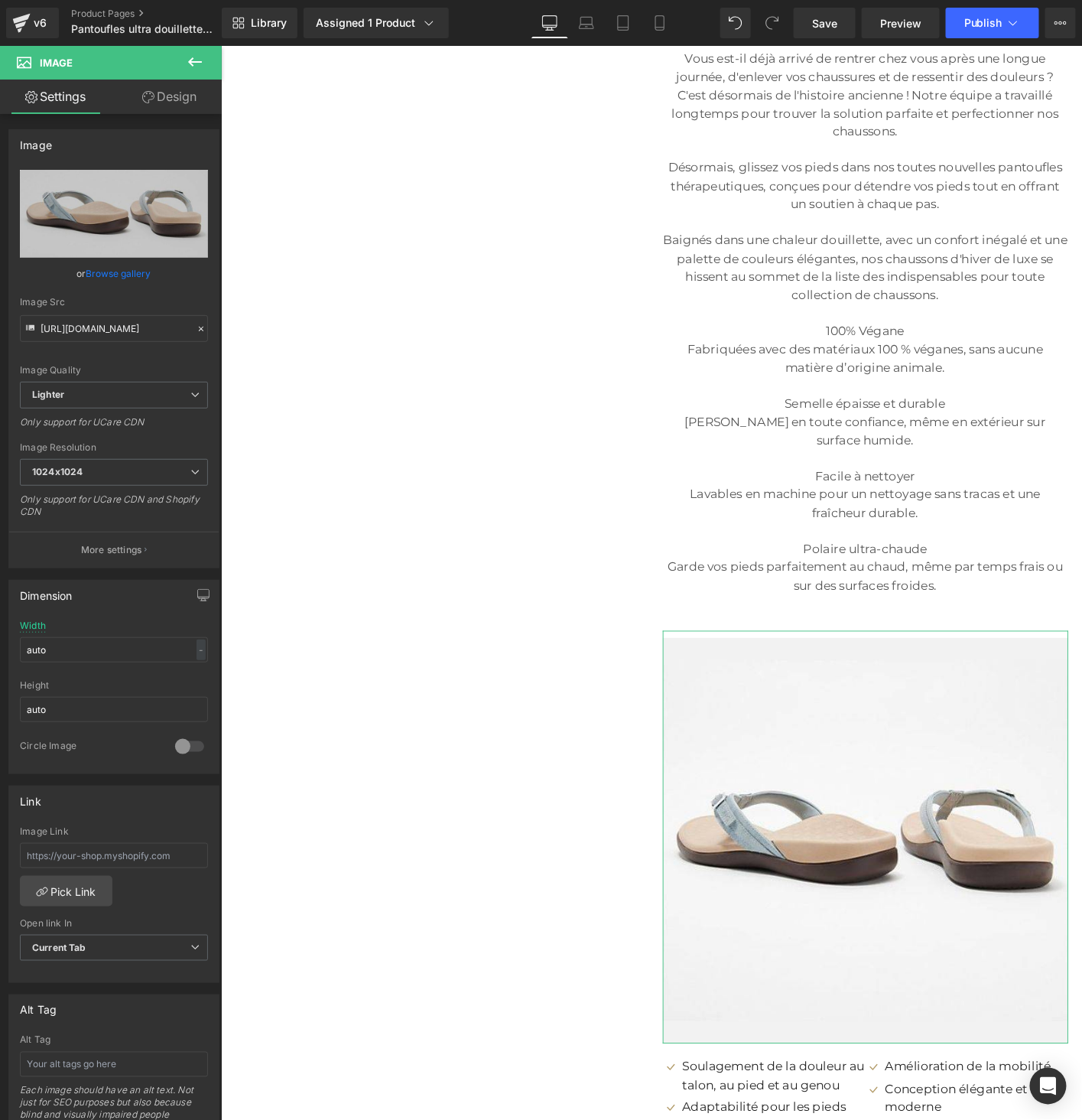
click at [123, 274] on link "Browse gallery" at bounding box center [119, 273] width 65 height 26
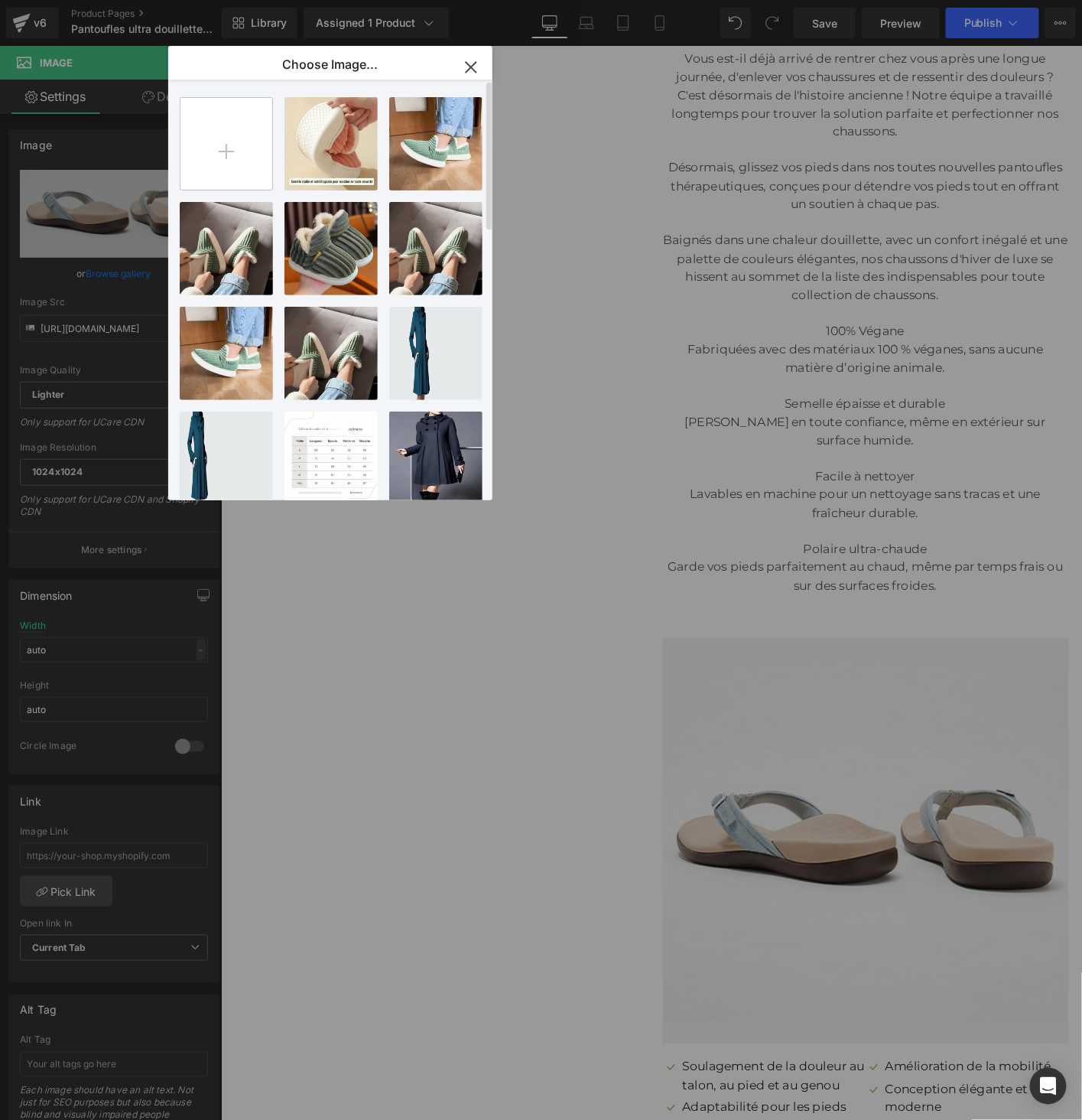
click at [227, 140] on input "file" at bounding box center [225, 143] width 91 height 91
type input "C:\fakepath\14.jpg"
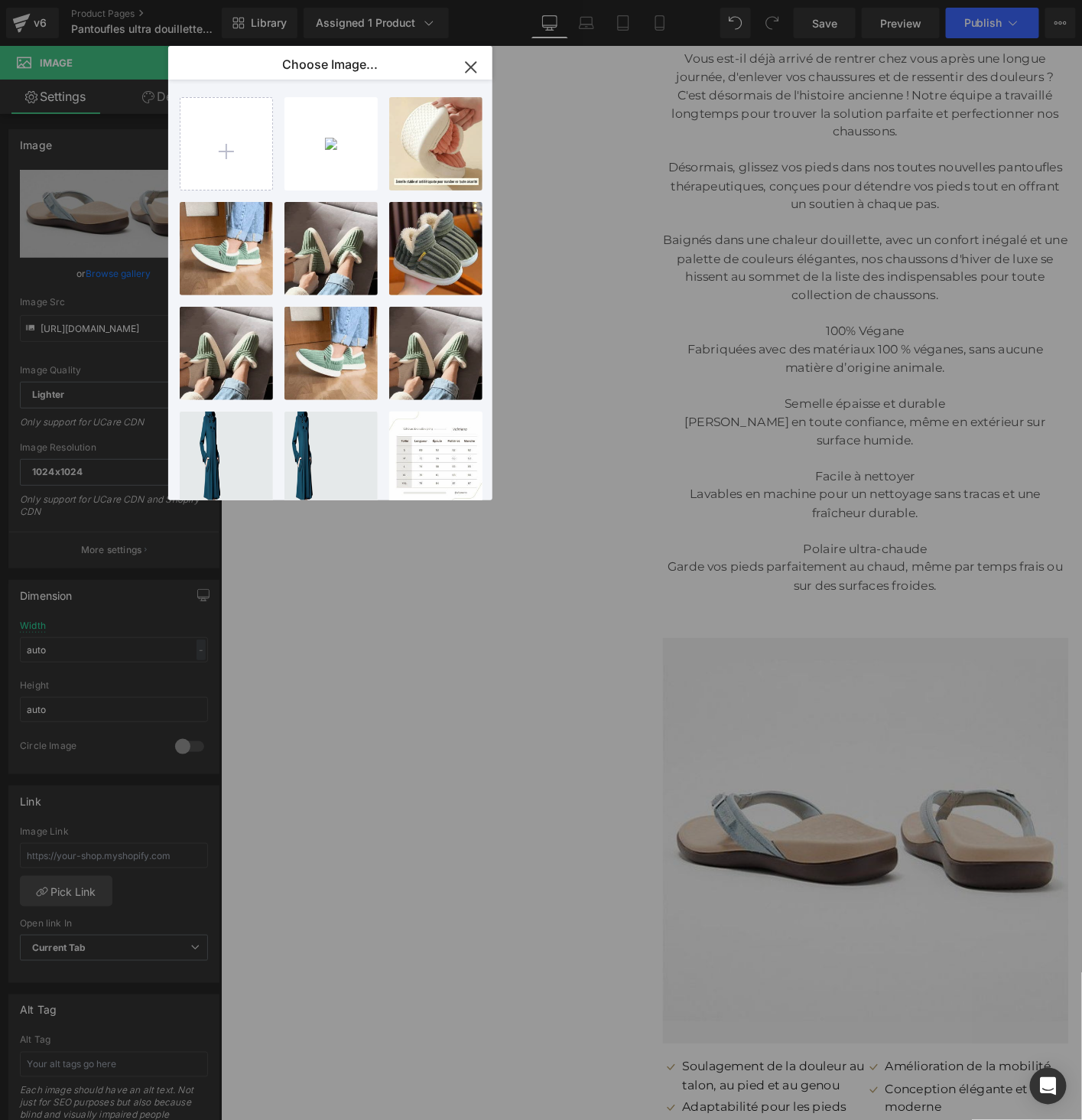
click at [0, 0] on div "14...14.jpg 93.47 KB" at bounding box center [0, 0] width 0 height 0
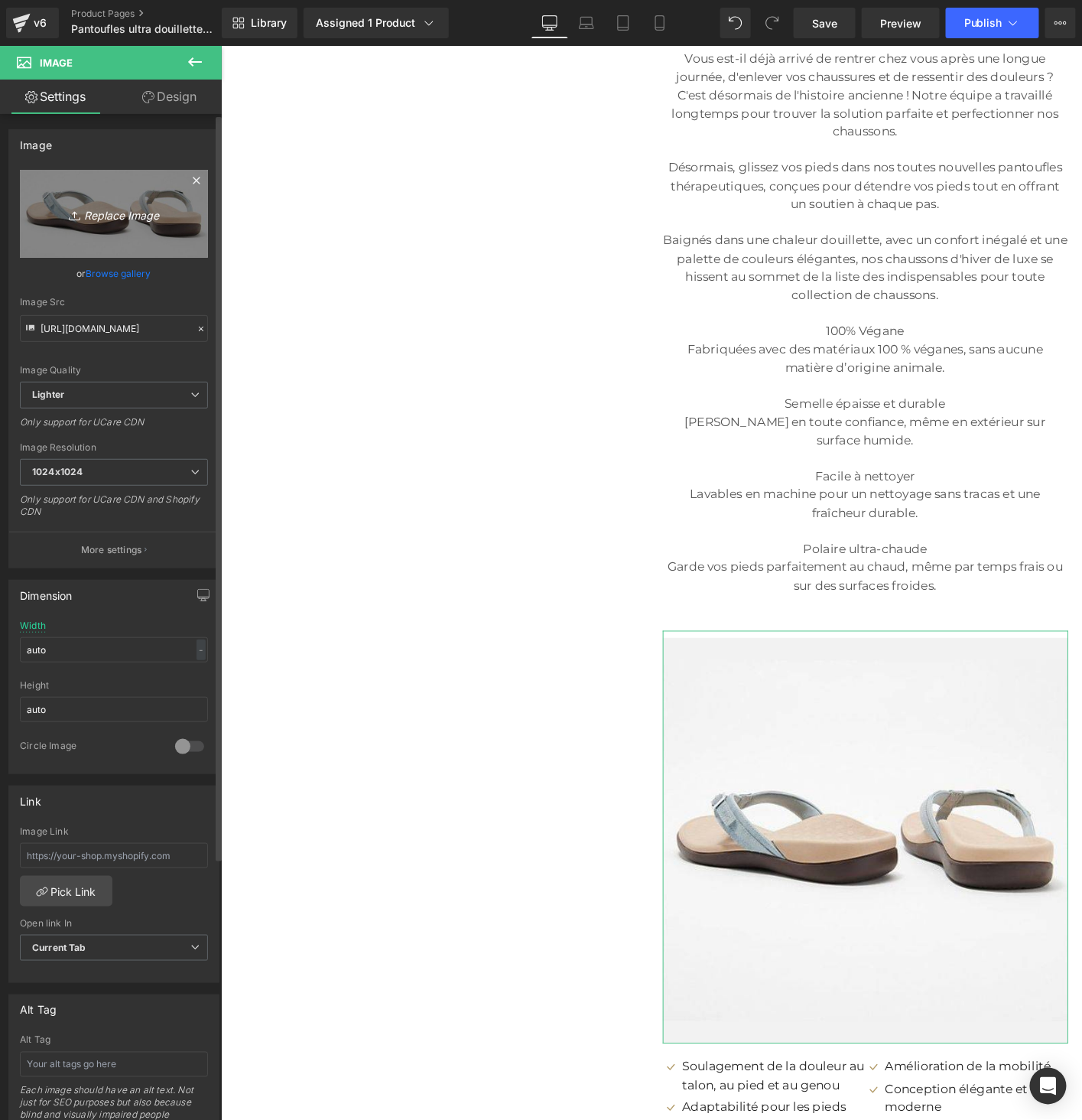
click at [118, 237] on link "Replace Image" at bounding box center [114, 213] width 189 height 88
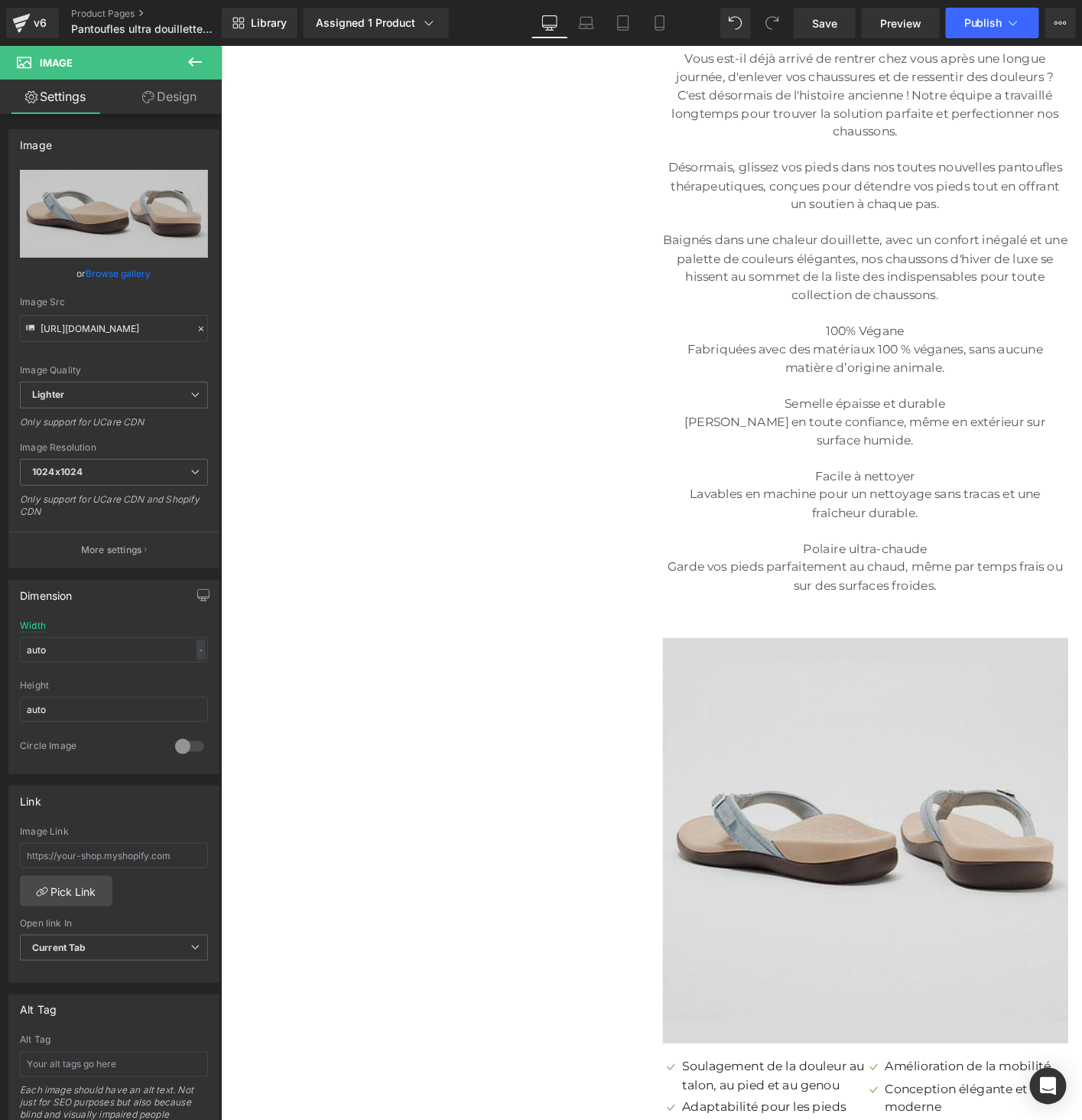
type input "C:\fakepath\15.jpg"
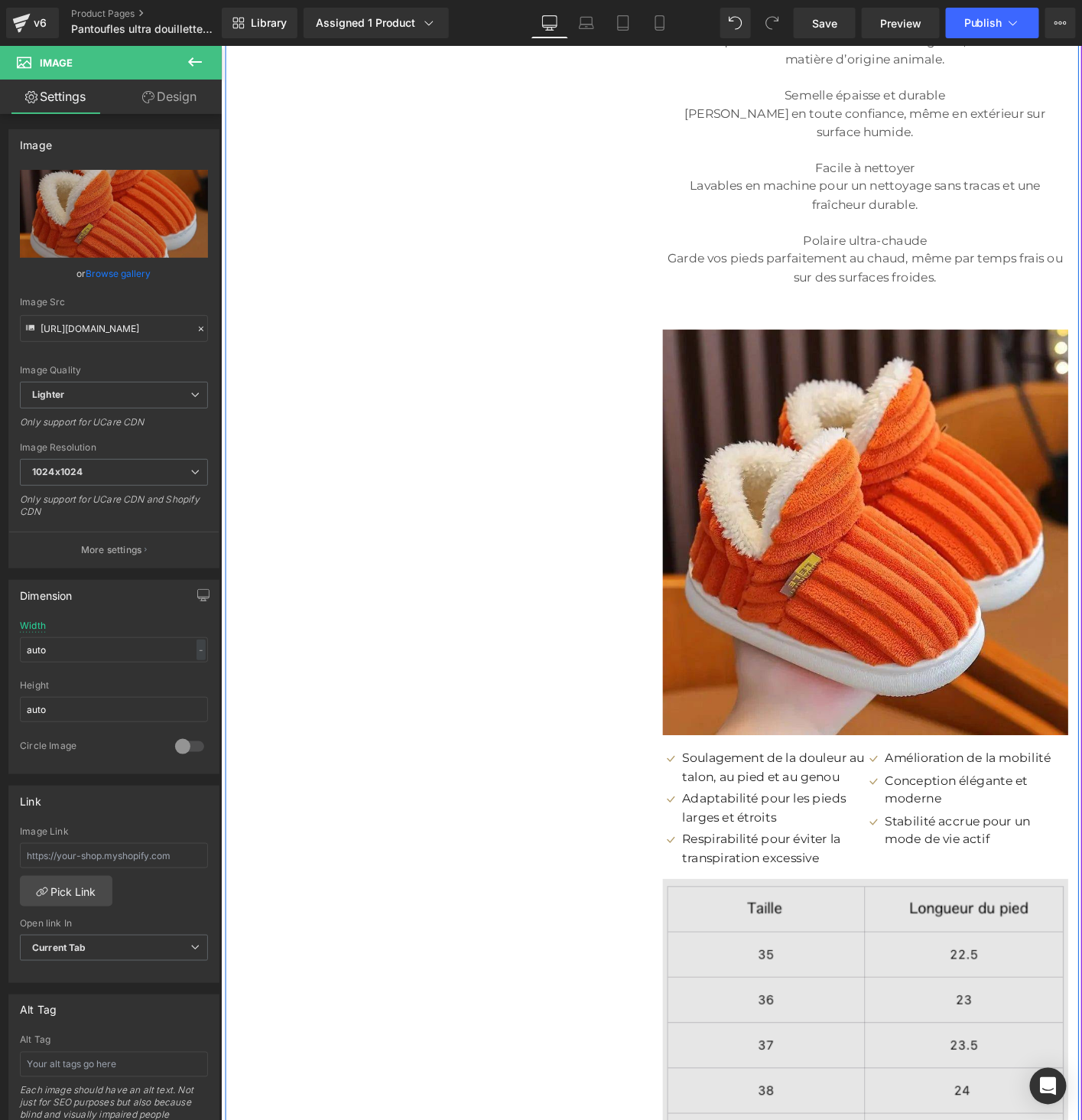
scroll to position [3736, 0]
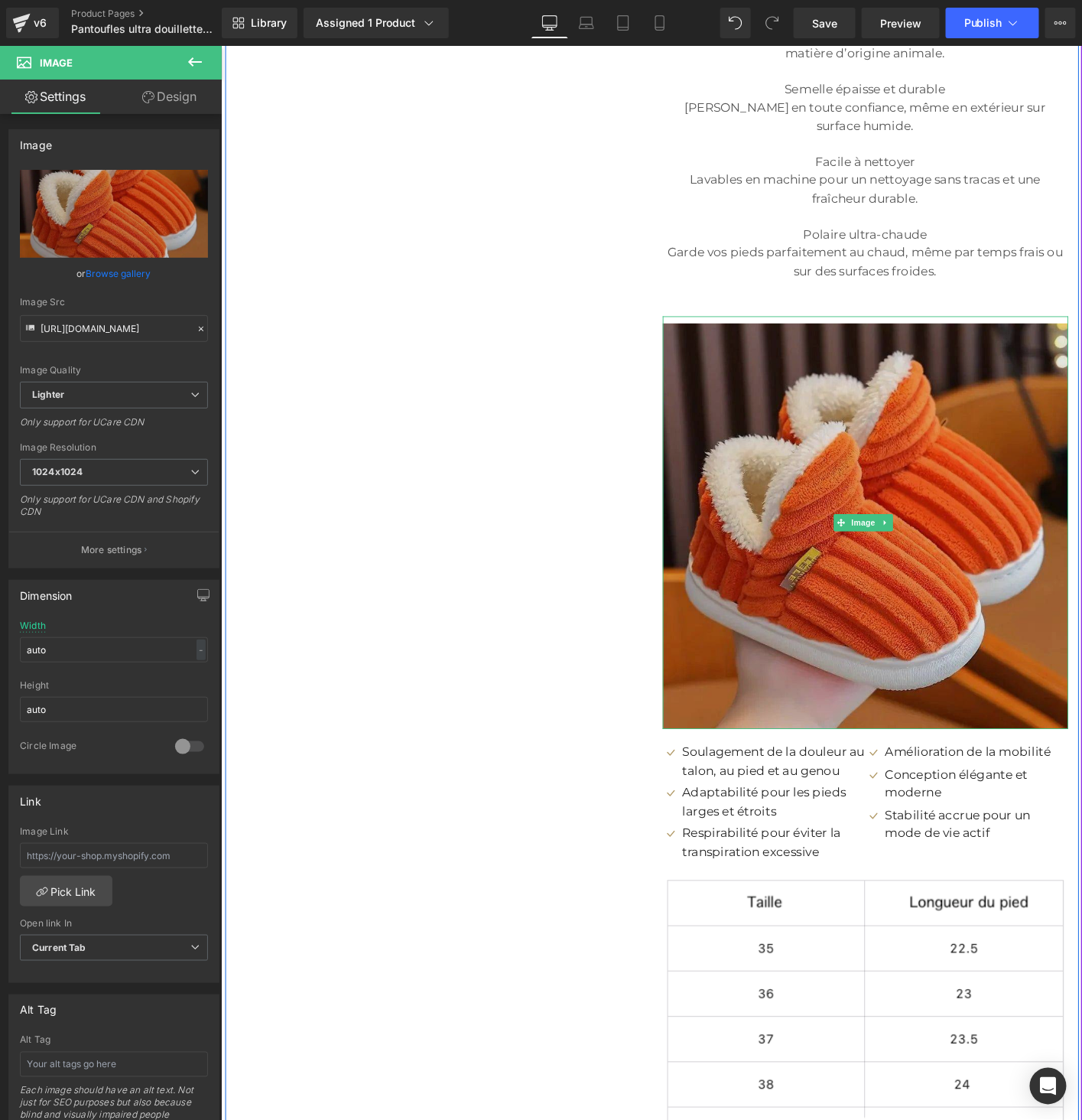
click at [844, 641] on img at bounding box center [912, 557] width 435 height 443
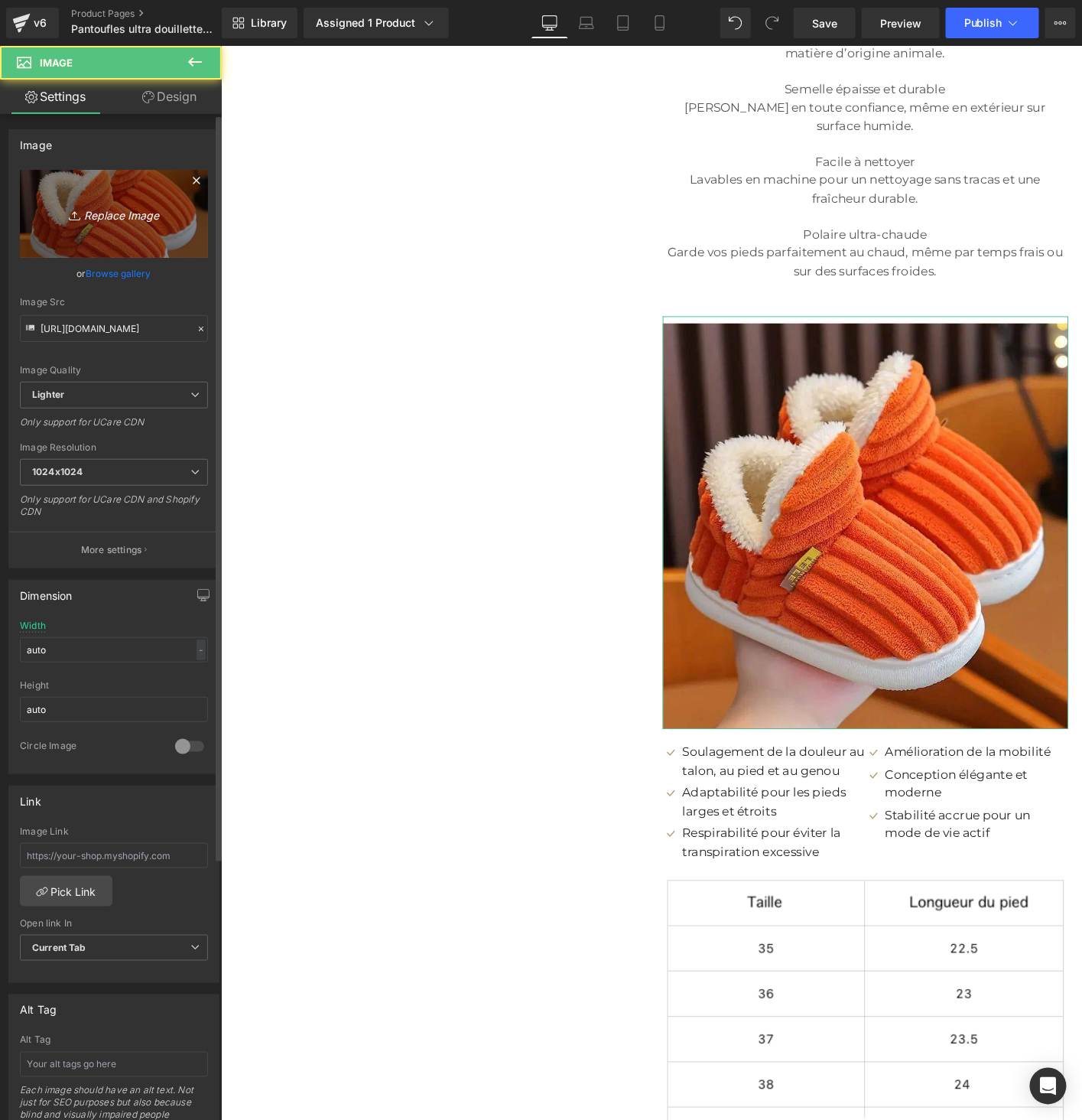
click at [124, 219] on icon "Replace Image" at bounding box center [114, 214] width 123 height 19
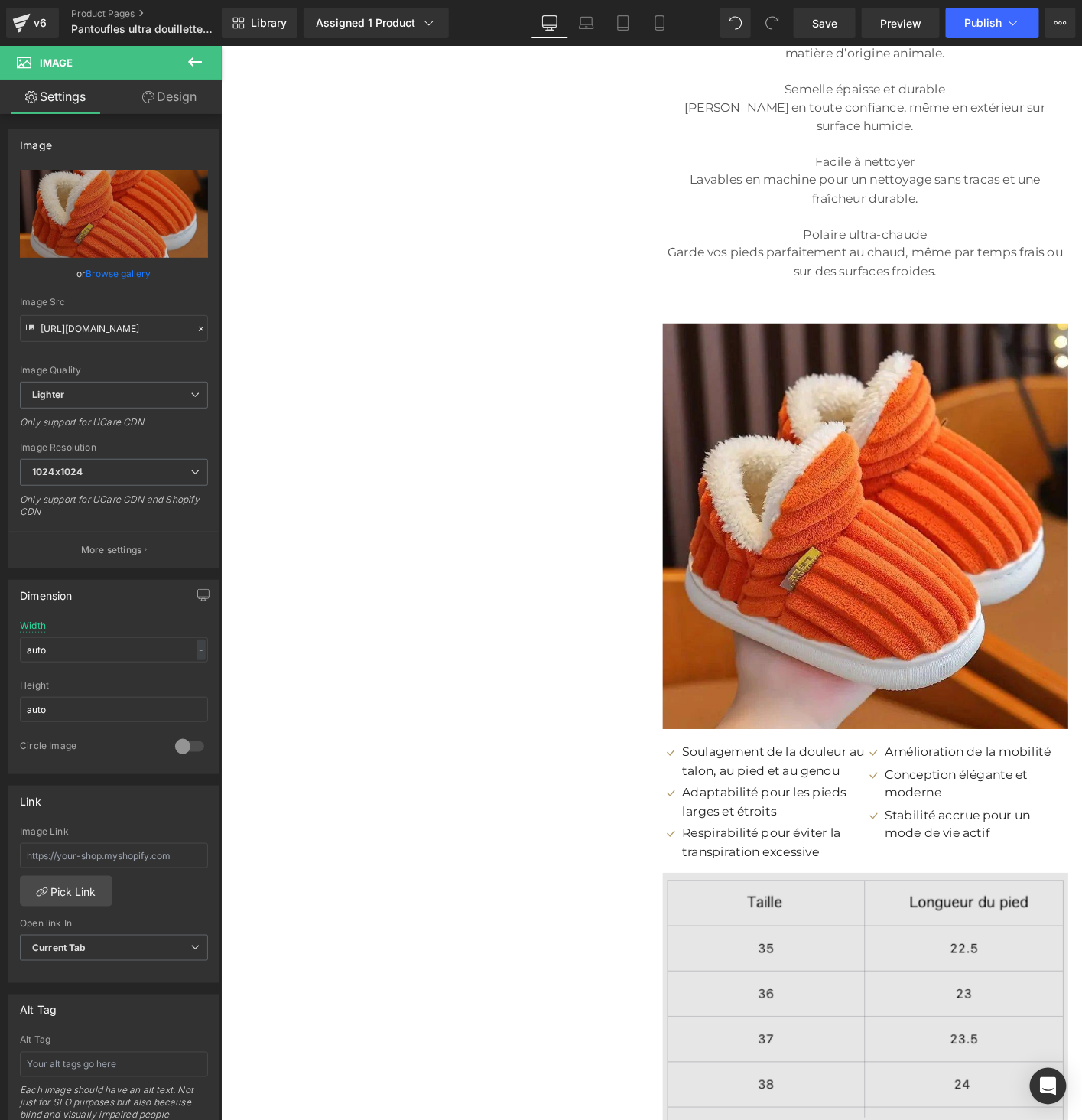
type input "C:\fakepath\4.jpg"
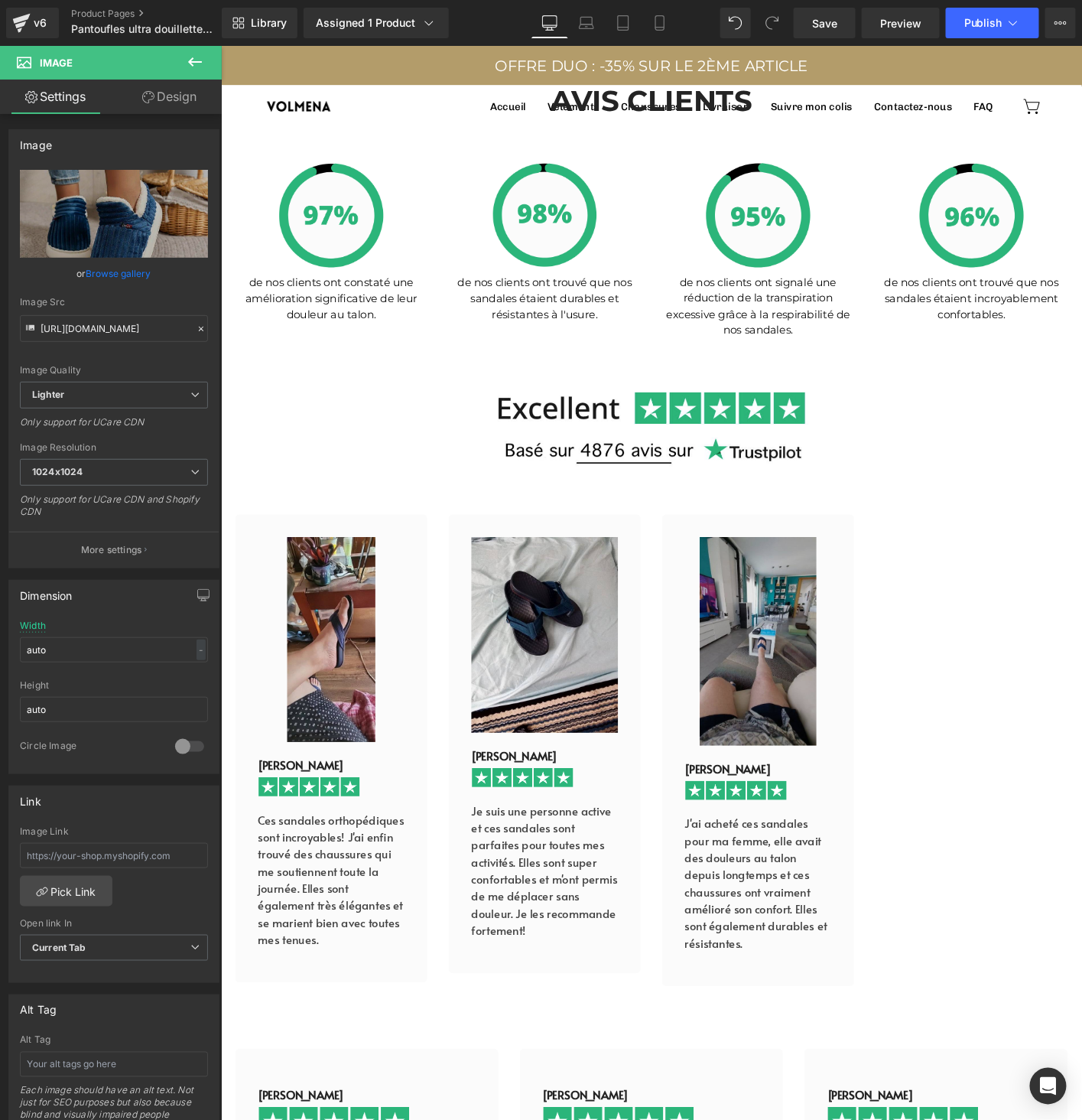
scroll to position [5351, 0]
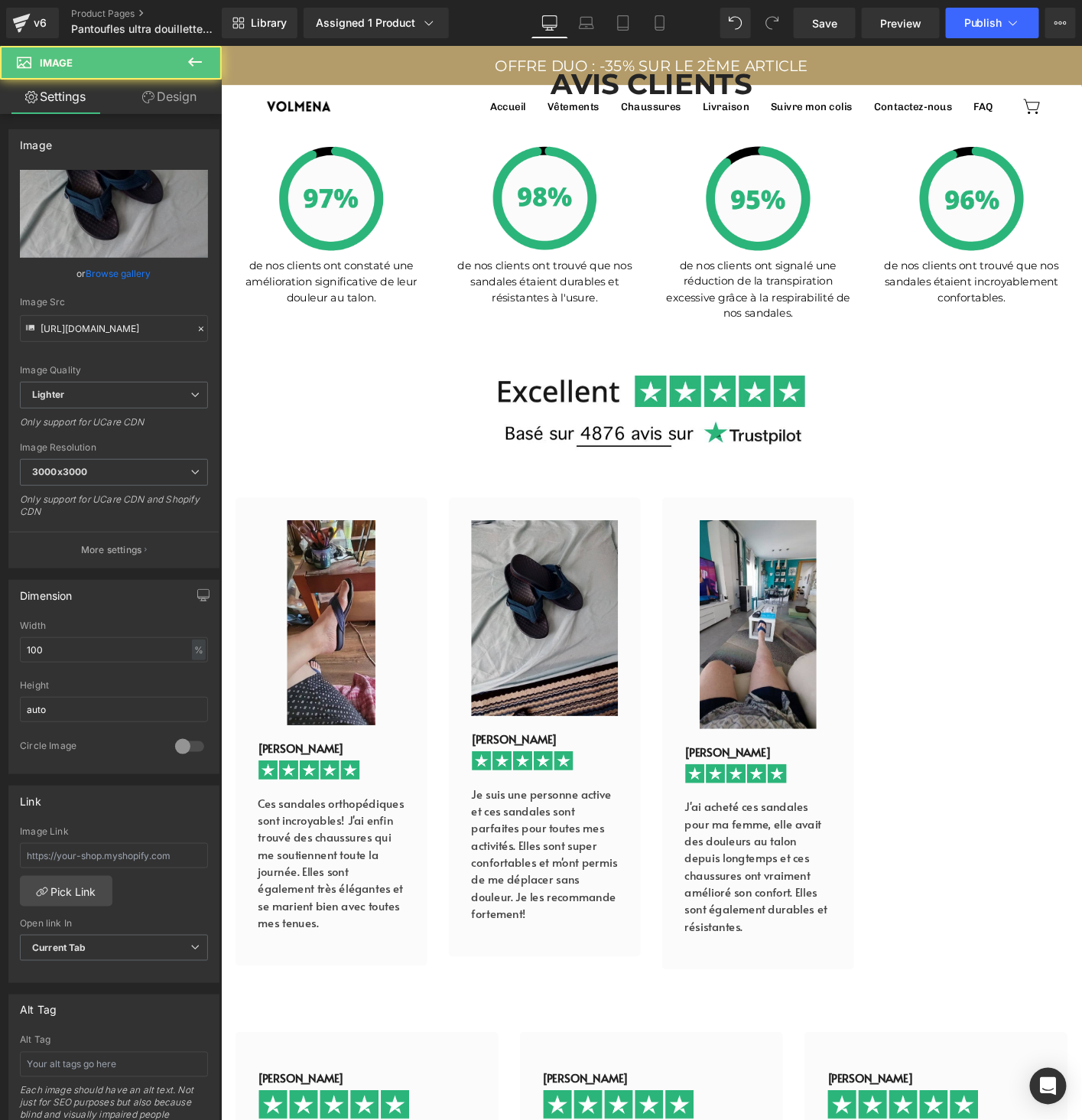
click at [587, 636] on img at bounding box center [567, 660] width 157 height 210
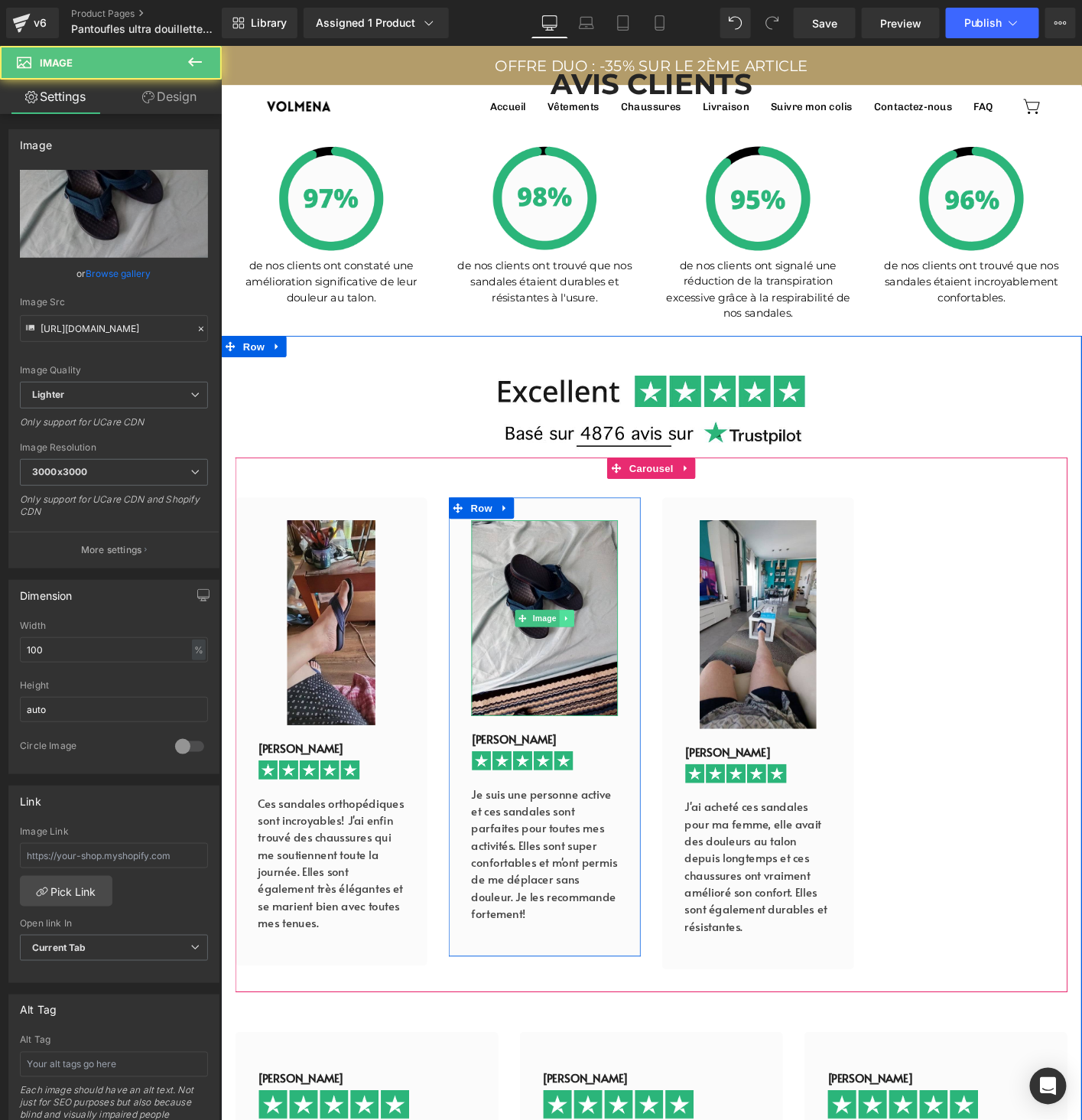
click at [590, 657] on link at bounding box center [592, 660] width 16 height 18
click at [597, 656] on icon at bounding box center [599, 660] width 8 height 8
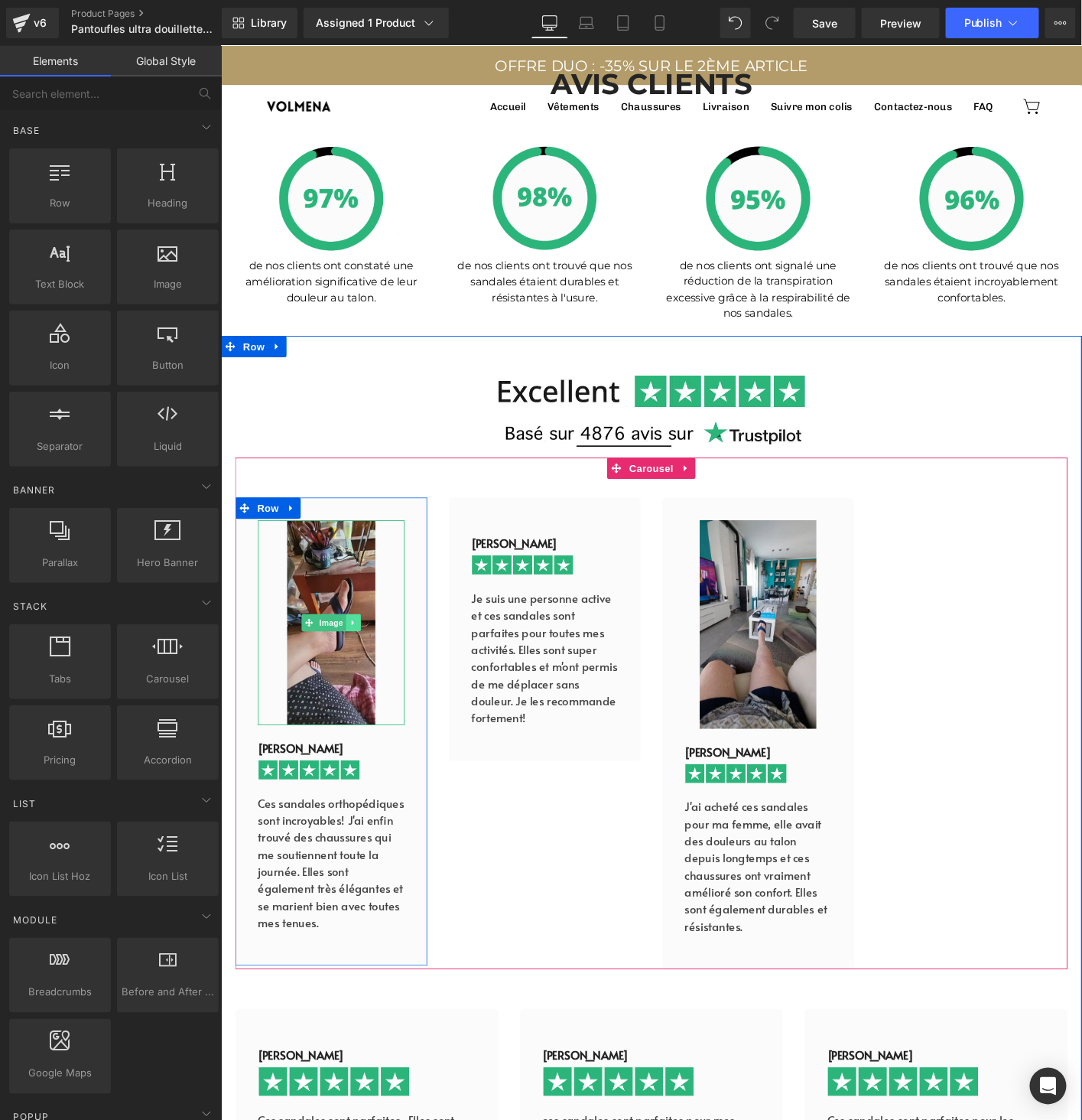
click at [354, 665] on link at bounding box center [362, 665] width 16 height 18
click at [367, 661] on icon at bounding box center [370, 666] width 8 height 9
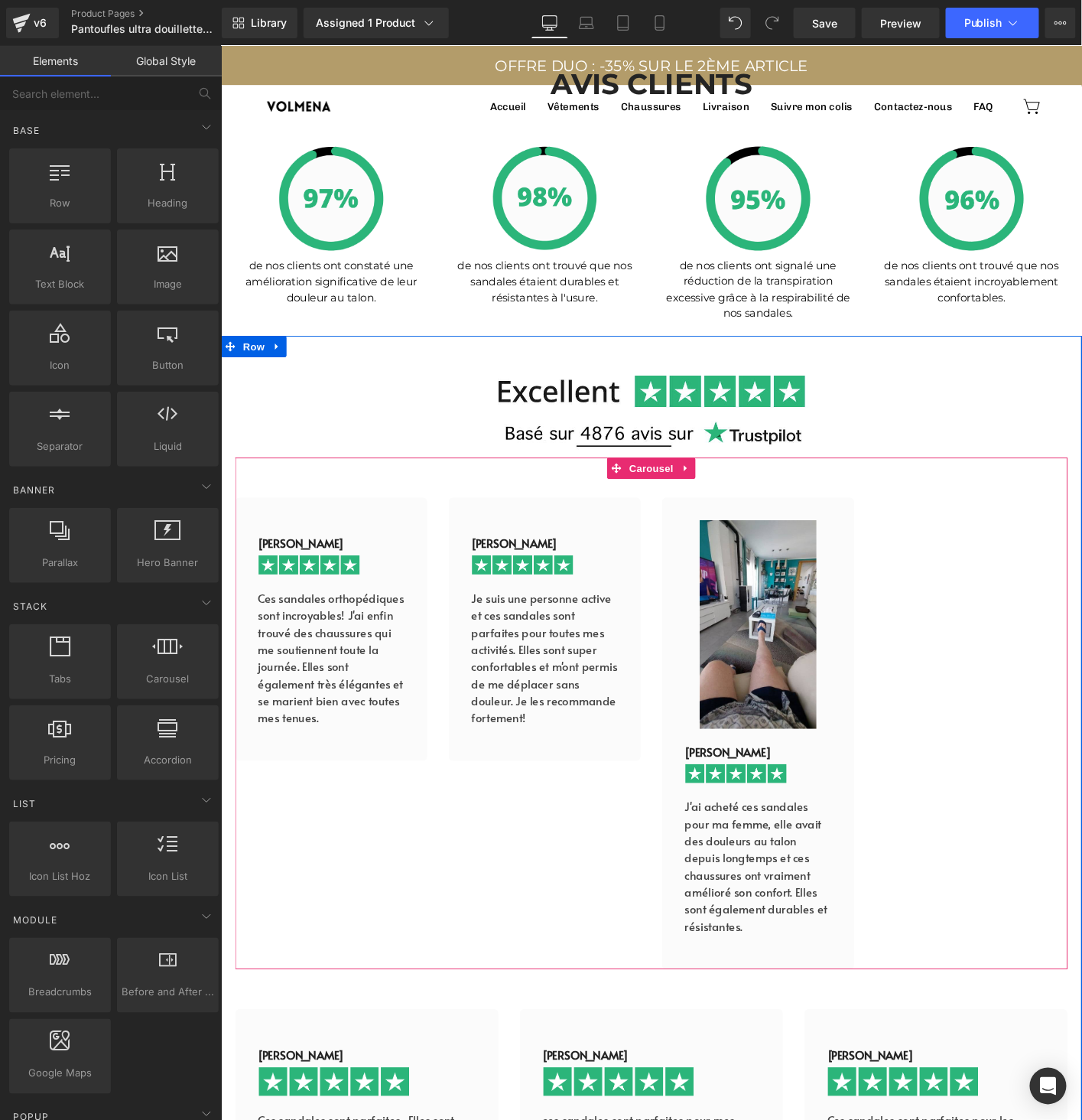
click at [769, 663] on icon at bounding box center [773, 667] width 8 height 9
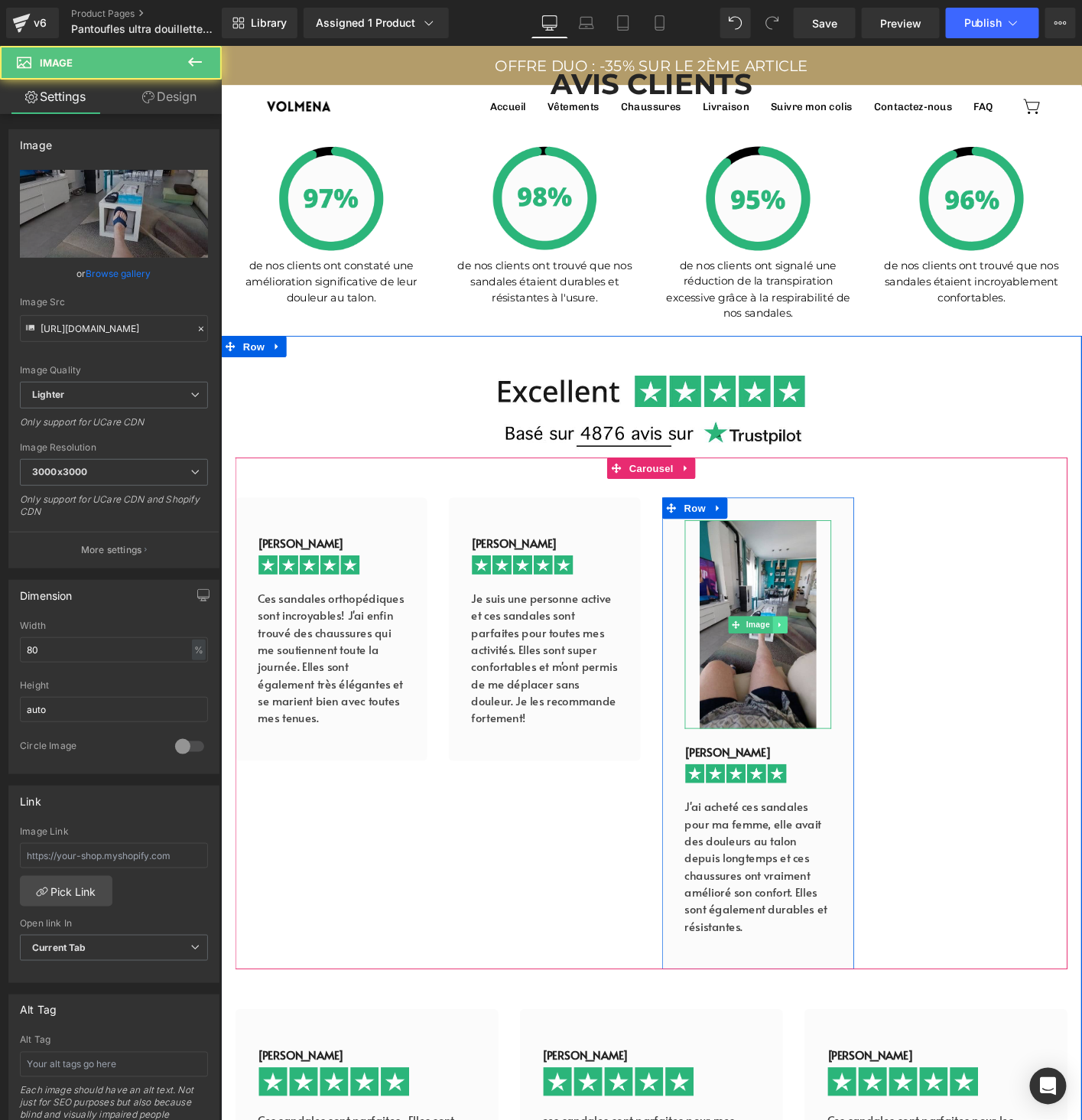
click at [818, 667] on icon at bounding box center [821, 667] width 8 height 9
click at [825, 663] on icon at bounding box center [828, 667] width 8 height 9
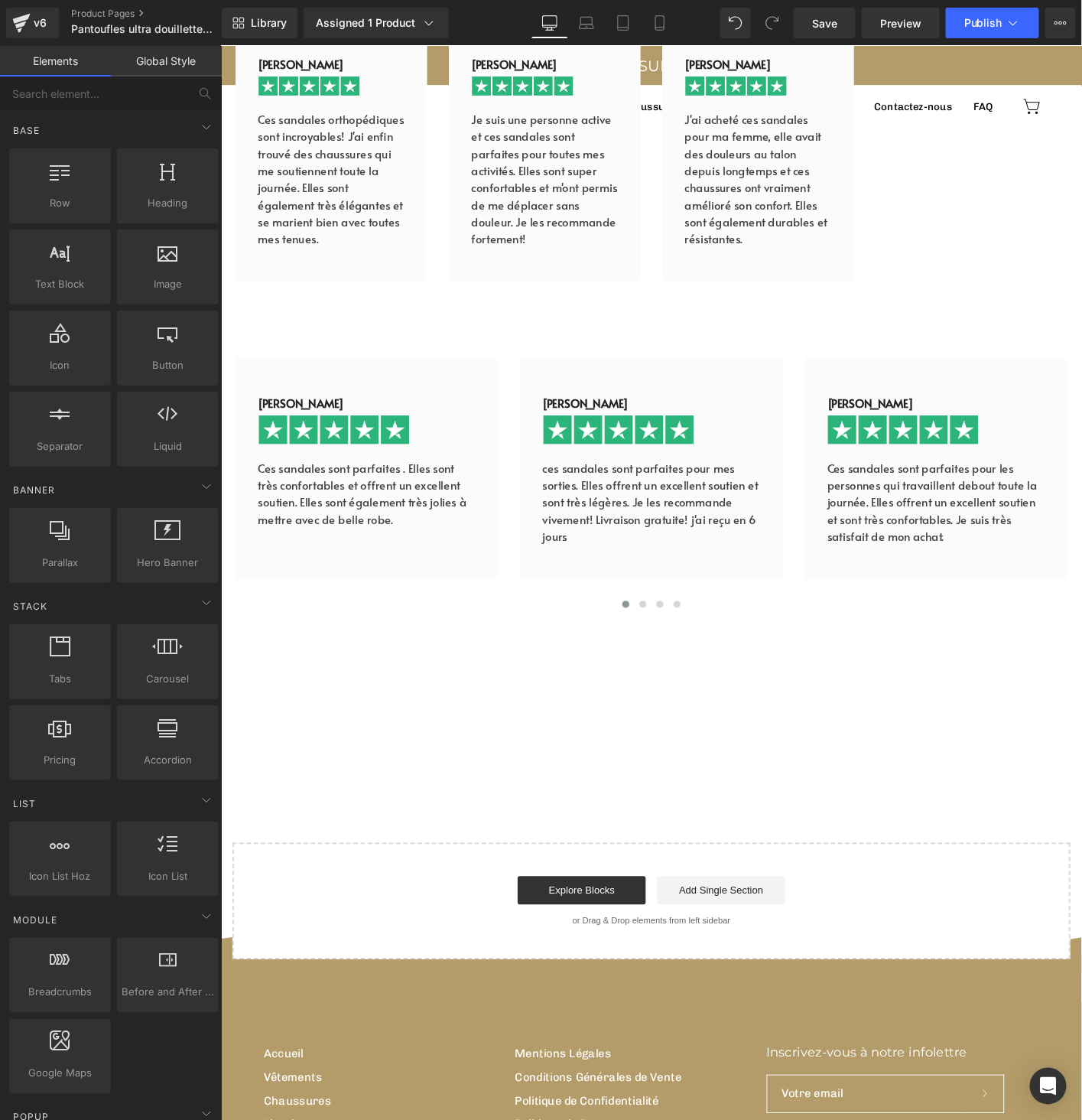
scroll to position [5602, 0]
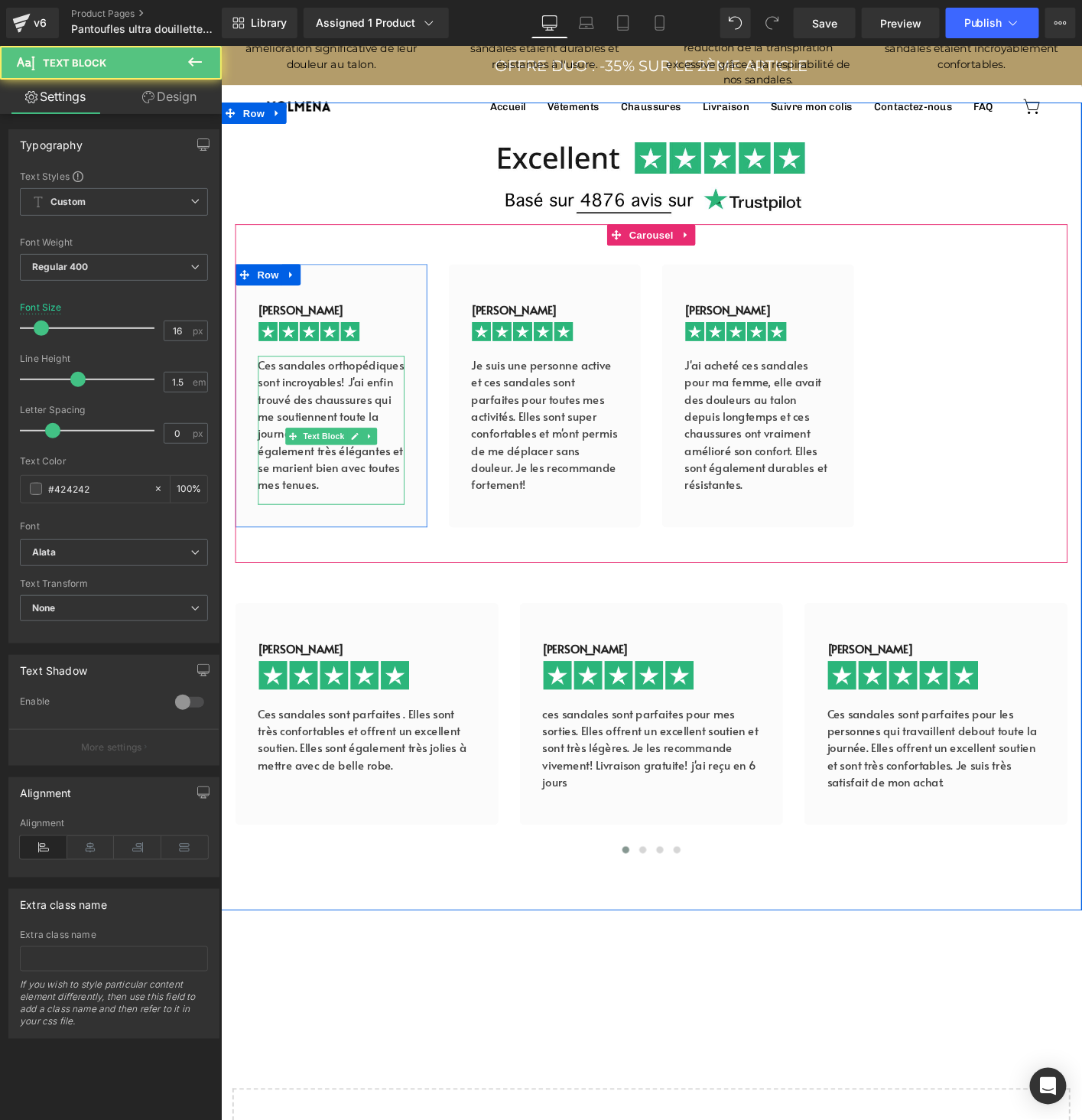
click at [310, 387] on p "Ces sandales orthopédiques sont incroyables! J'ai enfin trouvé des chaussures q…" at bounding box center [338, 453] width 157 height 147
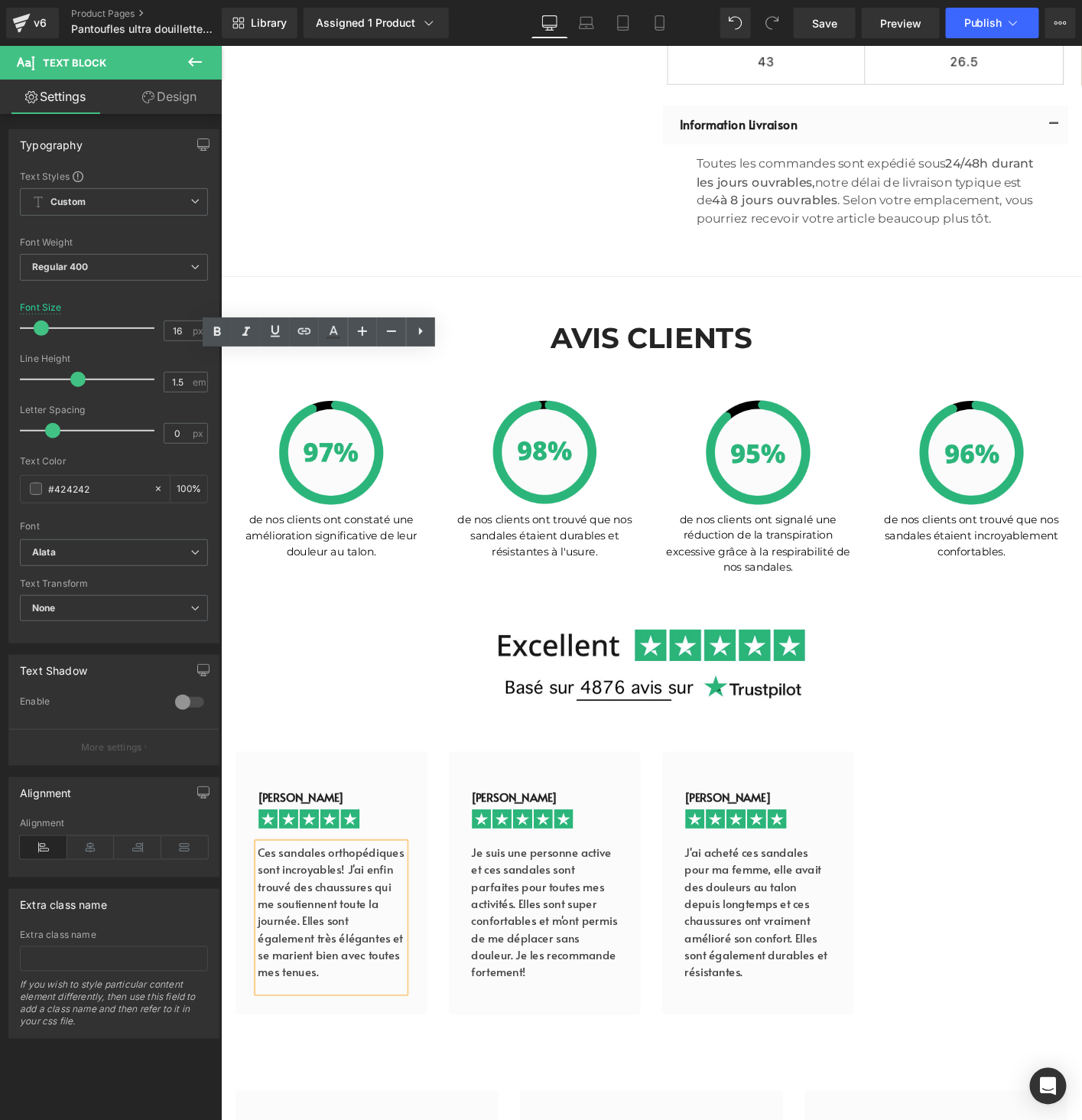
scroll to position [5052, 0]
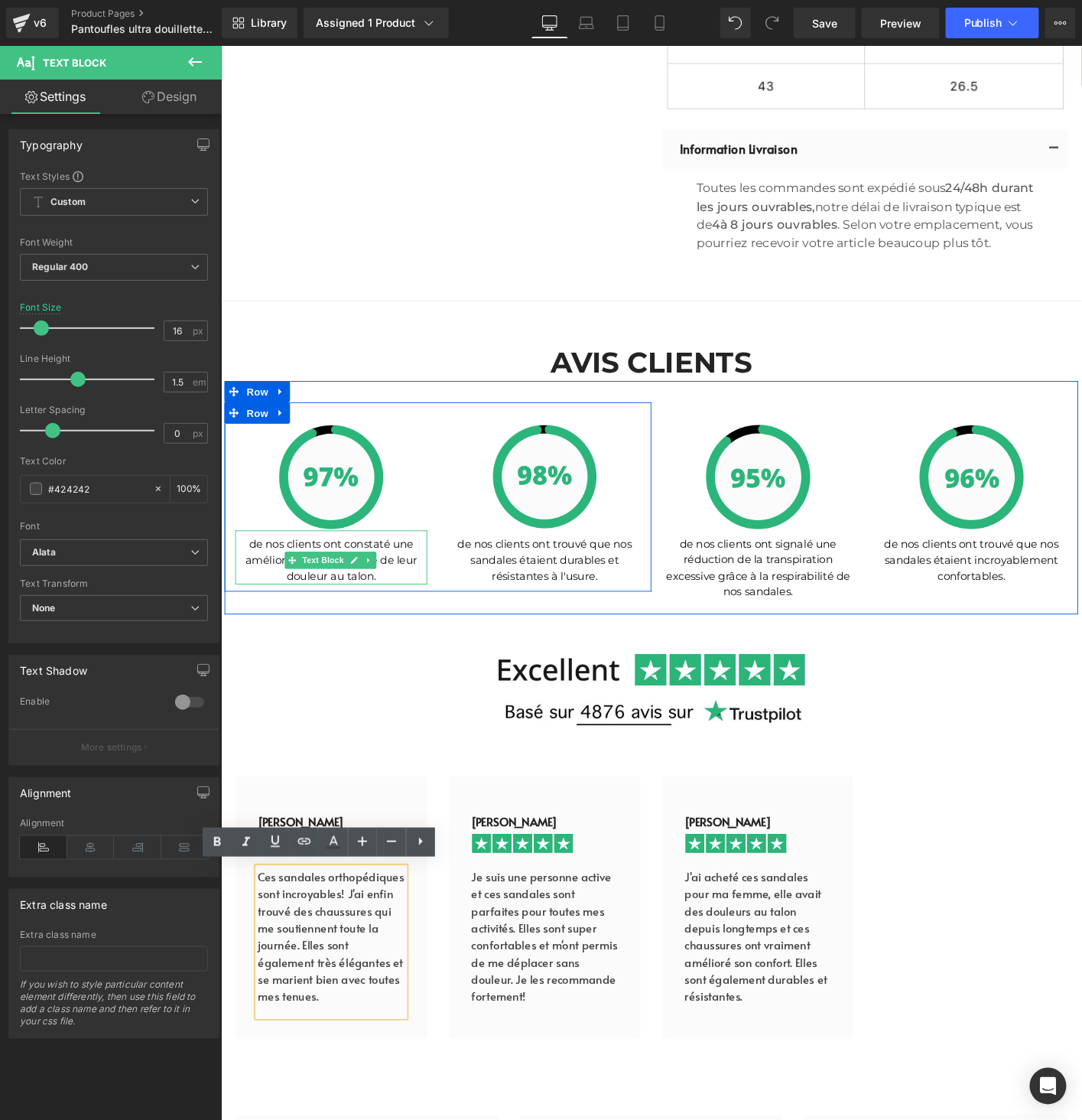
click at [415, 573] on p "de nos clients ont constaté une amélioration significative de leur douleur au t…" at bounding box center [338, 598] width 206 height 52
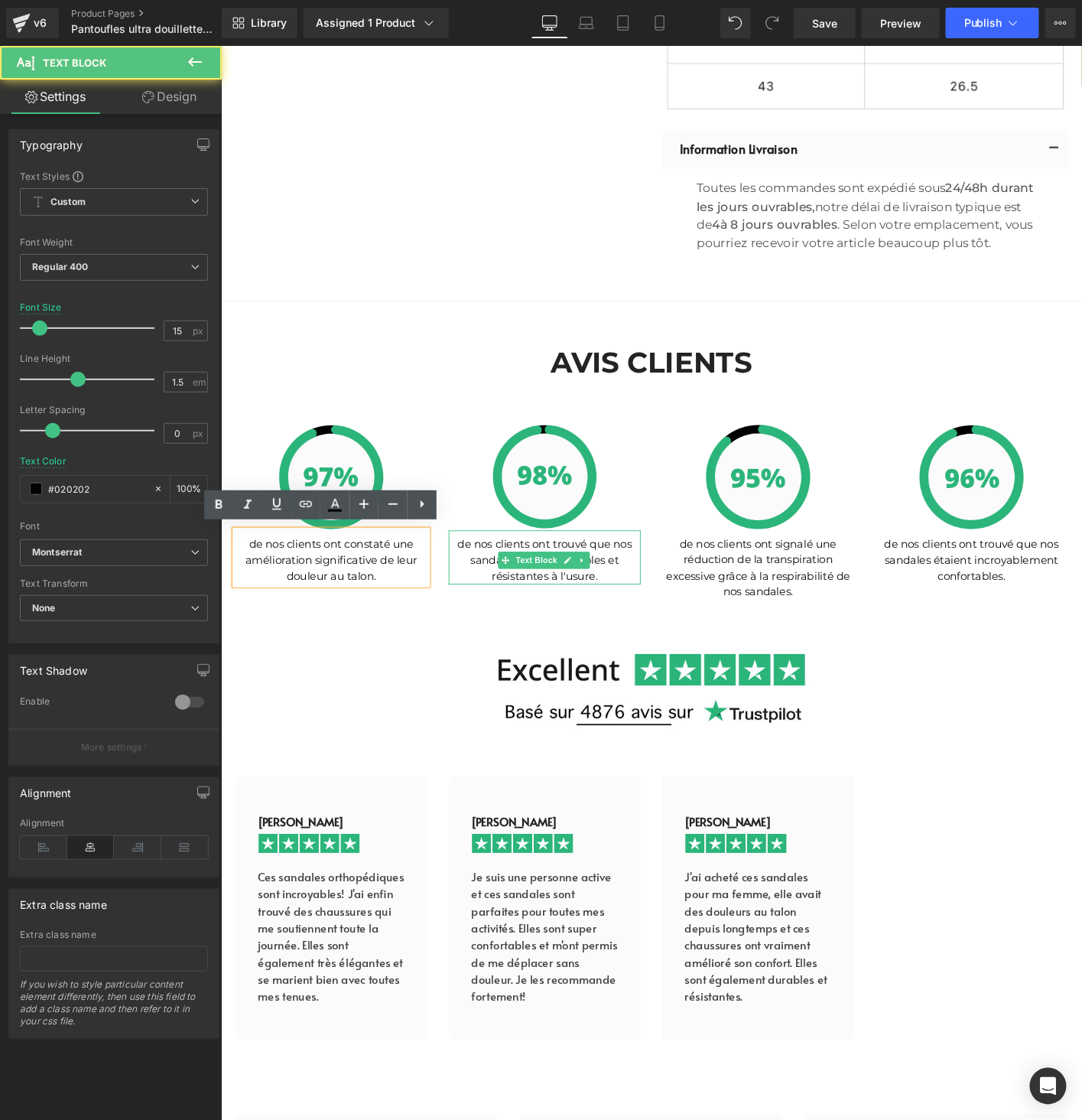
click at [488, 590] on div "de nos clients ont trouvé que nos sandales étaient durables et résistantes à l'…" at bounding box center [567, 595] width 206 height 58
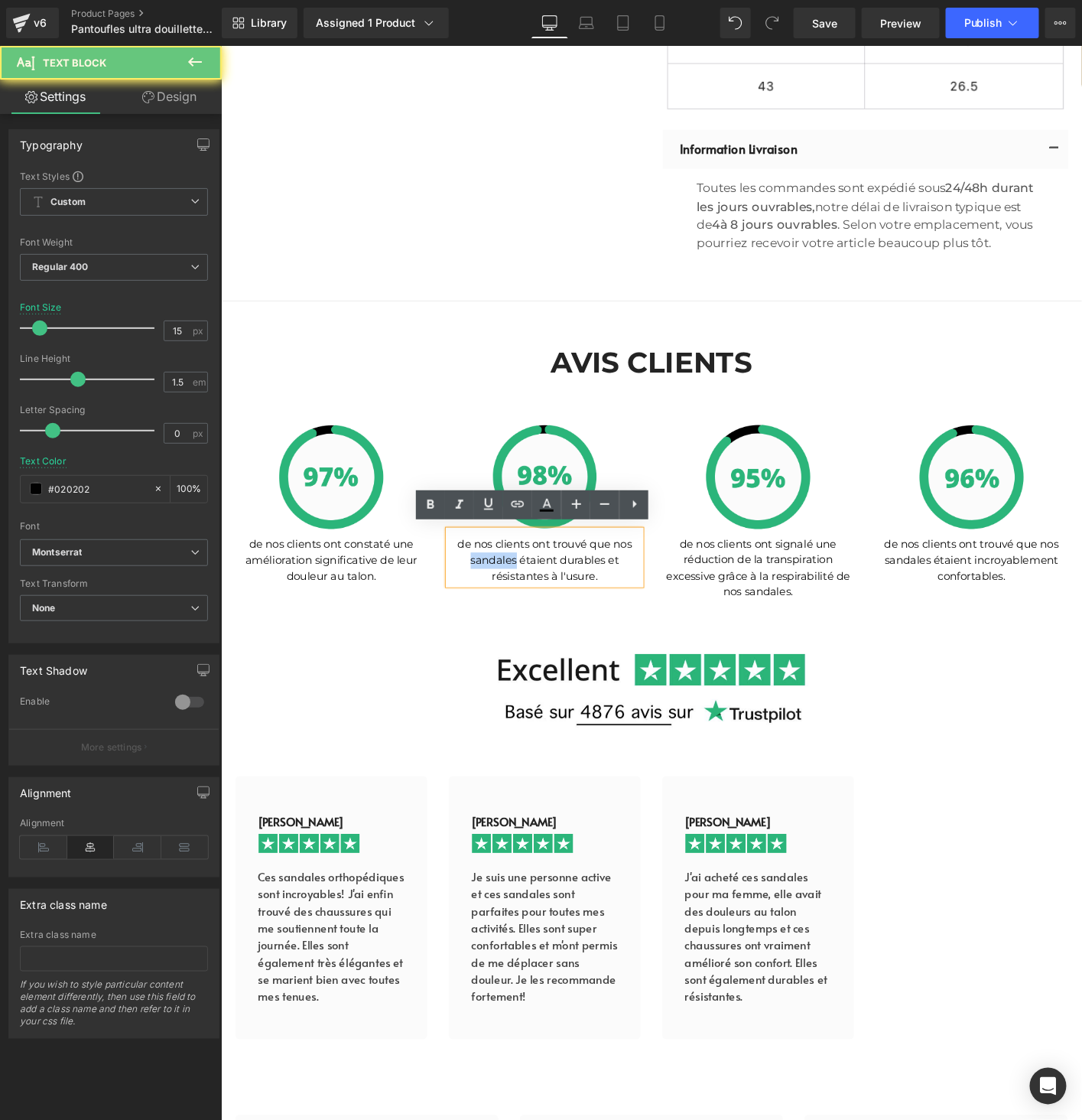
click at [488, 590] on div "de nos clients ont trouvé que nos sandales étaient durables et résistantes à l'…" at bounding box center [567, 595] width 206 height 58
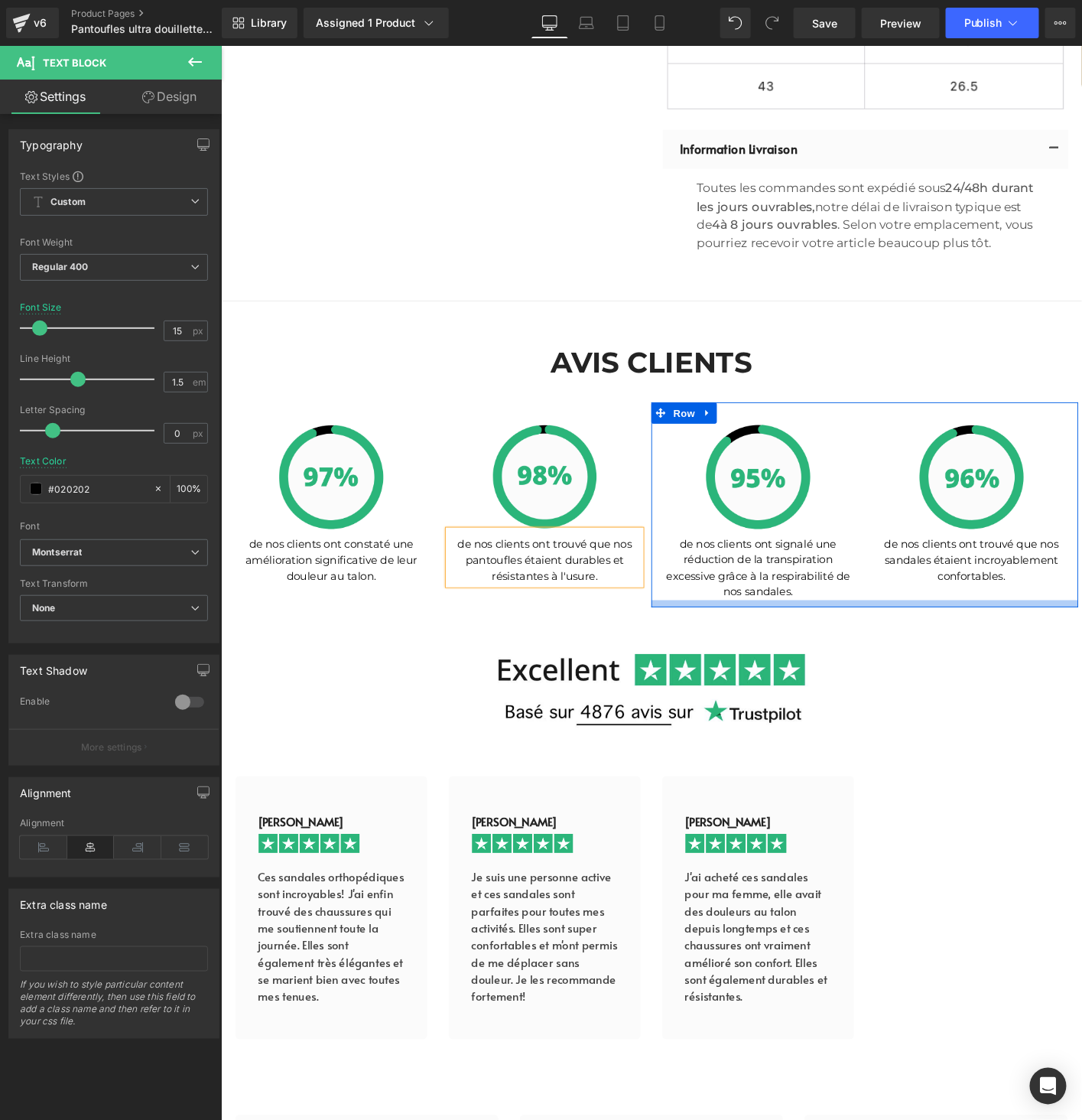
click at [800, 641] on div at bounding box center [911, 645] width 459 height 8
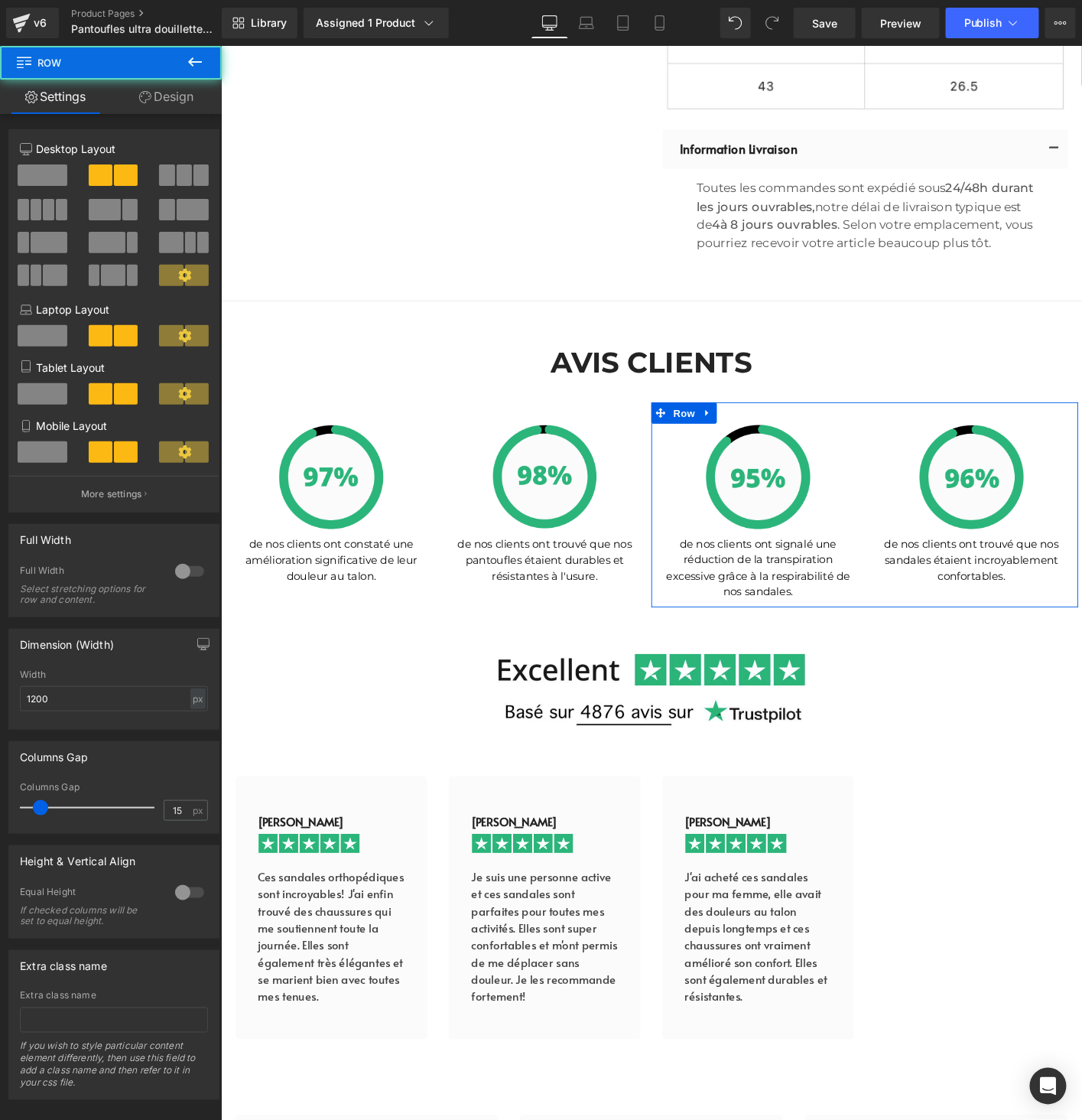
click at [799, 629] on p "de nos clients ont signalé une réduction de la transpiration excessive grâce à …" at bounding box center [797, 606] width 206 height 69
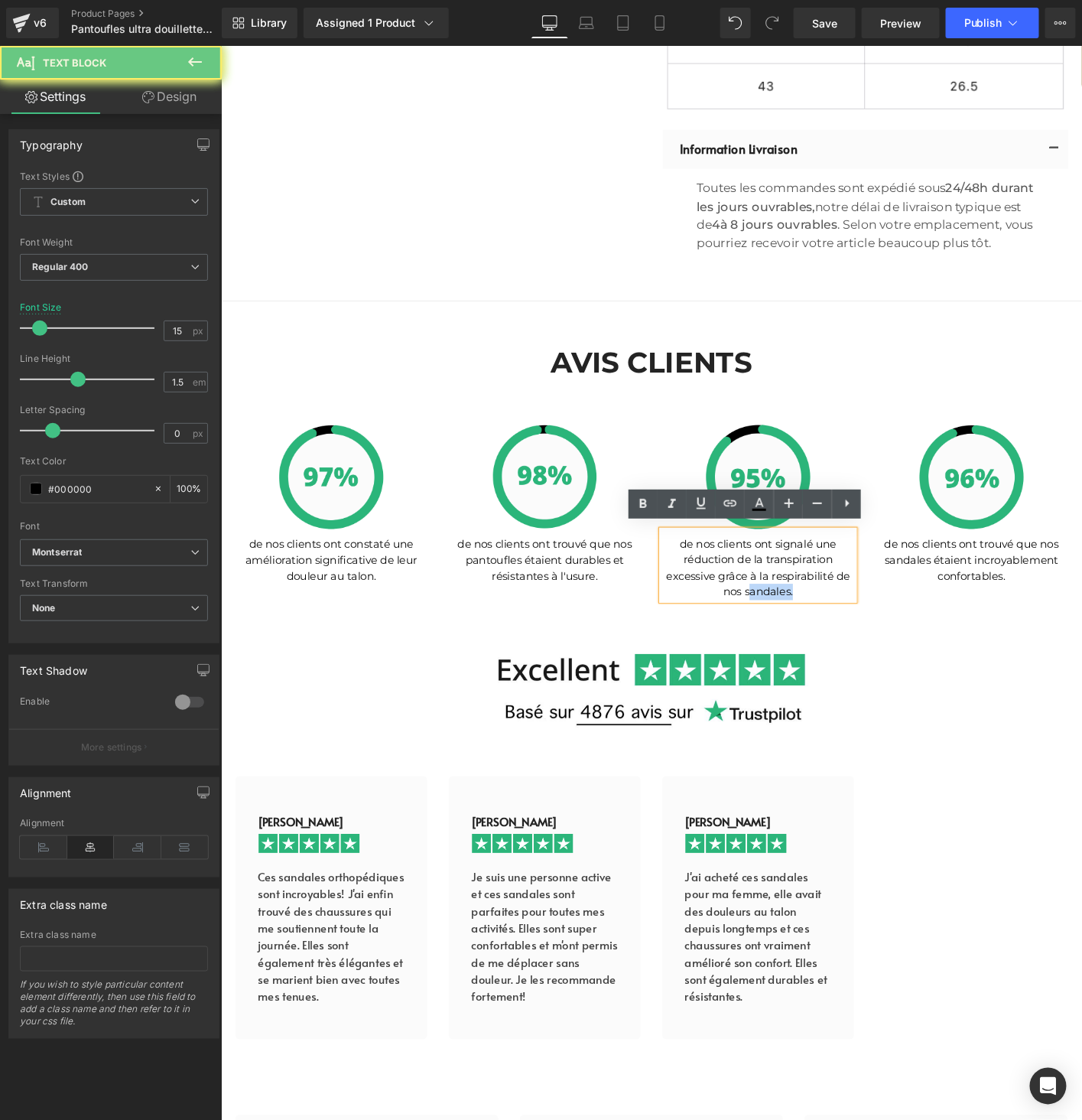
click at [799, 629] on p "de nos clients ont signalé une réduction de la transpiration excessive grâce à …" at bounding box center [797, 606] width 206 height 69
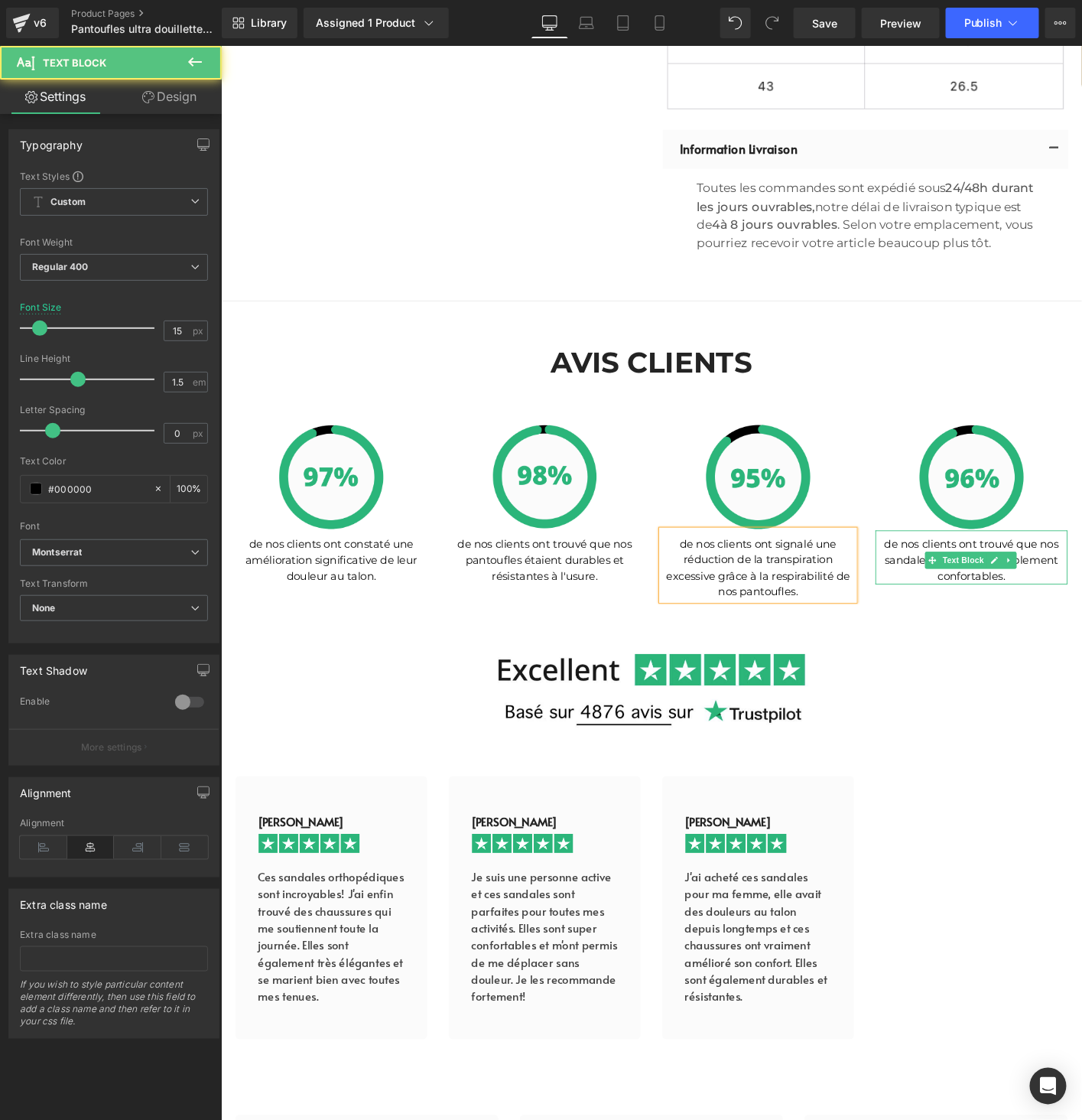
click at [938, 597] on p "de nos clients ont trouvé que nos sandales étaient incroyablement confortables." at bounding box center [1026, 598] width 206 height 52
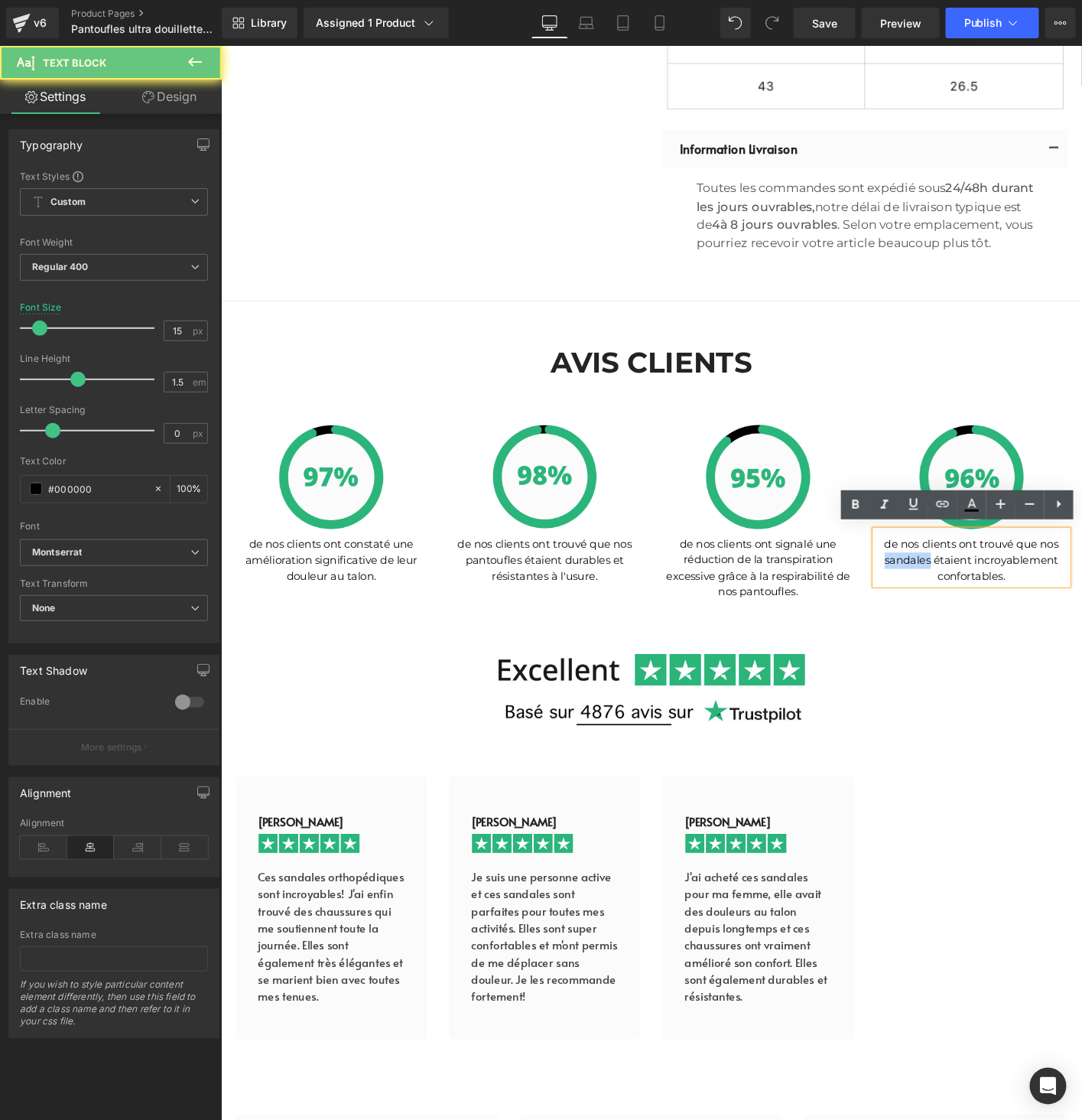
click at [938, 597] on p "de nos clients ont trouvé que nos sandales étaient incroyablement confortables." at bounding box center [1026, 598] width 206 height 52
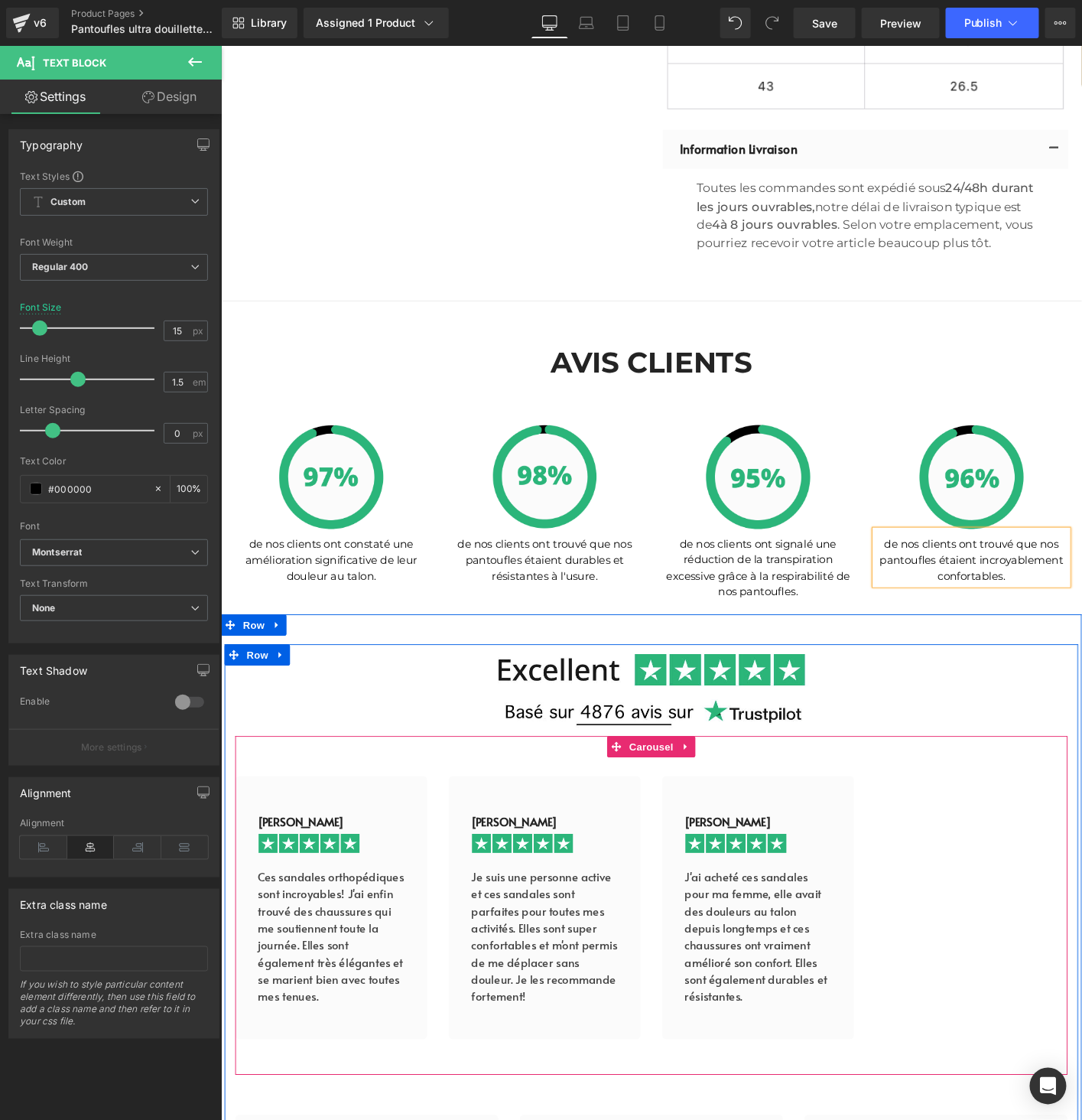
click at [999, 880] on div "[PERSON_NAME] Text Block Image Ces sandales orthopédiques sont incroyables! J'a…" at bounding box center [682, 990] width 894 height 321
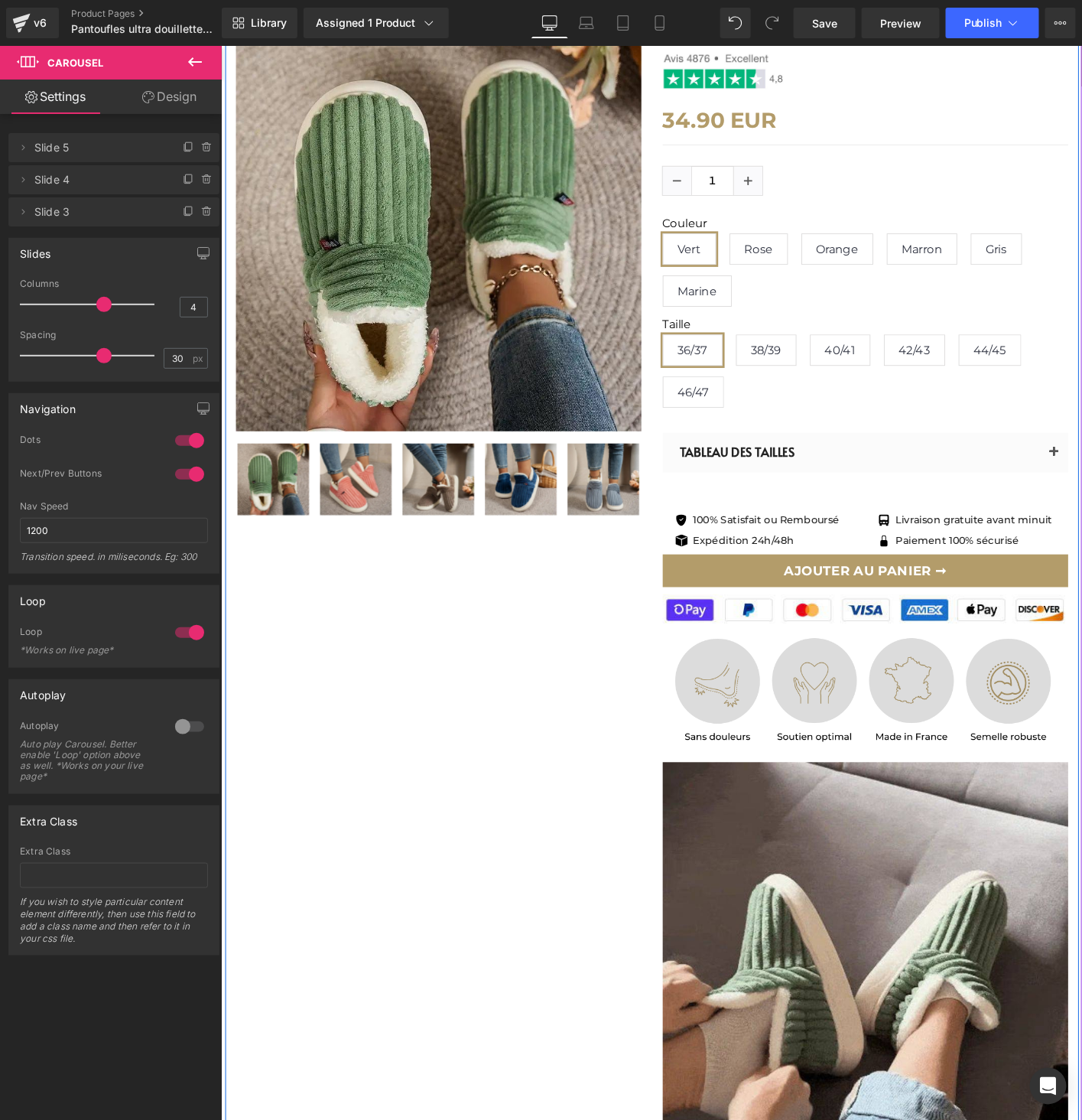
scroll to position [0, 0]
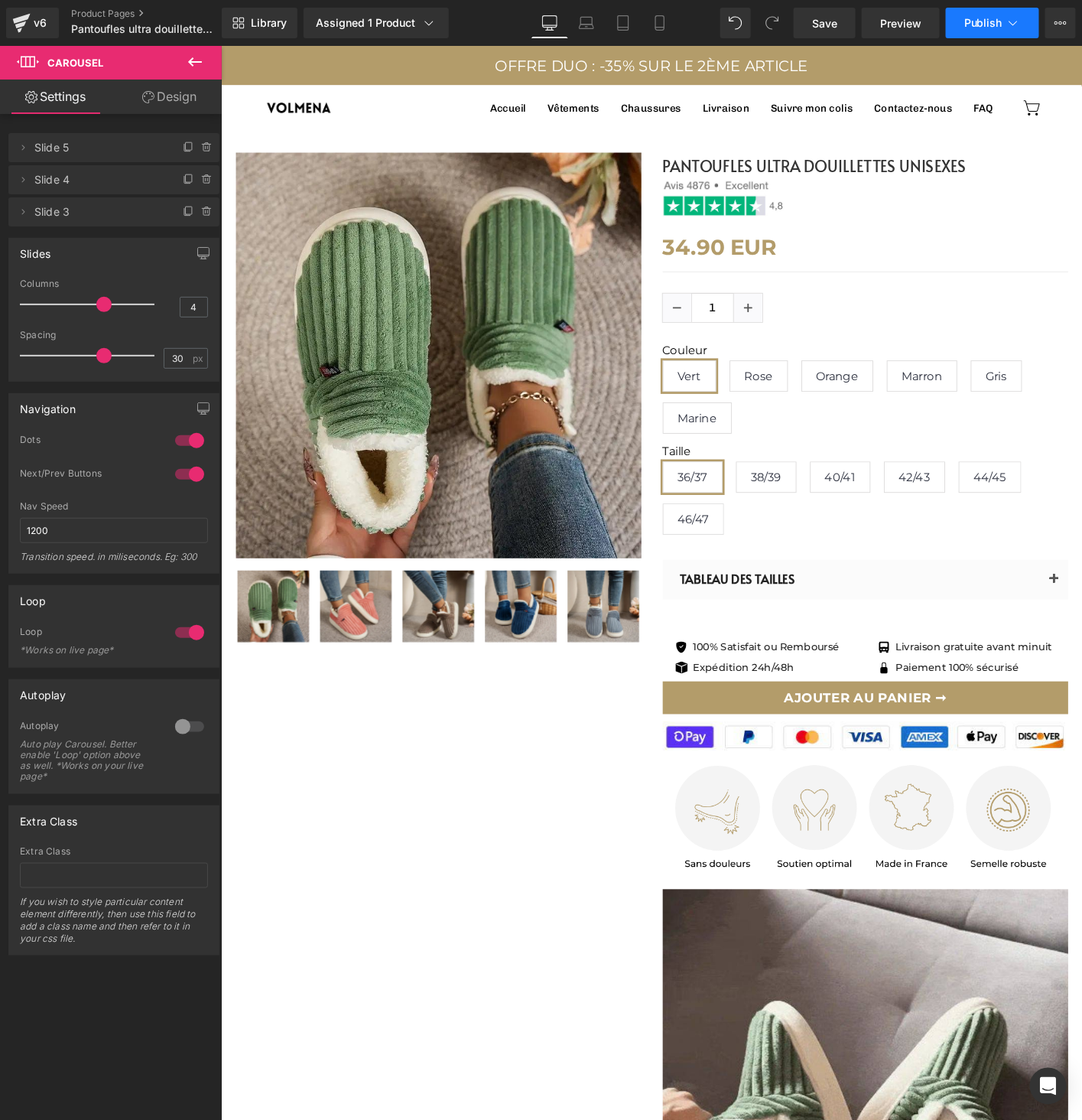
click at [997, 13] on button "Publish" at bounding box center [992, 23] width 93 height 30
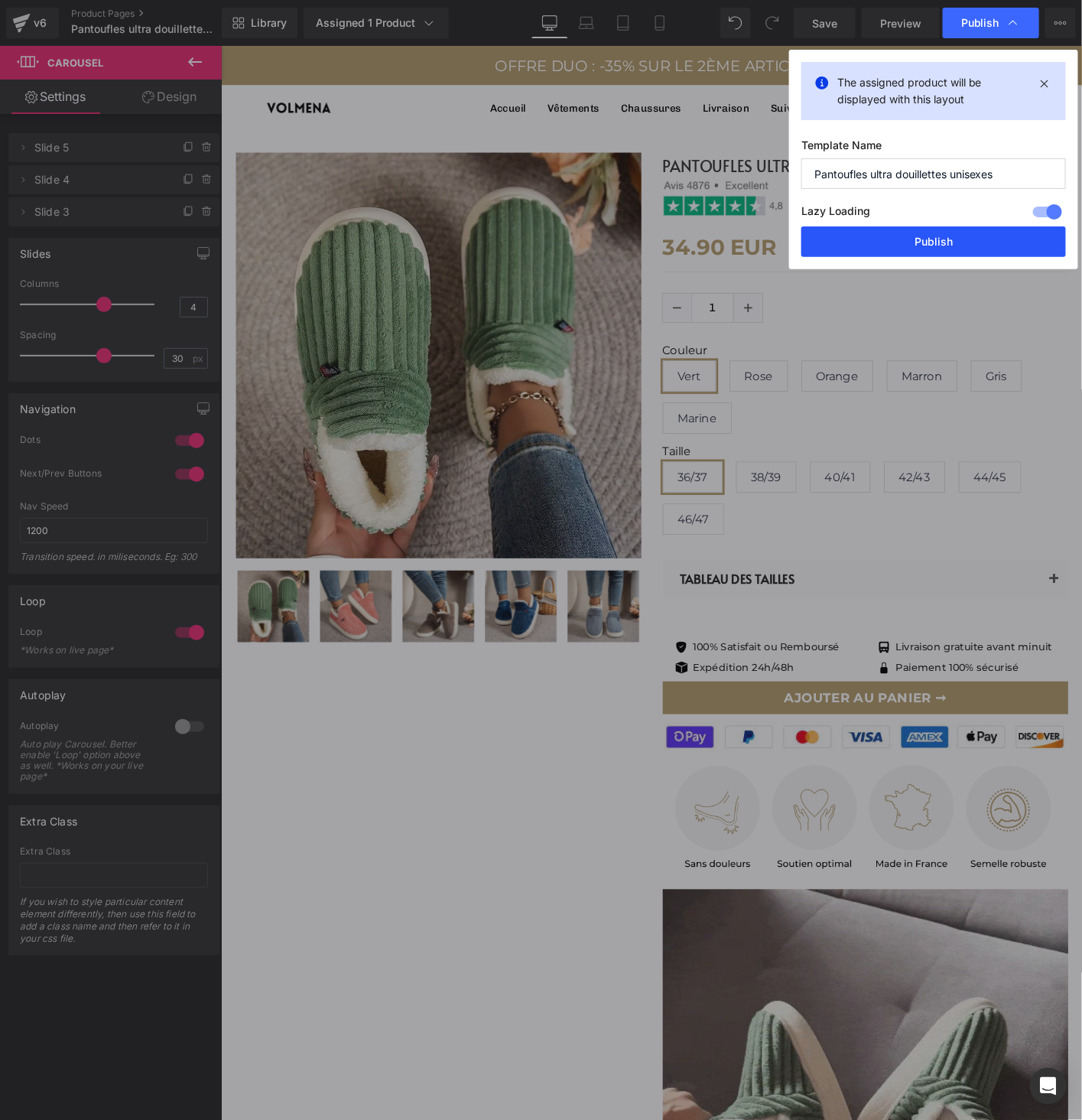
click at [953, 240] on button "Publish" at bounding box center [933, 241] width 265 height 30
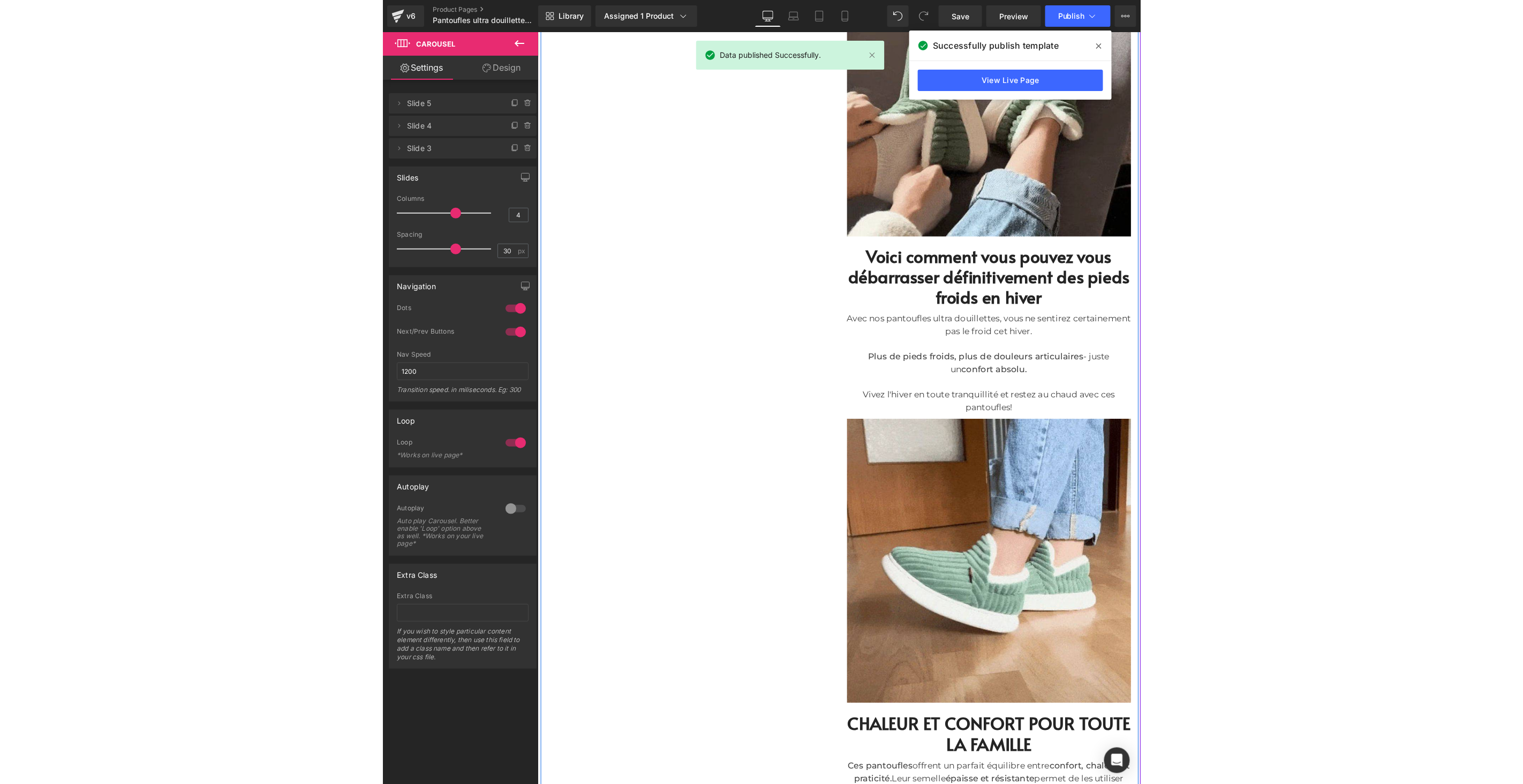
scroll to position [591, 0]
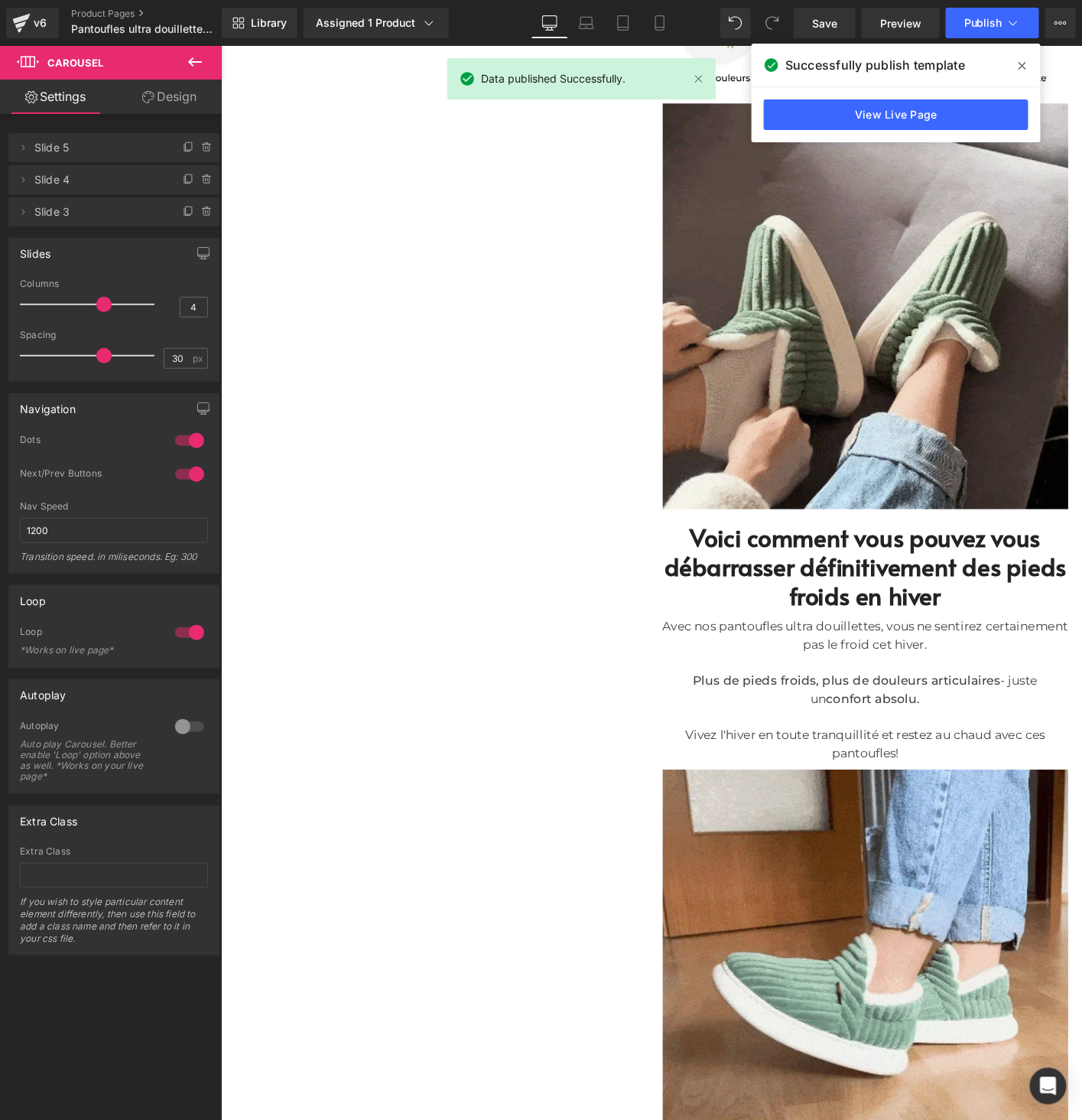
click at [1021, 62] on icon at bounding box center [1022, 65] width 8 height 12
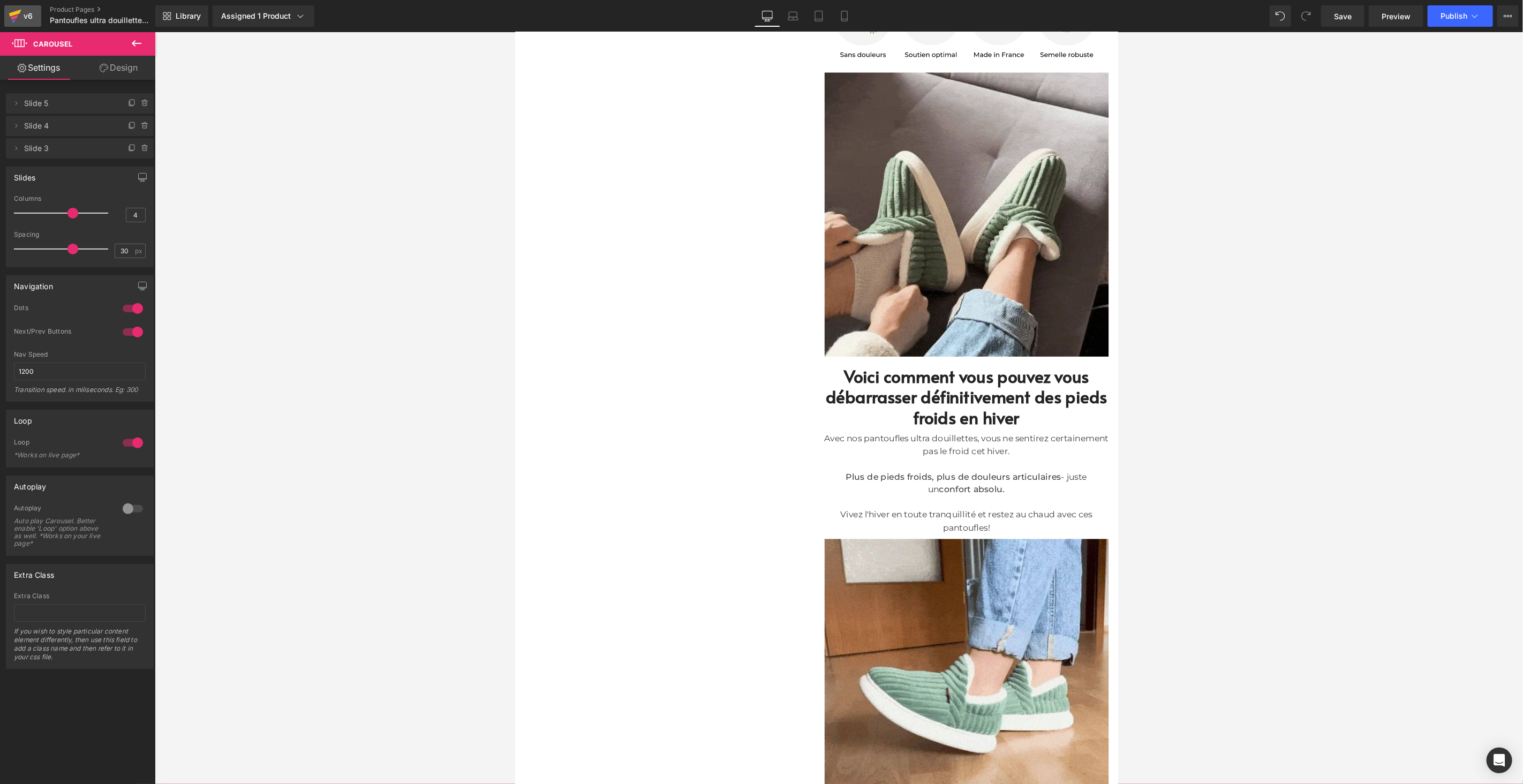
click at [20, 13] on link "v6" at bounding box center [22, 16] width 37 height 21
